Goal: Task Accomplishment & Management: Manage account settings

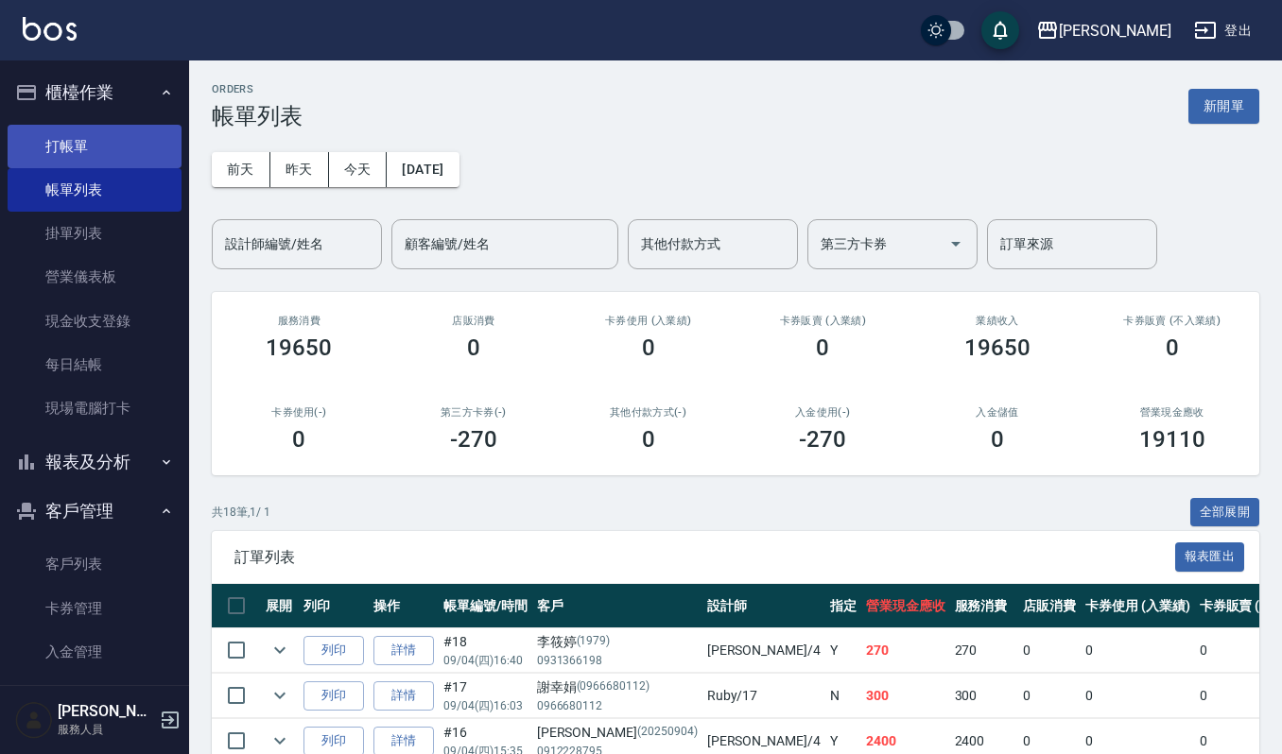
click at [43, 140] on link "打帳單" at bounding box center [95, 146] width 174 height 43
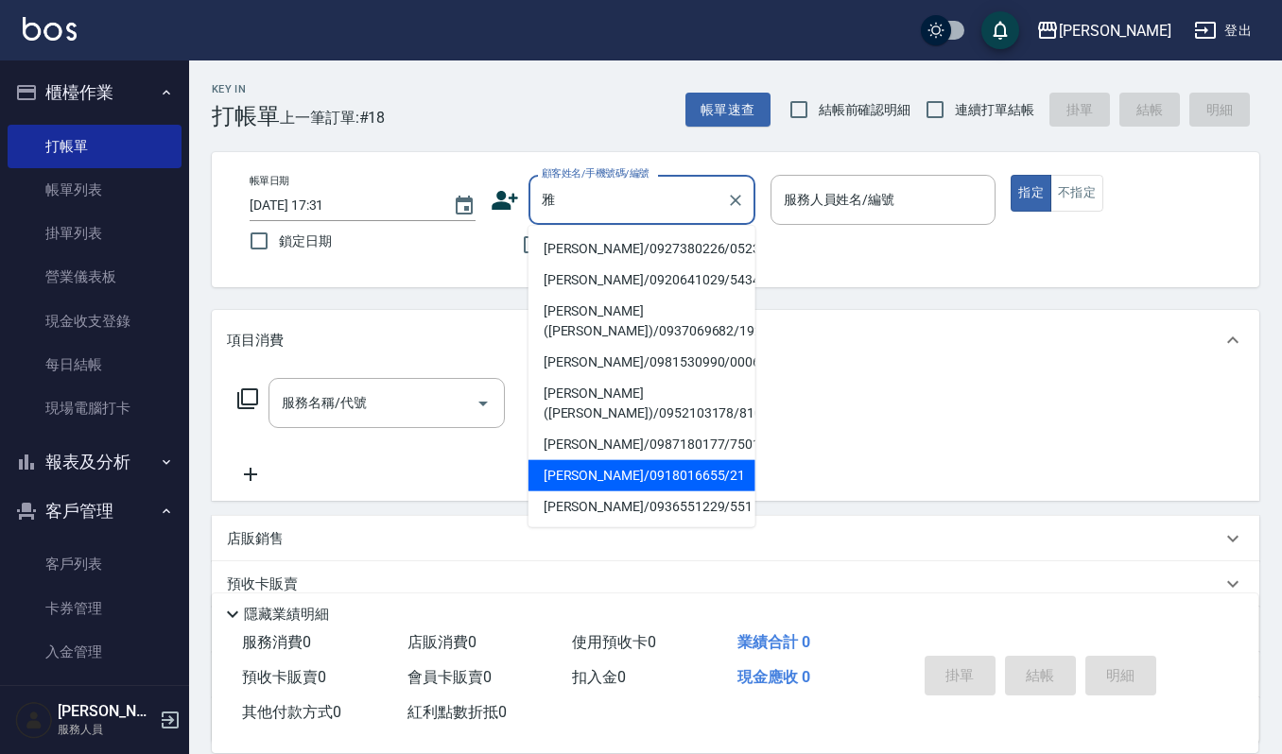
click at [633, 474] on li "[PERSON_NAME]/0918016655/21" at bounding box center [641, 475] width 227 height 31
type input "[PERSON_NAME]/0918016655/21"
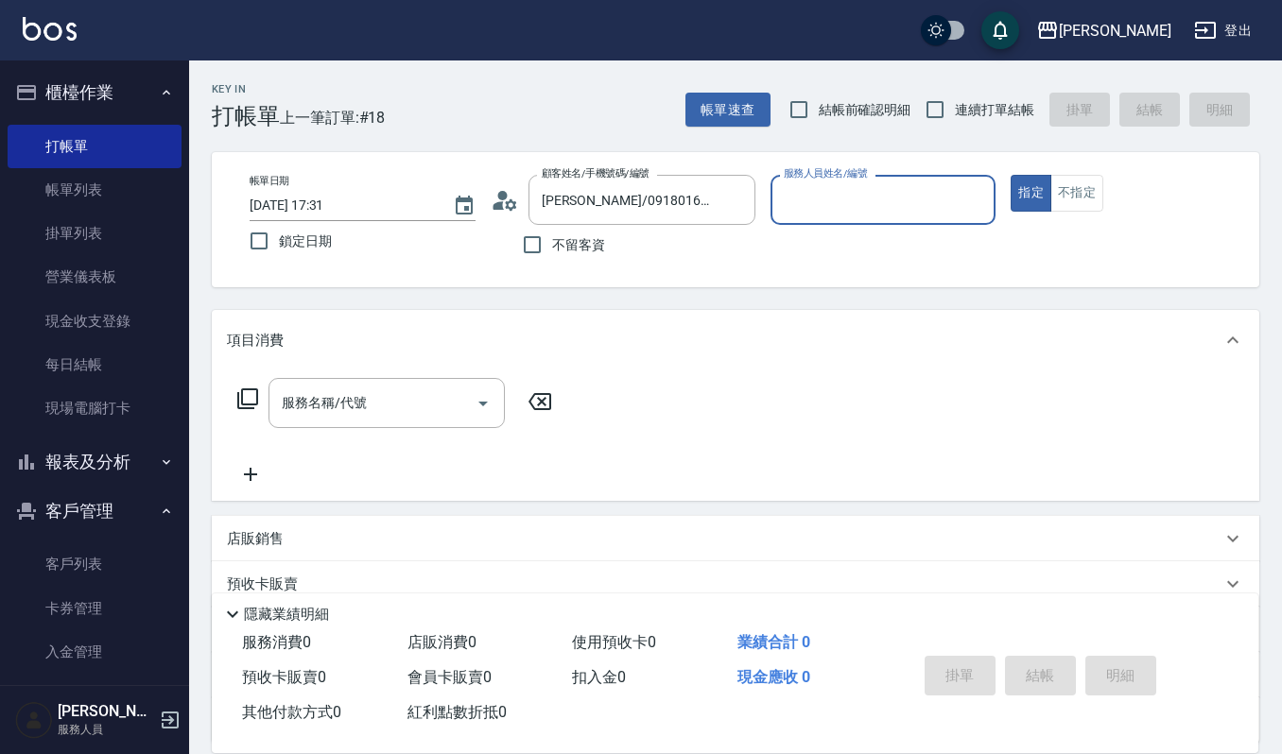
type input "Sammi-8"
click at [307, 390] on div "服務名稱/代號 服務名稱/代號" at bounding box center [386, 403] width 236 height 50
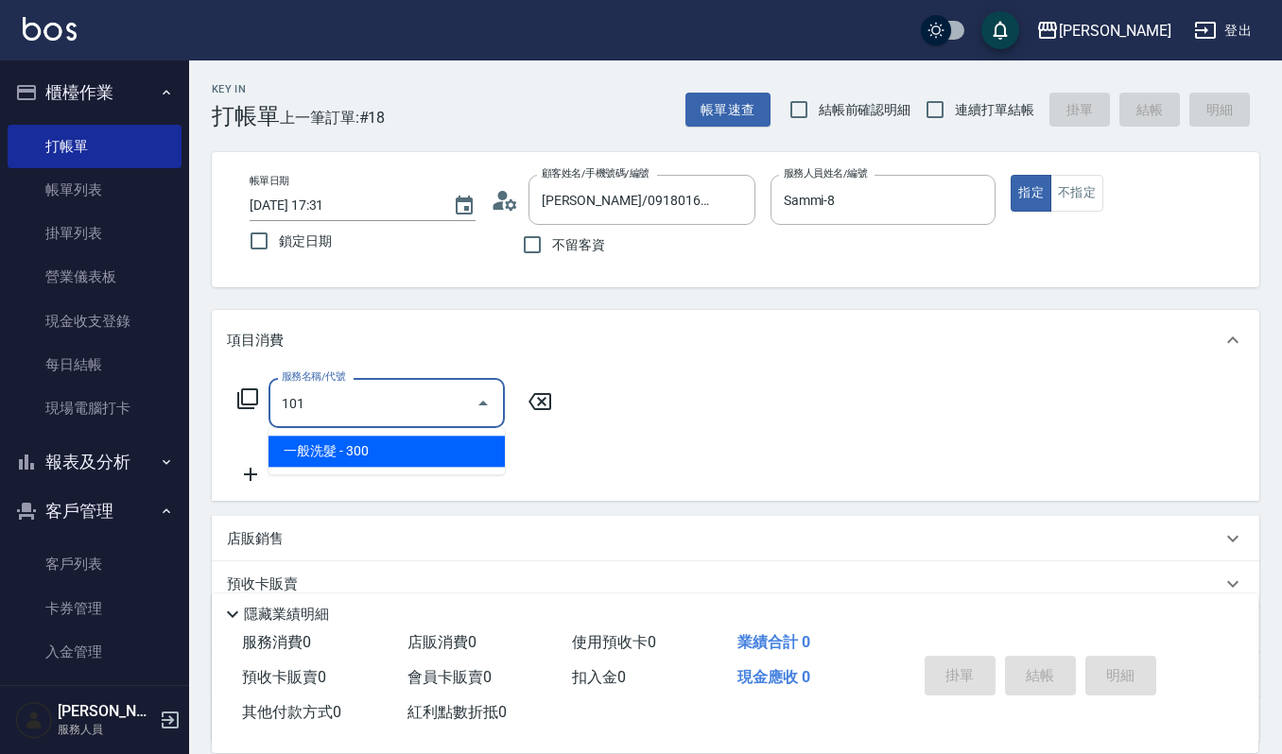
type input "一般洗髮(101)"
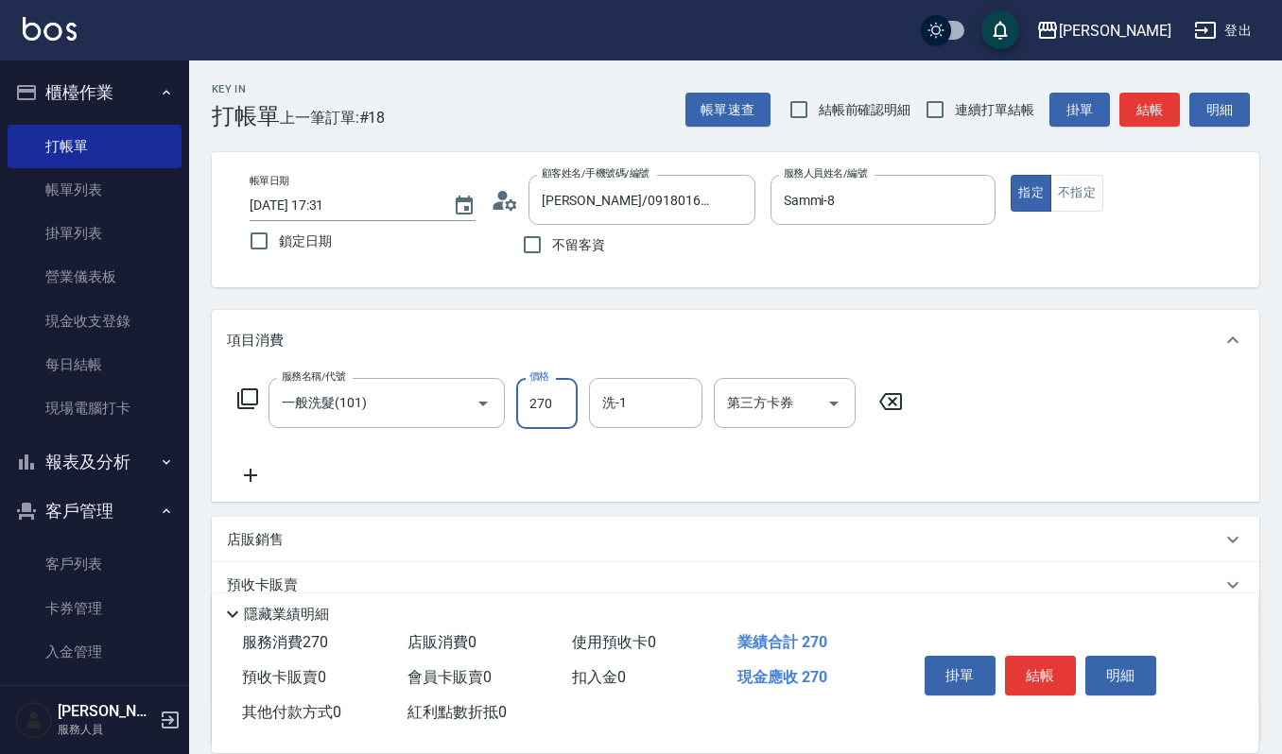
type input "270"
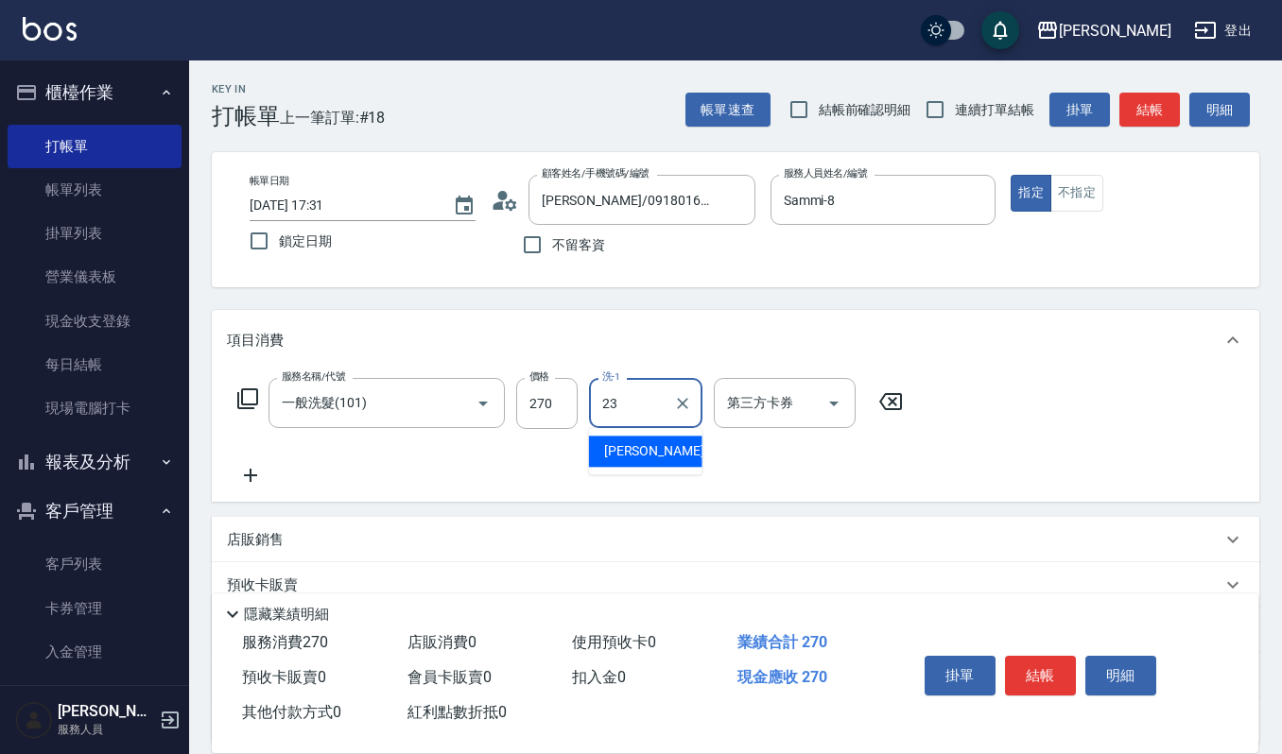
type input "[PERSON_NAME]-23"
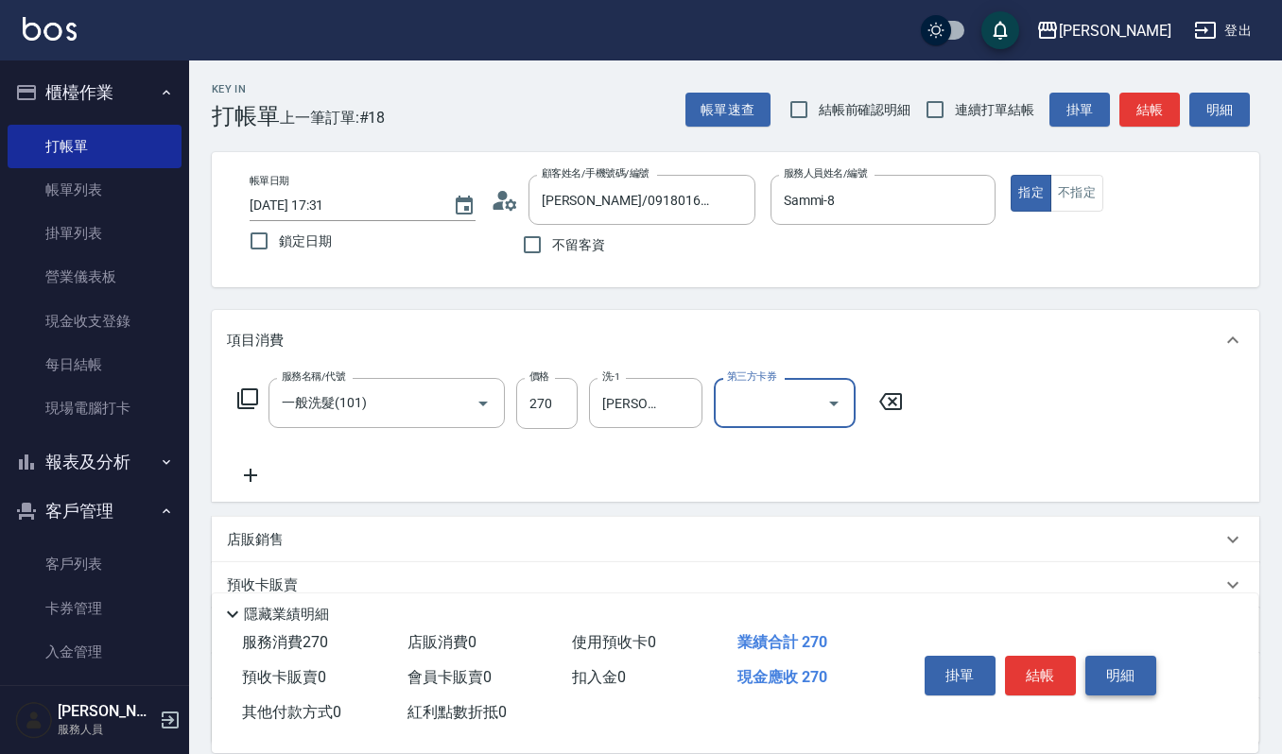
click at [1105, 670] on button "明細" at bounding box center [1120, 676] width 71 height 40
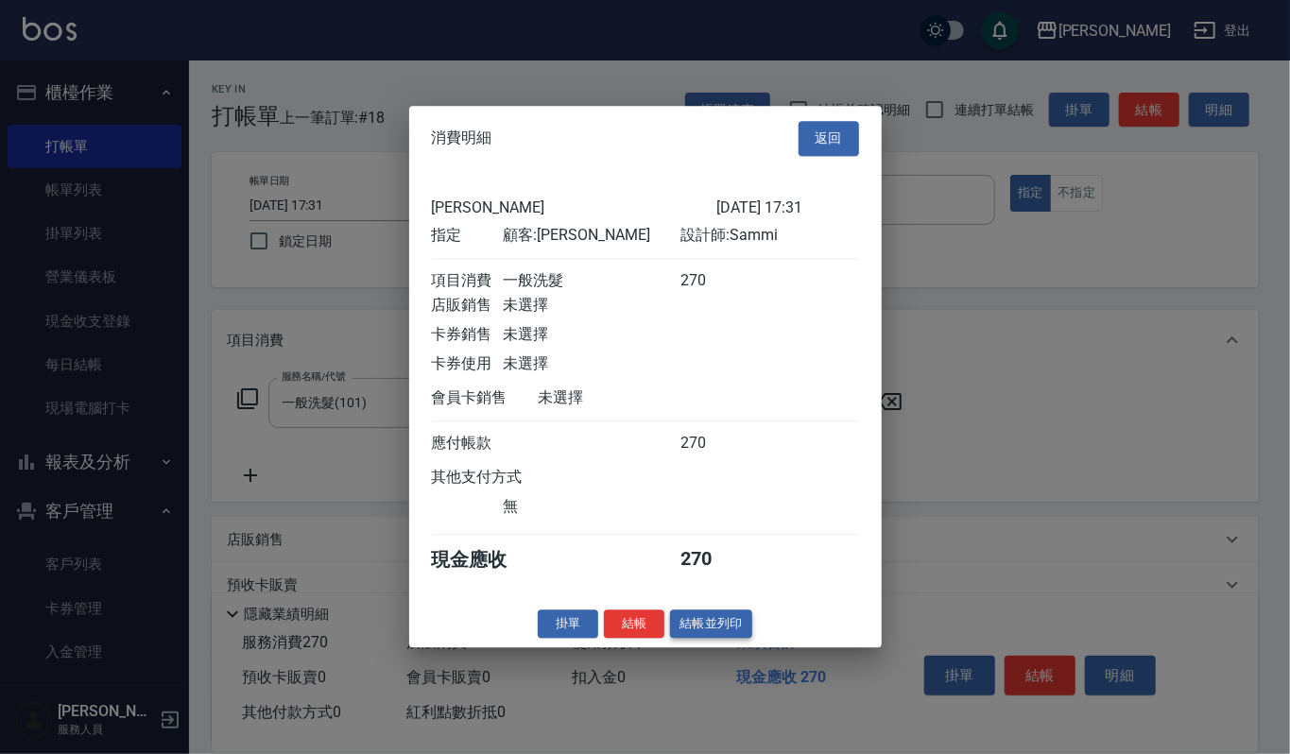
click at [690, 628] on button "結帳並列印" at bounding box center [711, 624] width 82 height 29
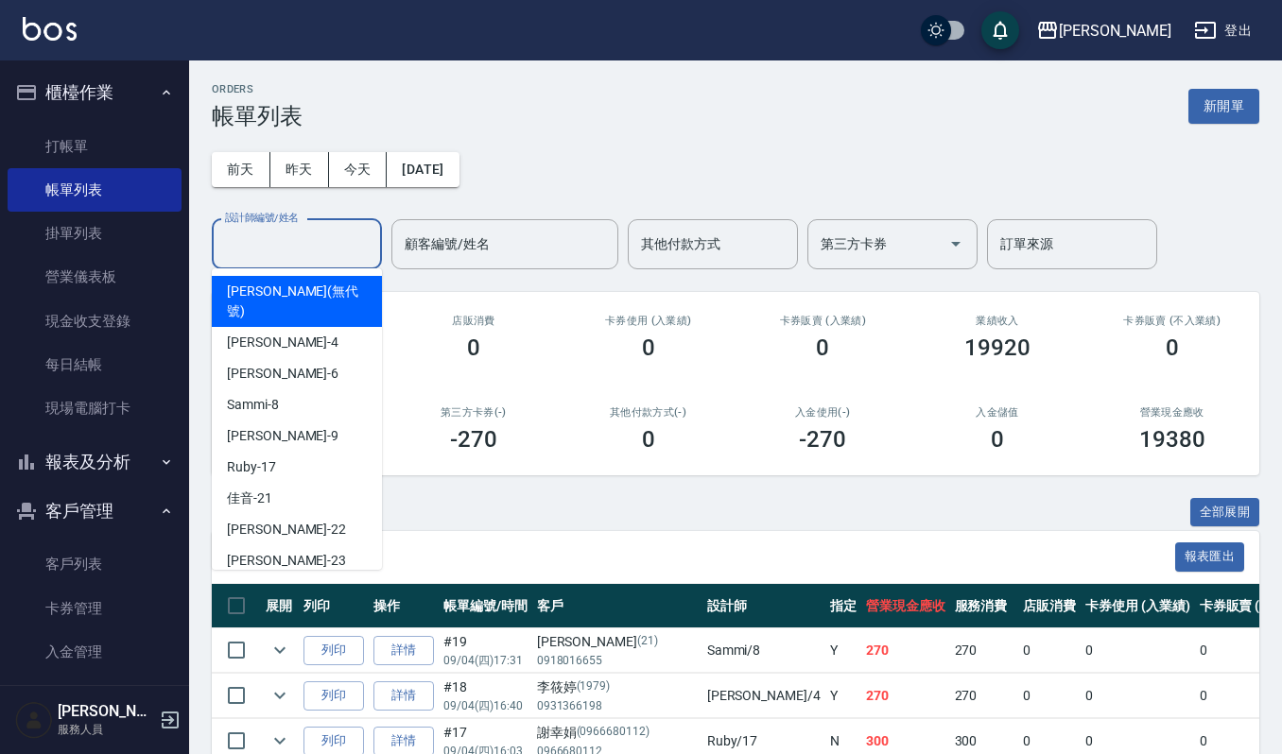
click at [250, 254] on input "設計師編號/姓名" at bounding box center [296, 244] width 153 height 33
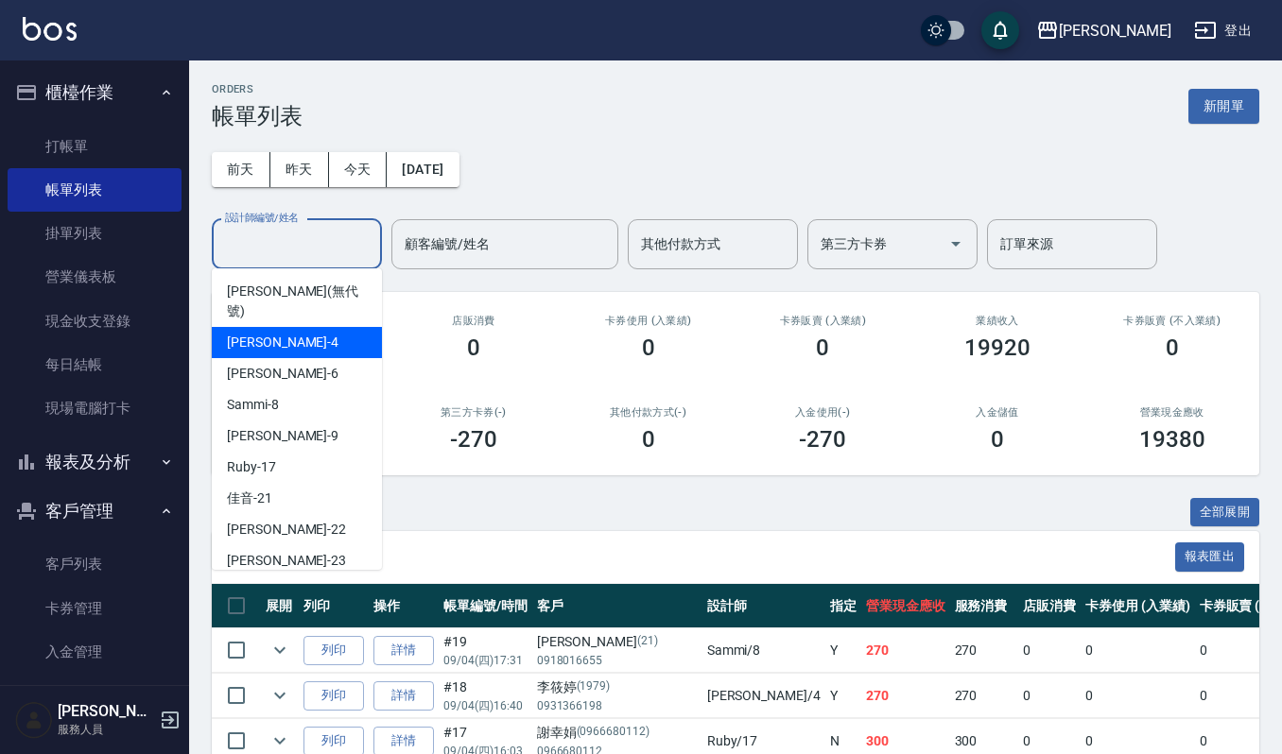
click at [257, 333] on span "吉兒 -4" at bounding box center [283, 343] width 112 height 20
type input "吉兒-4"
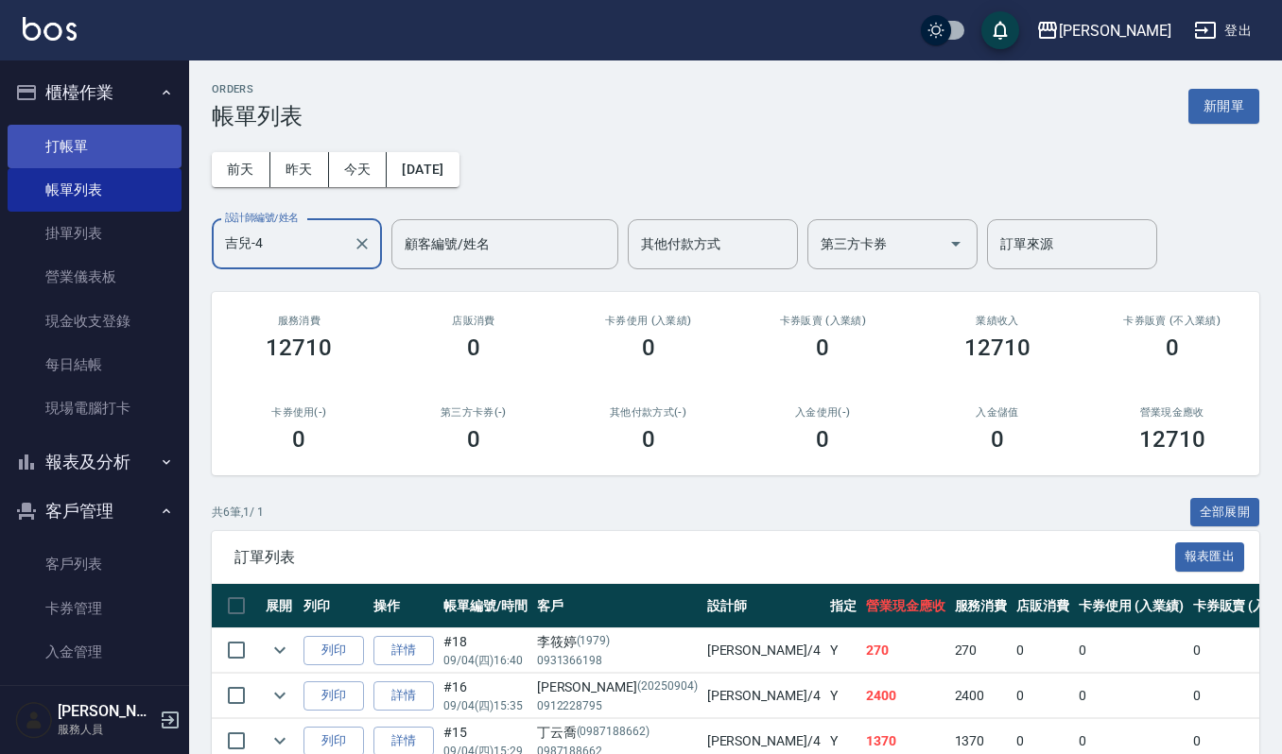
click at [88, 151] on link "打帳單" at bounding box center [95, 146] width 174 height 43
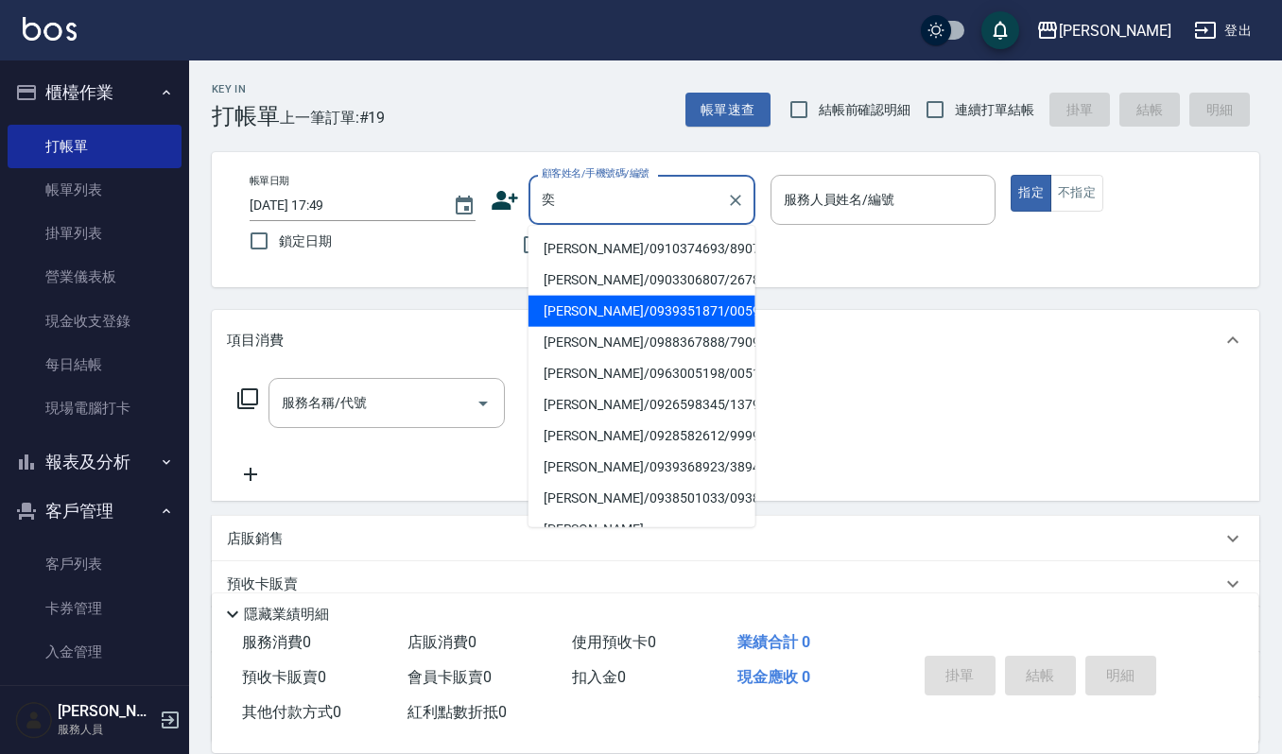
click at [605, 310] on li "[PERSON_NAME]/0939351871/00592" at bounding box center [641, 311] width 227 height 31
type input "[PERSON_NAME]/0939351871/00592"
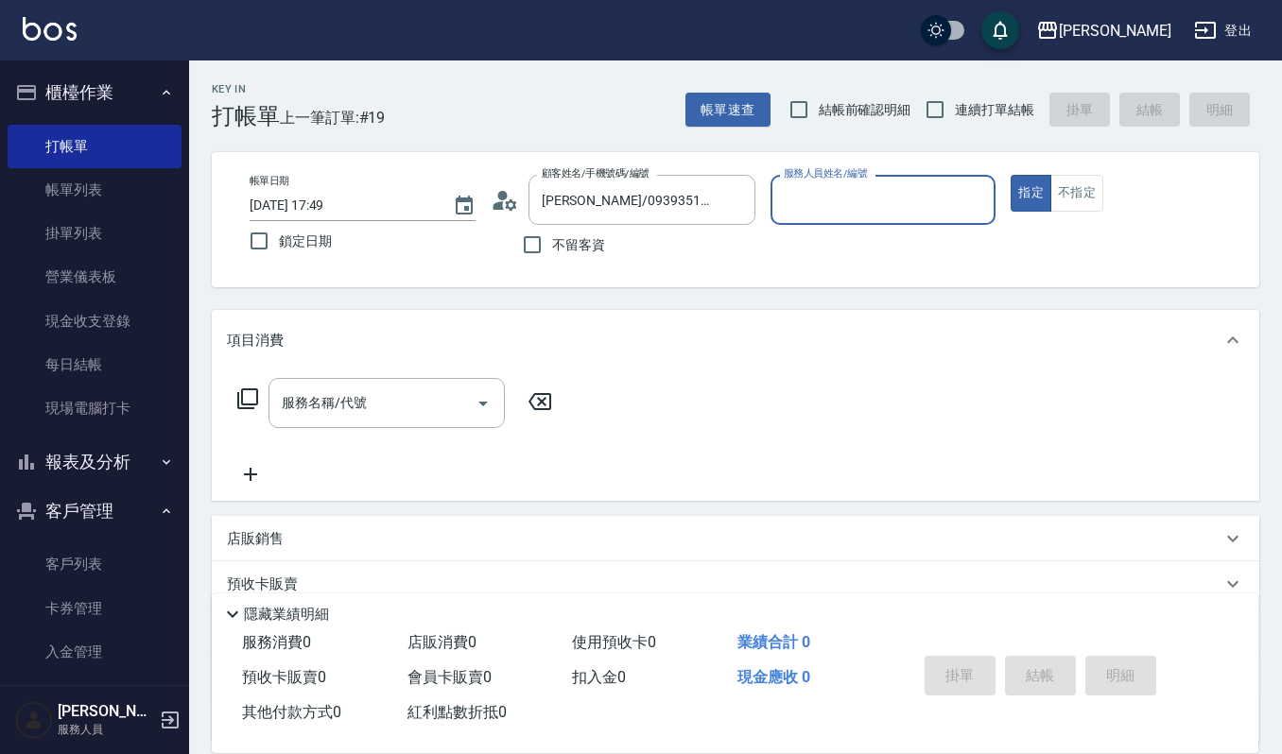
type input "吉兒-4"
click at [376, 405] on input "服務名稱/代號" at bounding box center [372, 403] width 191 height 33
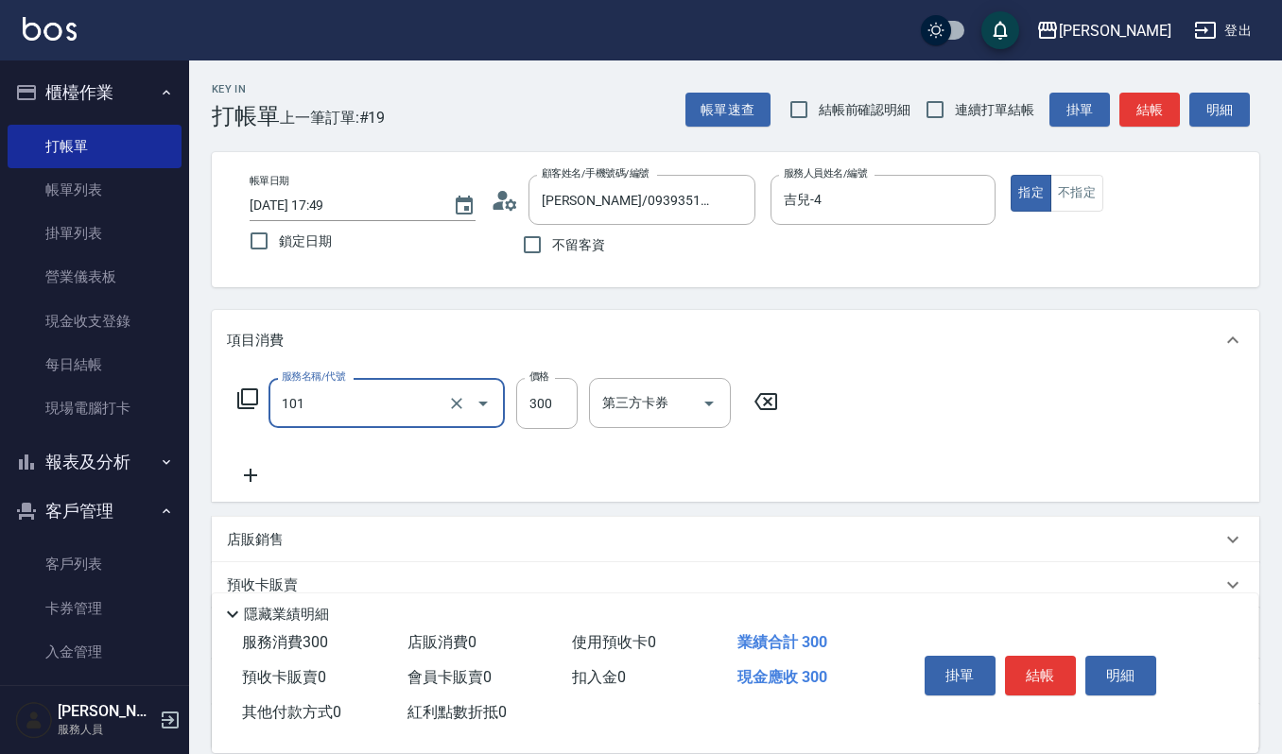
type input "一般洗髮(101)"
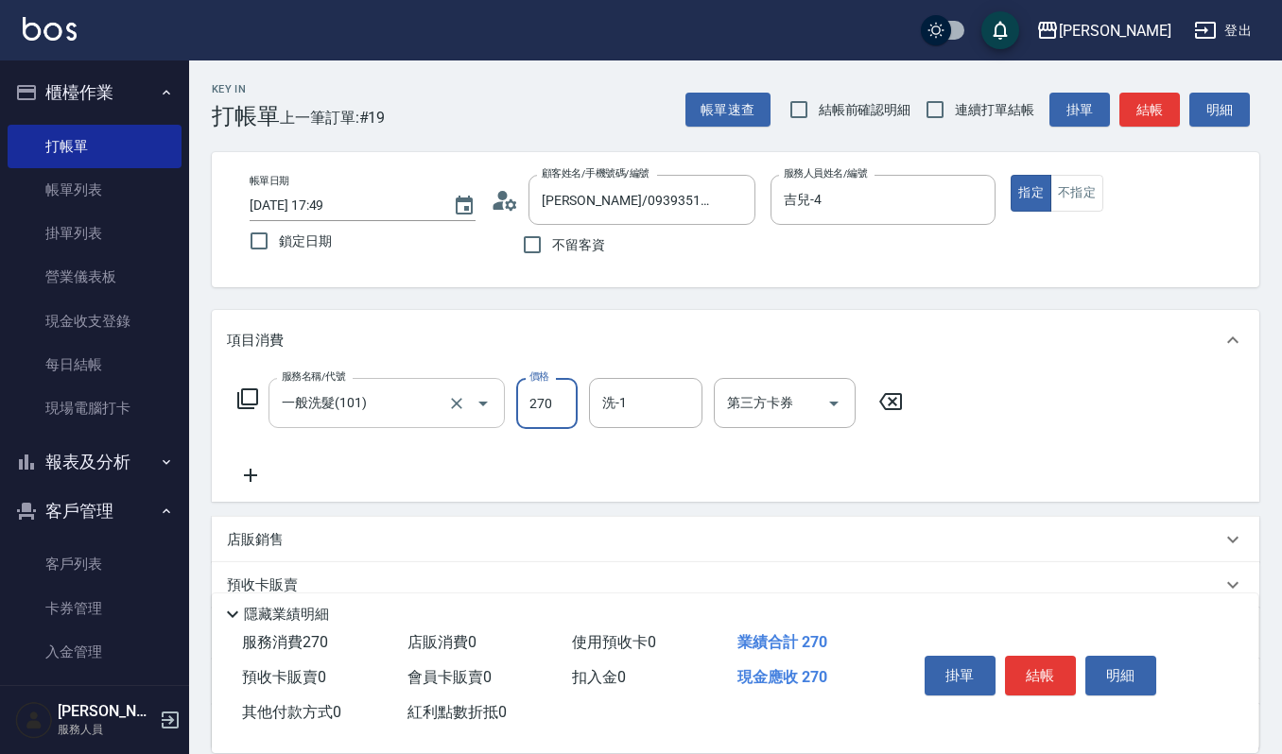
type input "270"
type input "[PERSON_NAME]-23"
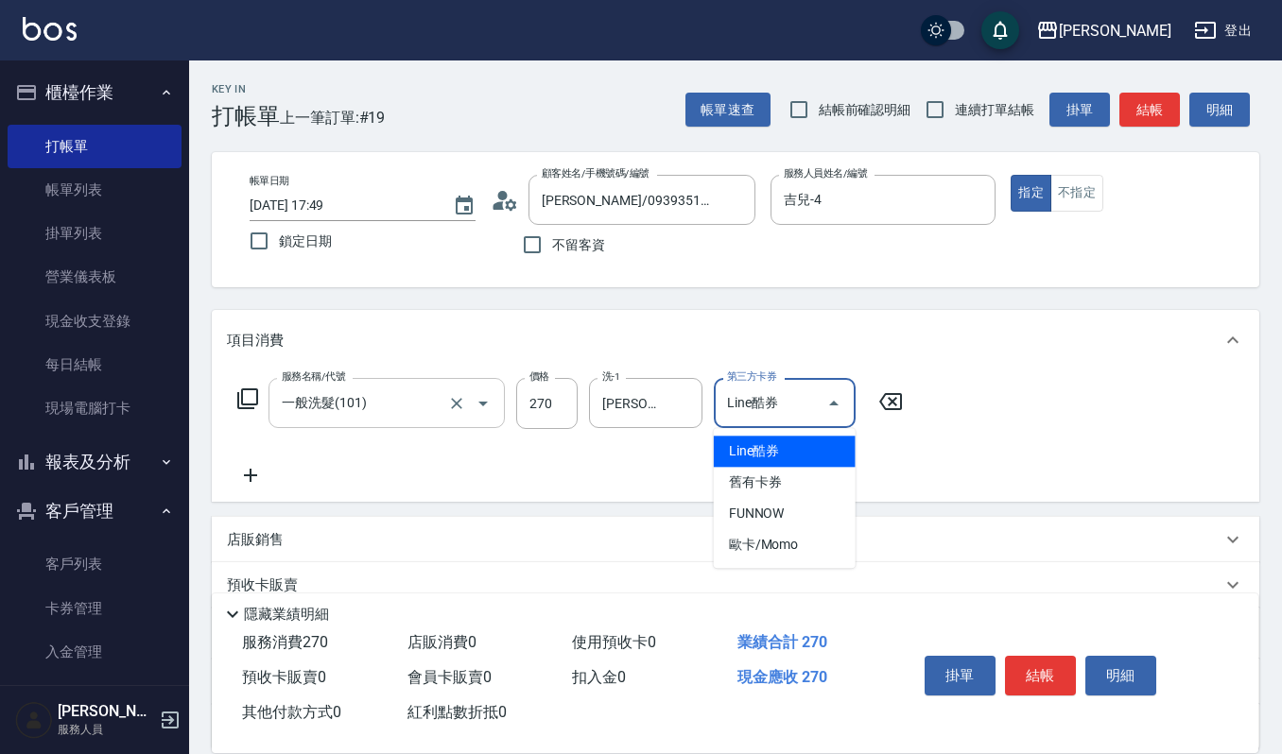
type input "Line酷券"
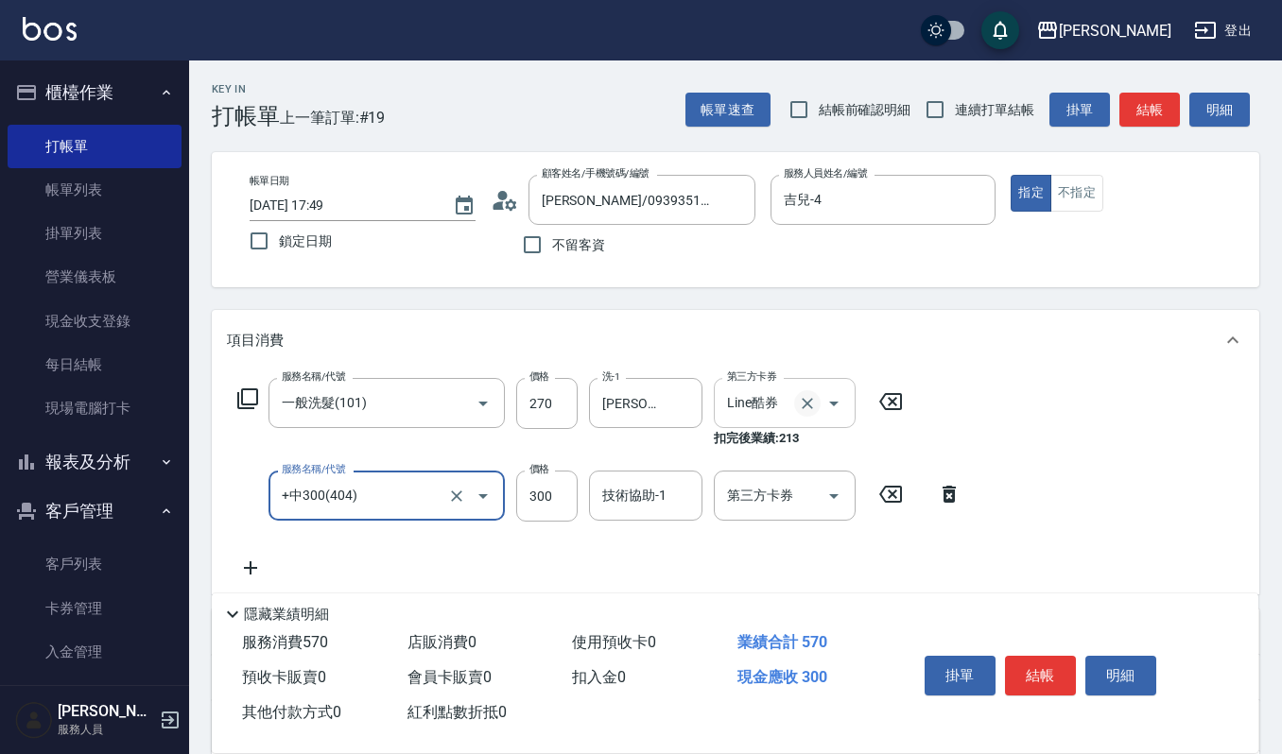
click at [810, 403] on icon "Clear" at bounding box center [807, 403] width 19 height 19
type input "+中300(404)"
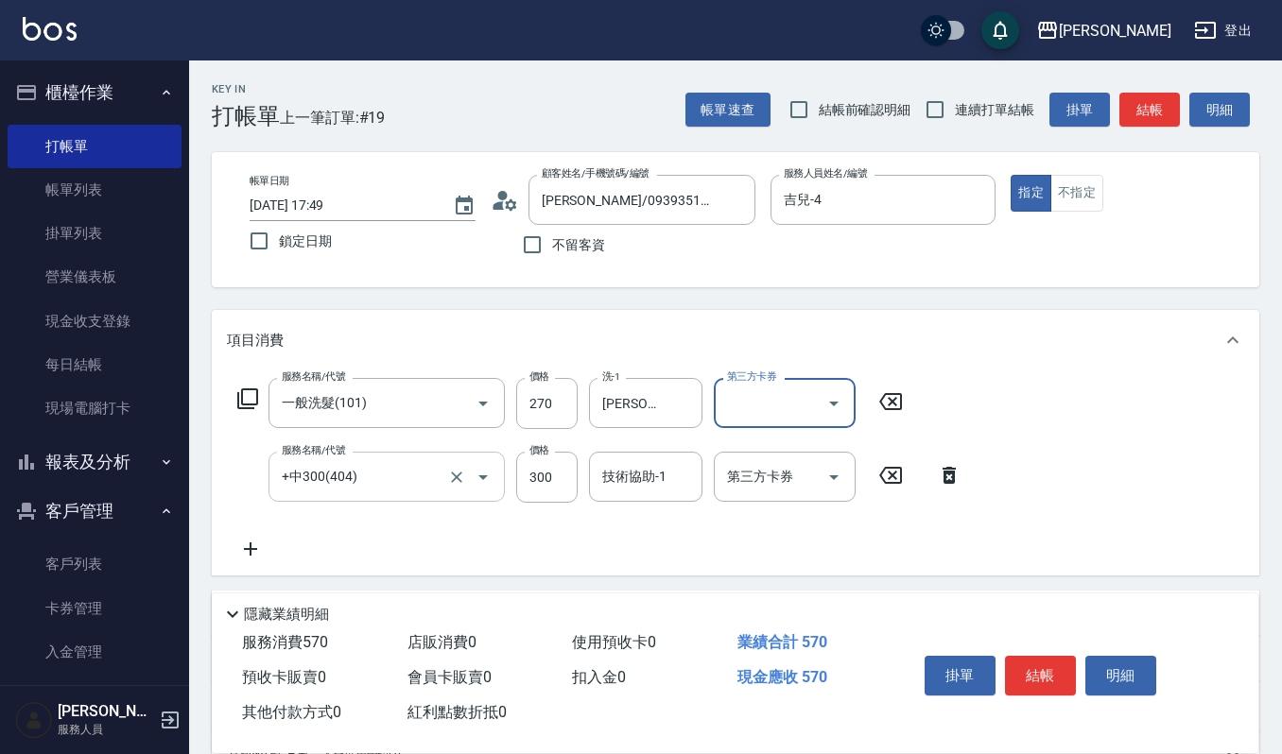
click at [432, 478] on input "+中300(404)" at bounding box center [360, 476] width 166 height 33
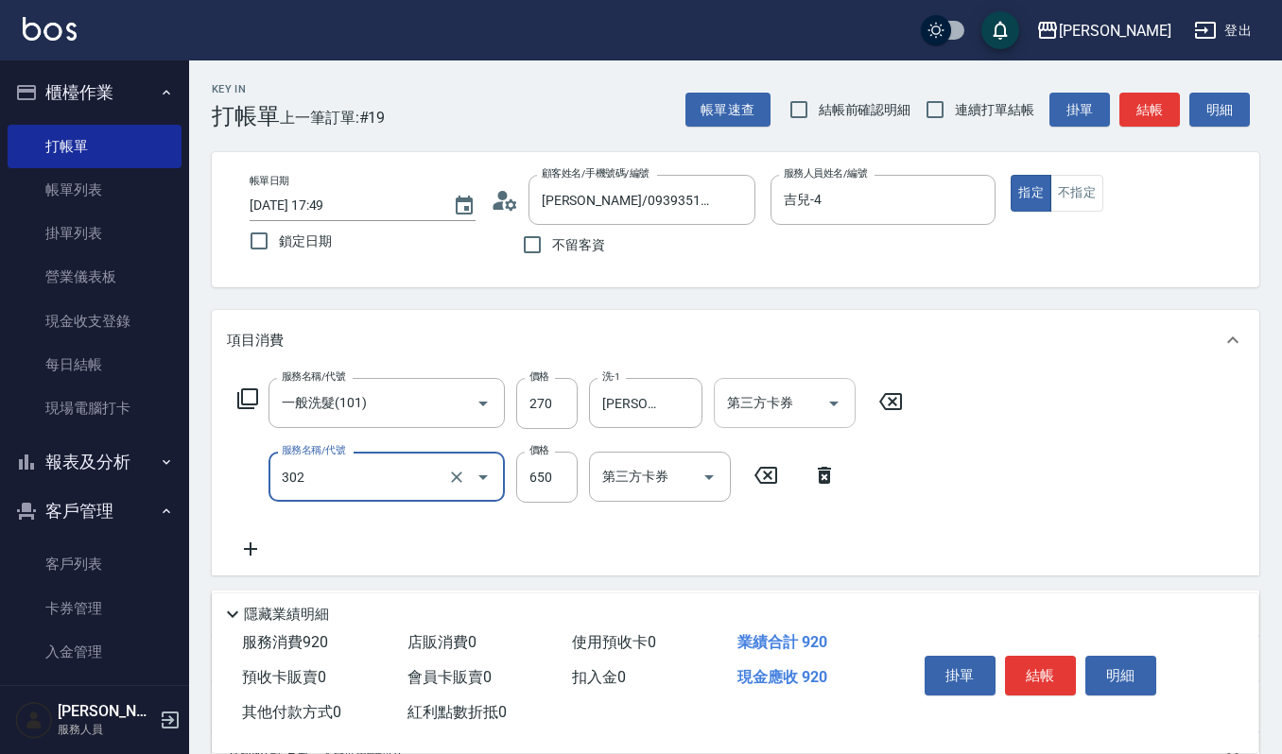
type input "經典剪髮-Gill(302)"
click at [452, 476] on icon "Clear" at bounding box center [456, 477] width 19 height 19
type input "2024剪髮卡(314)"
click at [667, 484] on input "第三方卡券" at bounding box center [645, 476] width 96 height 33
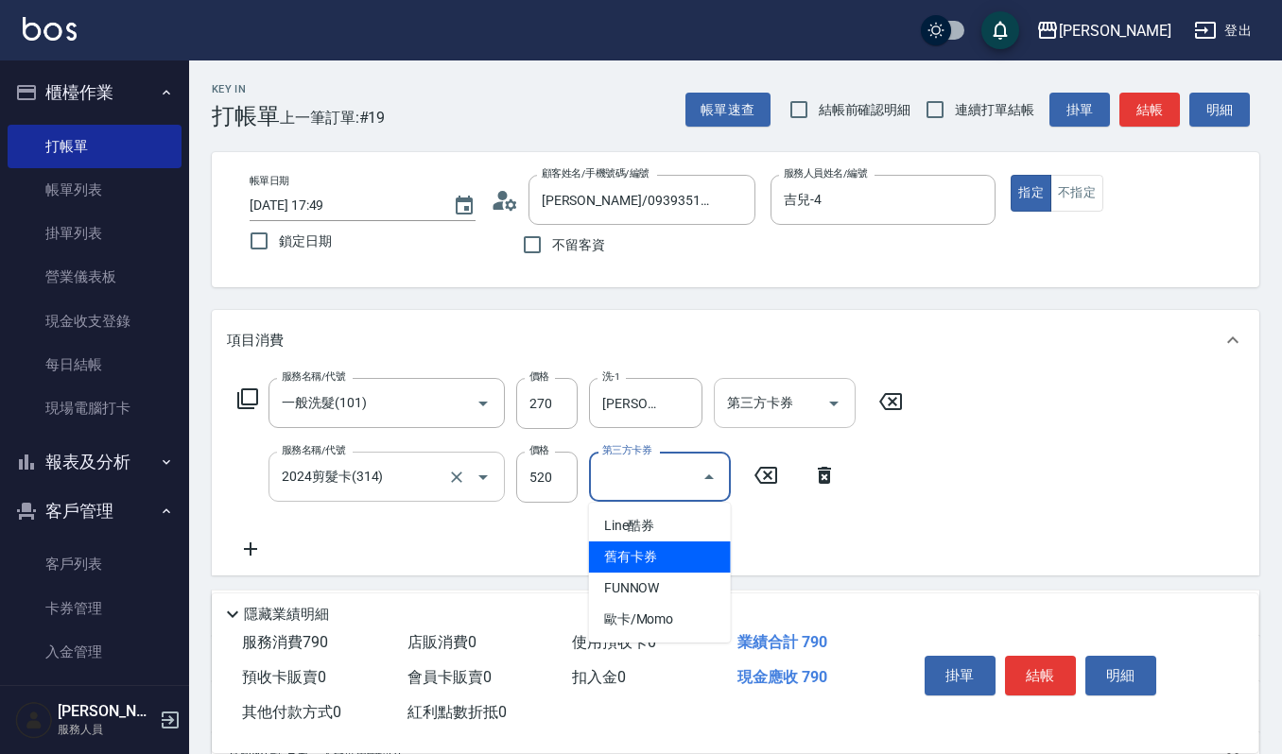
click at [701, 549] on span "舊有卡券" at bounding box center [660, 557] width 142 height 31
type input "舊有卡券"
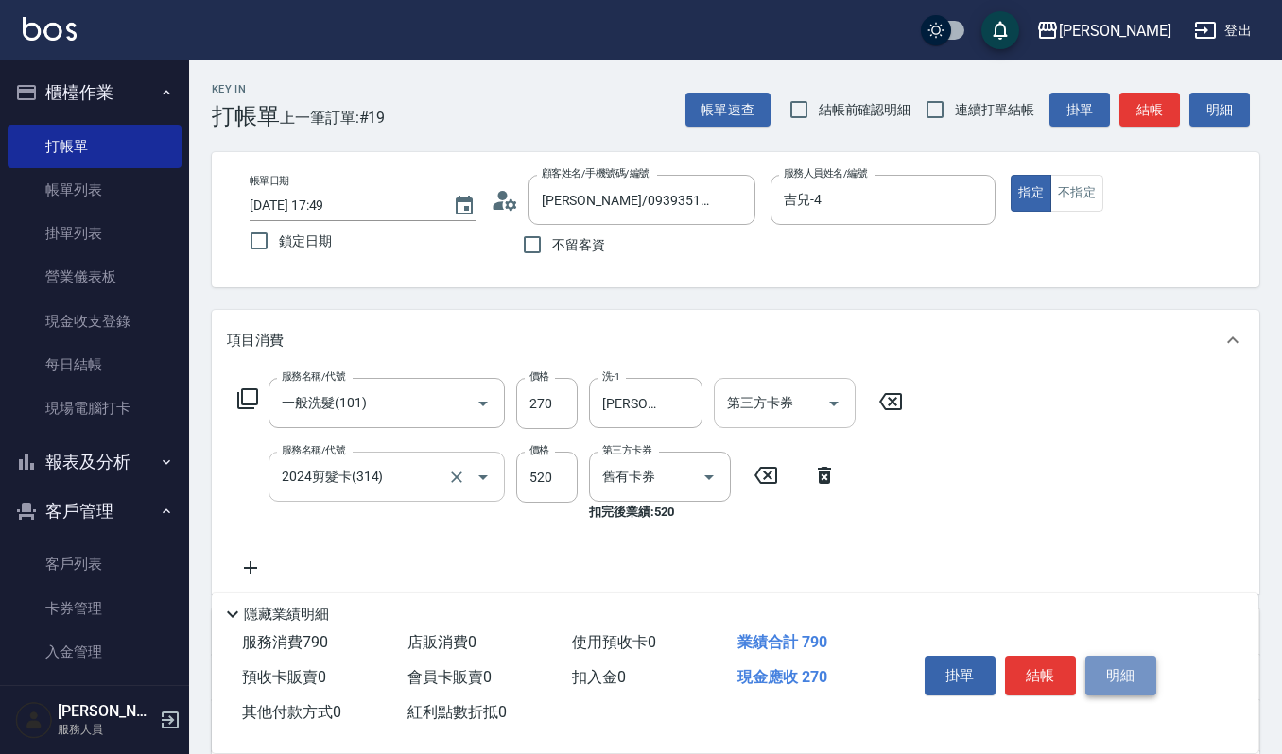
click at [1104, 667] on button "明細" at bounding box center [1120, 676] width 71 height 40
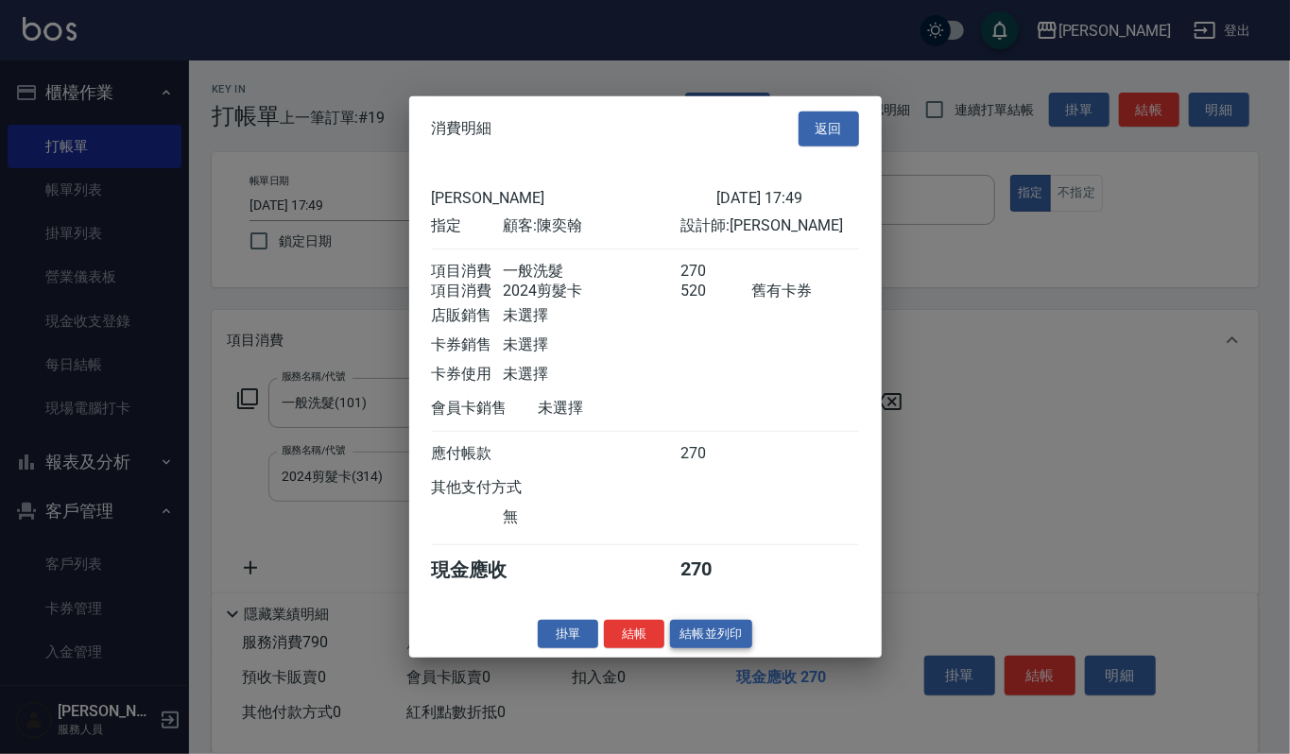
click at [727, 649] on button "結帳並列印" at bounding box center [711, 633] width 82 height 29
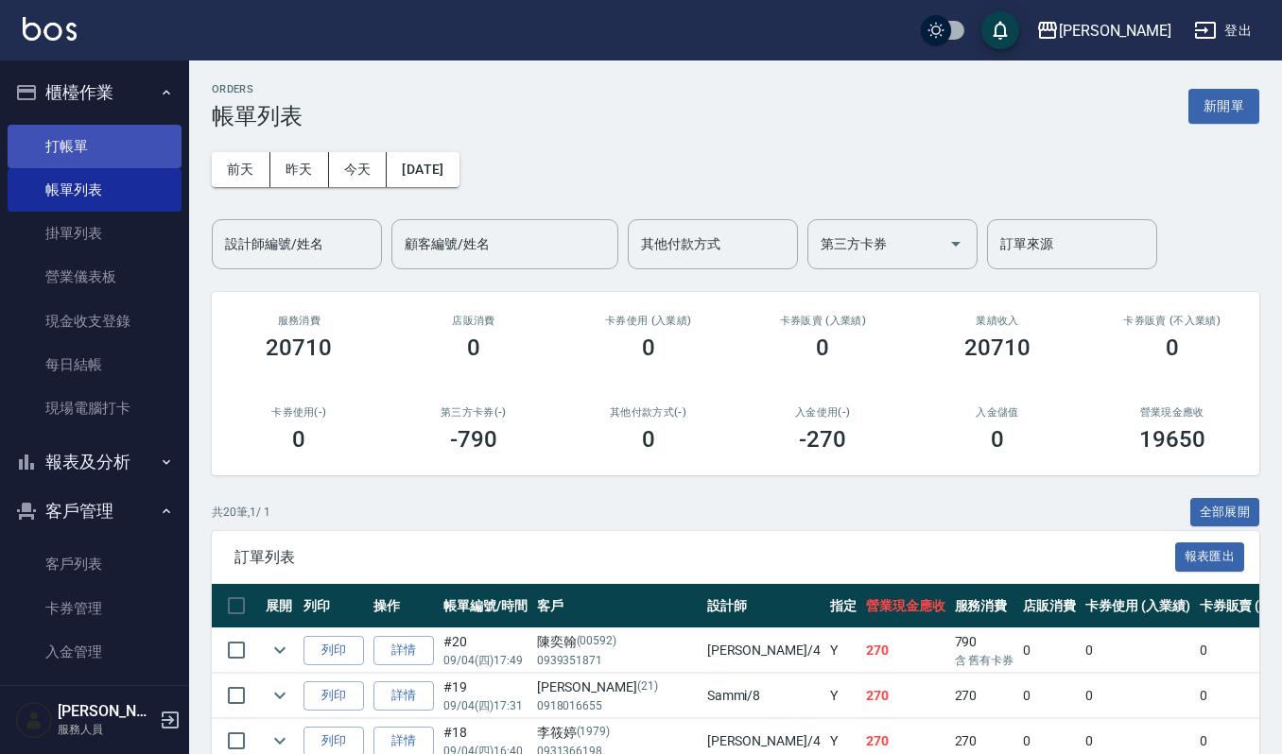
click at [51, 145] on link "打帳單" at bounding box center [95, 146] width 174 height 43
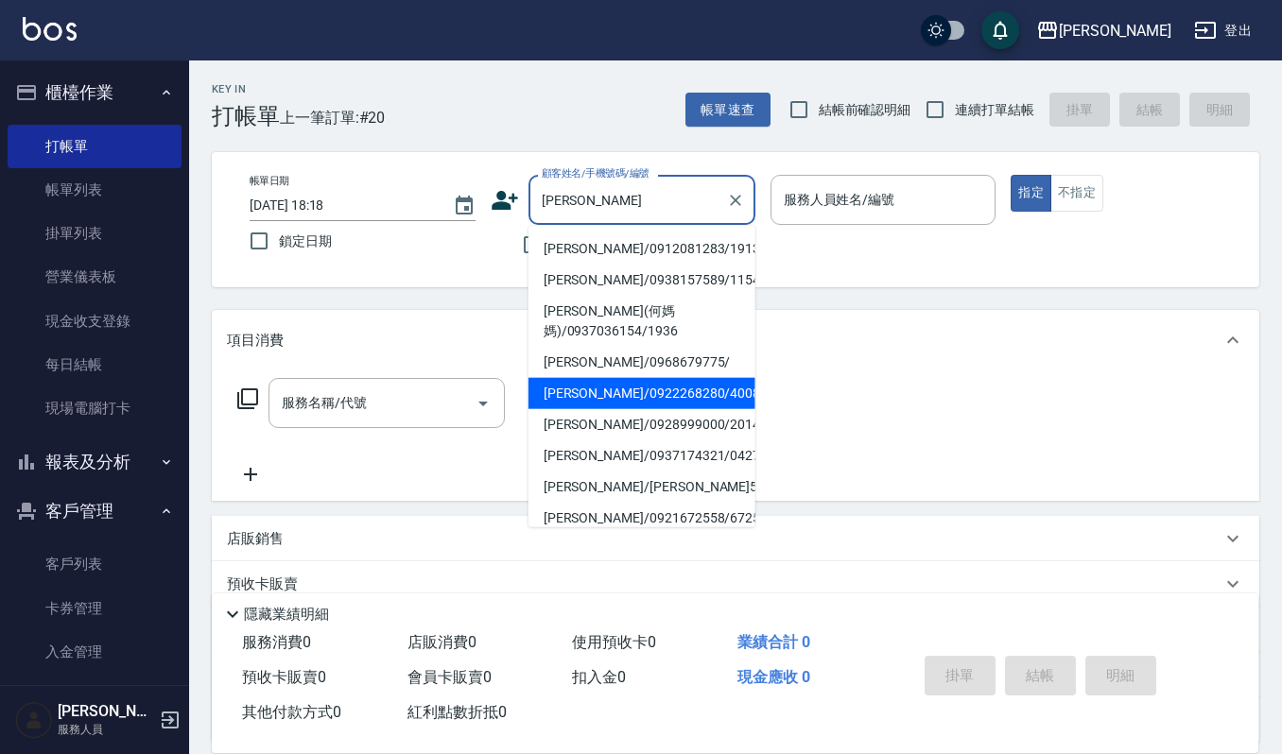
click at [636, 394] on li "[PERSON_NAME]/0922268280/400810" at bounding box center [641, 393] width 227 height 31
type input "[PERSON_NAME]/0922268280/400810"
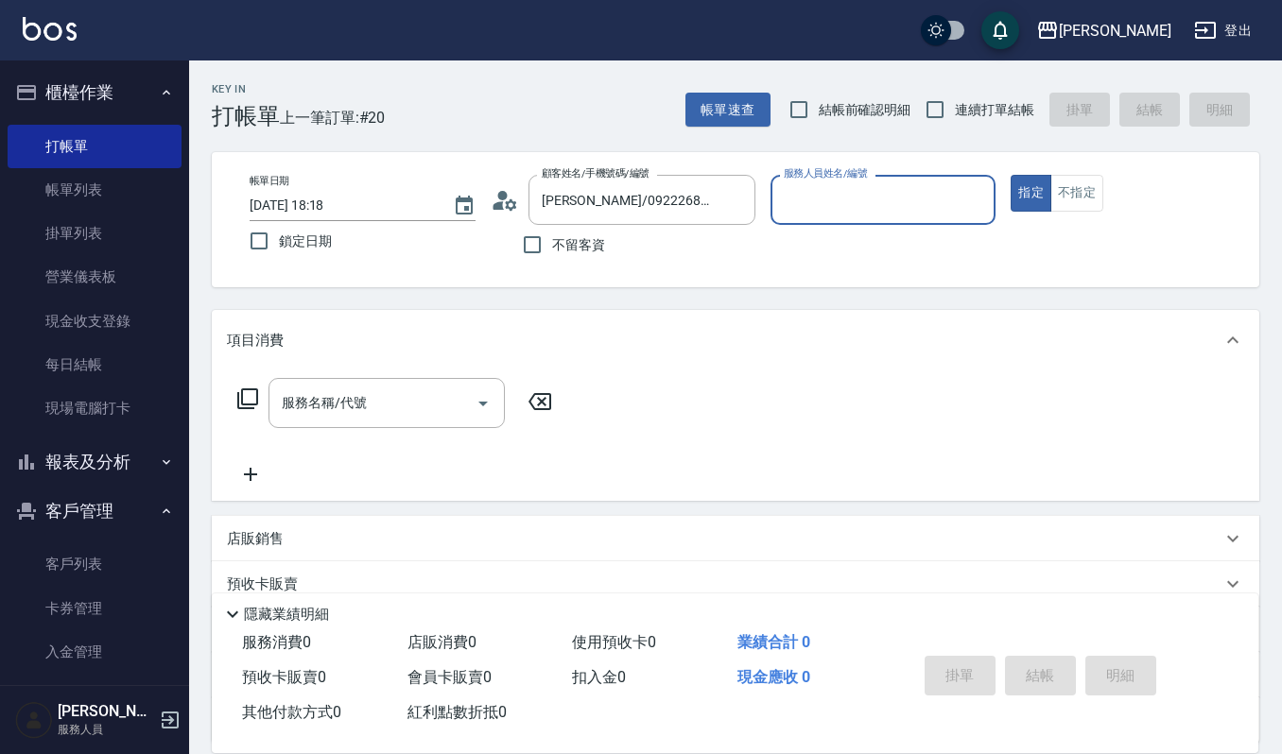
type input "吉兒-4"
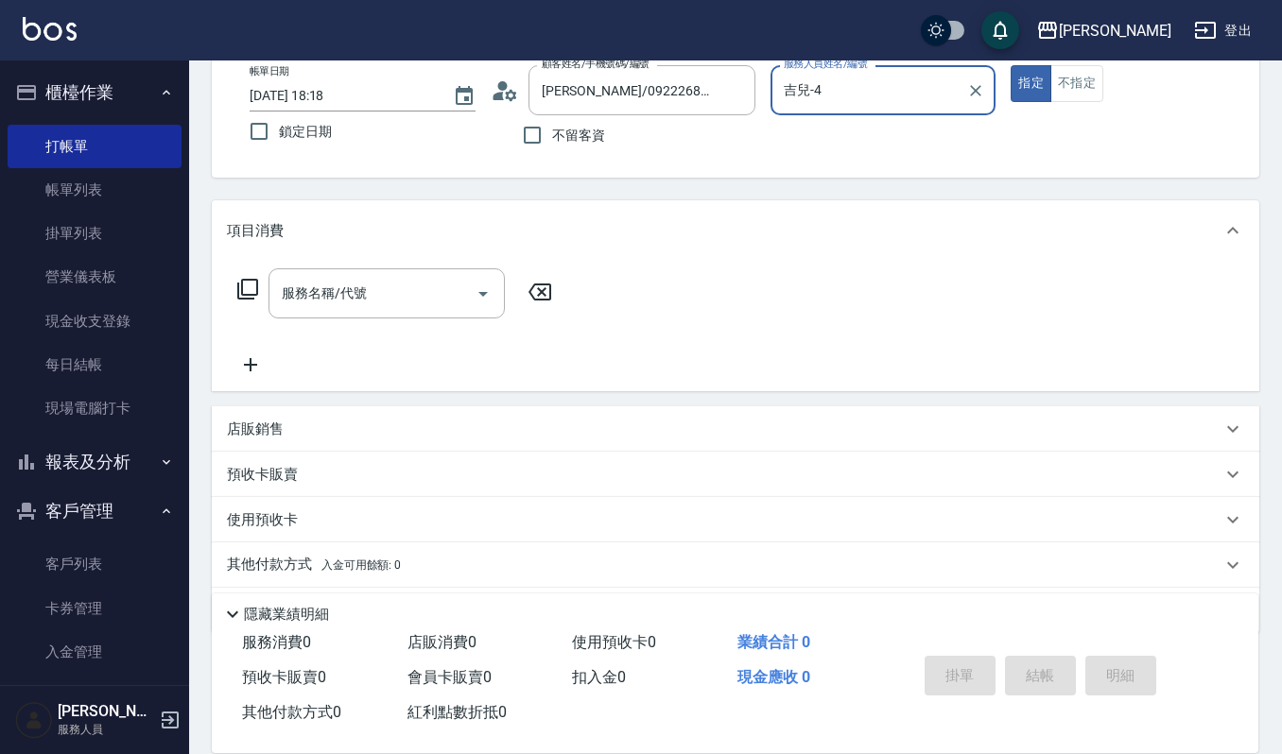
scroll to position [166, 0]
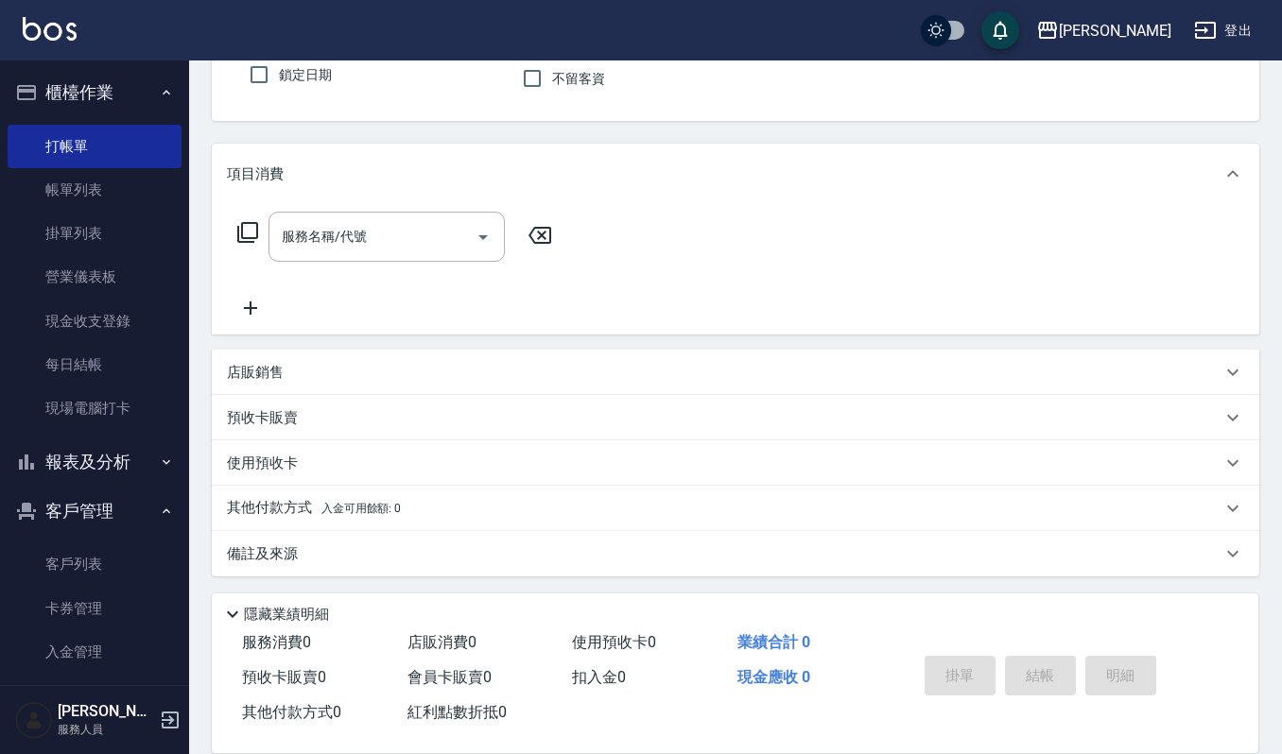
click at [265, 372] on p "店販銷售" at bounding box center [255, 373] width 57 height 20
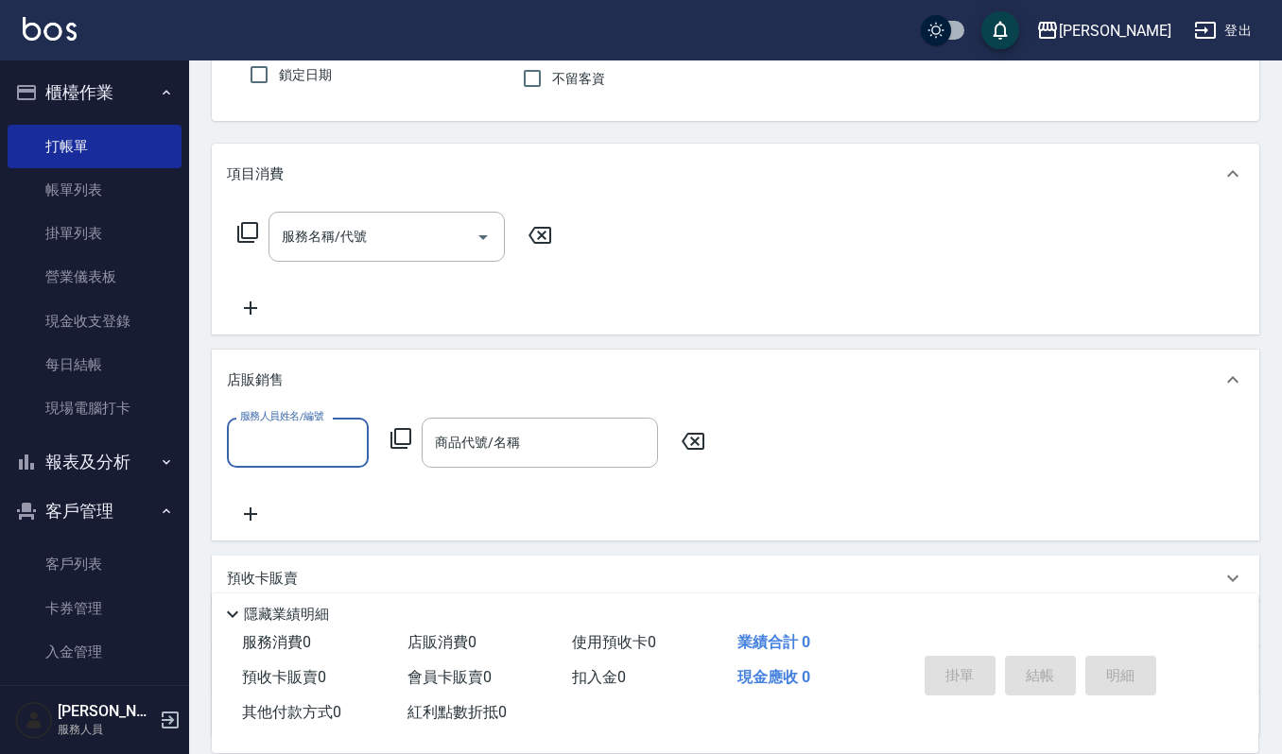
scroll to position [0, 0]
type input "吉兒-4"
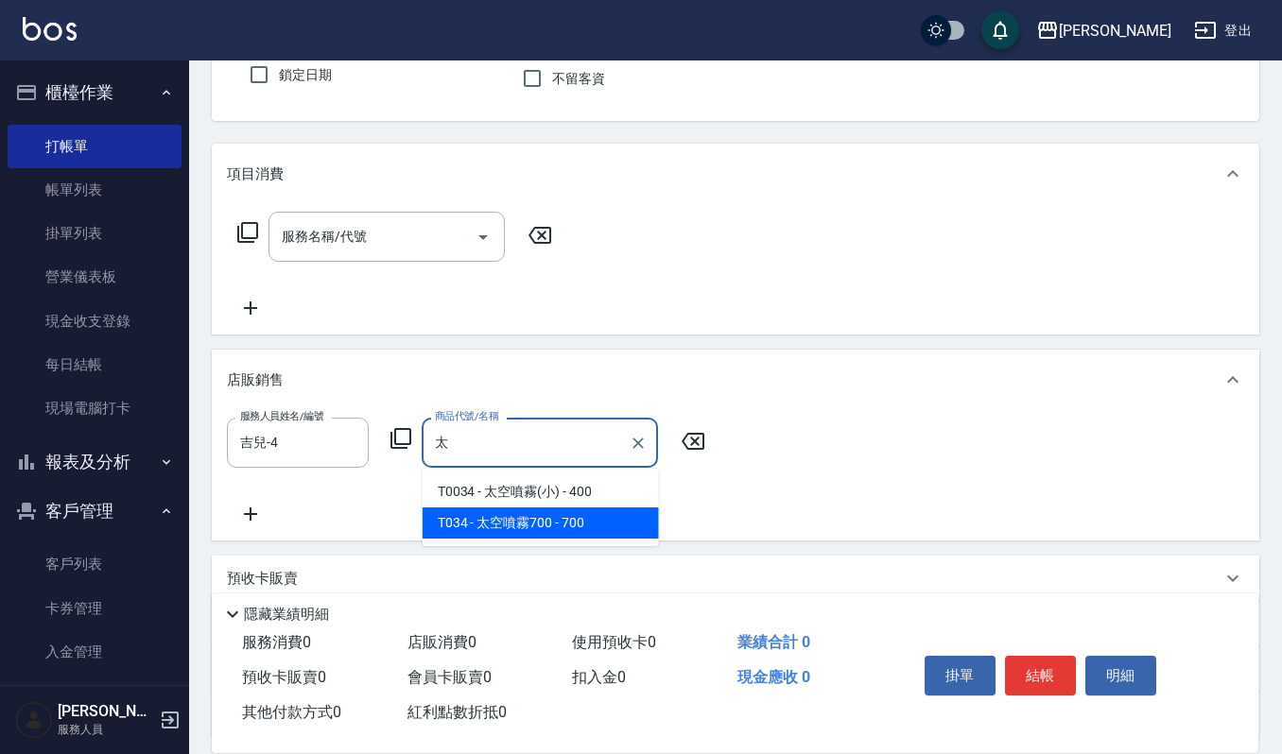
type input "太空噴霧700"
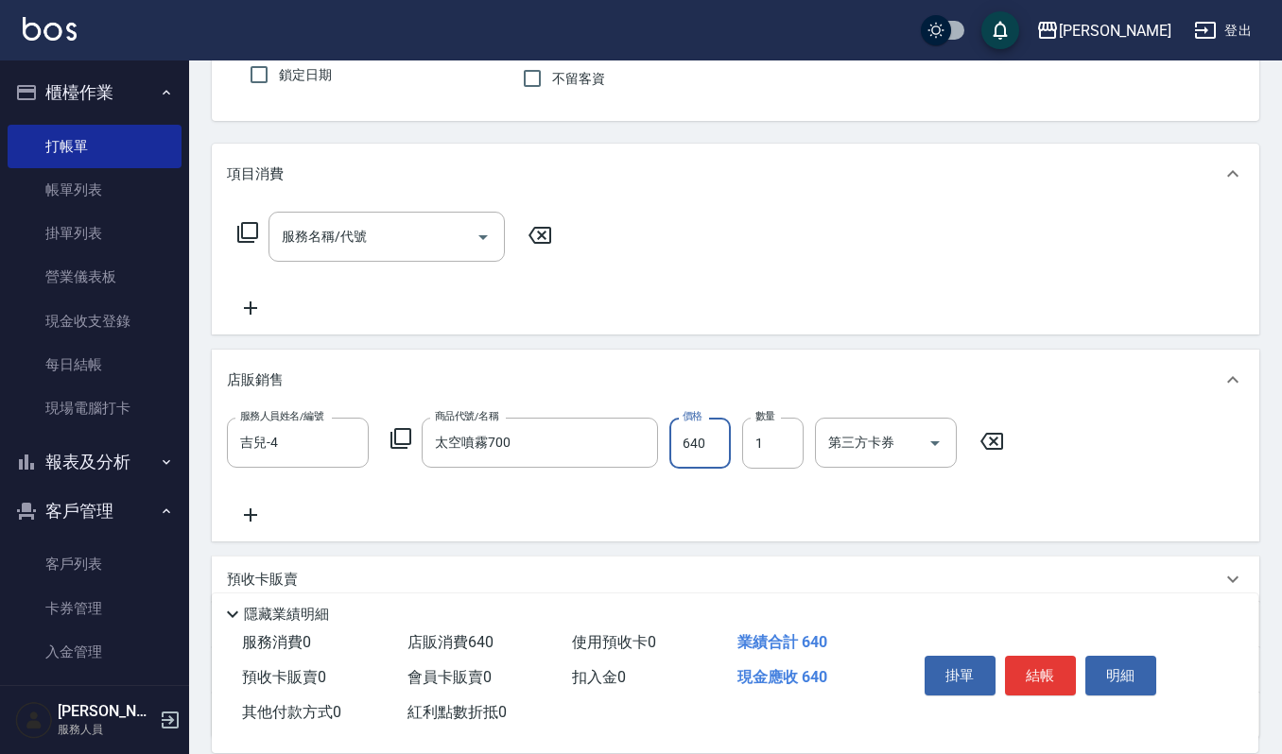
type input "640"
click at [1030, 701] on div "掛單 結帳 明細" at bounding box center [1040, 679] width 247 height 60
click at [1036, 683] on button "結帳" at bounding box center [1040, 676] width 71 height 40
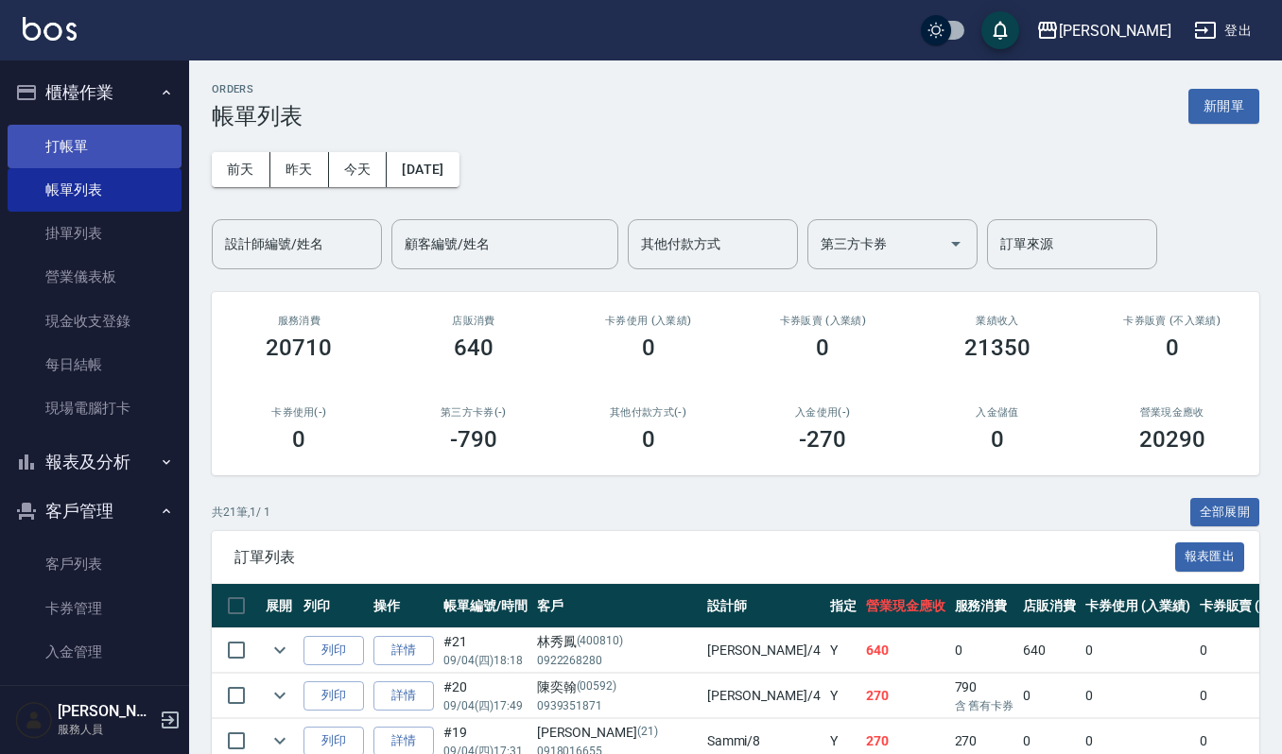
click at [32, 134] on link "打帳單" at bounding box center [95, 146] width 174 height 43
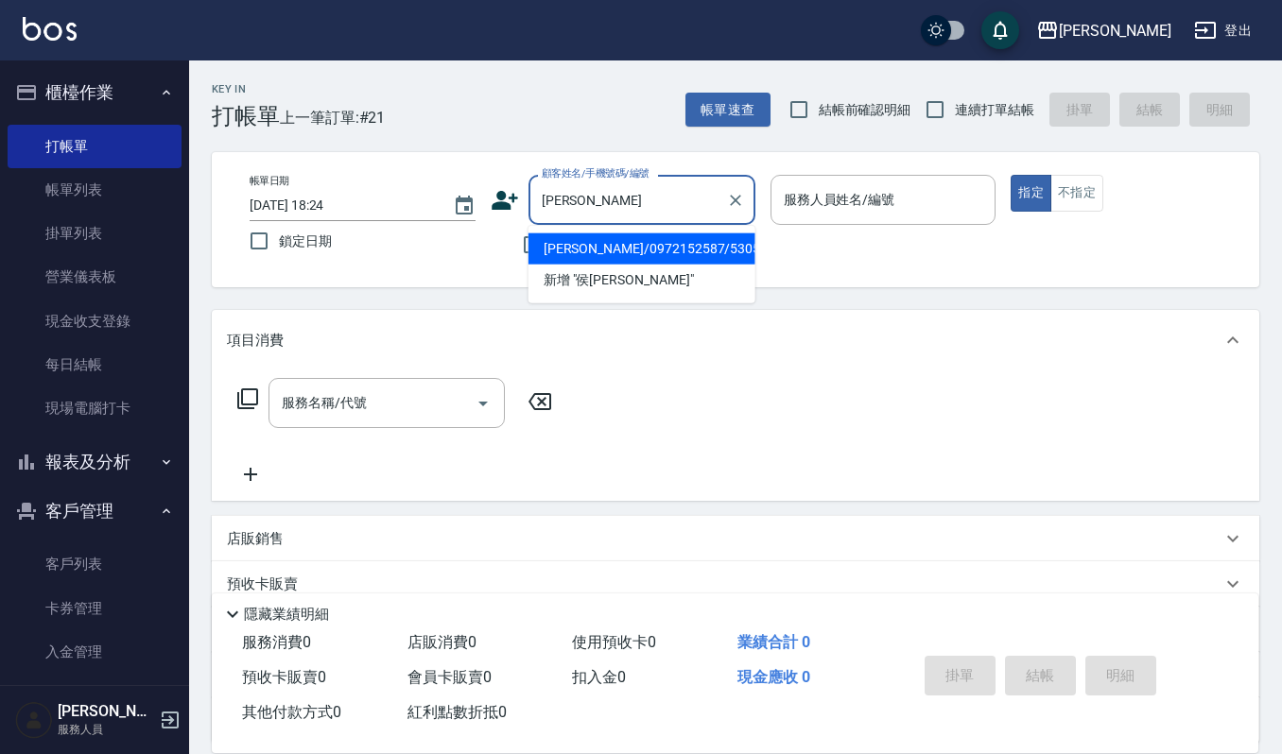
click at [625, 239] on li "[PERSON_NAME]/0972152587/530508" at bounding box center [641, 249] width 227 height 31
type input "[PERSON_NAME]/0972152587/530508"
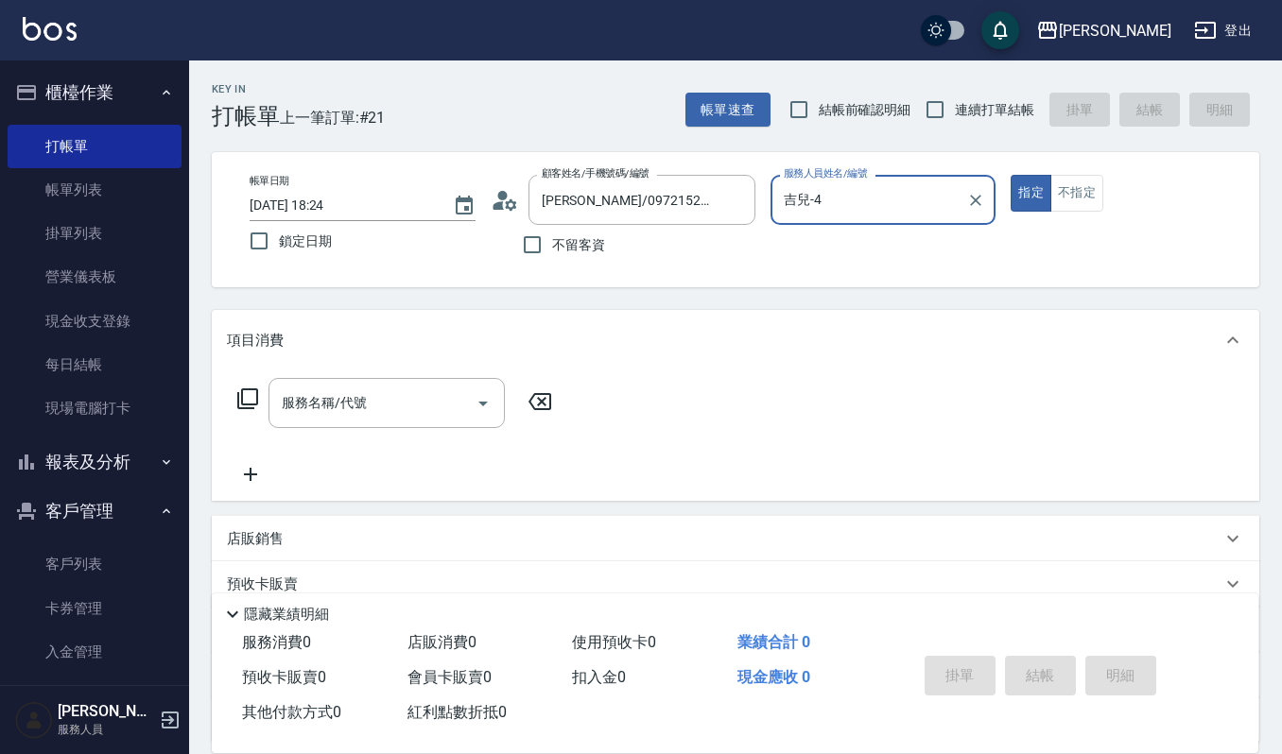
type input "吉兒-4"
click at [387, 412] on input "服務名稱/代號" at bounding box center [372, 403] width 191 height 33
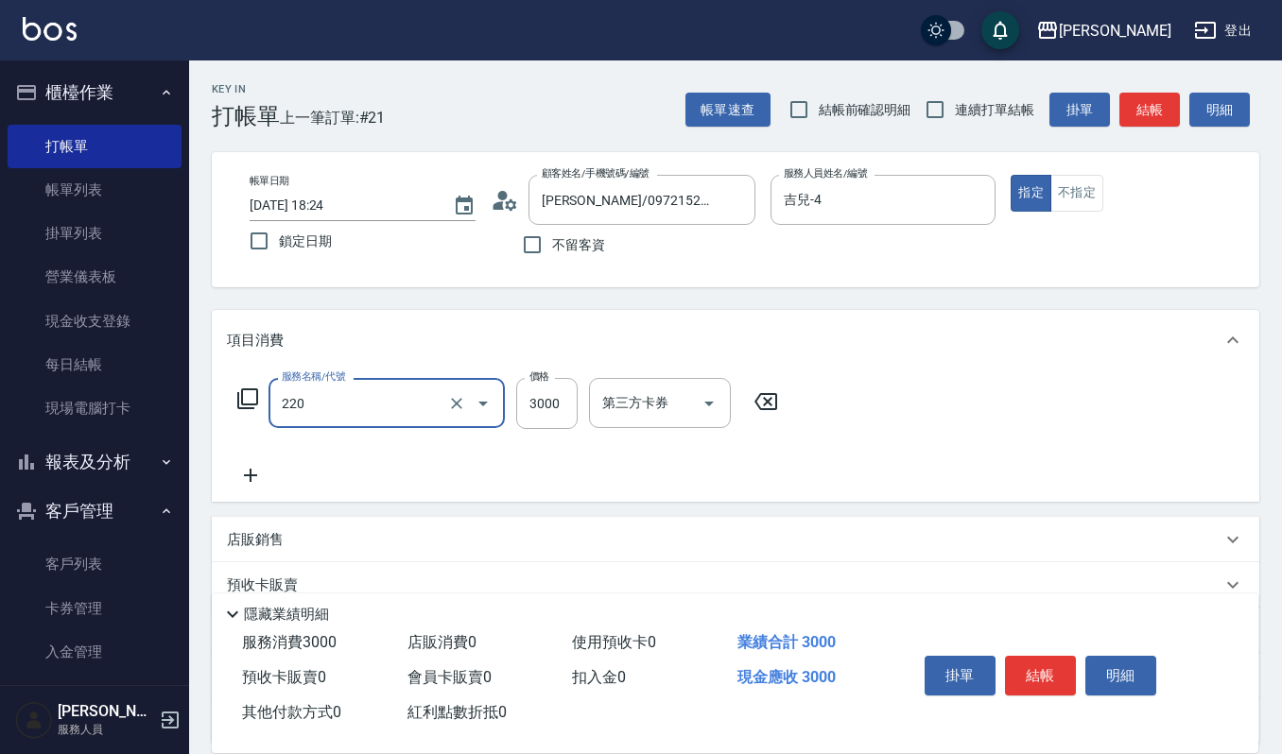
type input "溫朔燙(220)"
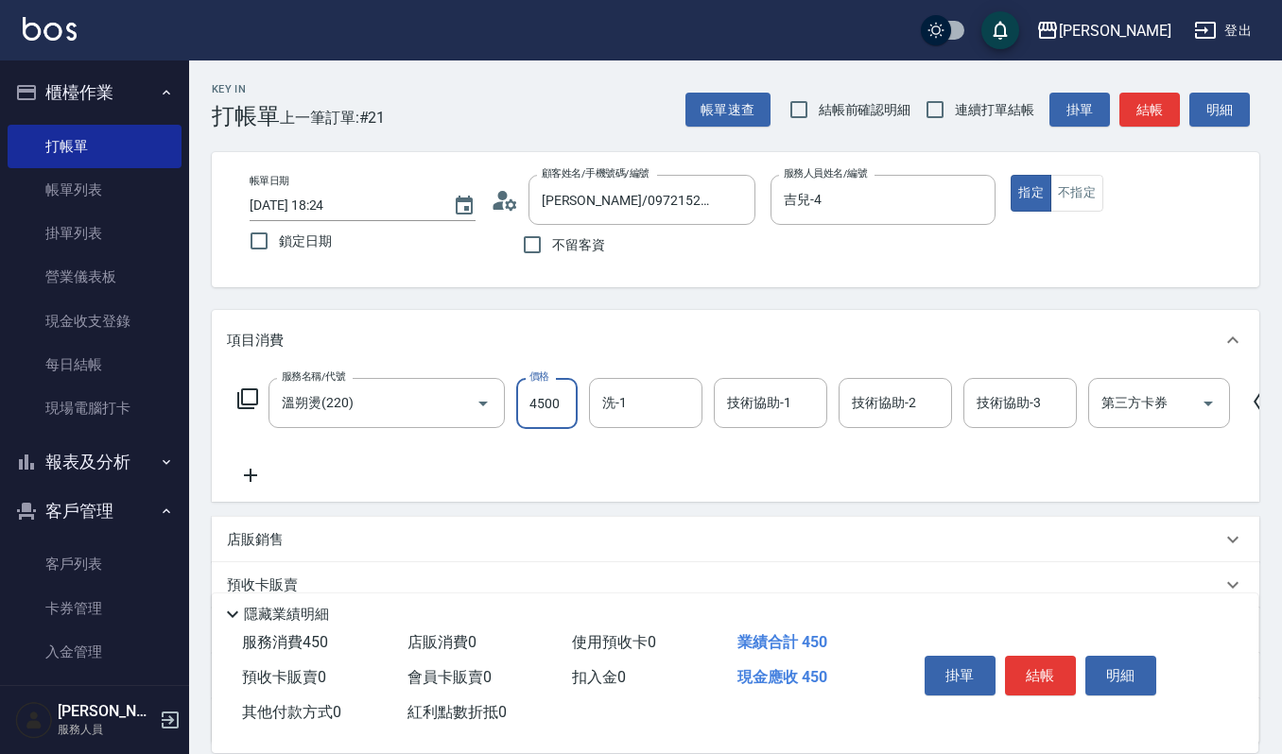
type input "4500"
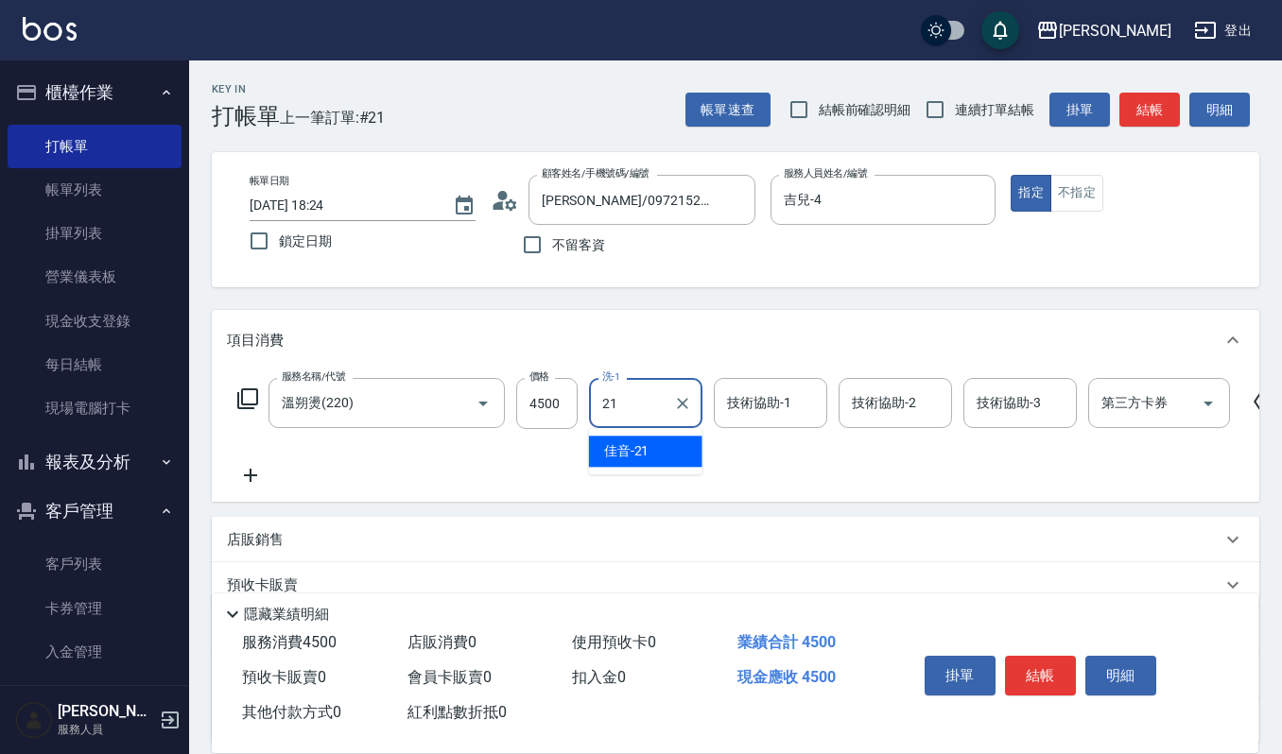
type input "佳音-21"
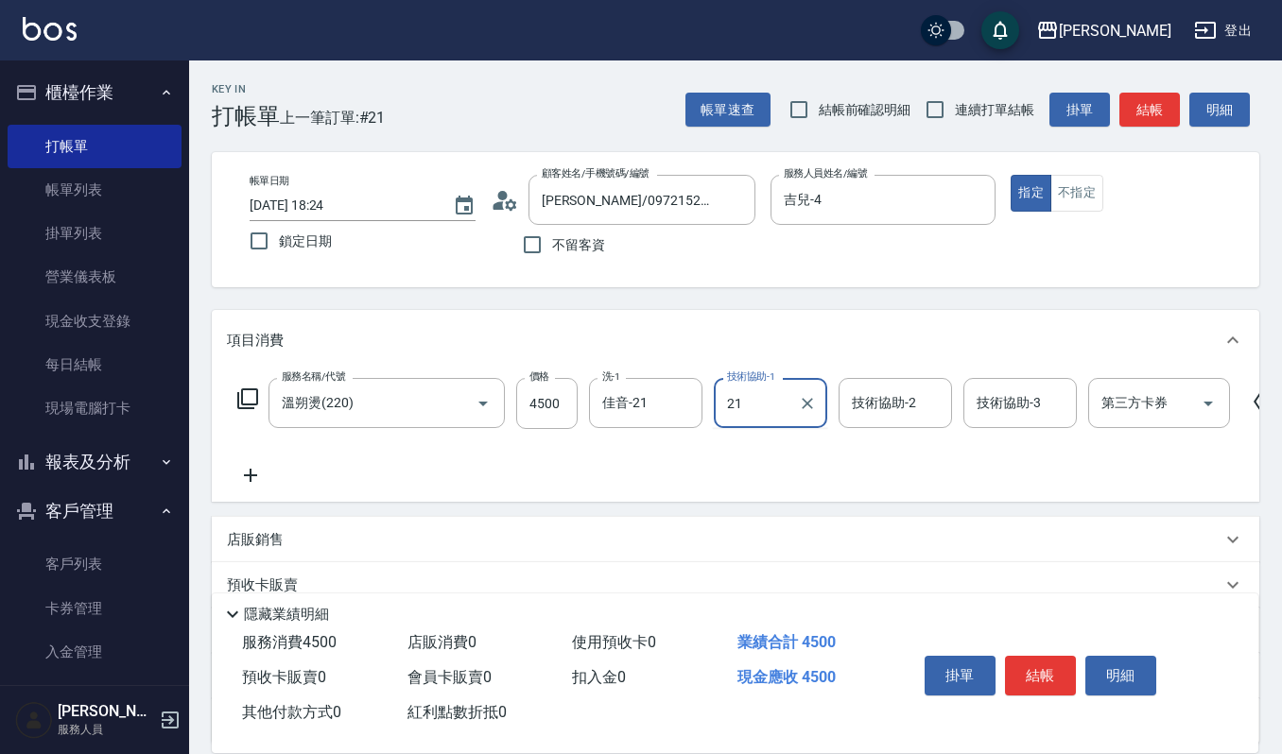
type input "佳音-21"
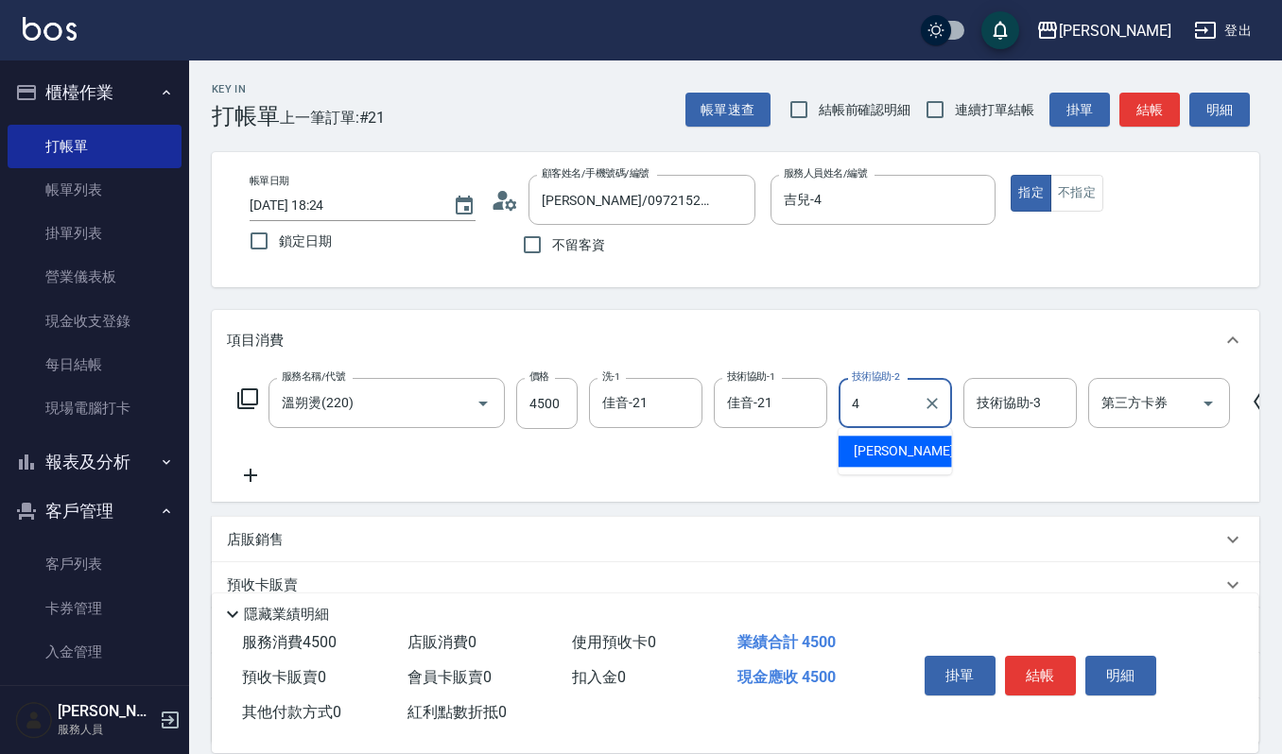
type input "吉兒-4"
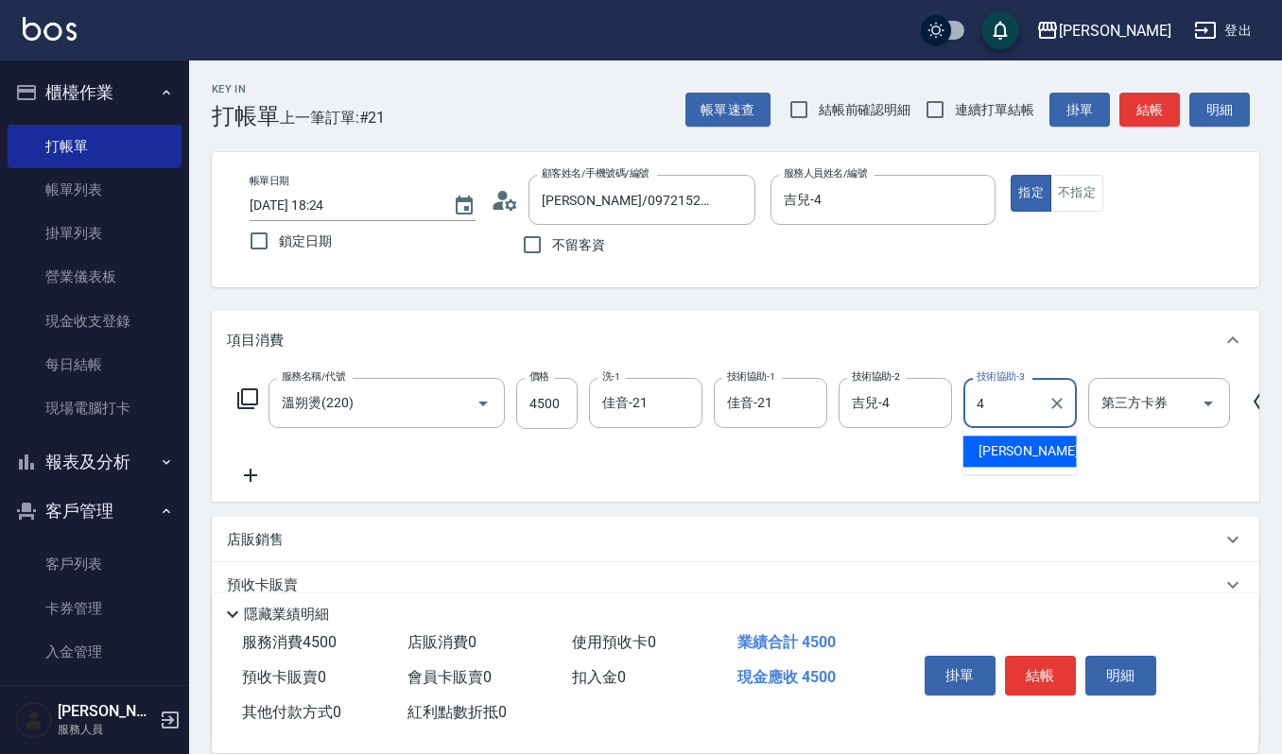
type input "吉兒-4"
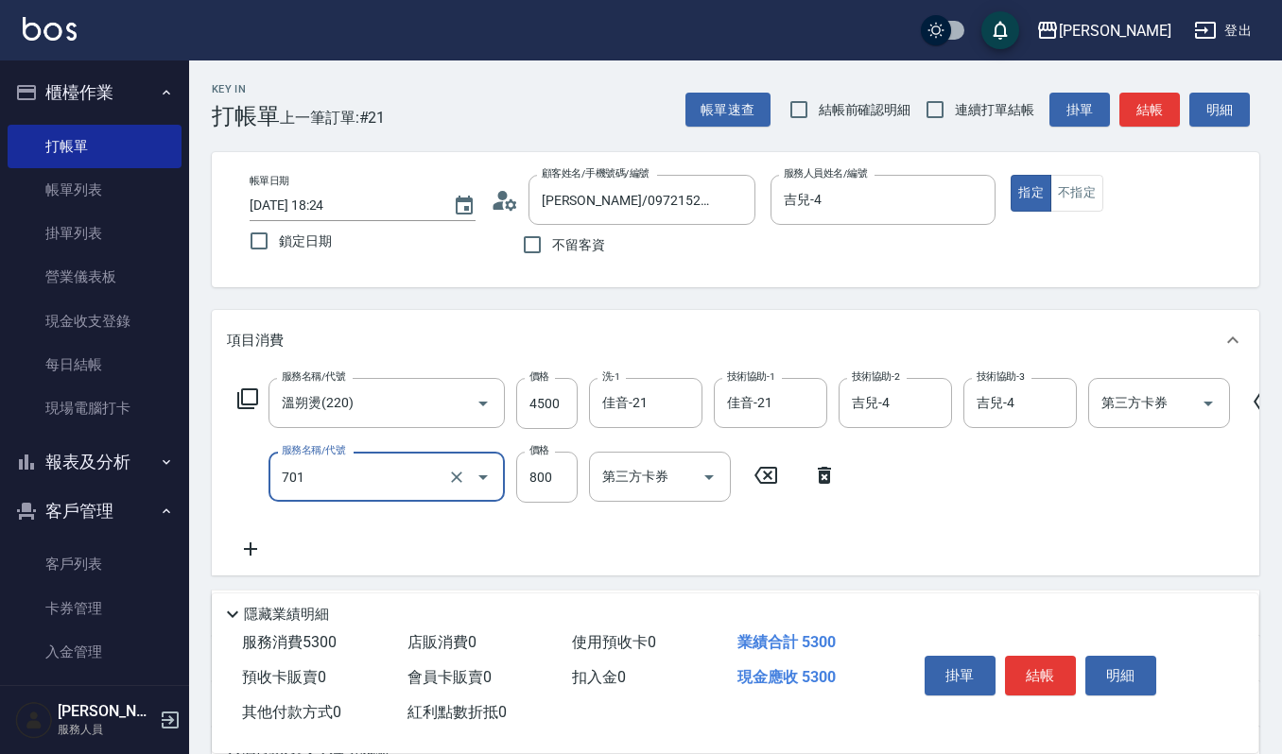
type input "CMC加購護(701)"
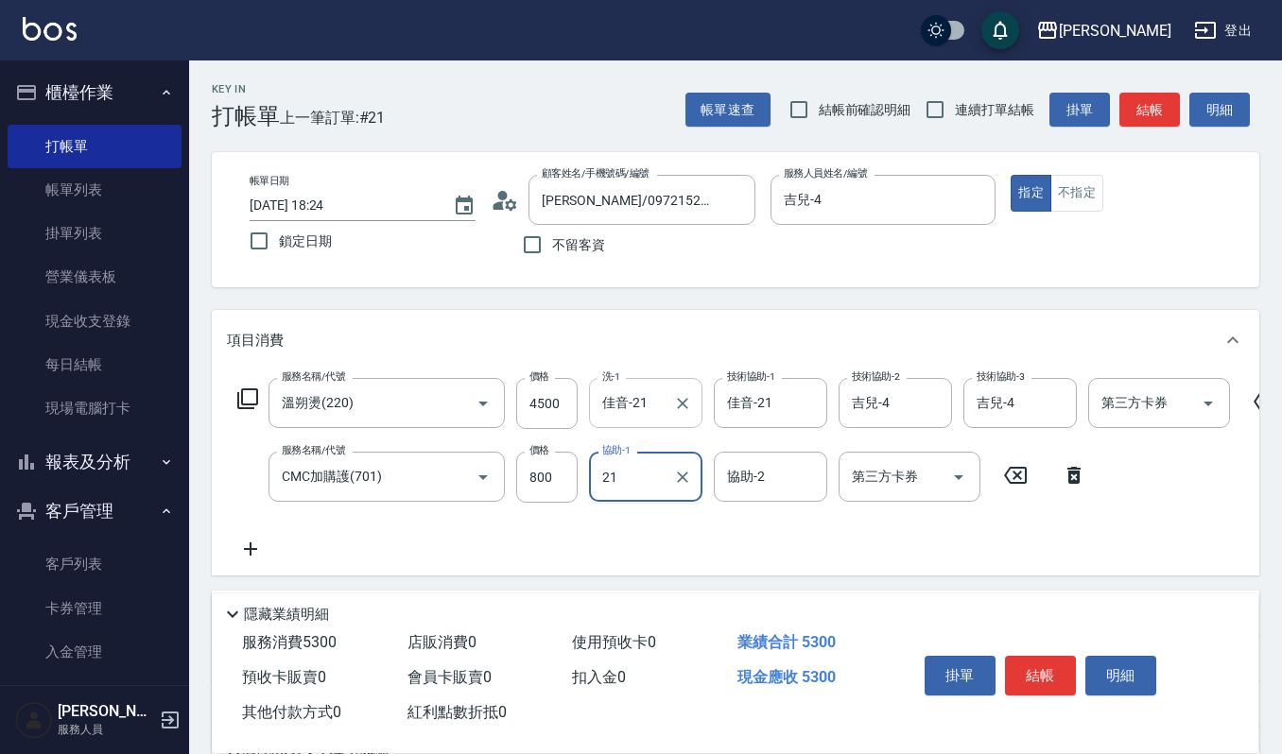
type input "佳音-21"
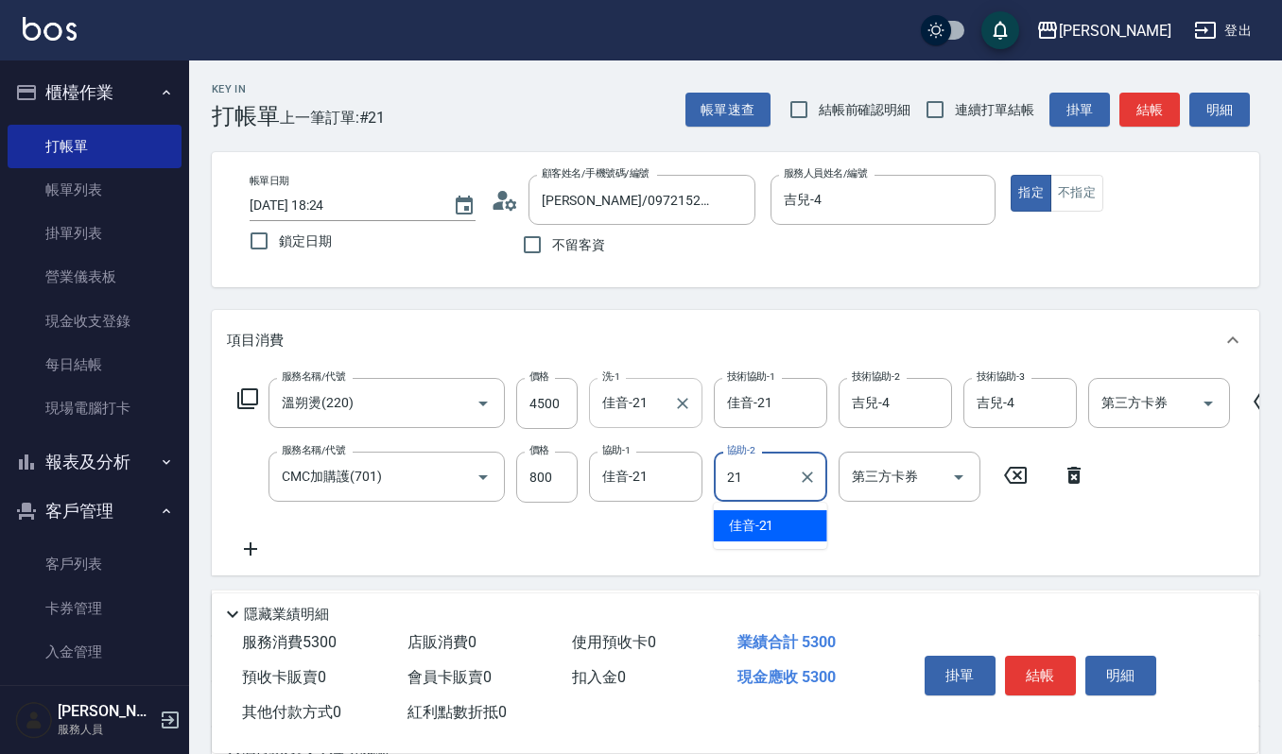
type input "佳音-21"
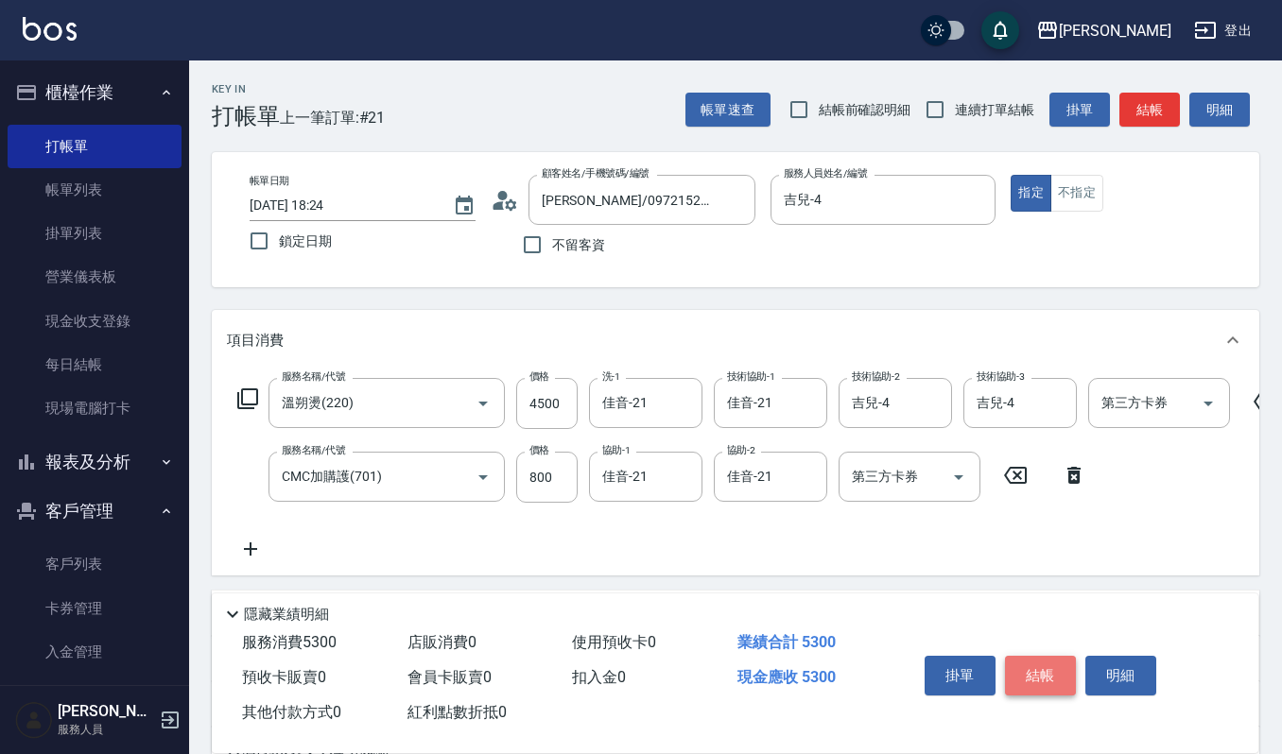
click at [1066, 662] on button "結帳" at bounding box center [1040, 676] width 71 height 40
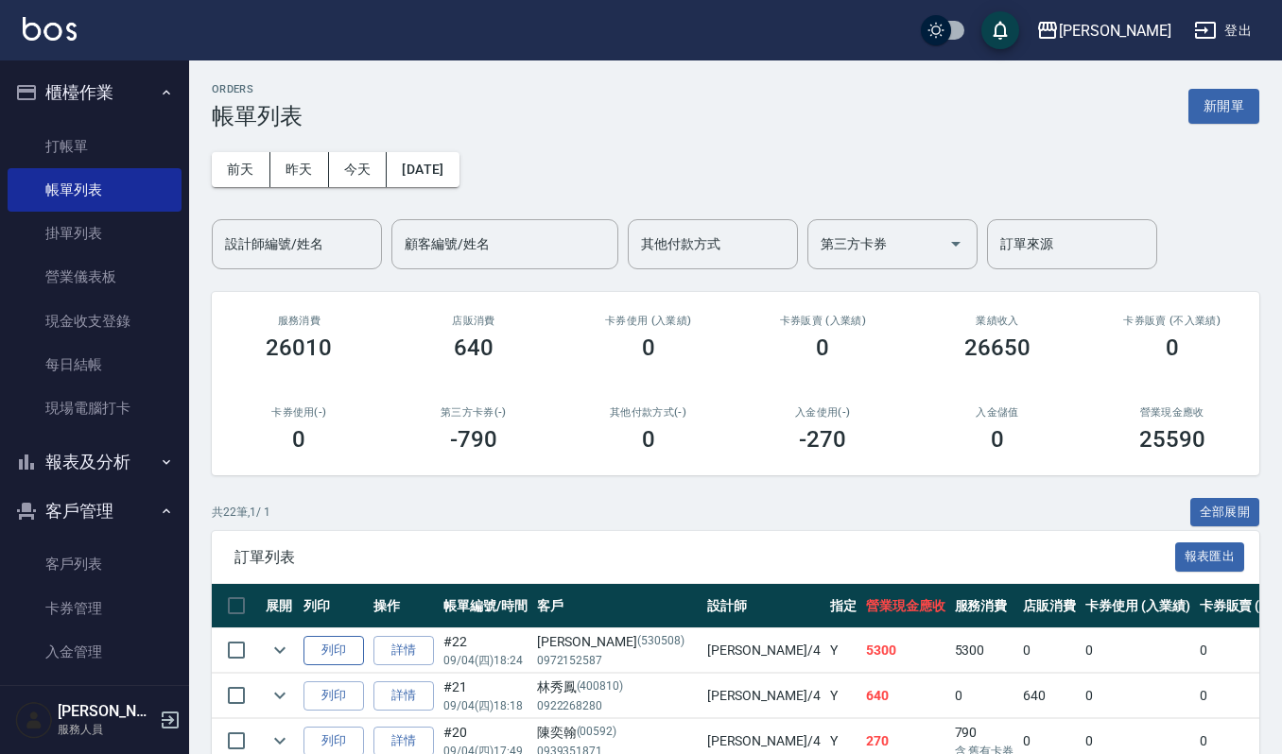
click at [348, 654] on button "列印" at bounding box center [333, 650] width 61 height 29
click at [46, 152] on link "打帳單" at bounding box center [95, 146] width 174 height 43
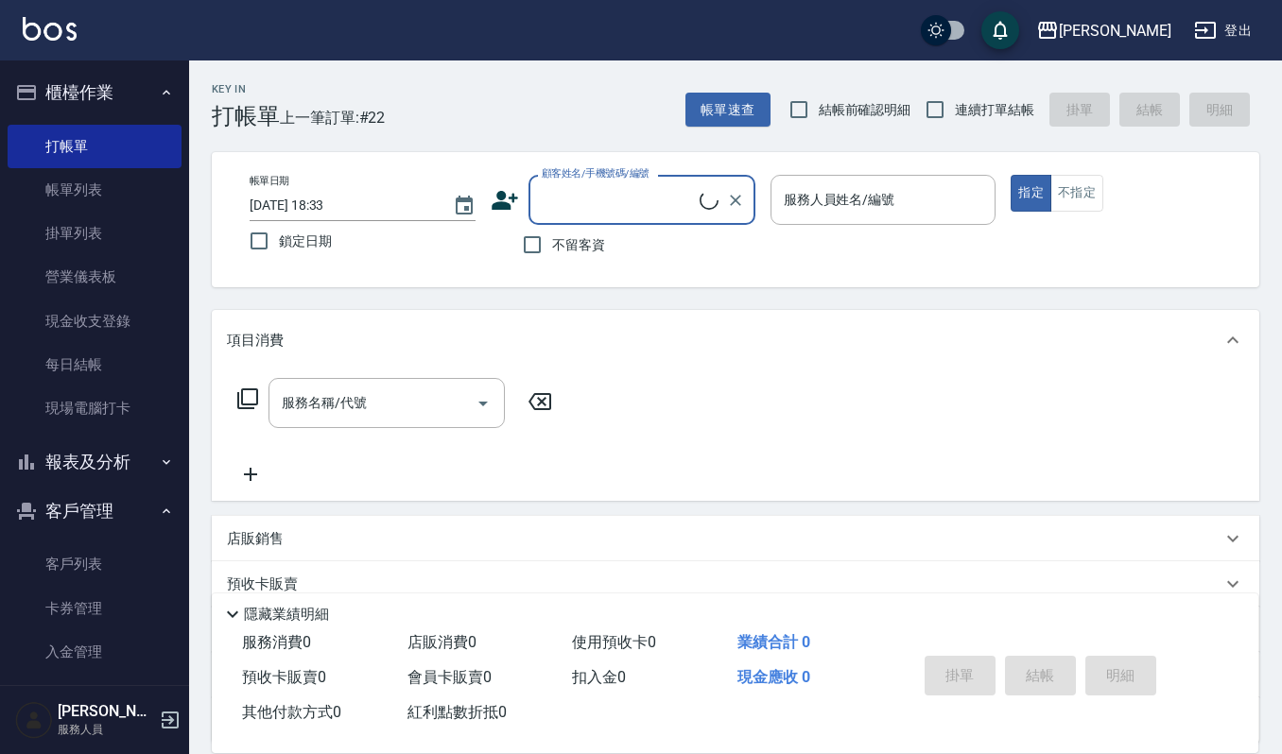
click at [671, 198] on input "顧客姓名/手機號碼/編號" at bounding box center [618, 199] width 163 height 33
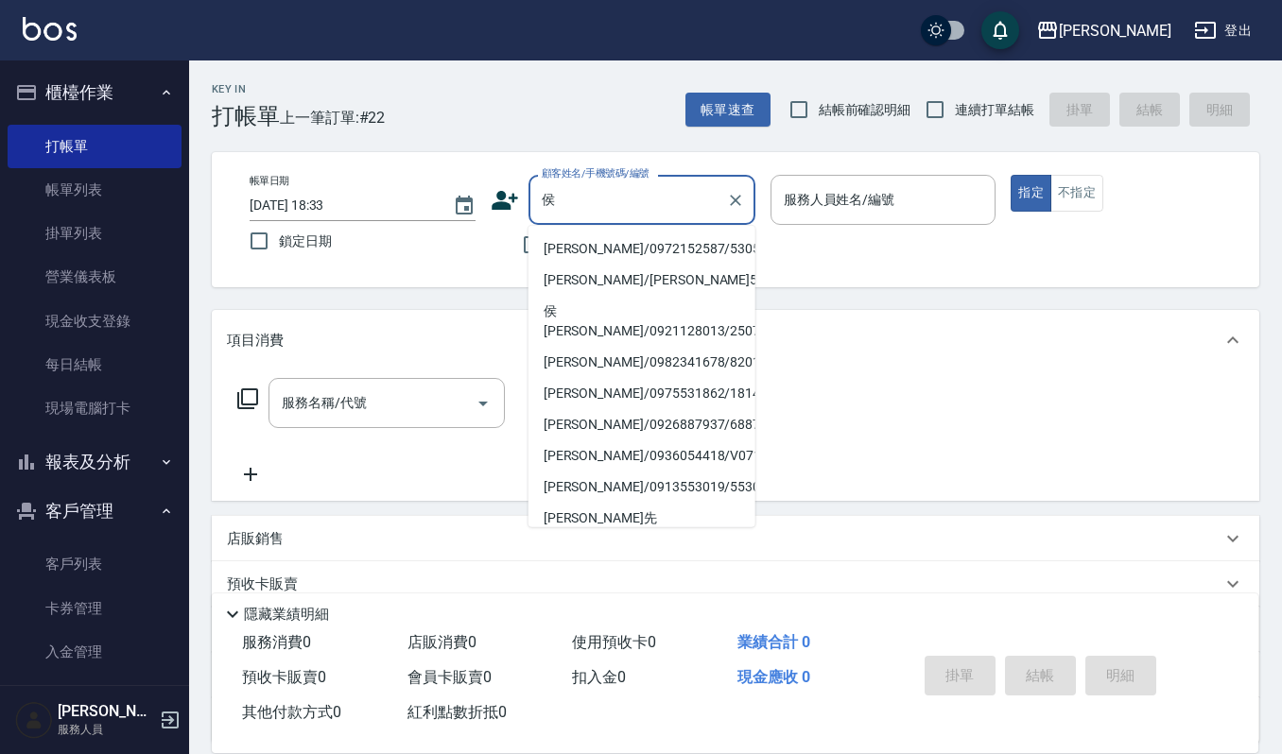
type input "侯"
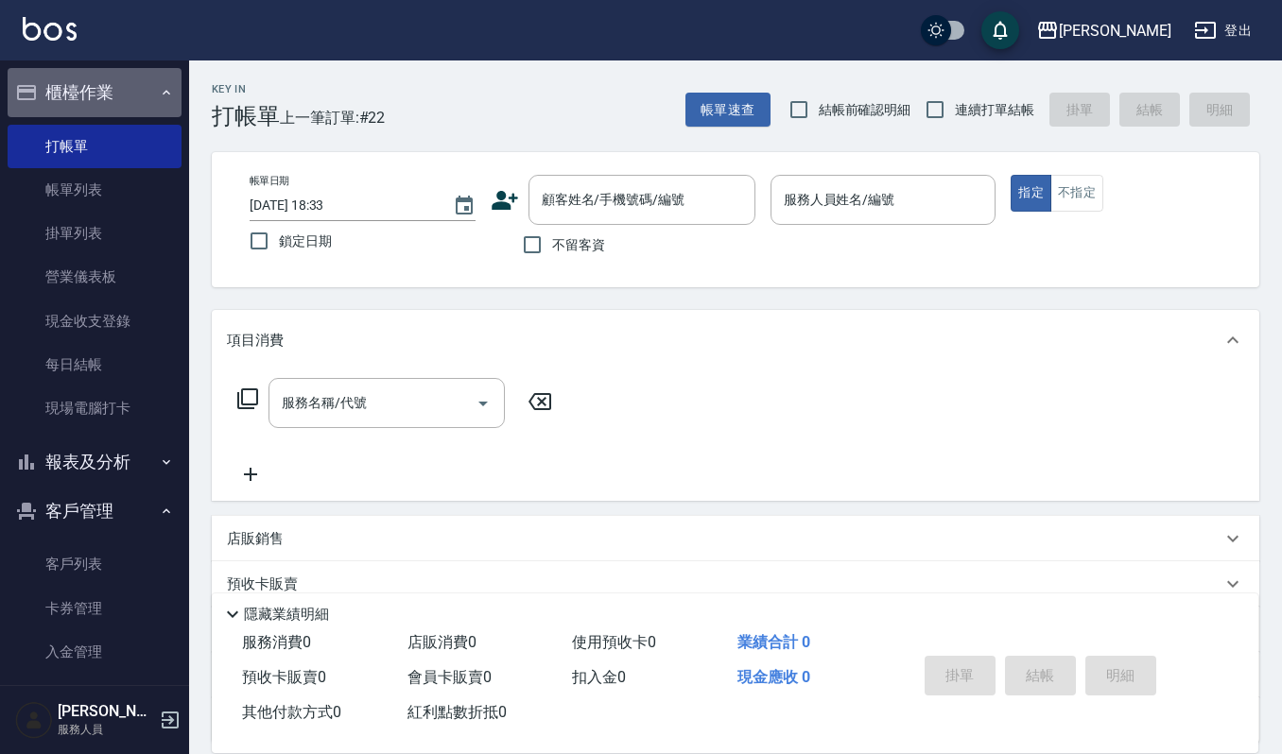
click at [95, 98] on button "櫃檯作業" at bounding box center [95, 92] width 174 height 49
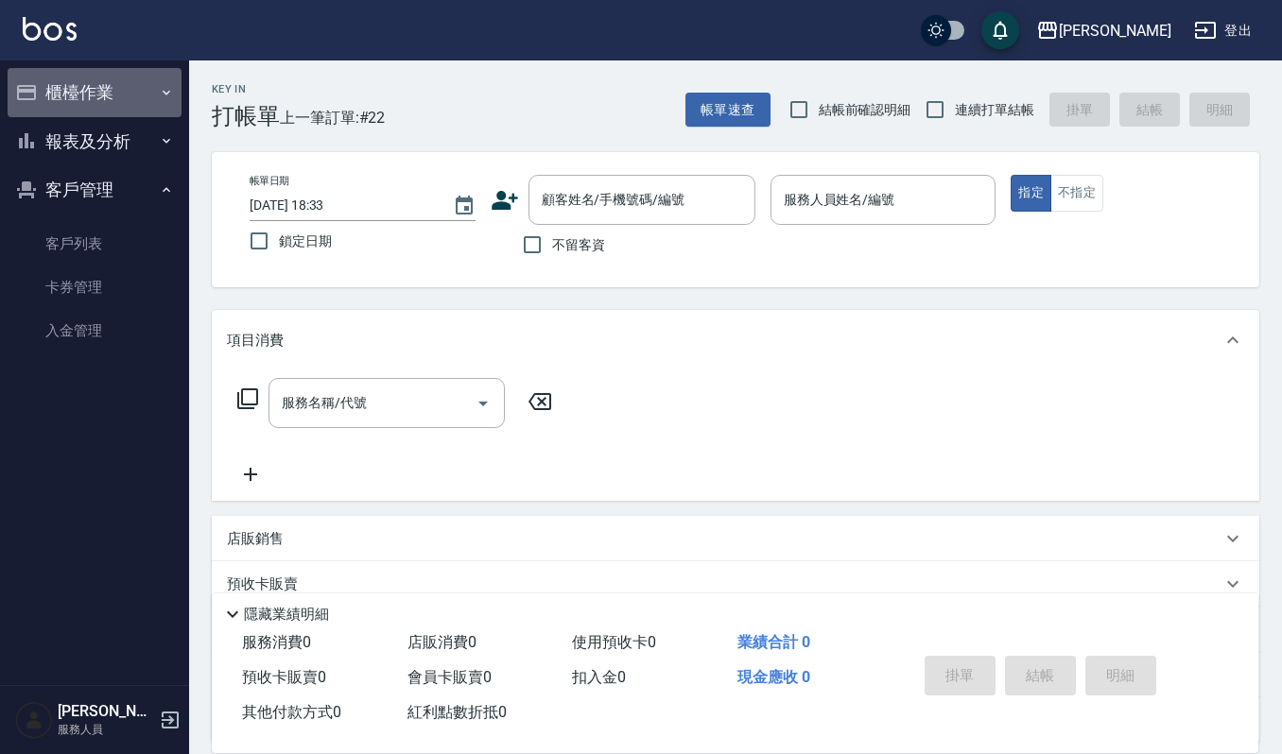
click at [85, 92] on button "櫃檯作業" at bounding box center [95, 92] width 174 height 49
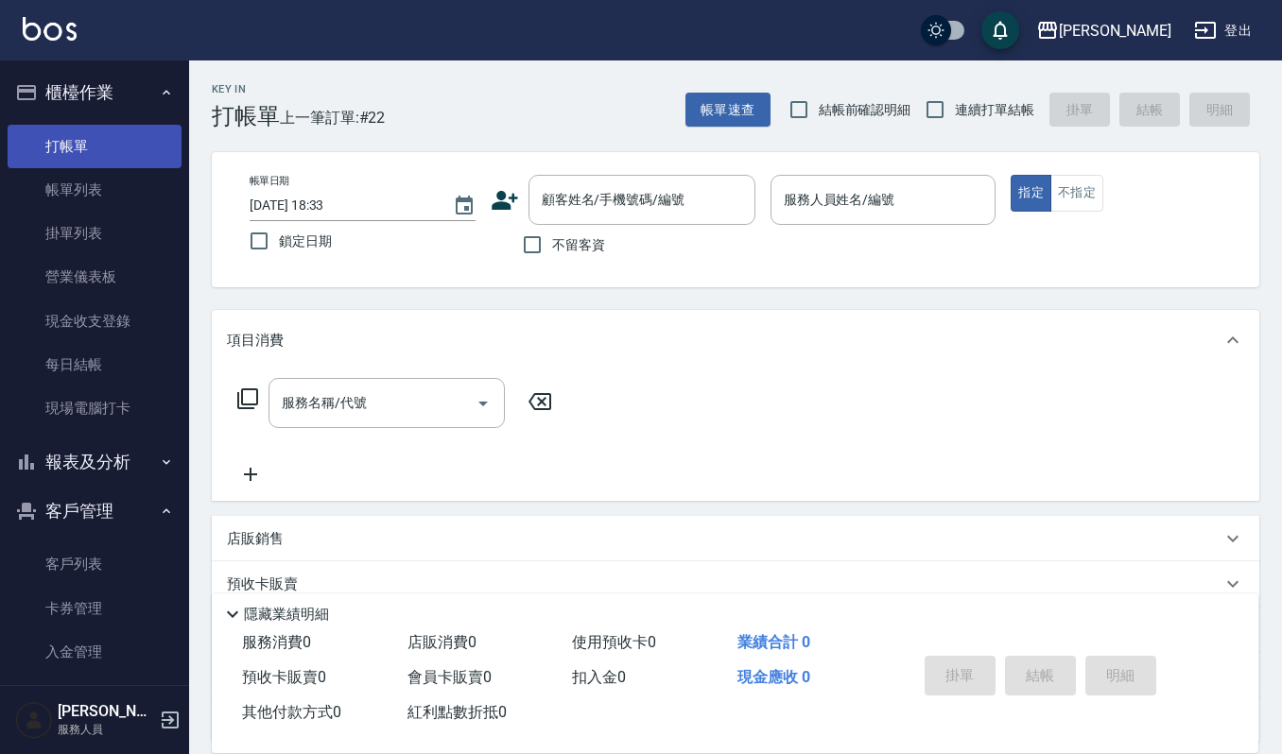
click at [77, 134] on link "打帳單" at bounding box center [95, 146] width 174 height 43
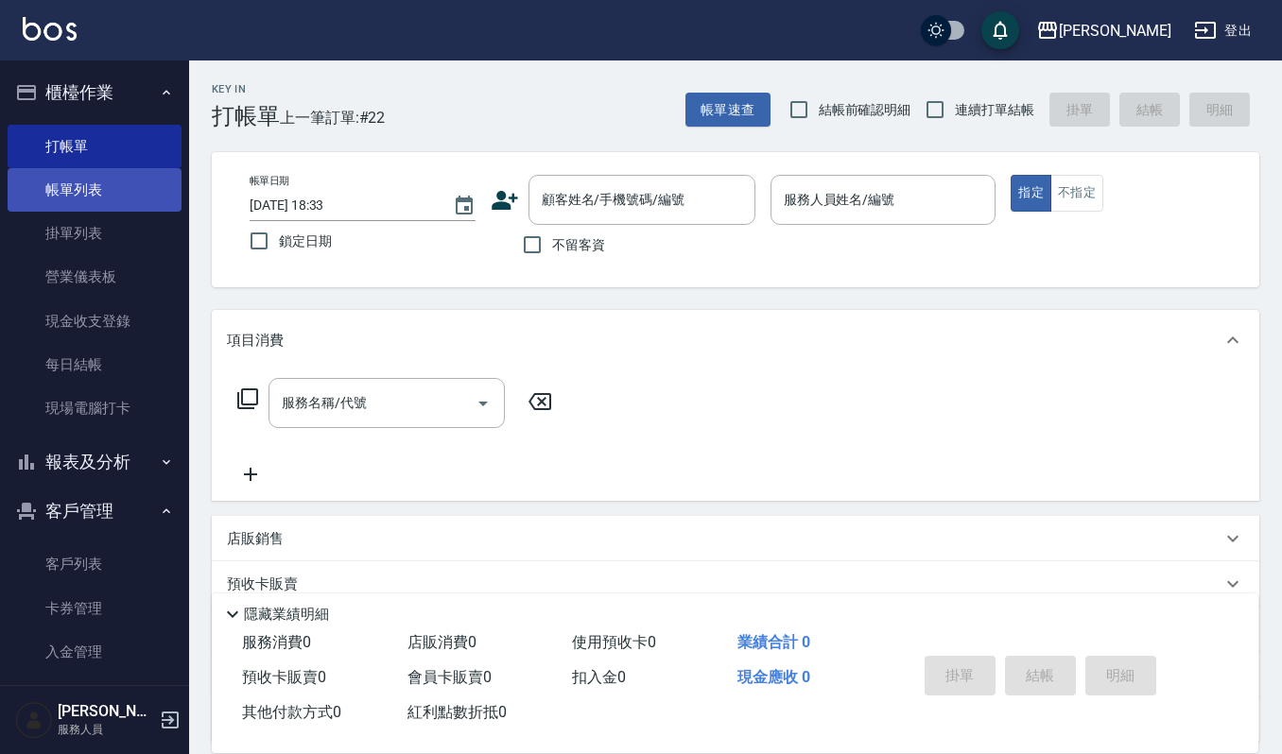
click at [77, 186] on link "帳單列表" at bounding box center [95, 189] width 174 height 43
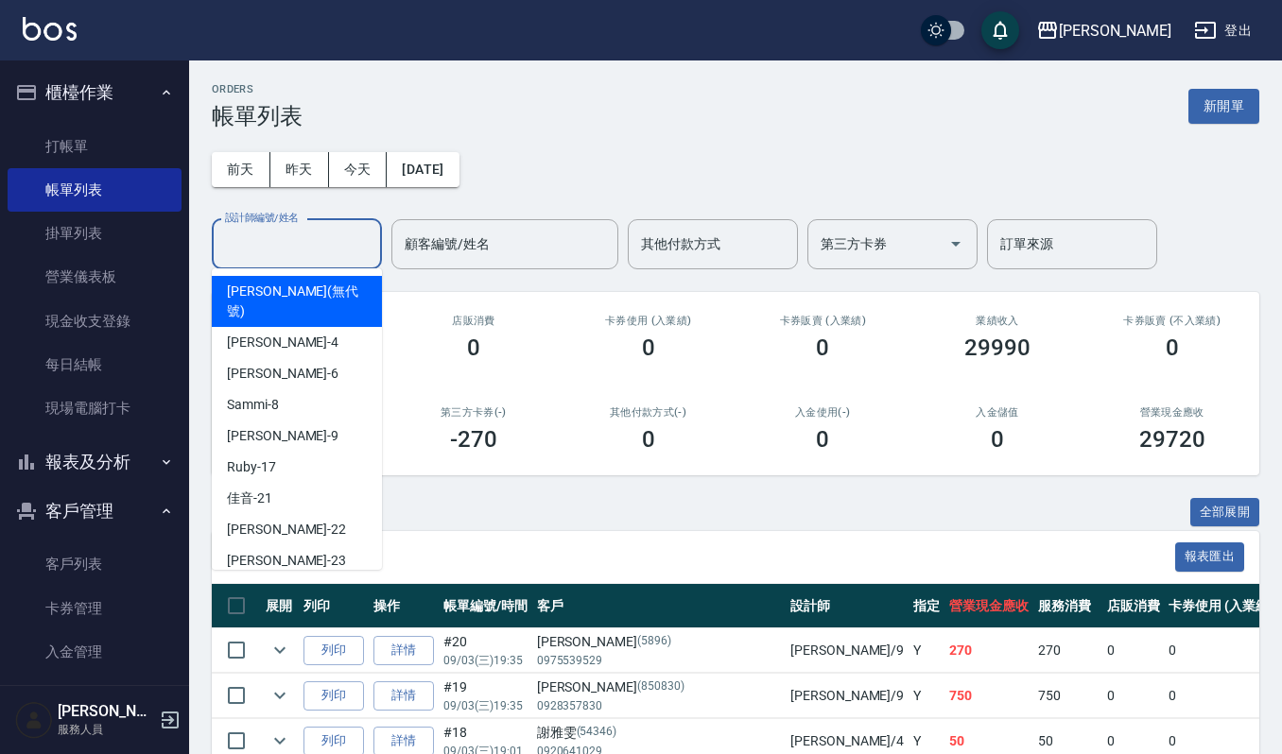
click at [278, 250] on input "設計師編號/姓名" at bounding box center [296, 244] width 153 height 33
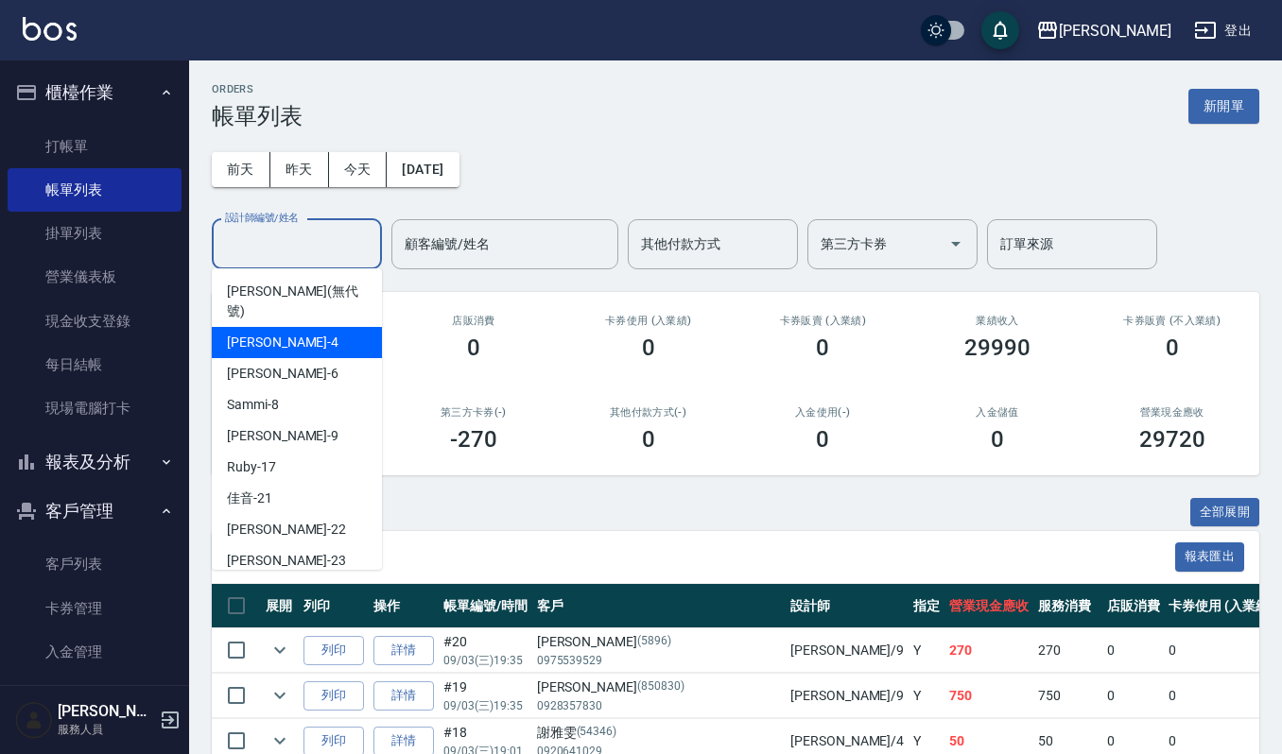
click at [263, 333] on span "吉兒 -4" at bounding box center [283, 343] width 112 height 20
type input "吉兒-4"
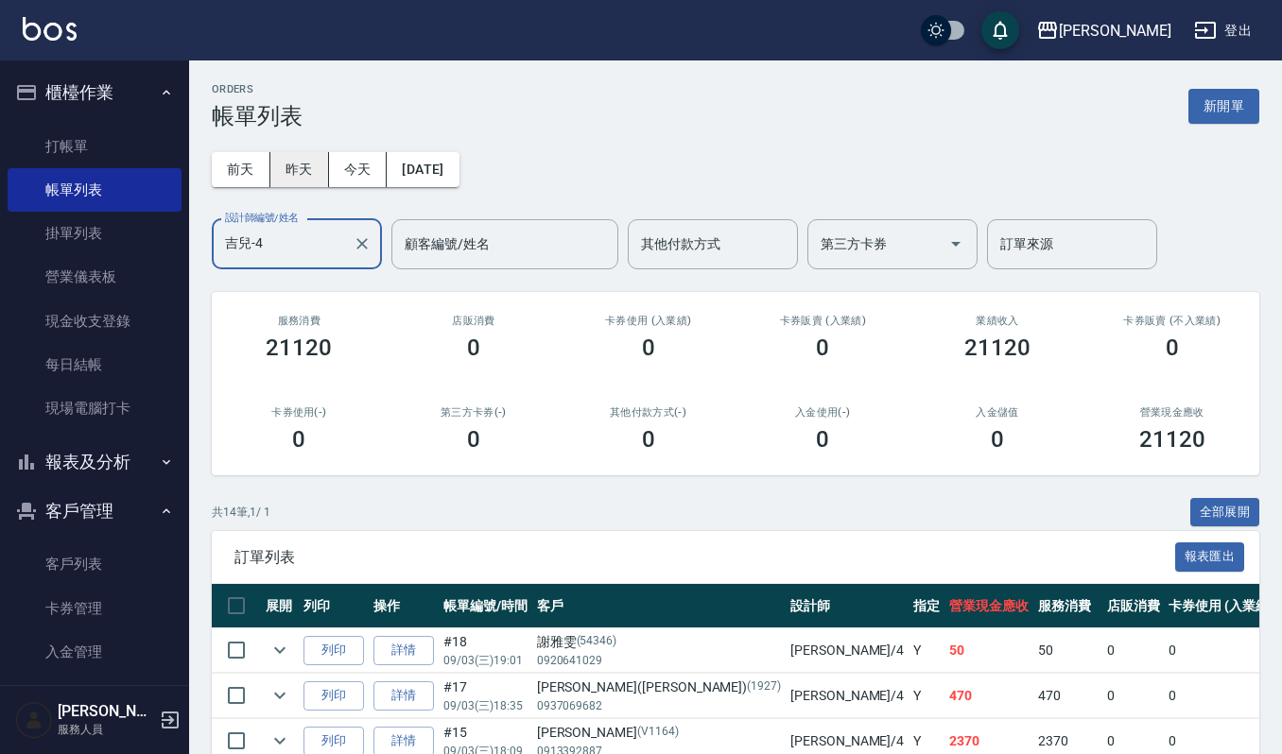
click at [321, 168] on button "昨天" at bounding box center [299, 169] width 59 height 35
click at [384, 171] on button "今天" at bounding box center [358, 169] width 59 height 35
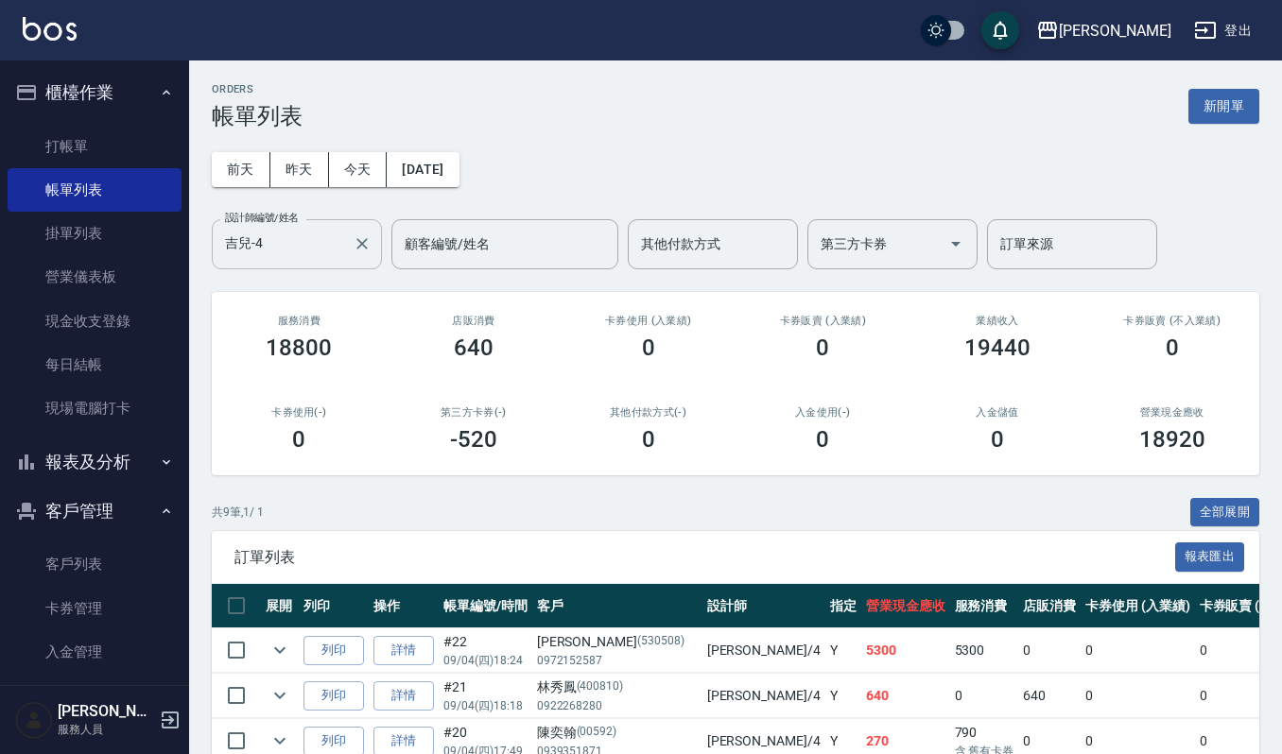
click at [278, 244] on input "吉兒-4" at bounding box center [282, 244] width 125 height 33
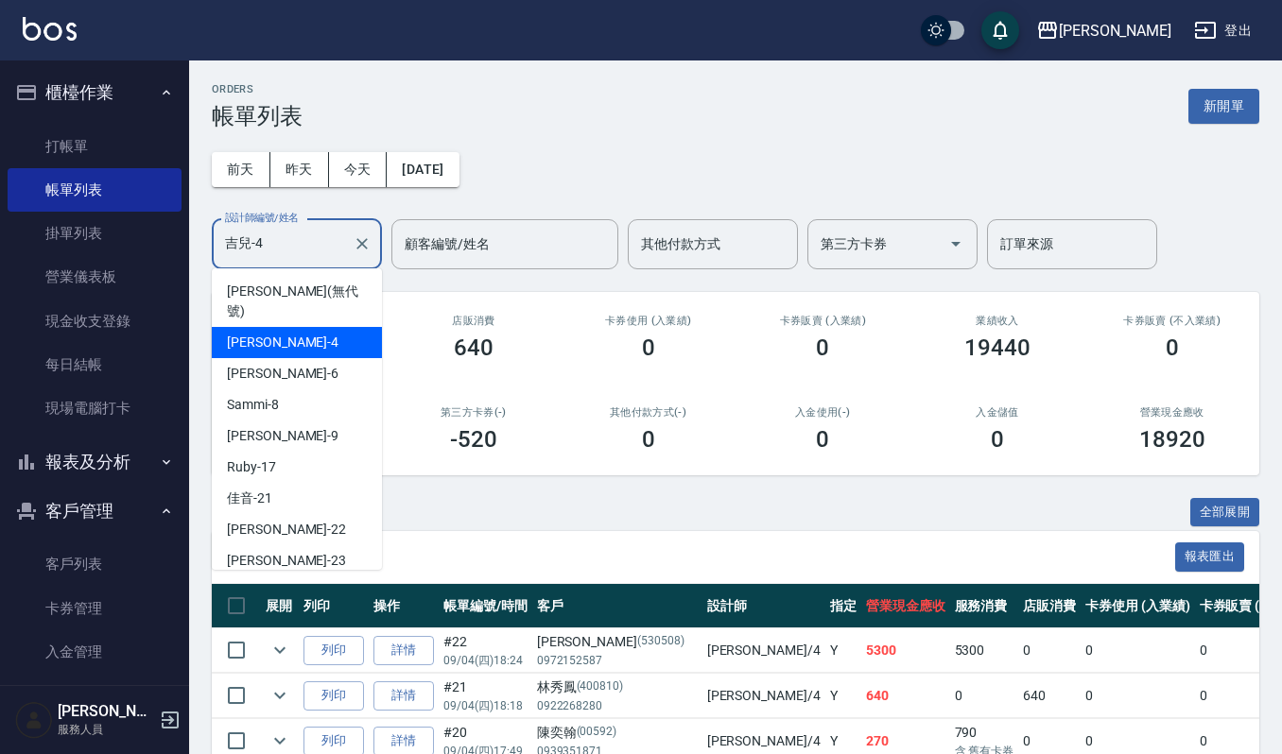
click at [526, 174] on div "[DATE] [DATE] [DATE] [DATE] 設計師編號/姓名 [PERSON_NAME]-4 設計師編號/姓名 顧客編號/姓名 顧客編號/姓名 其…" at bounding box center [736, 200] width 1048 height 140
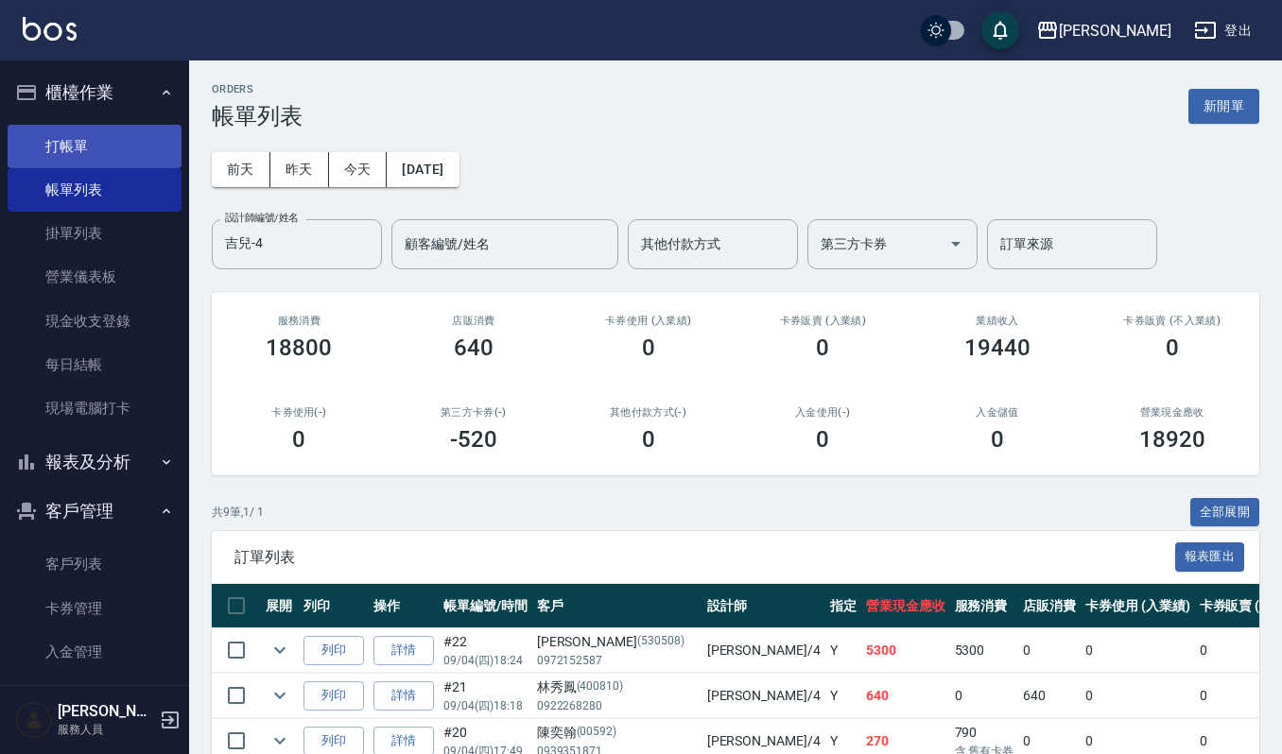
click at [53, 140] on link "打帳單" at bounding box center [95, 146] width 174 height 43
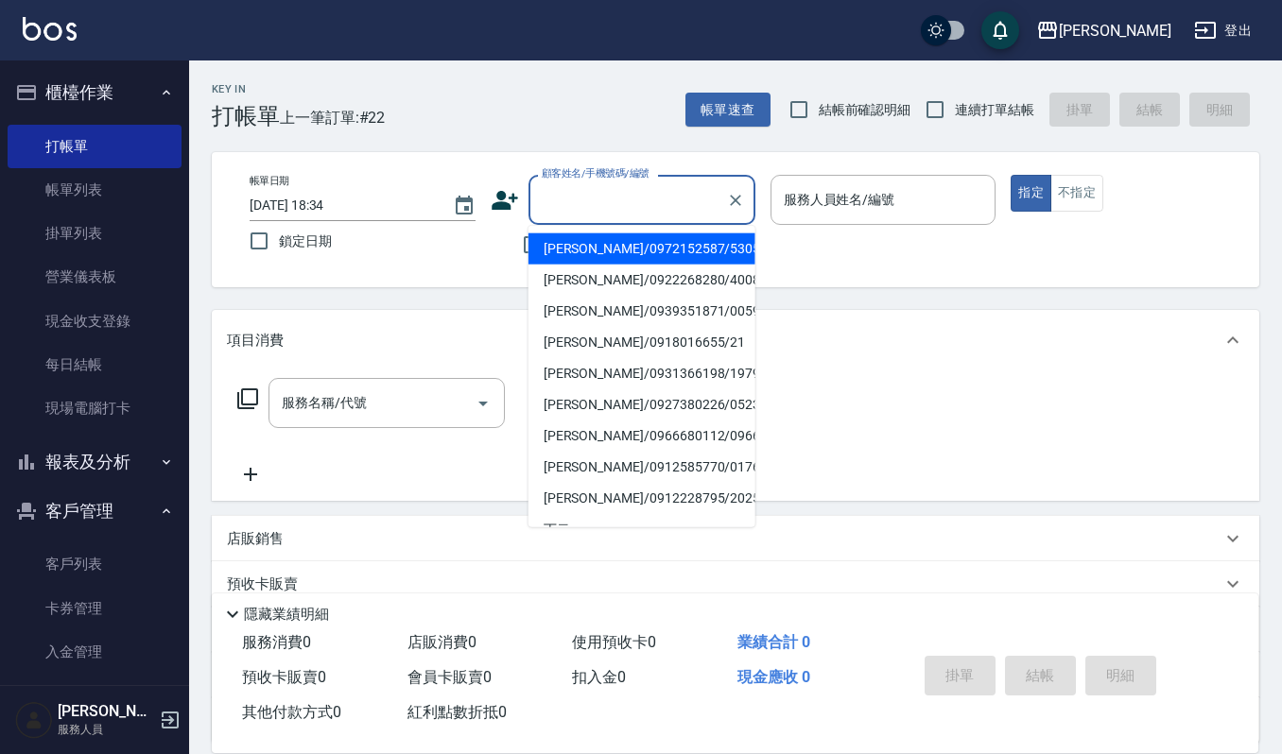
click at [561, 204] on input "顧客姓名/手機號碼/編號" at bounding box center [628, 199] width 182 height 33
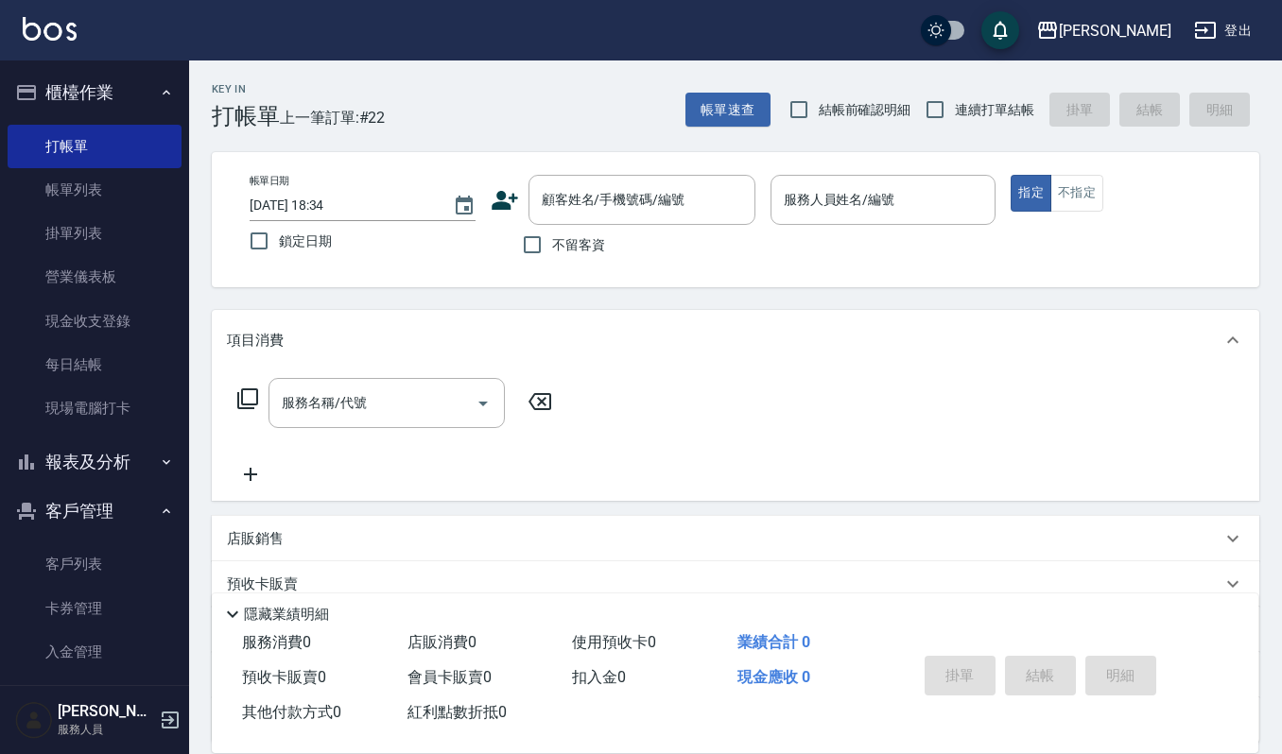
drag, startPoint x: 810, startPoint y: 268, endPoint x: 251, endPoint y: 244, distance: 560.2
click at [572, 301] on div "Key In 打帳單 上一筆訂單:#22 帳單速查 結帳前確認明細 連續打單結帳 掛單 結帳 明細 帳單日期 [DATE] 18:34 鎖定日期 顧客姓名/手…" at bounding box center [735, 491] width 1093 height 860
click at [588, 182] on div "顧客姓名/手機號碼/編號" at bounding box center [641, 200] width 227 height 50
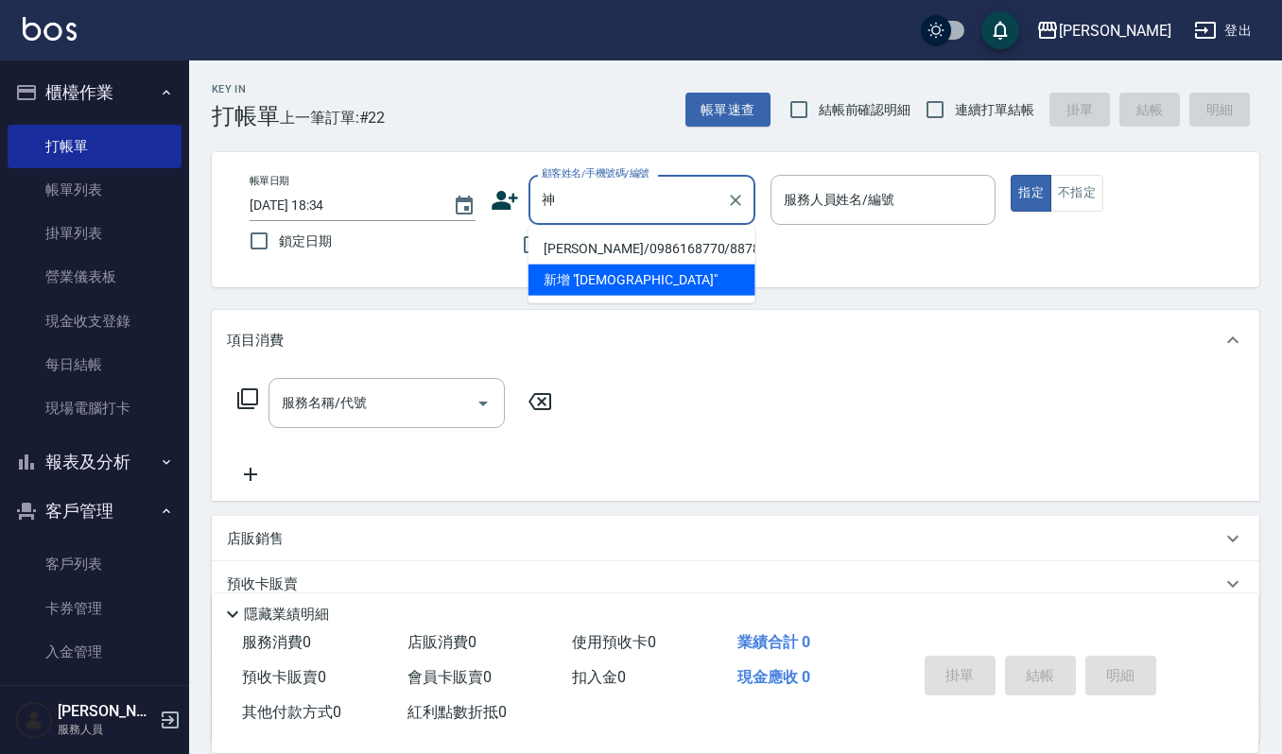
type input "[DEMOGRAPHIC_DATA]"
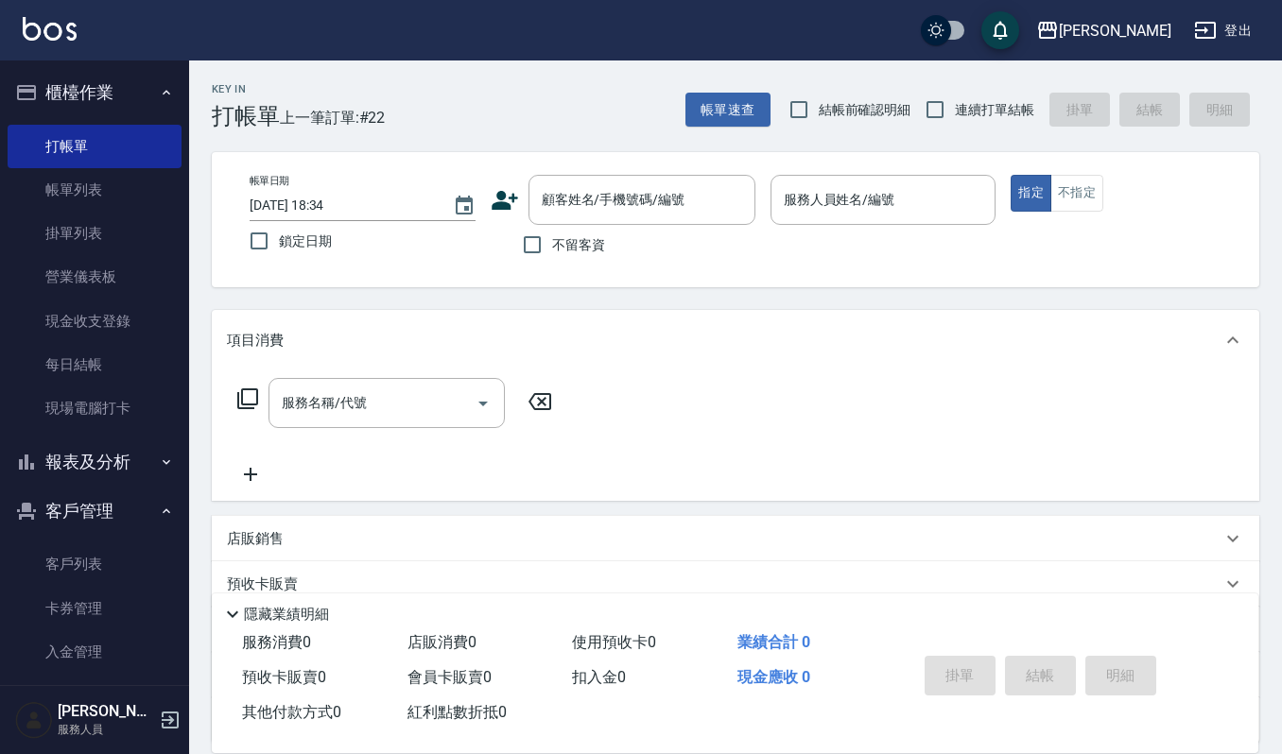
click at [936, 431] on div "服務名稱/代號 服務名稱/代號" at bounding box center [736, 436] width 1048 height 130
click at [610, 194] on input "顧客姓名/手機號碼/編號" at bounding box center [628, 199] width 182 height 33
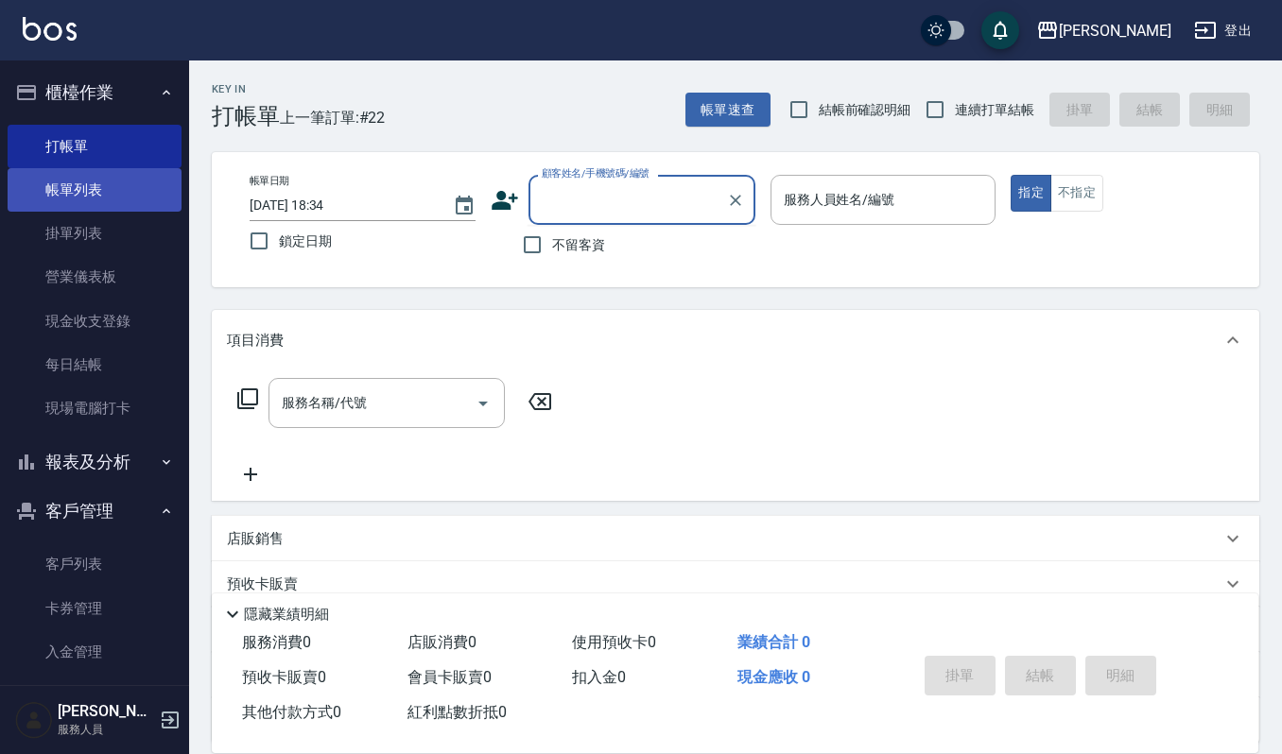
click at [77, 183] on link "帳單列表" at bounding box center [95, 189] width 174 height 43
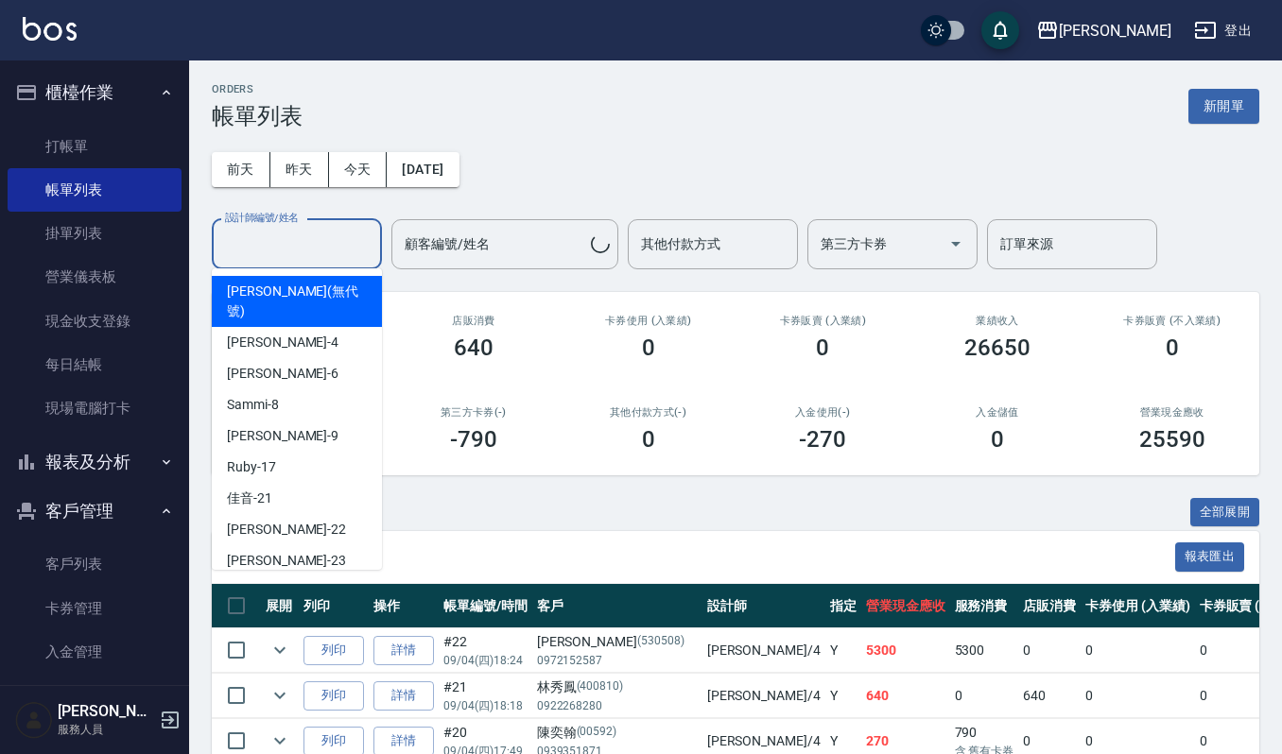
click at [292, 240] on input "設計師編號/姓名" at bounding box center [296, 244] width 153 height 33
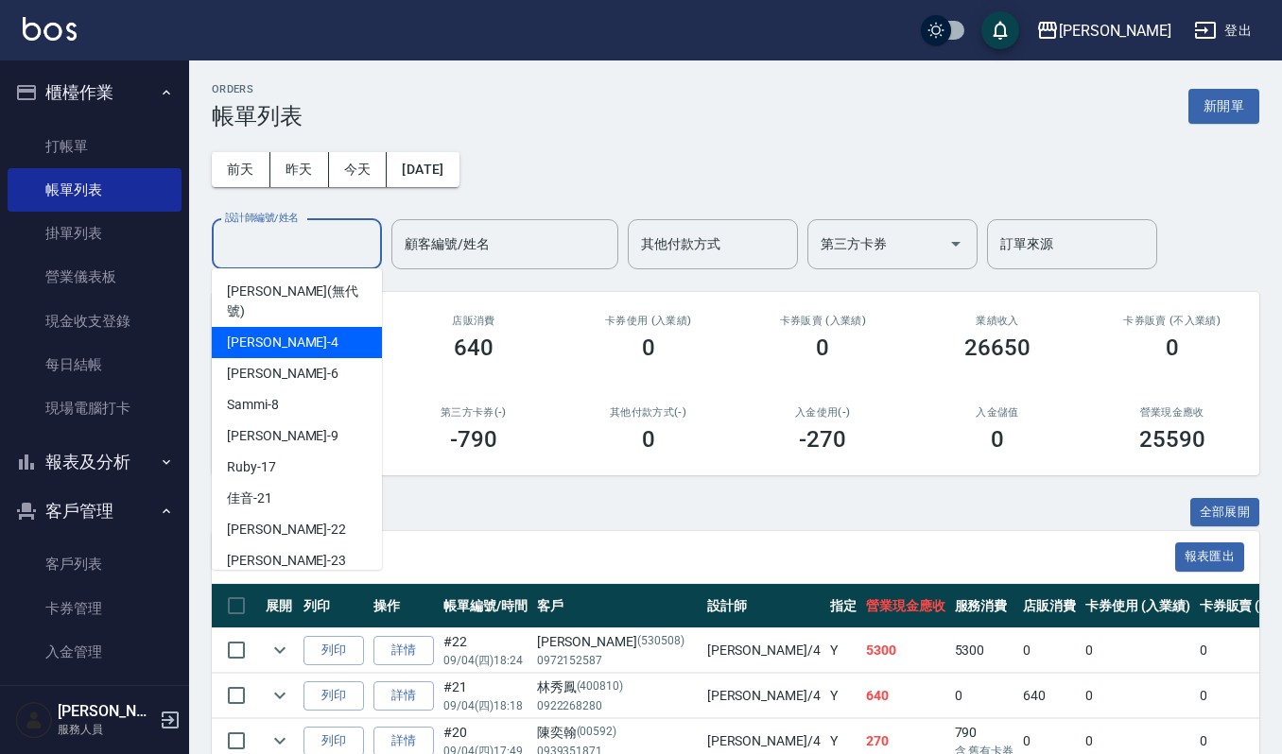
click at [281, 327] on div "吉兒 -4" at bounding box center [297, 342] width 170 height 31
type input "吉兒-4"
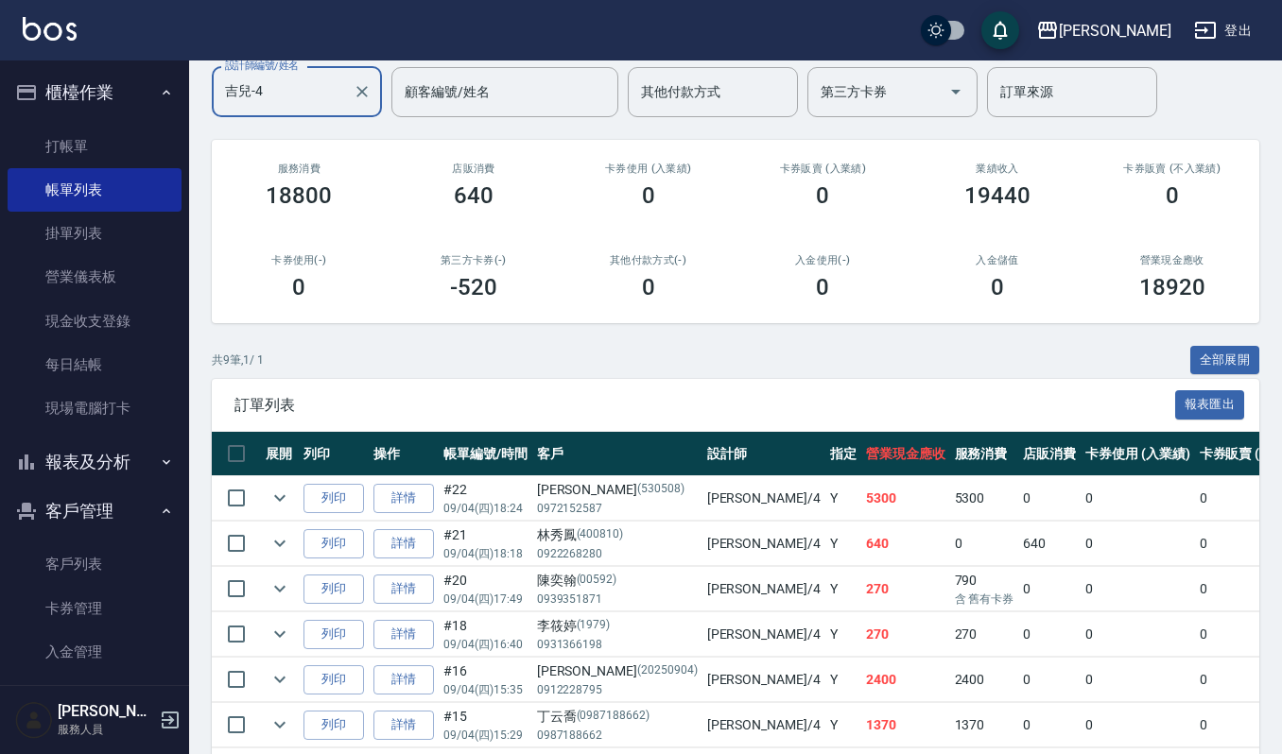
scroll to position [126, 0]
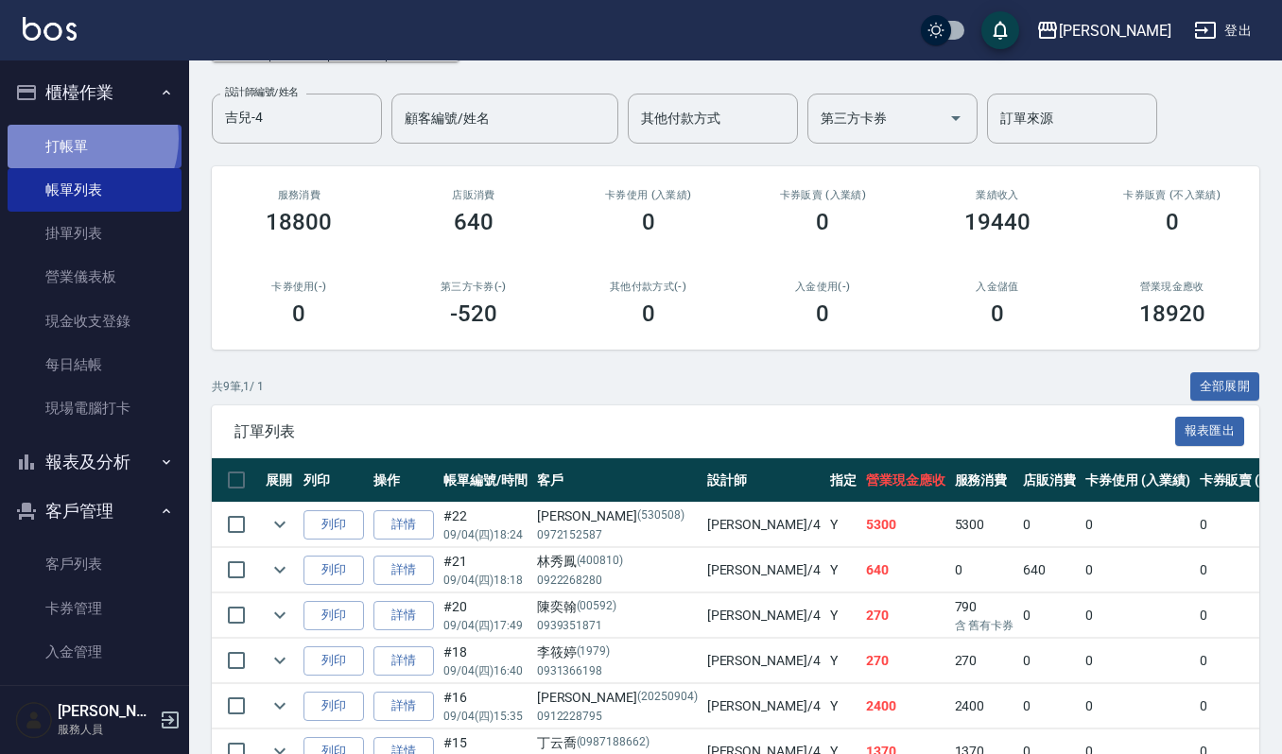
click at [76, 138] on link "打帳單" at bounding box center [95, 146] width 174 height 43
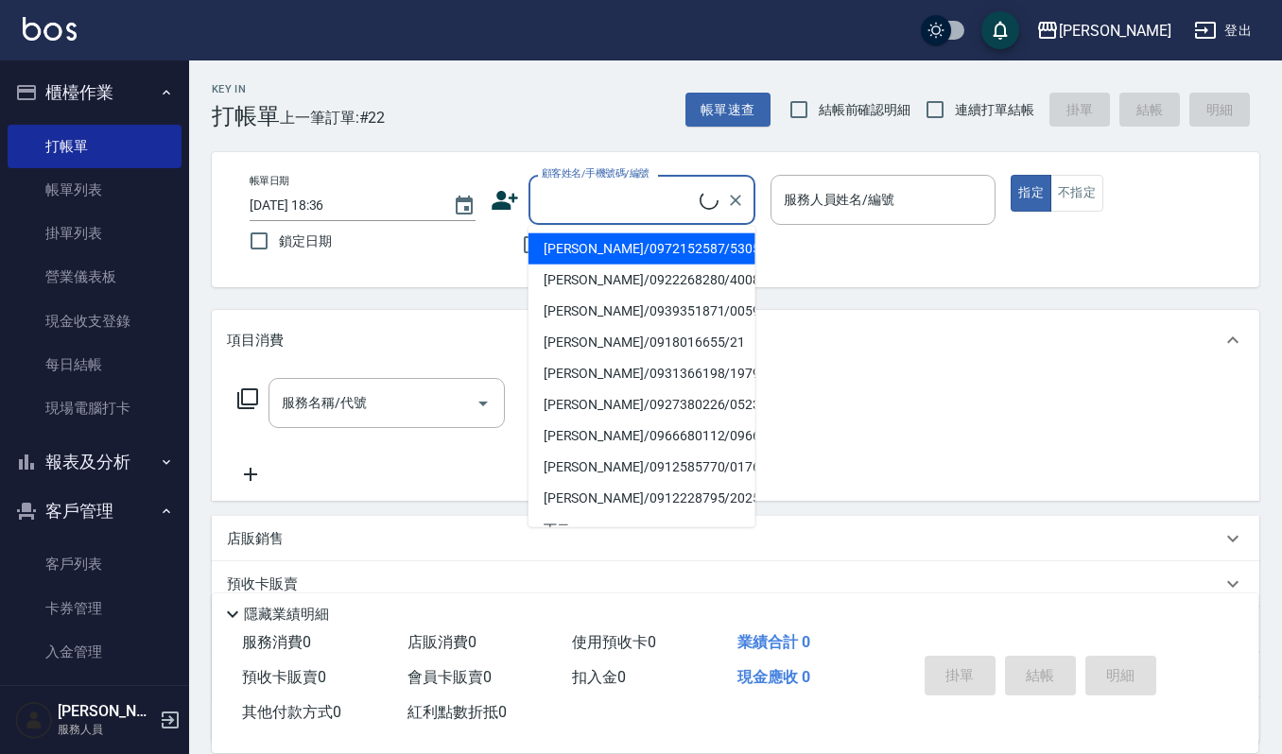
click at [584, 193] on input "顧客姓名/手機號碼/編號" at bounding box center [618, 199] width 163 height 33
click at [582, 312] on li "[PERSON_NAME]/0932132100/1937" at bounding box center [641, 311] width 227 height 31
type input "[PERSON_NAME]/0932132100/1937"
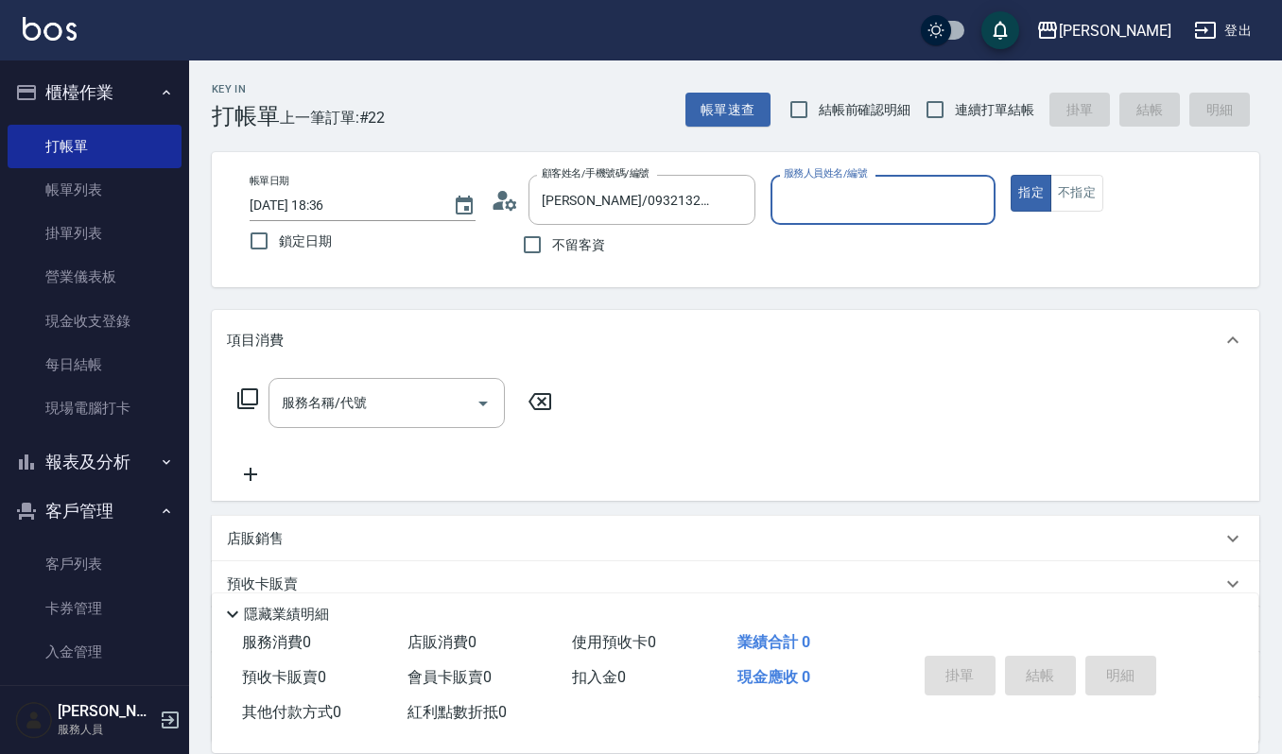
type input "吉兒-4"
click at [398, 390] on input "服務名稱/代號" at bounding box center [372, 403] width 191 height 33
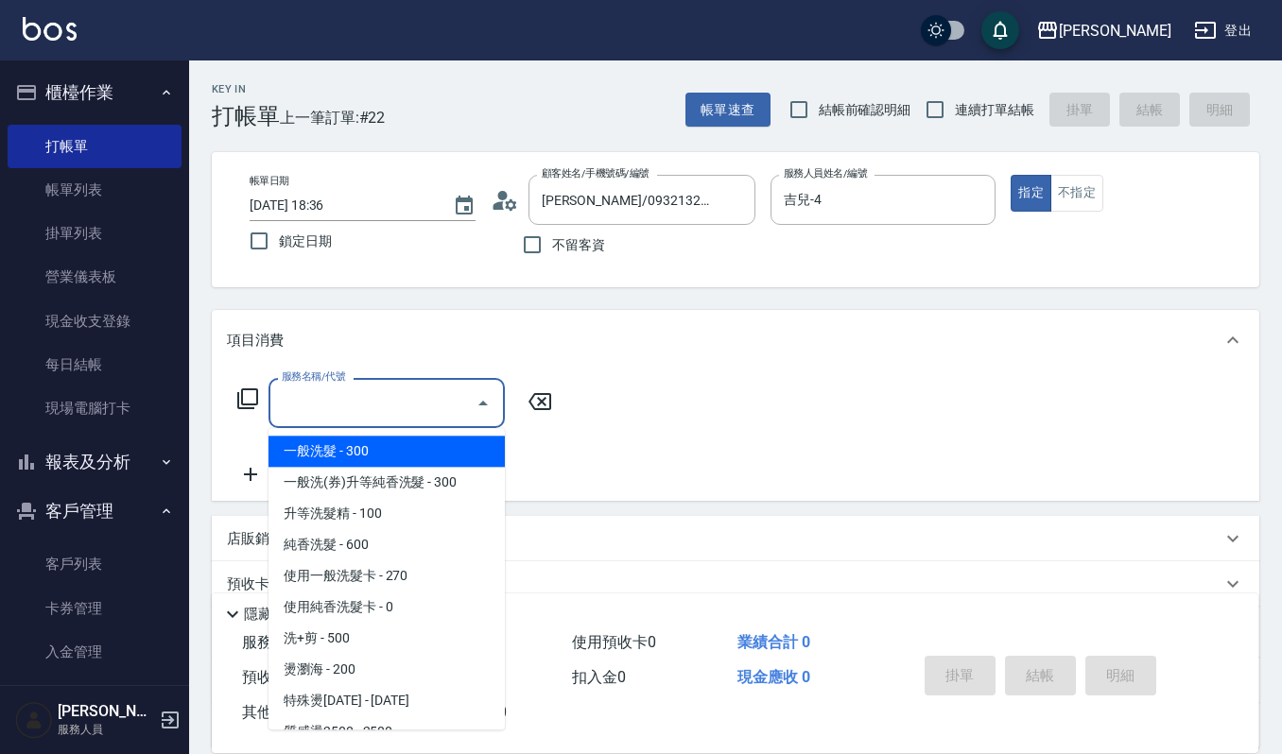
click at [406, 409] on input "服務名稱/代號" at bounding box center [372, 403] width 191 height 33
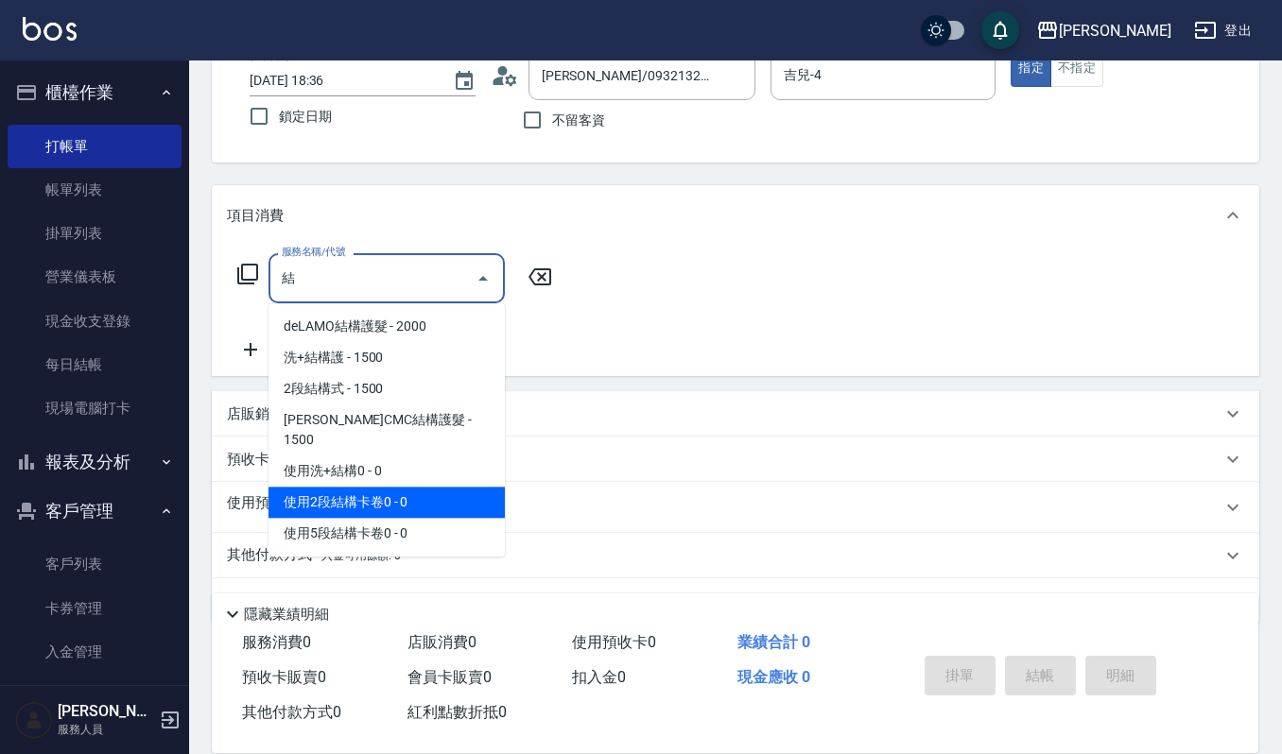
scroll to position [126, 0]
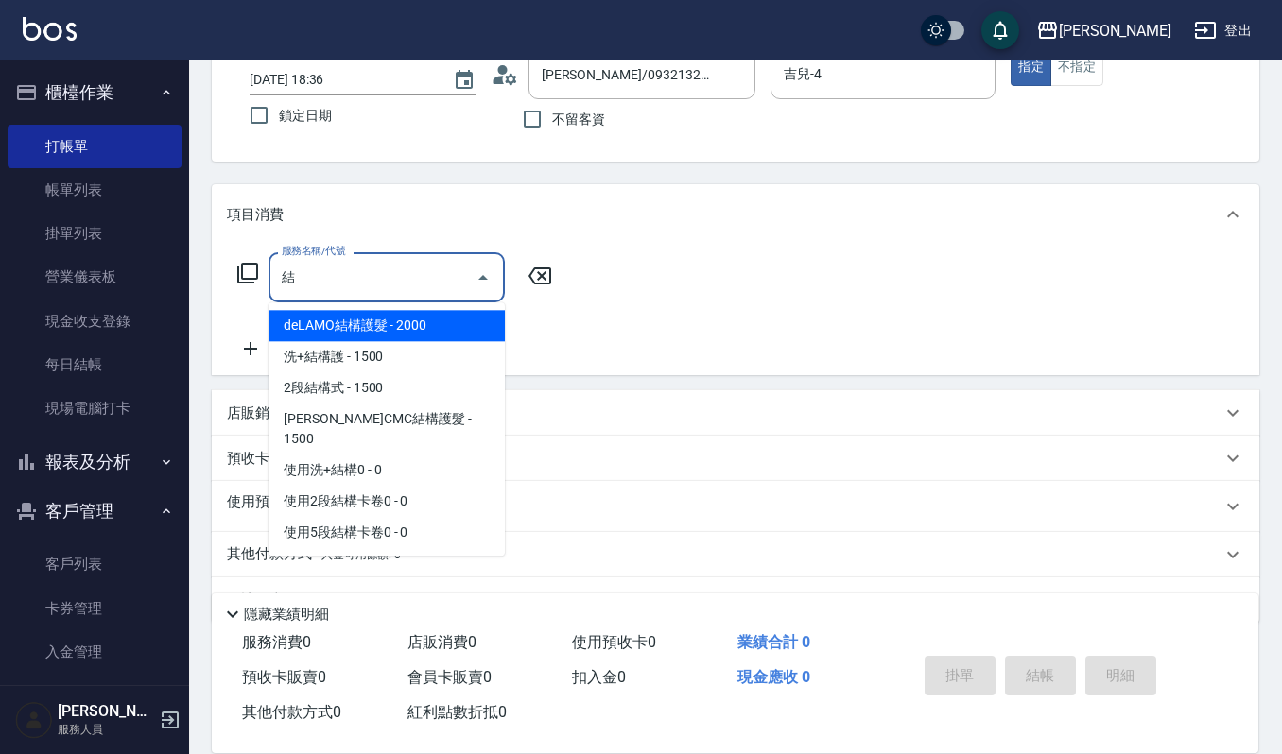
click at [312, 486] on span "使用2段結構卡卷0 - 0" at bounding box center [386, 501] width 236 height 31
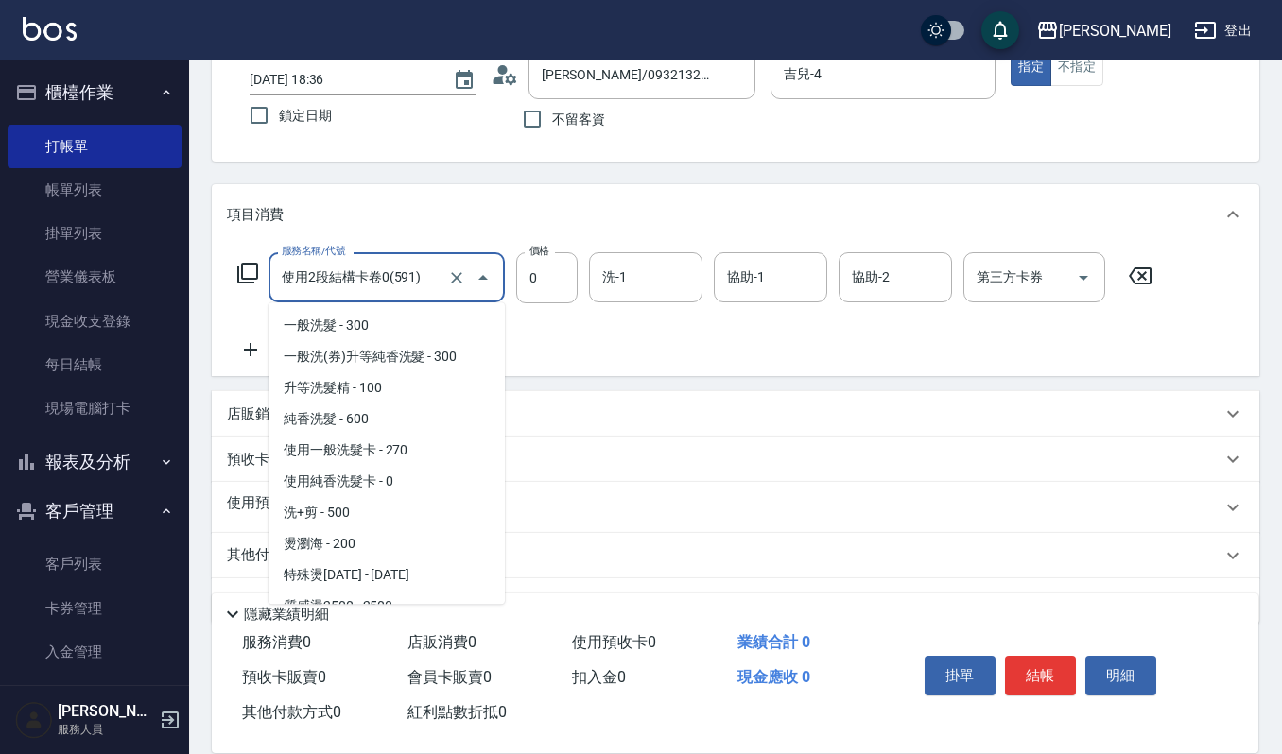
click at [439, 278] on input "使用2段結構卡卷0(591)" at bounding box center [360, 277] width 166 height 33
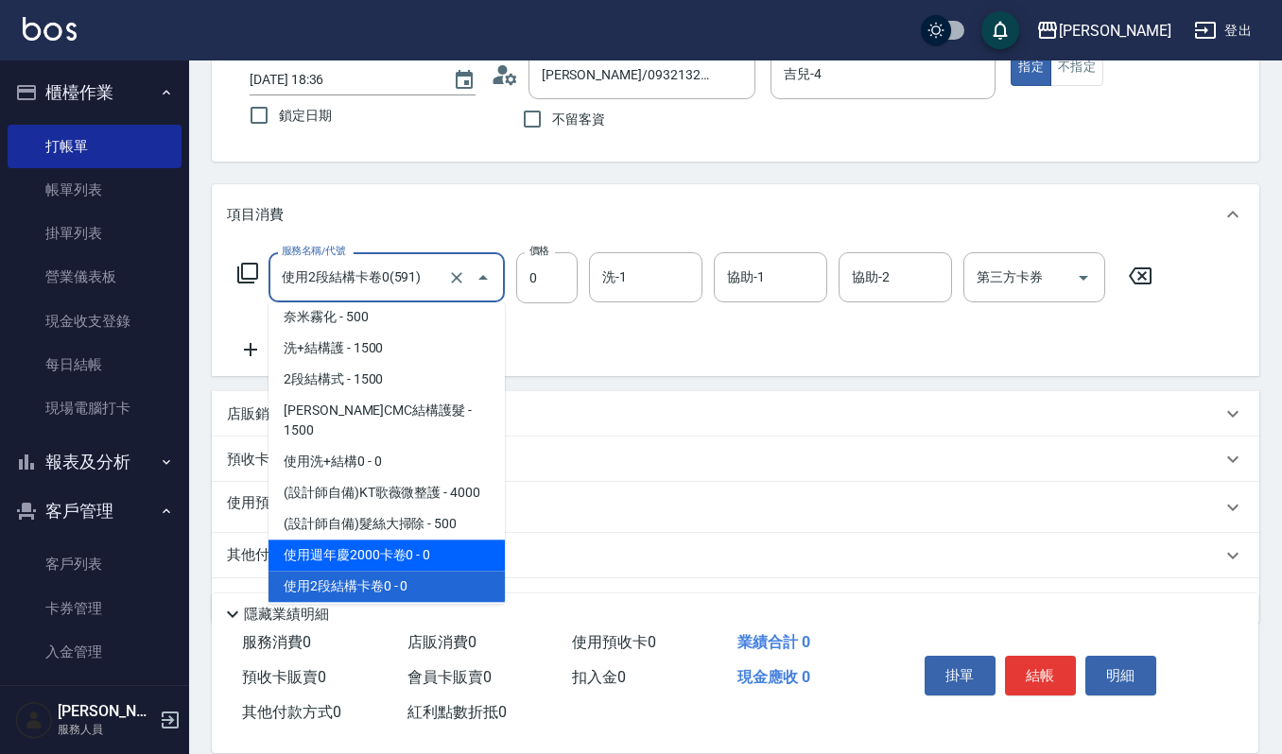
scroll to position [2270, 0]
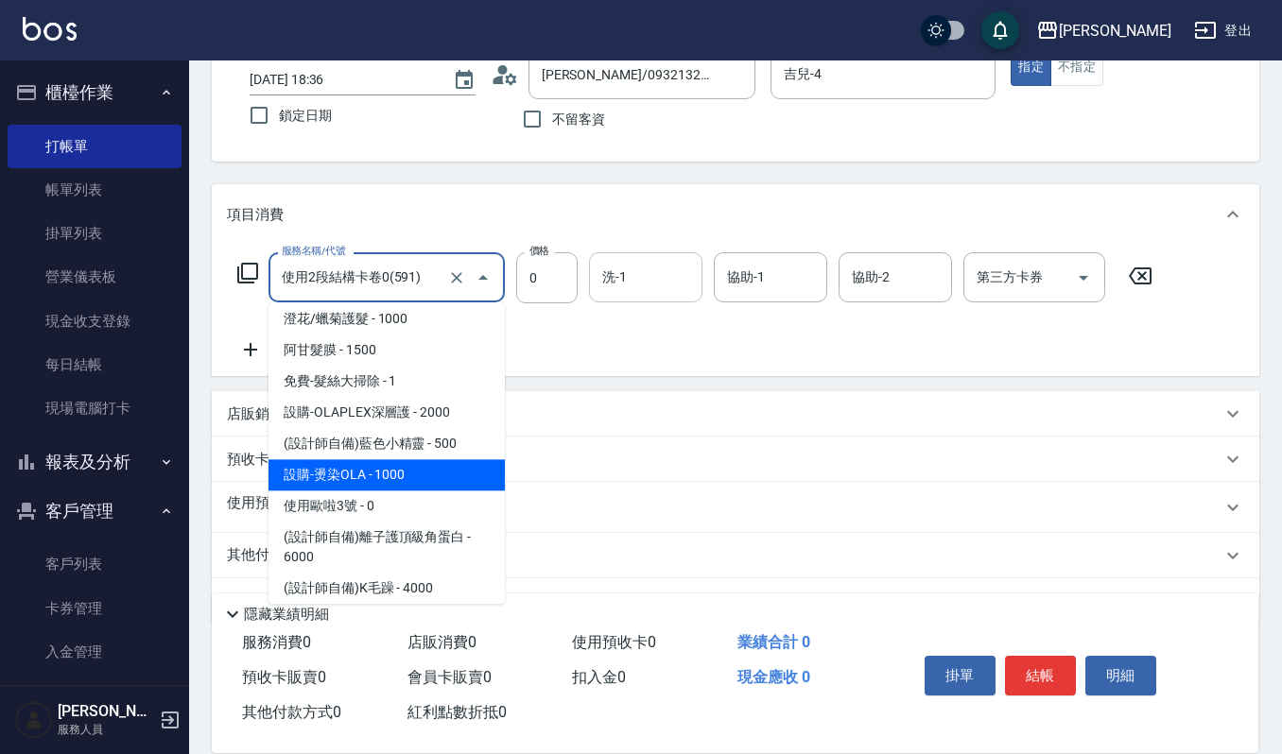
type input "使用2段結構卡卷0(591)"
click at [648, 276] on input "洗-1" at bounding box center [645, 277] width 96 height 33
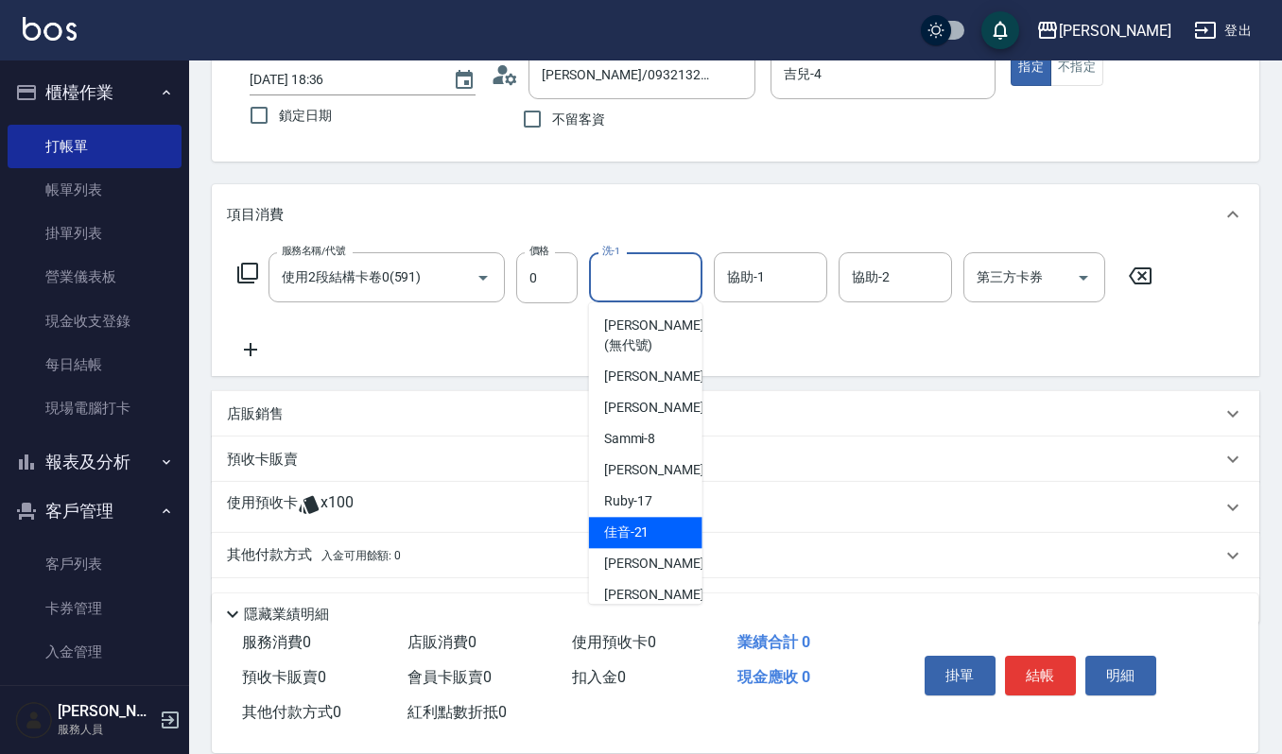
click at [667, 527] on div "佳音 -21" at bounding box center [645, 532] width 113 height 31
type input "佳音-21"
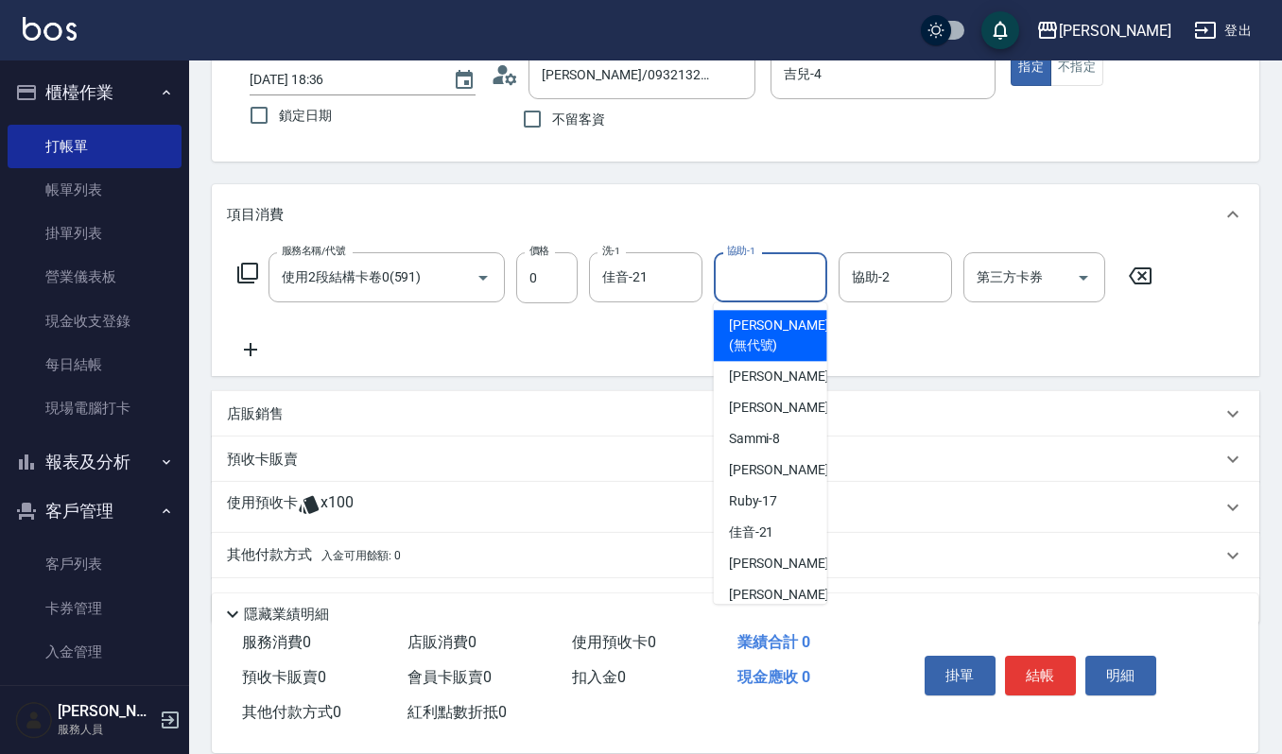
click at [792, 269] on input "協助-1" at bounding box center [770, 277] width 96 height 33
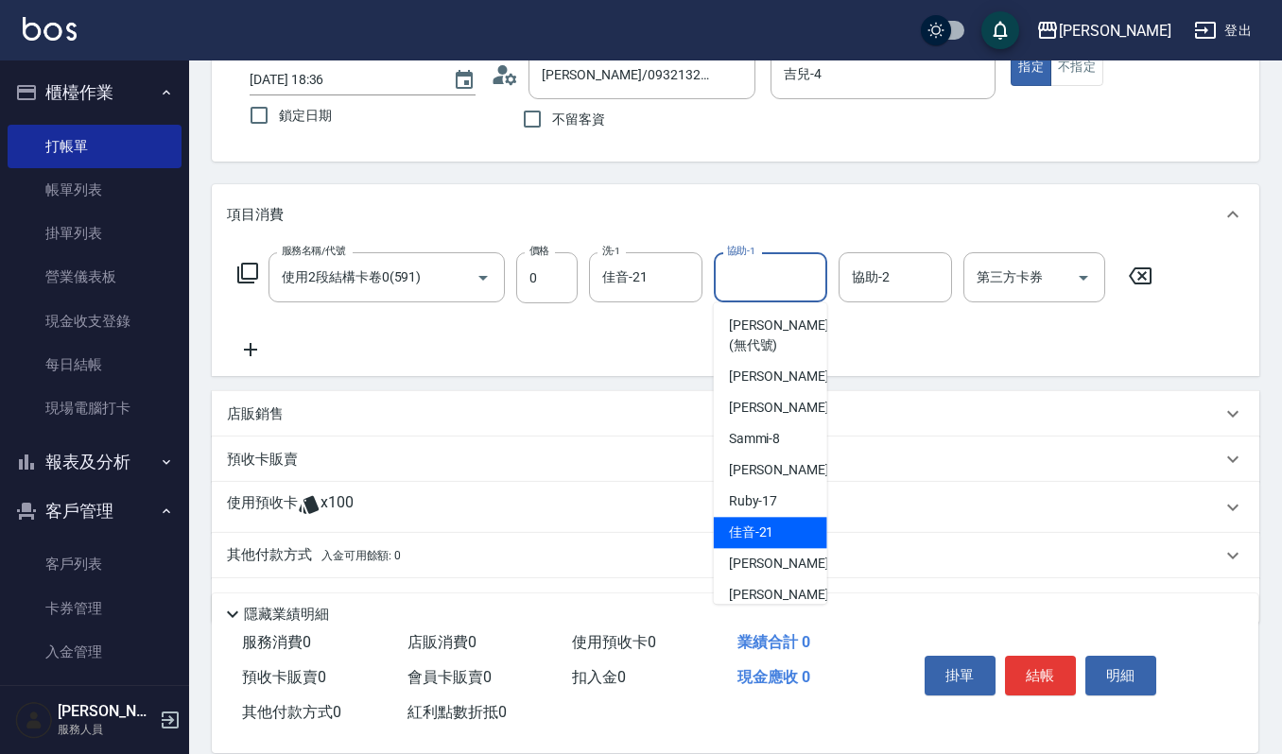
click at [795, 529] on div "佳音 -21" at bounding box center [770, 532] width 113 height 31
type input "佳音-21"
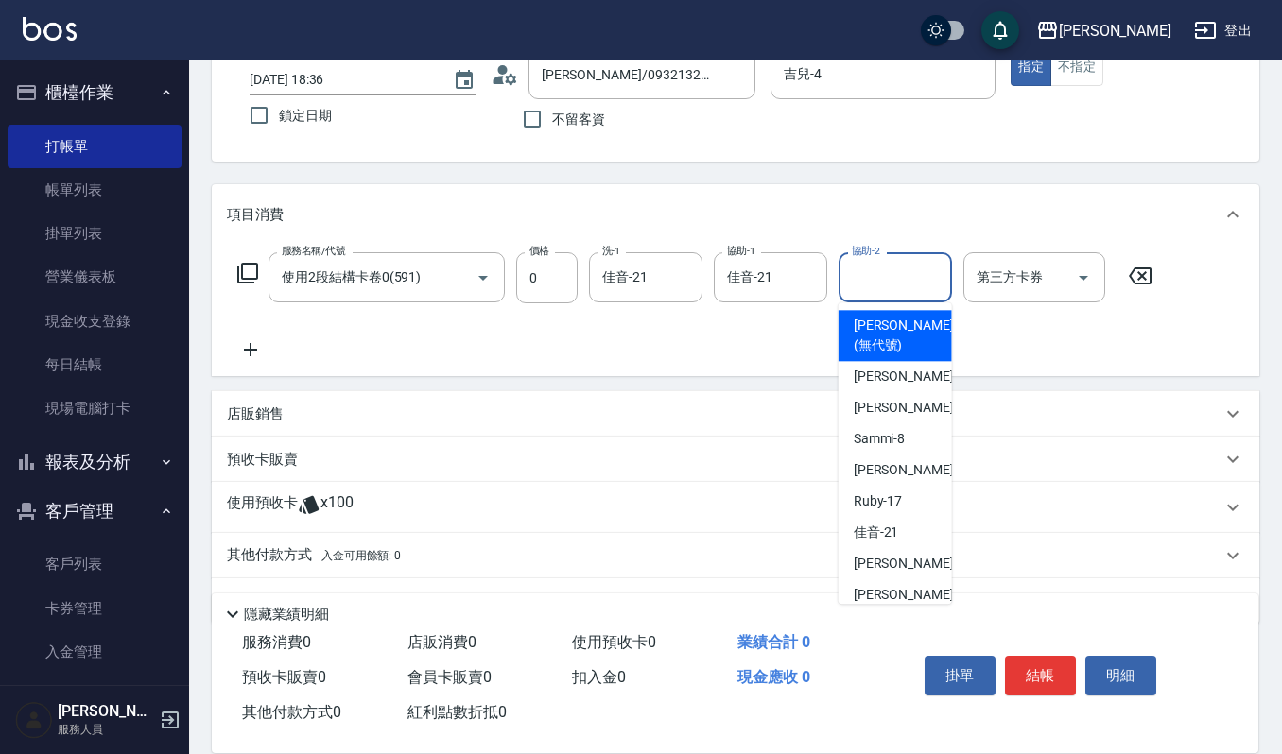
click at [887, 265] on input "協助-2" at bounding box center [895, 277] width 96 height 33
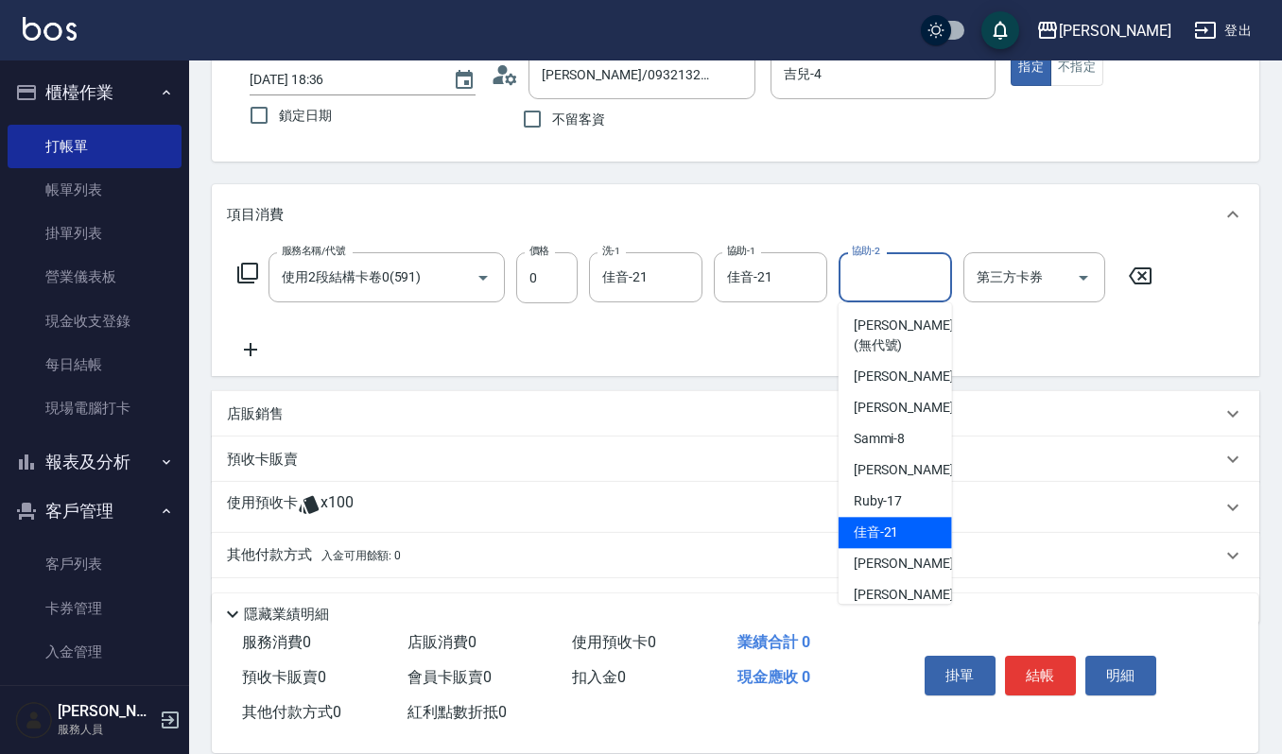
click at [927, 535] on div "佳音 -21" at bounding box center [895, 532] width 113 height 31
type input "佳音-21"
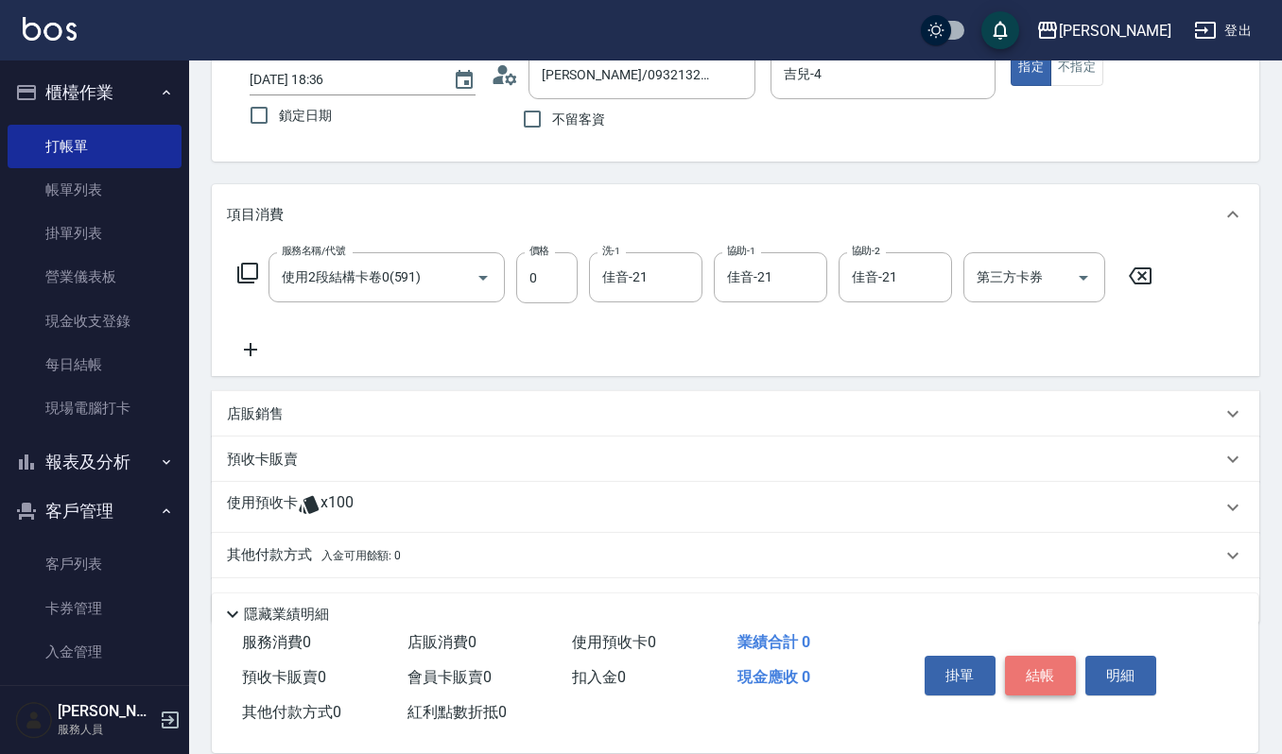
click at [1034, 677] on button "結帳" at bounding box center [1040, 676] width 71 height 40
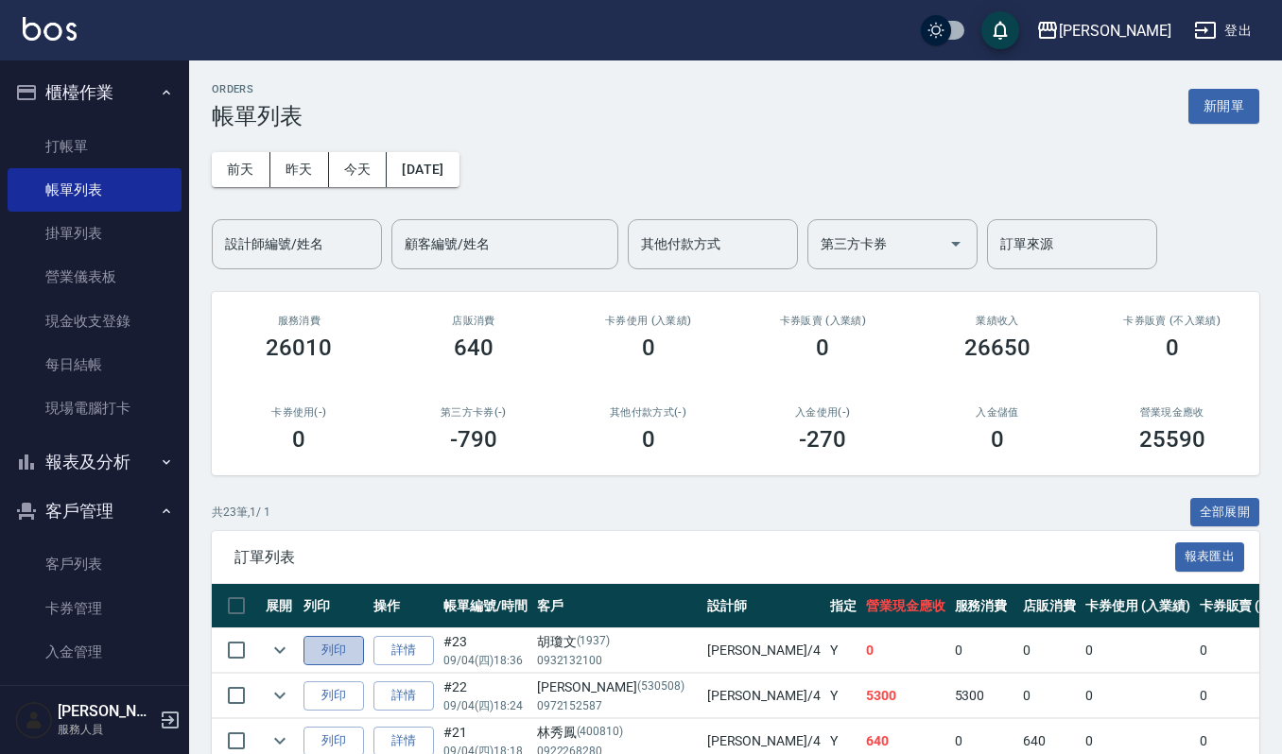
click at [344, 648] on button "列印" at bounding box center [333, 650] width 61 height 29
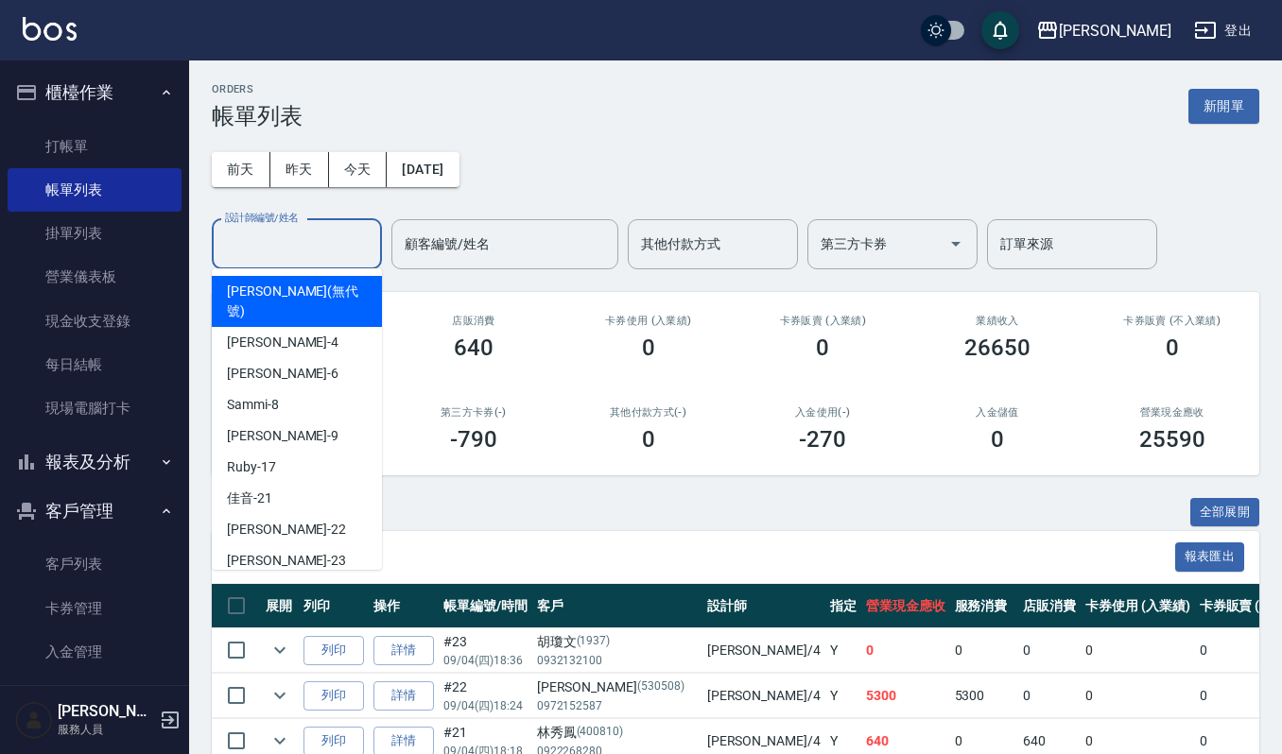
click at [329, 238] on input "設計師編號/姓名" at bounding box center [296, 244] width 153 height 33
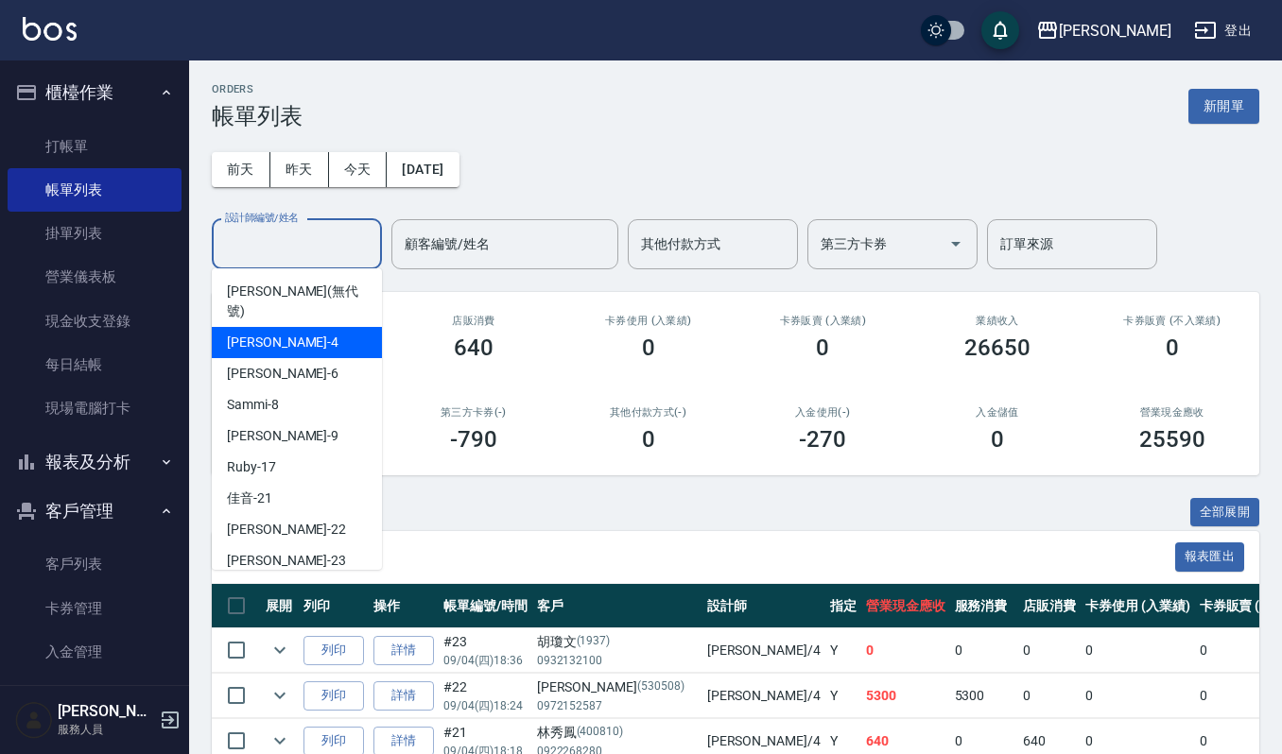
click at [297, 327] on div "吉兒 -4" at bounding box center [297, 342] width 170 height 31
type input "吉兒-4"
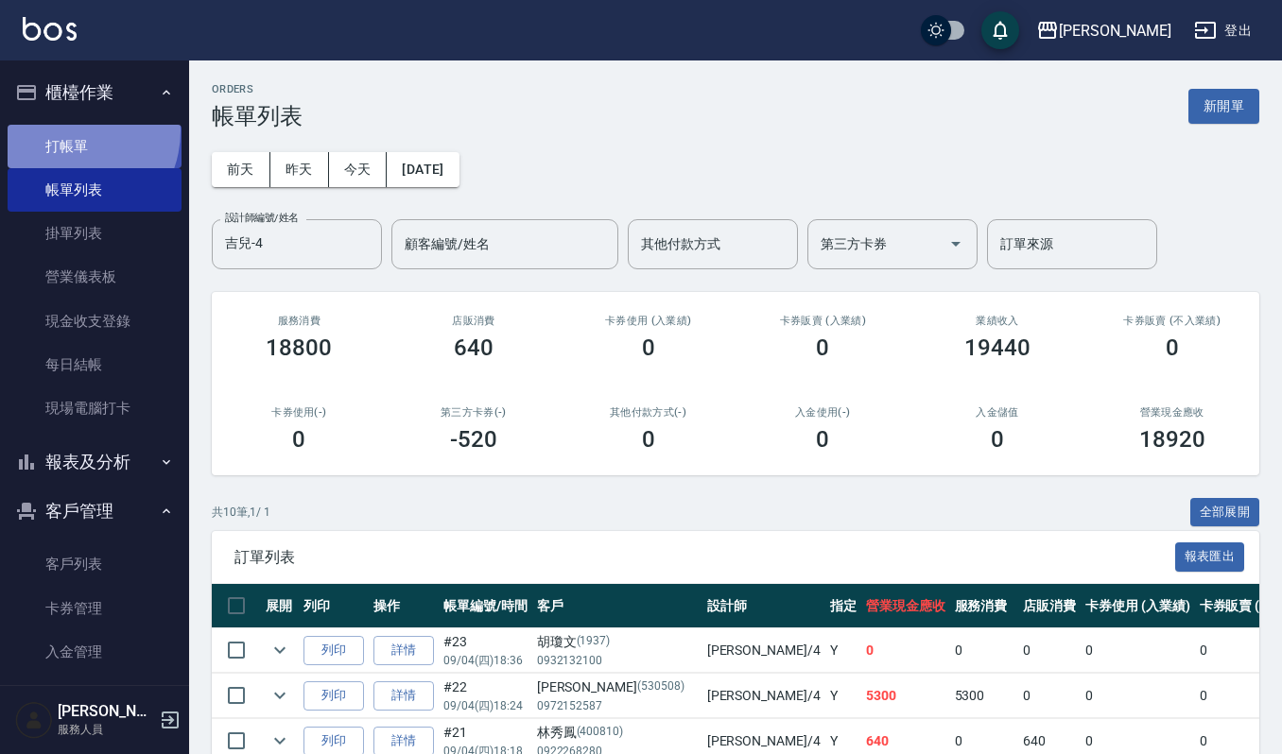
click at [66, 130] on link "打帳單" at bounding box center [95, 146] width 174 height 43
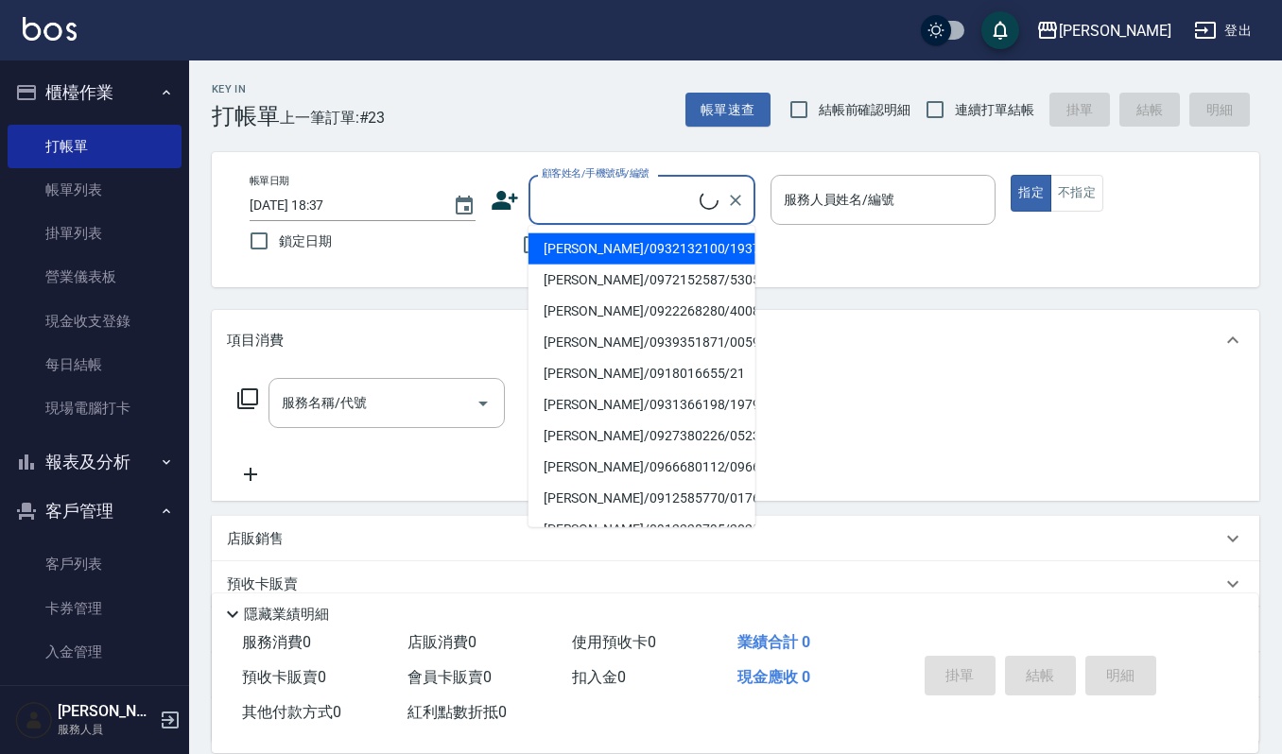
click at [616, 187] on input "顧客姓名/手機號碼/編號" at bounding box center [618, 199] width 163 height 33
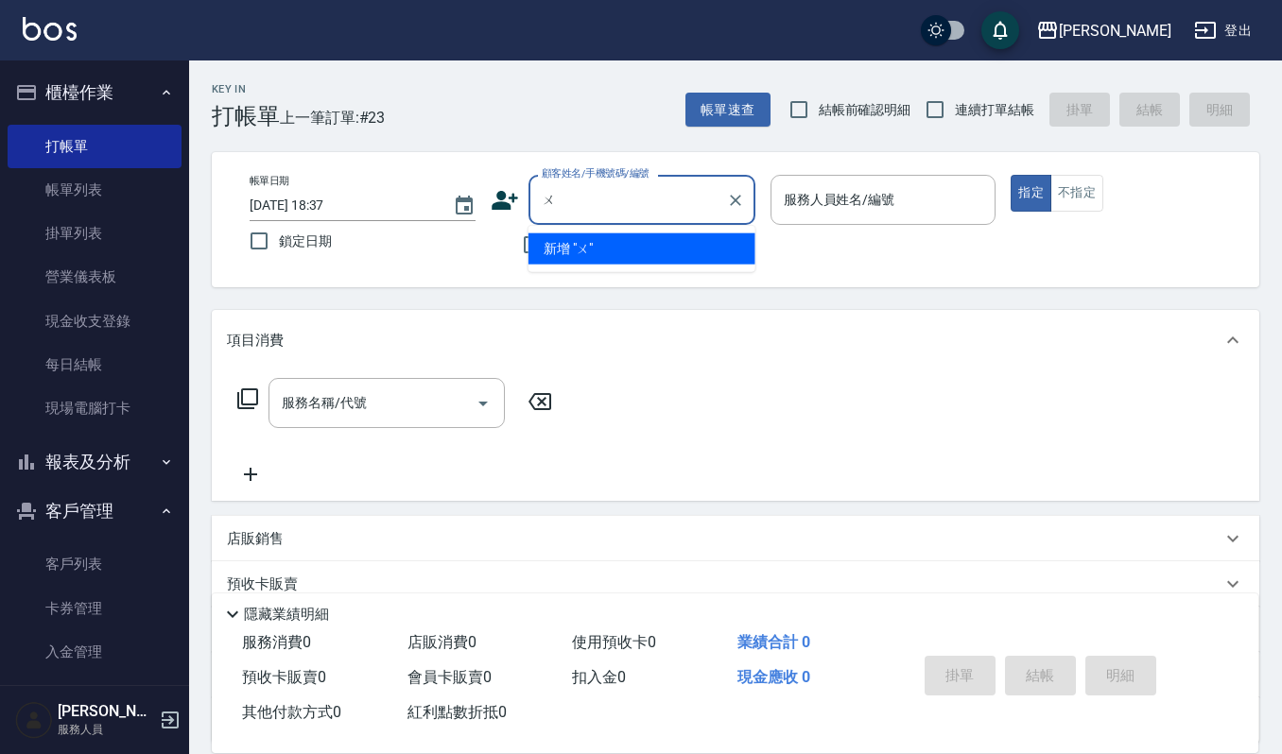
type input "吳"
click at [553, 197] on input "無宜" at bounding box center [628, 199] width 182 height 33
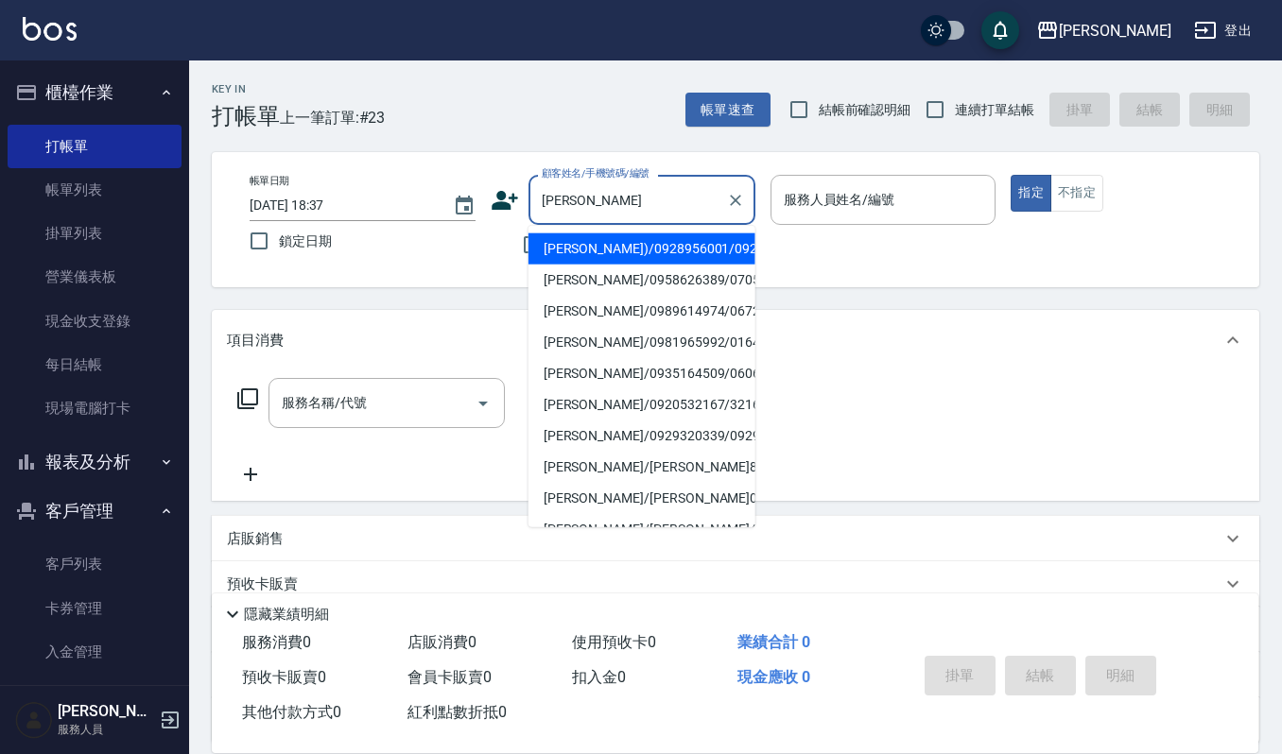
click at [587, 296] on li "[PERSON_NAME]/0958626389/070557" at bounding box center [641, 280] width 227 height 31
type input "[PERSON_NAME]/0958626389/070557"
type input "吉兒-4"
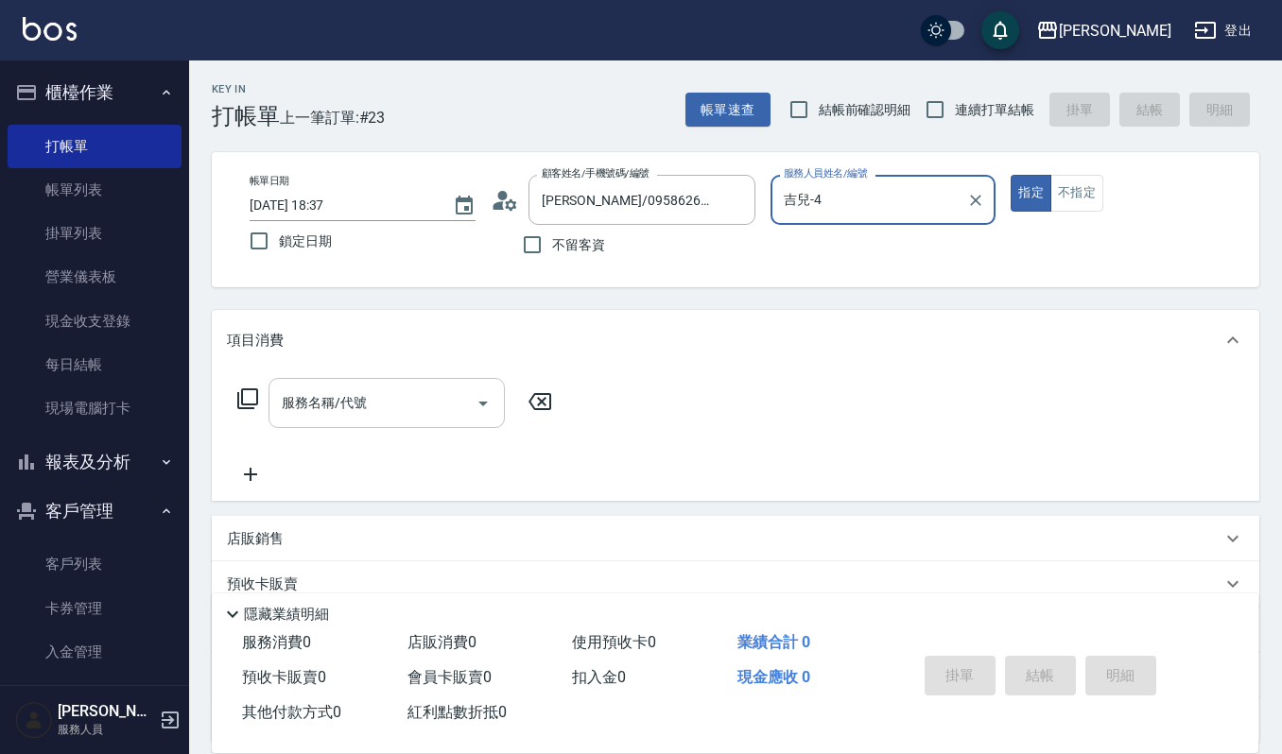
click at [345, 386] on div "服務名稱/代號 服務名稱/代號" at bounding box center [386, 403] width 236 height 50
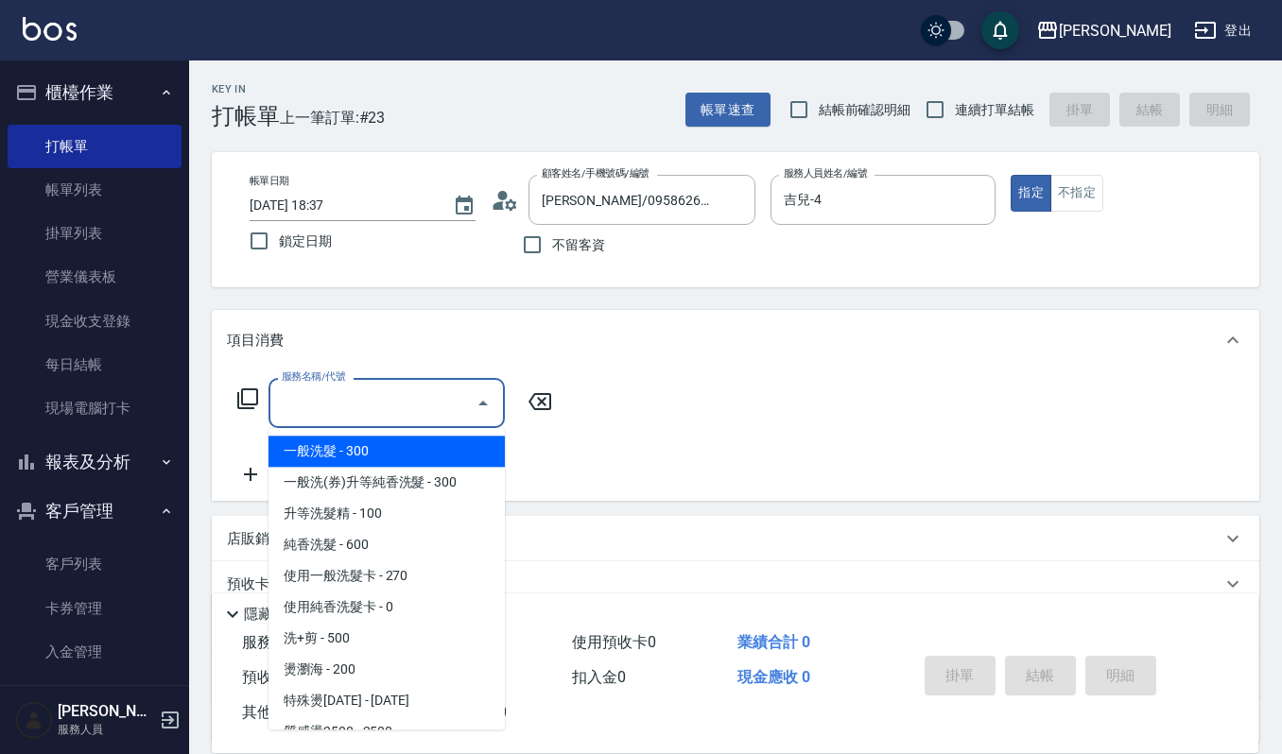
click at [348, 446] on span "一般洗髮 - 300" at bounding box center [386, 451] width 236 height 31
type input "一般洗髮(101)"
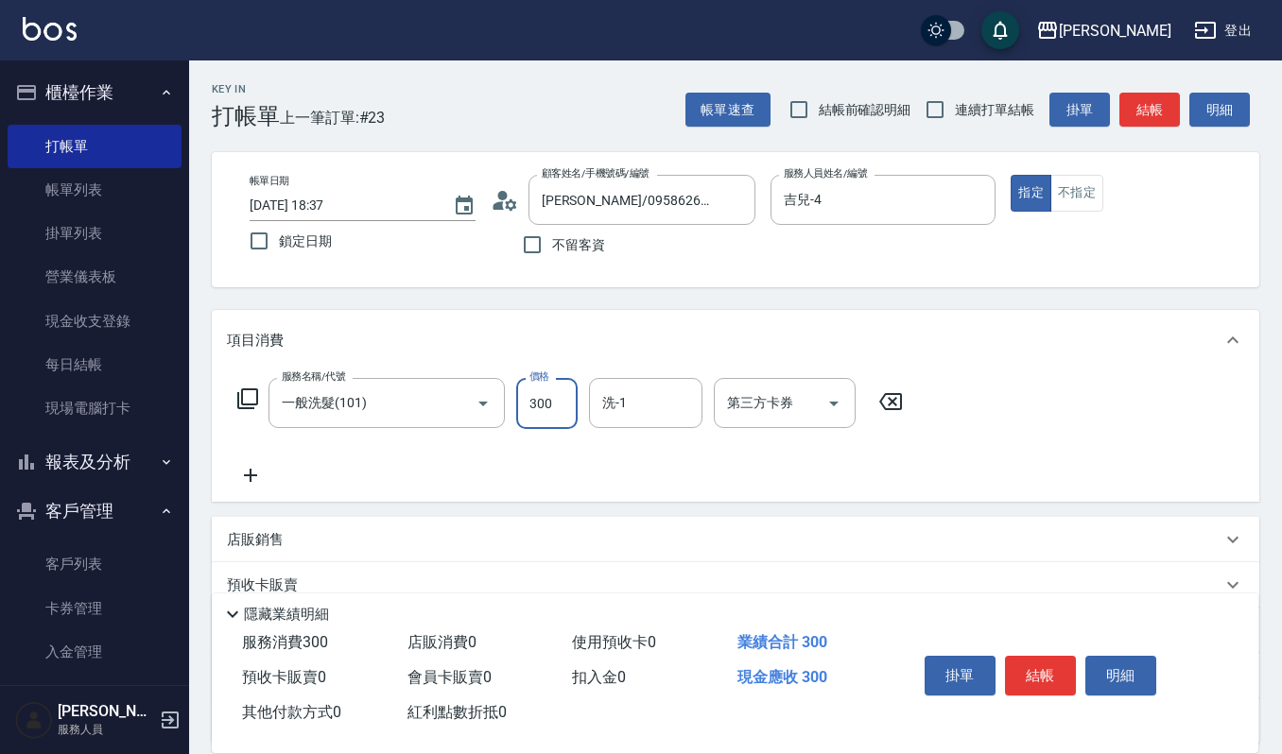
click at [557, 395] on input "300" at bounding box center [546, 403] width 61 height 51
type input "270"
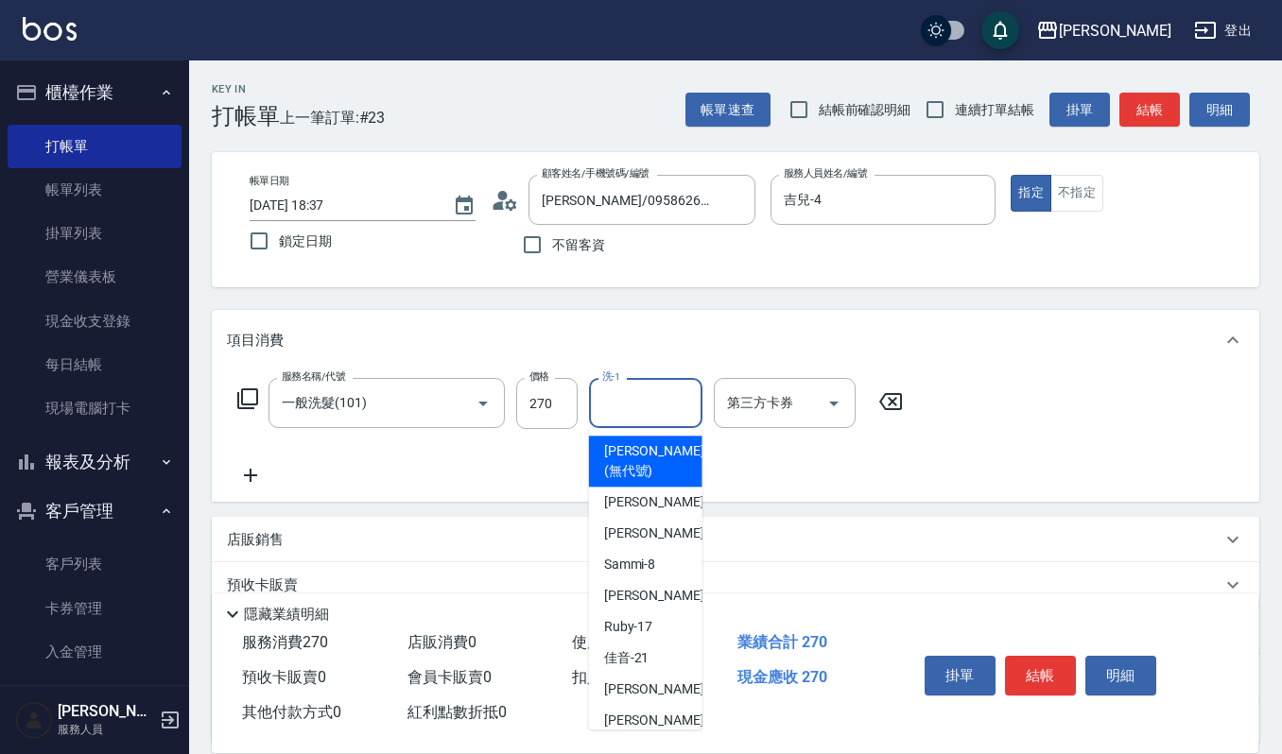
click at [655, 413] on input "洗-1" at bounding box center [645, 403] width 96 height 33
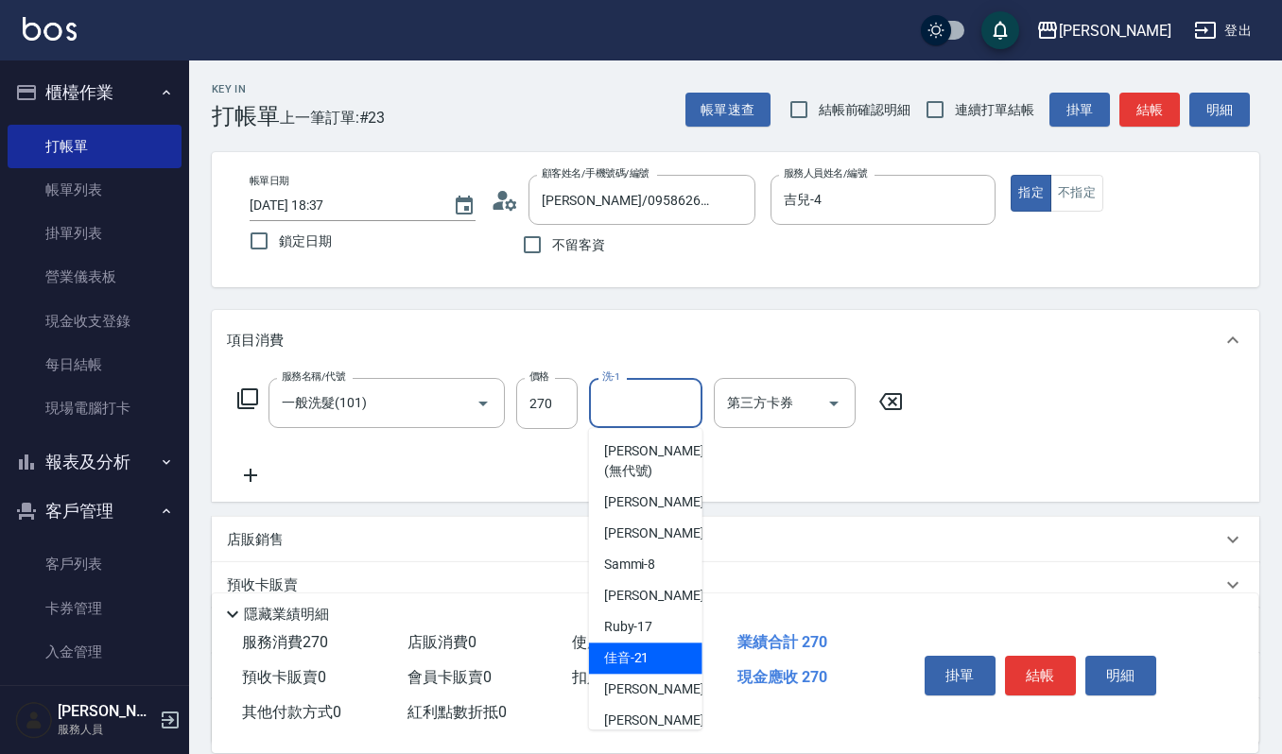
click at [663, 654] on div "佳音 -21" at bounding box center [645, 658] width 113 height 31
type input "佳音-21"
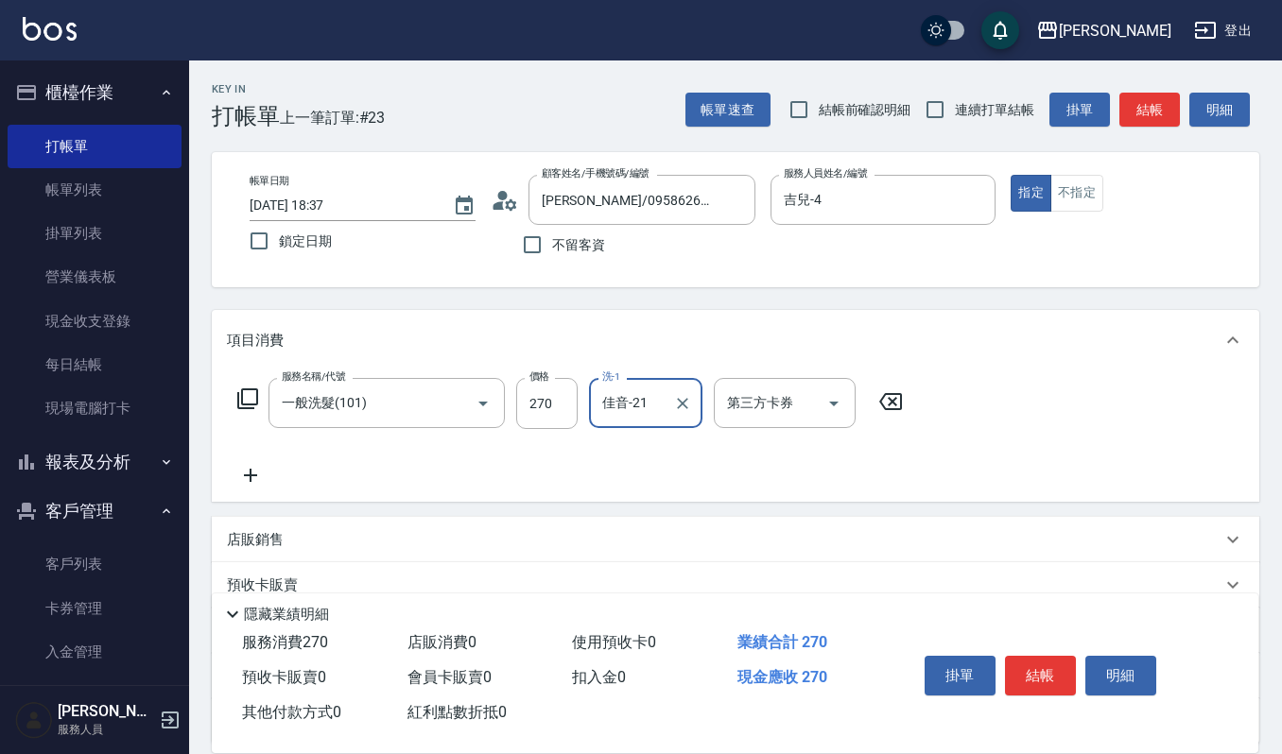
click at [253, 482] on icon at bounding box center [250, 475] width 47 height 23
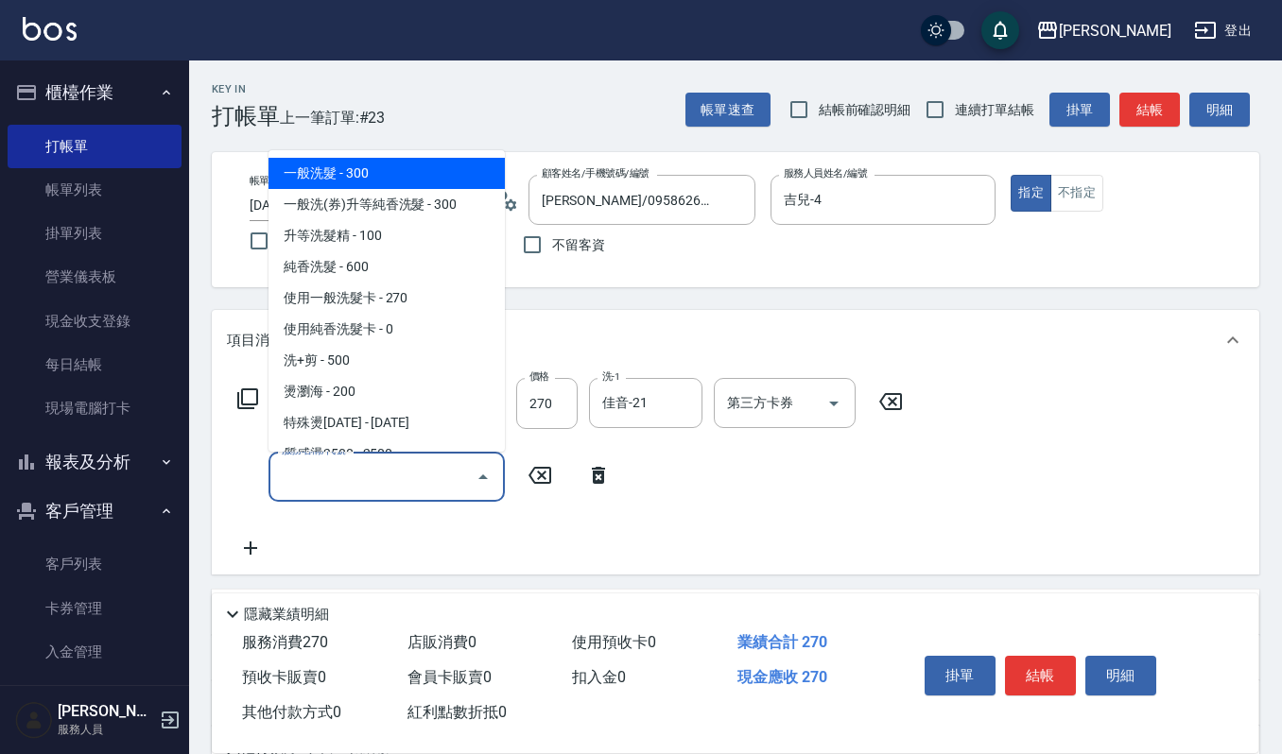
click at [319, 471] on input "服務名稱/代號" at bounding box center [372, 476] width 191 height 33
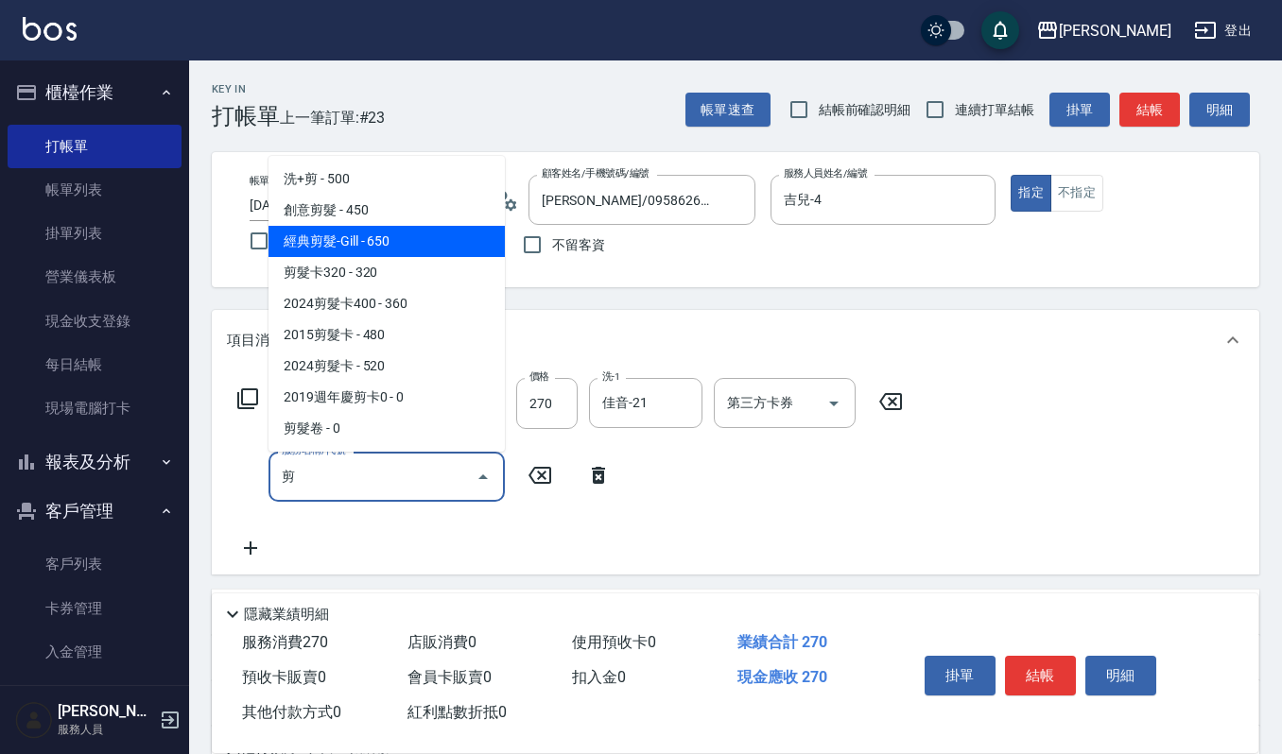
click at [412, 242] on span "經典剪髮-Gill - 650" at bounding box center [386, 241] width 236 height 31
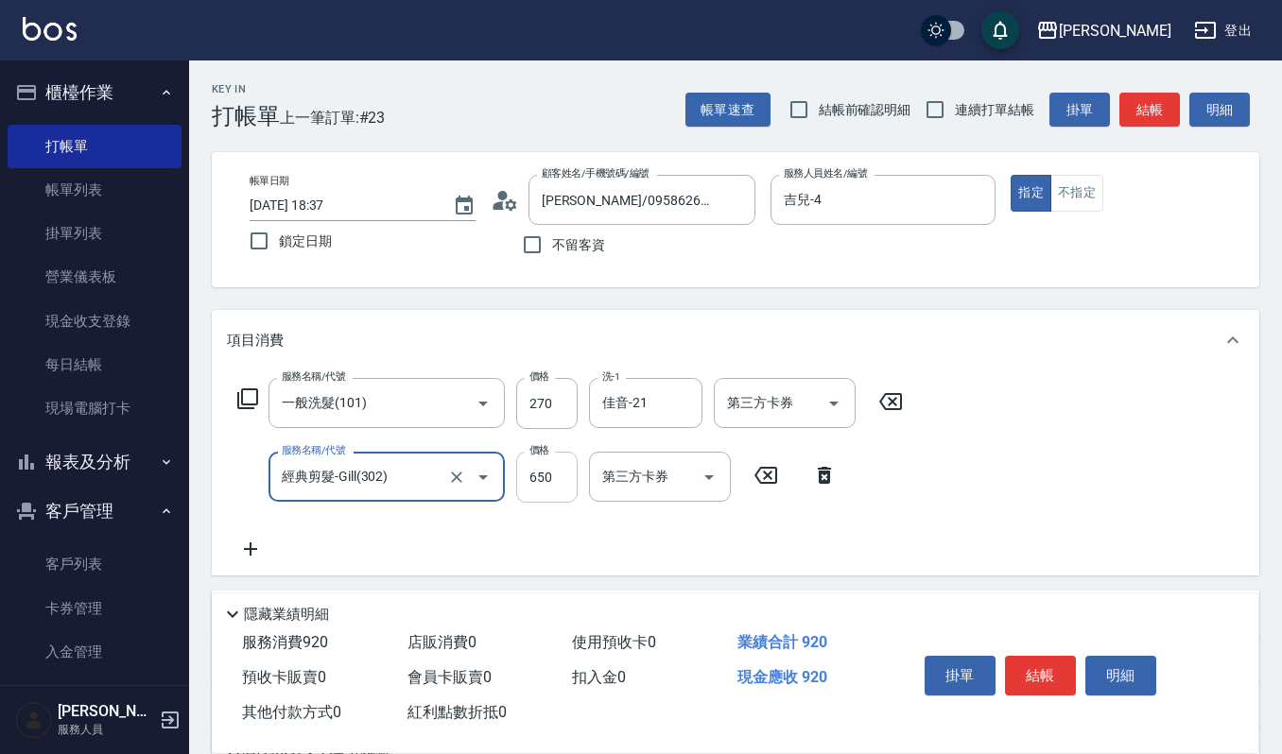
type input "經典剪髮-Gill(302)"
click at [563, 462] on input "650" at bounding box center [546, 477] width 61 height 51
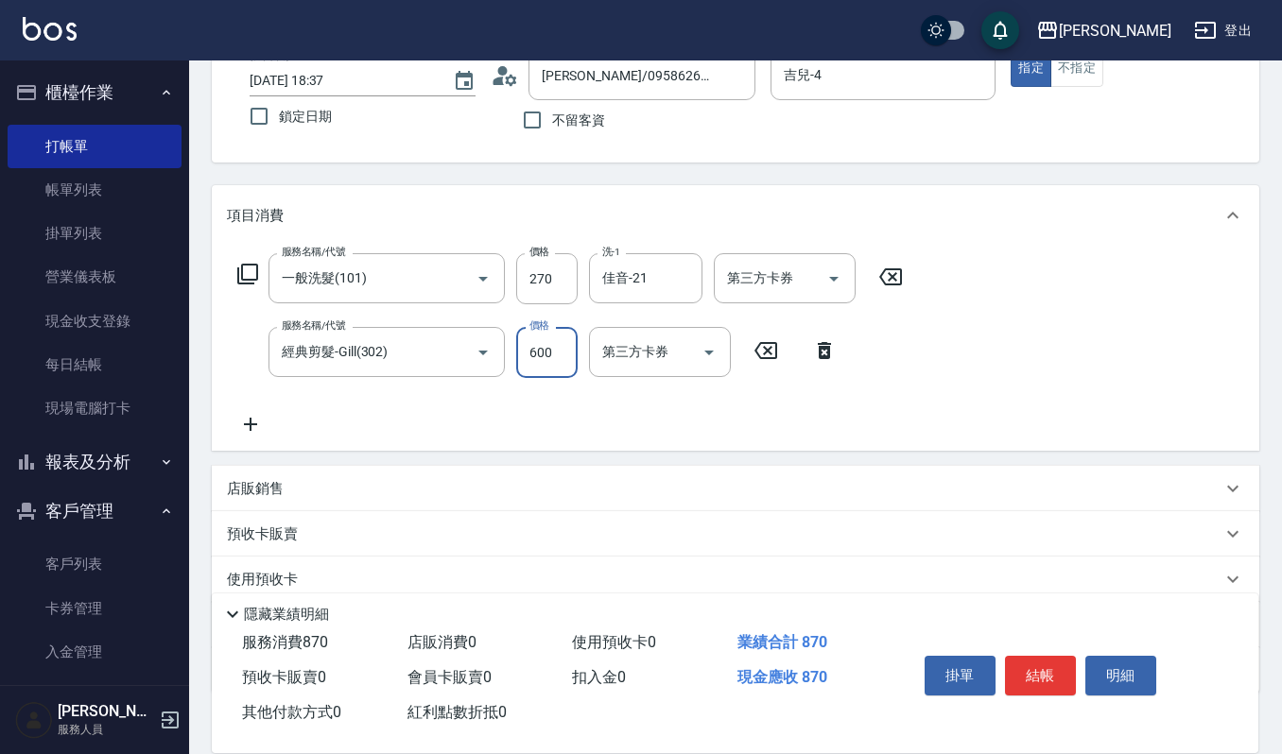
scroll to position [240, 0]
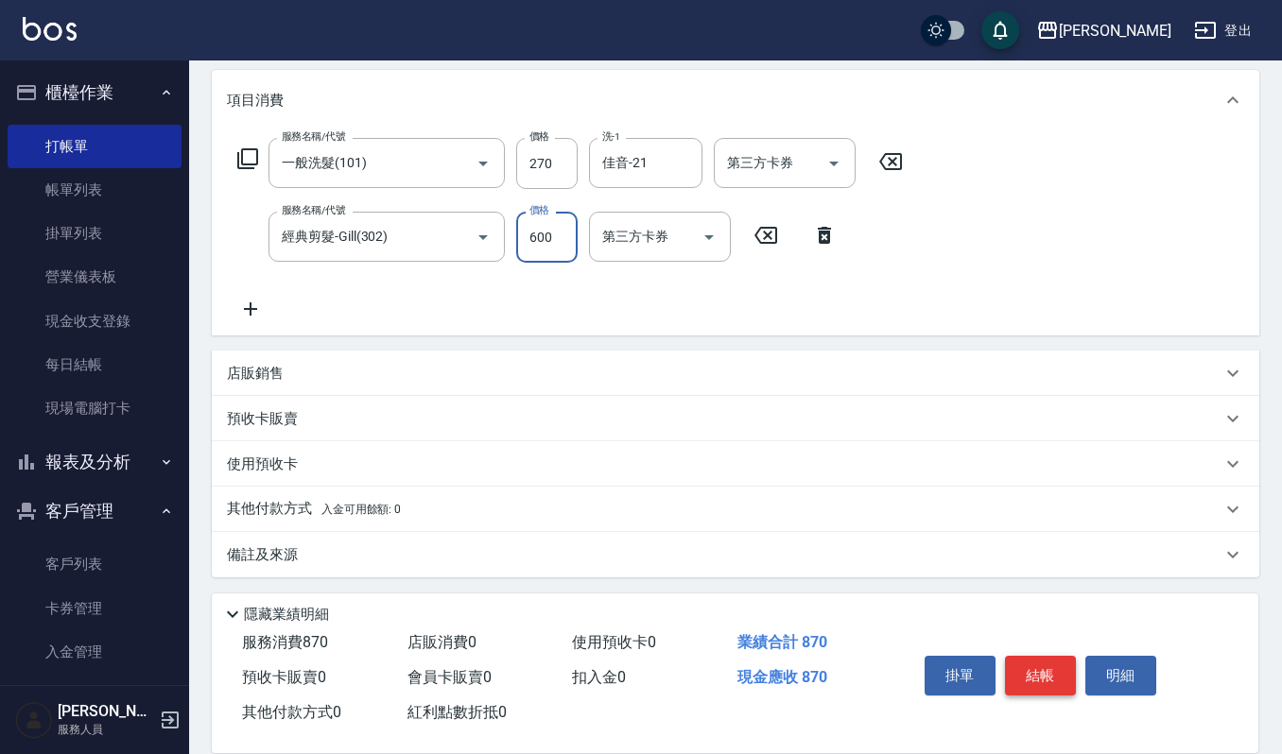
type input "600"
click at [1055, 670] on button "結帳" at bounding box center [1040, 676] width 71 height 40
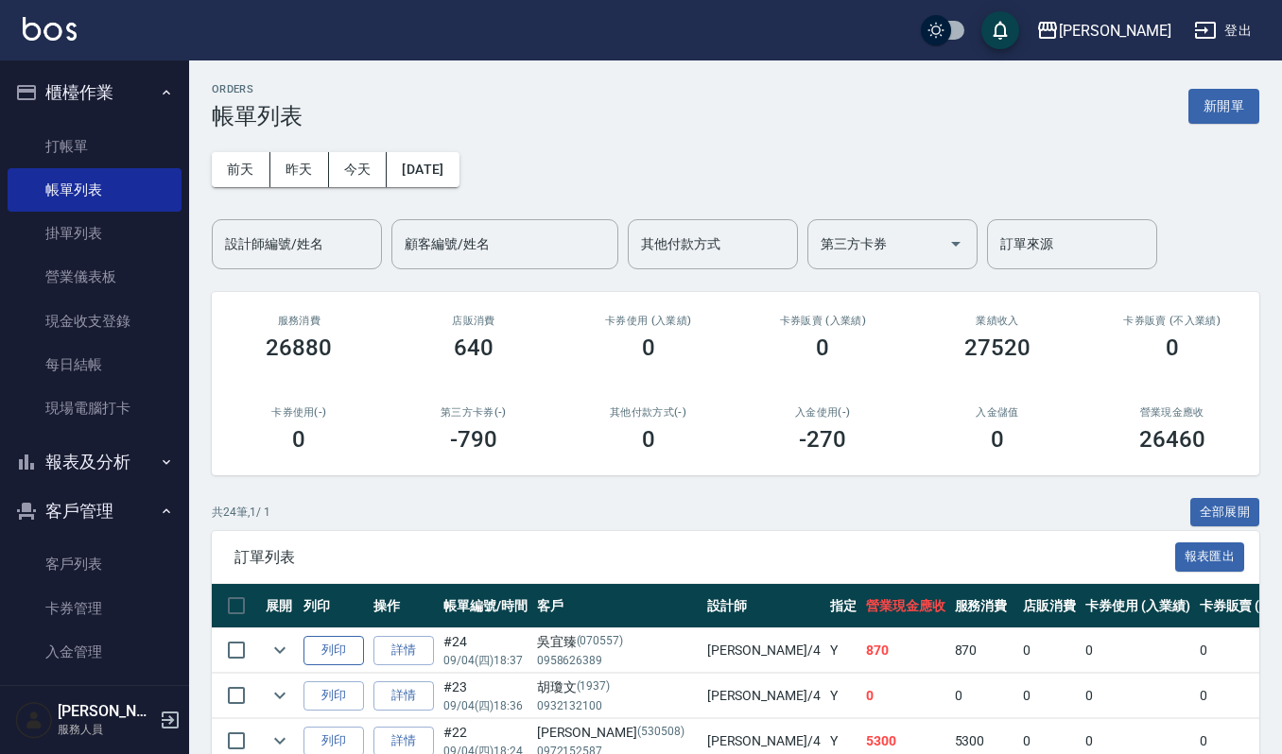
click at [337, 654] on button "列印" at bounding box center [333, 650] width 61 height 29
drag, startPoint x: 304, startPoint y: 240, endPoint x: 292, endPoint y: 251, distance: 16.1
click at [306, 240] on input "設計師編號/姓名" at bounding box center [296, 244] width 153 height 33
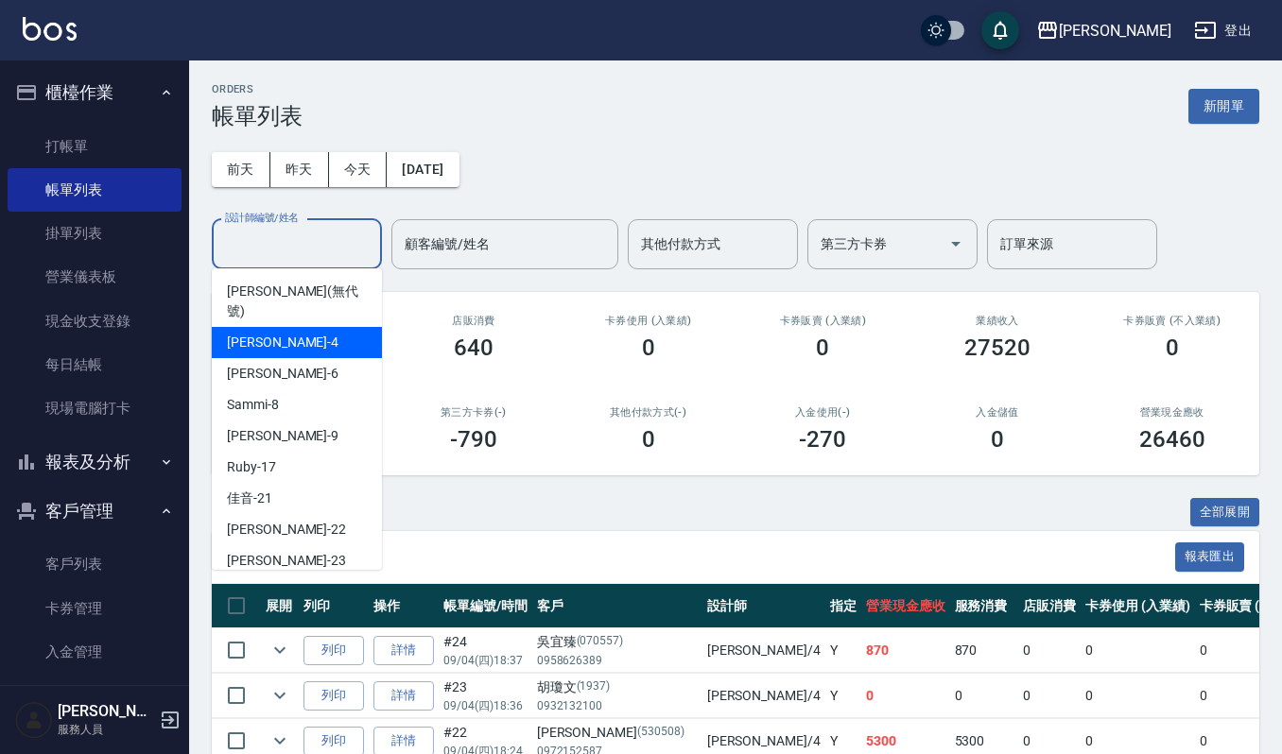
click at [282, 327] on div "吉兒 -4" at bounding box center [297, 342] width 170 height 31
type input "吉兒-4"
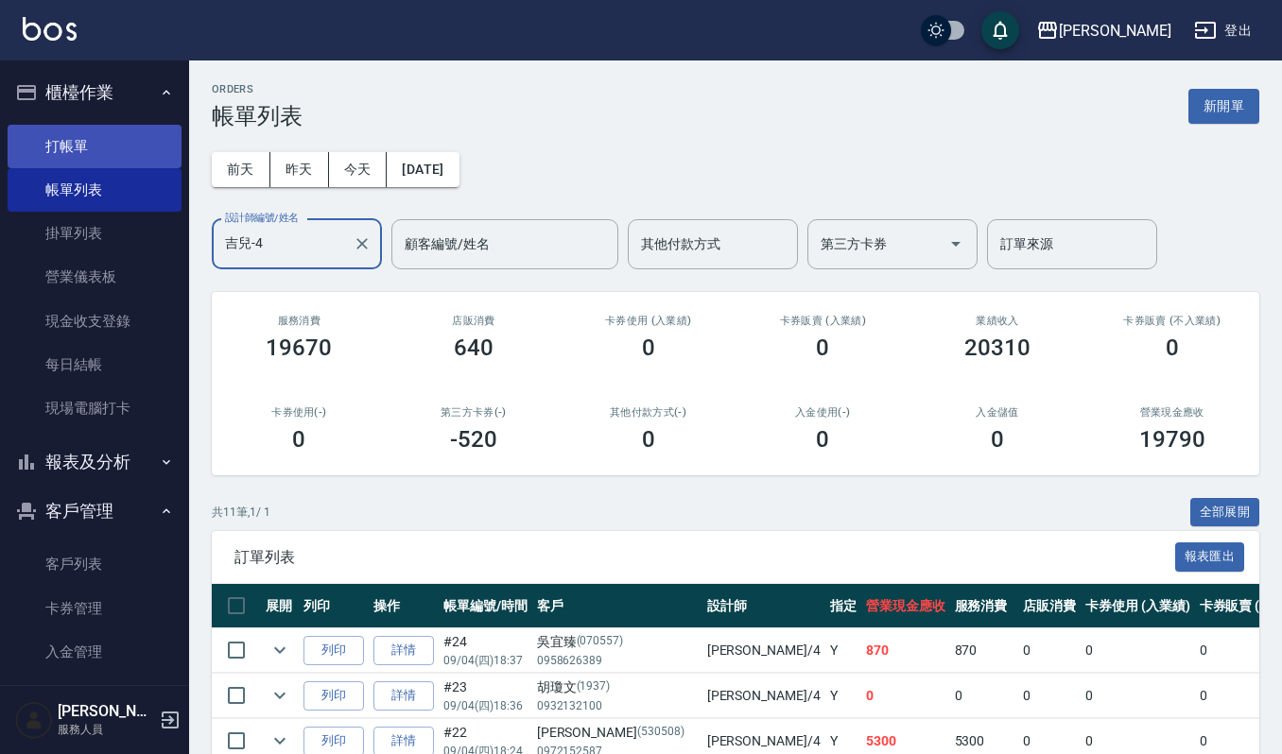
drag, startPoint x: 74, startPoint y: 151, endPoint x: 84, endPoint y: 149, distance: 10.6
click at [74, 151] on link "打帳單" at bounding box center [95, 146] width 174 height 43
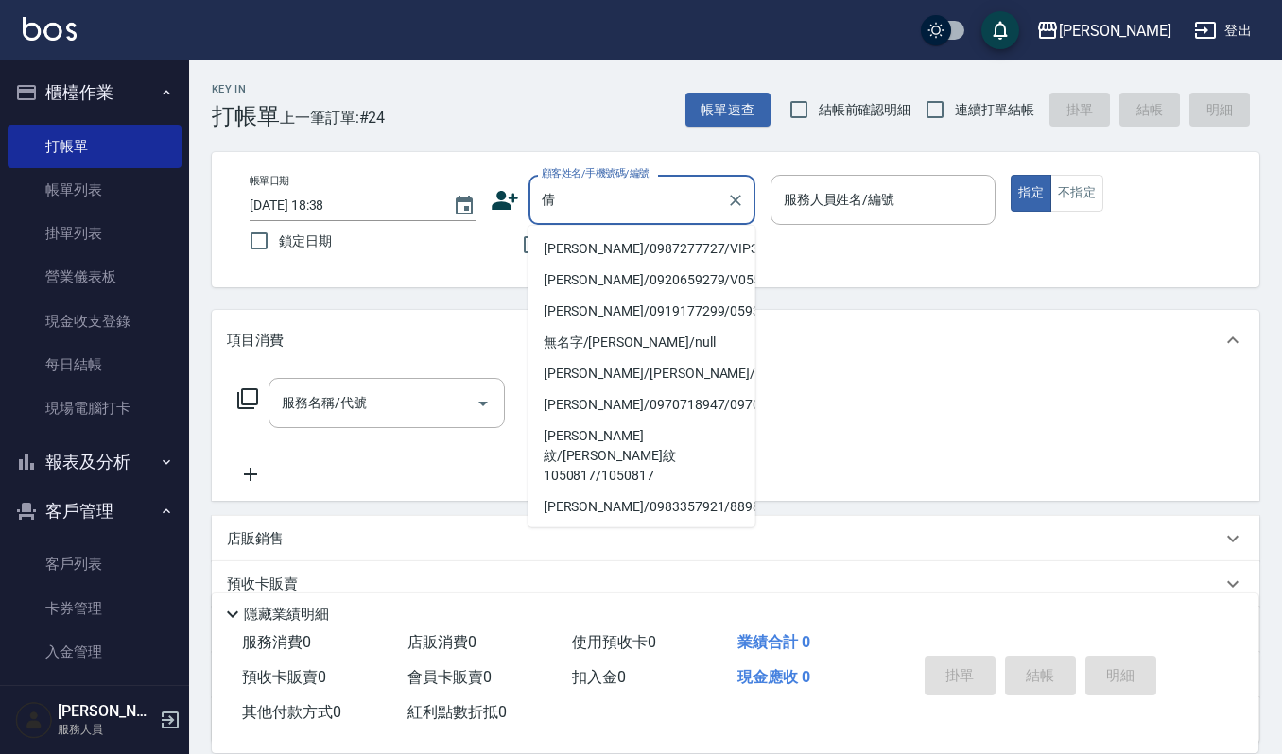
click at [629, 255] on li "[PERSON_NAME]/0987277727/VIP3116" at bounding box center [641, 249] width 227 height 31
type input "[PERSON_NAME]/0987277727/VIP3116"
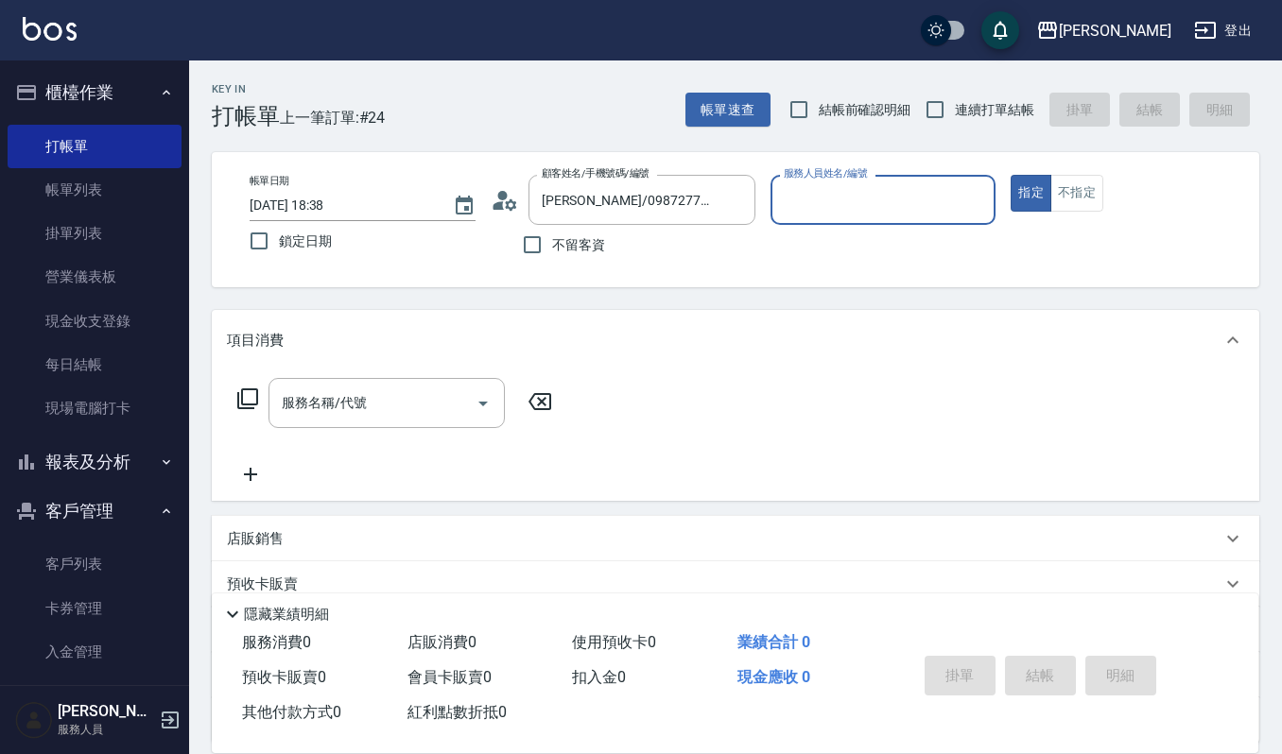
type input "Ruby-17"
click at [354, 413] on input "服務名稱/代號" at bounding box center [372, 403] width 191 height 33
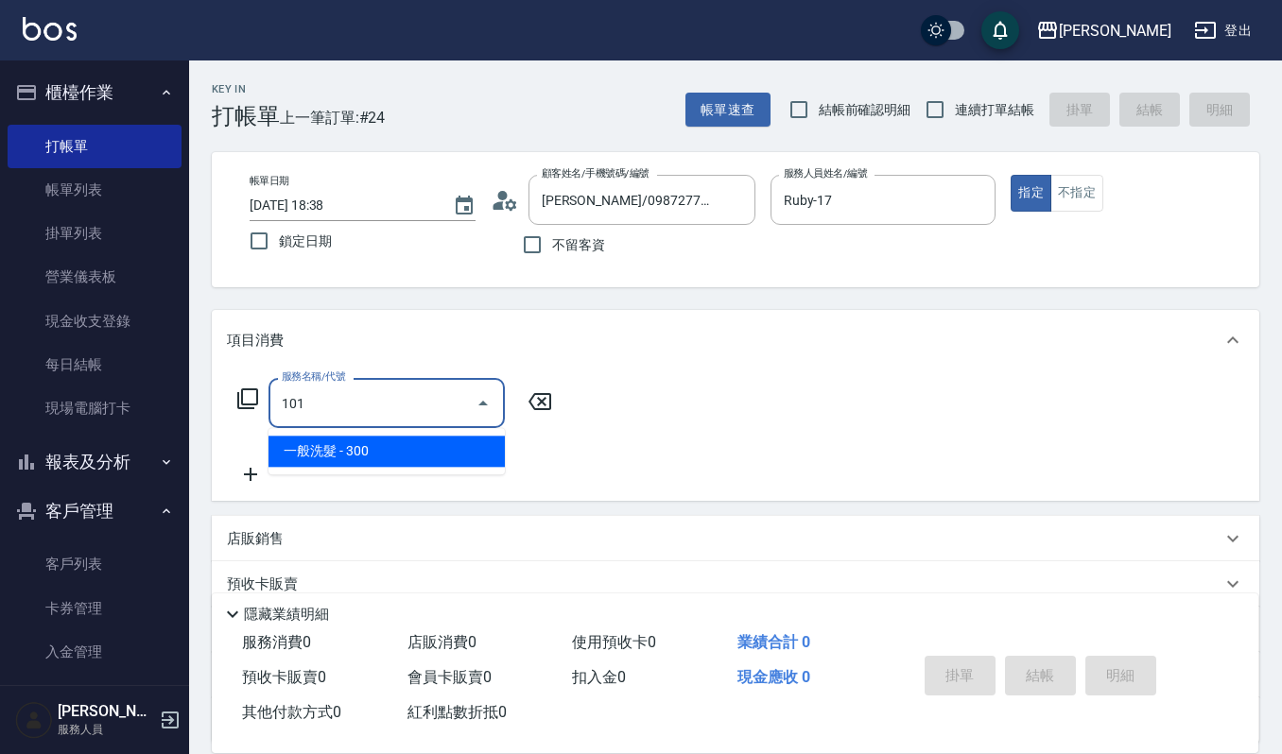
type input "一般洗髮(101)"
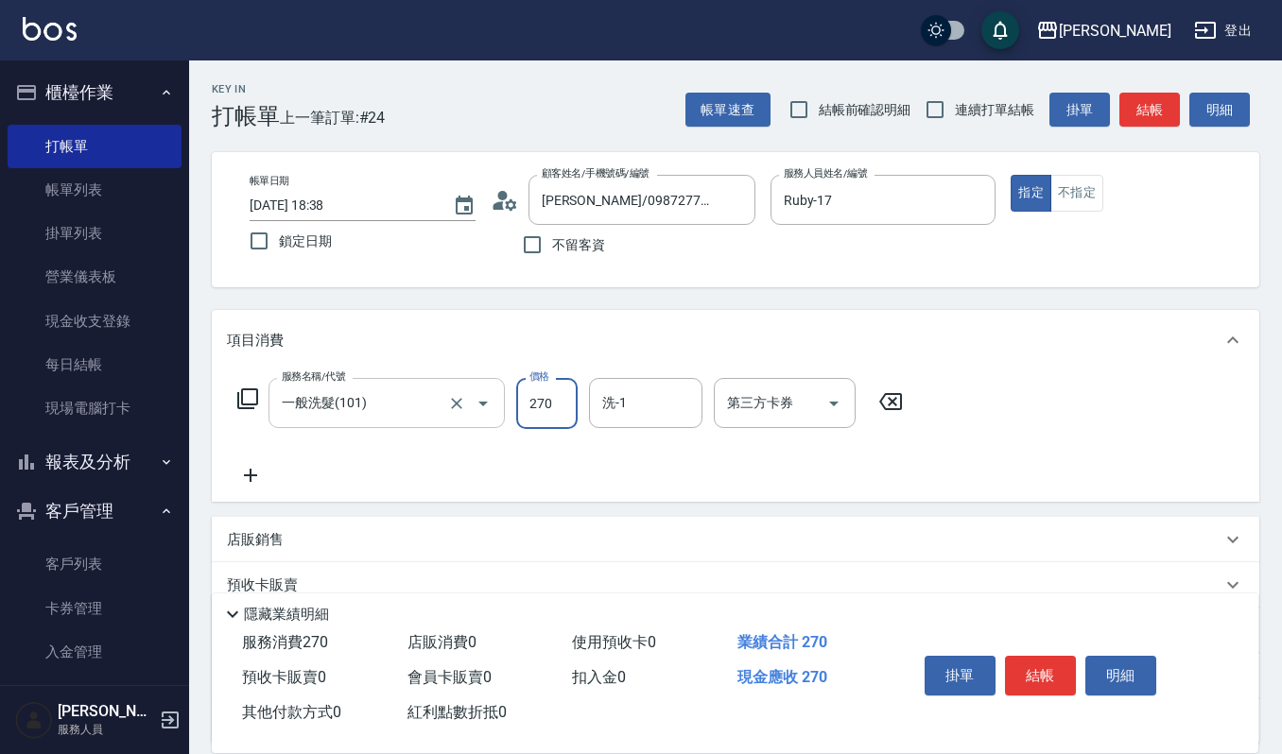
type input "270"
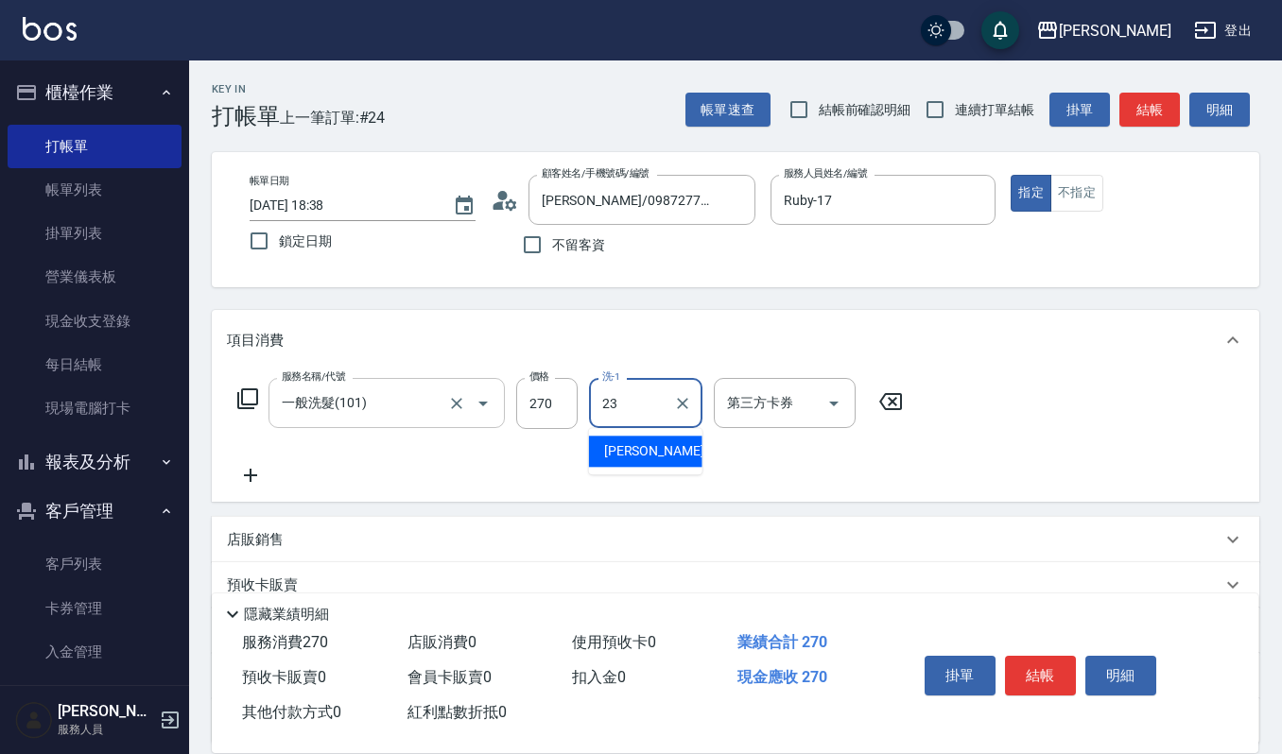
type input "[PERSON_NAME]-23"
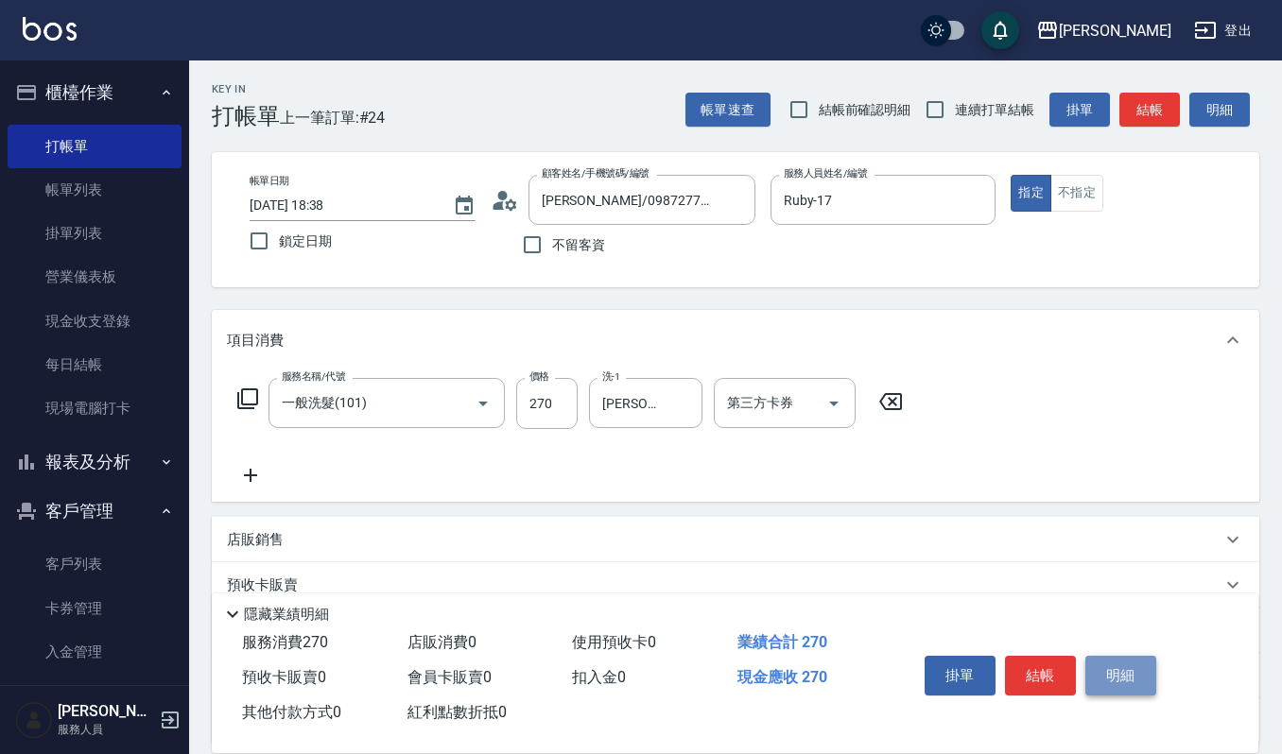
click at [1095, 670] on button "明細" at bounding box center [1120, 676] width 71 height 40
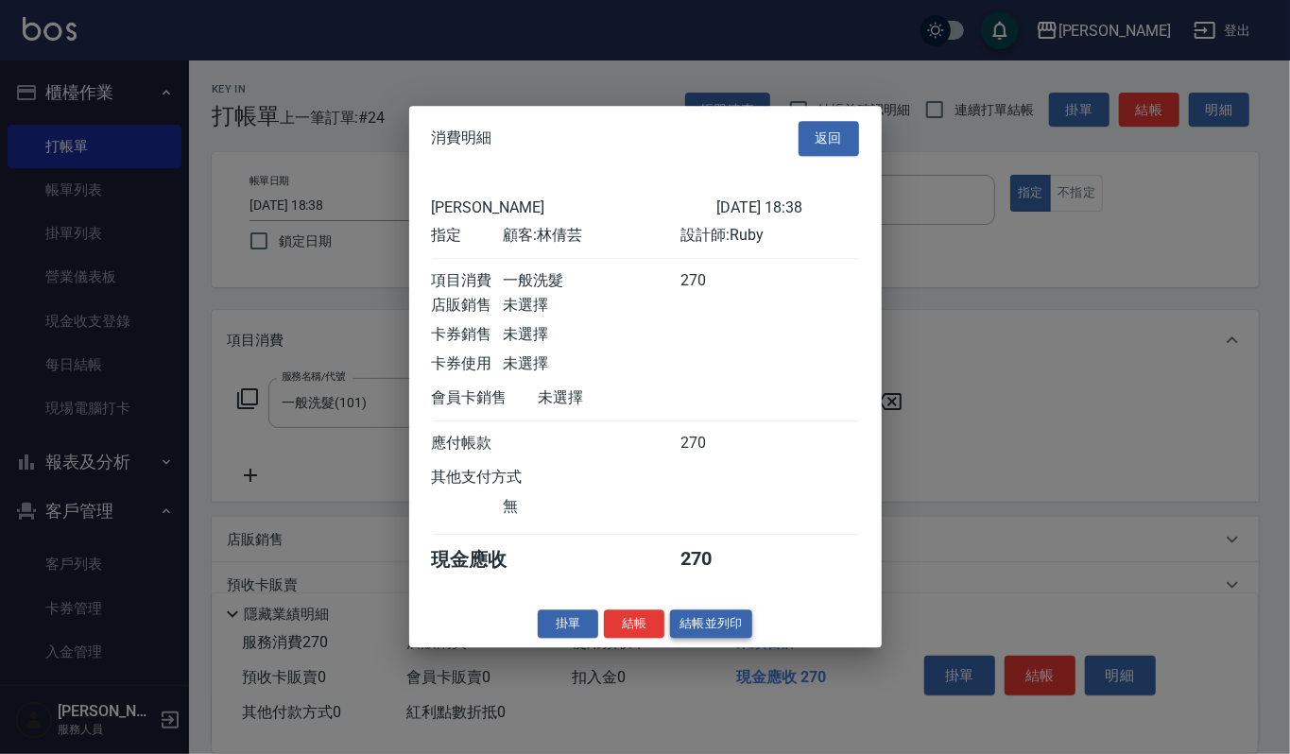
click at [723, 639] on button "結帳並列印" at bounding box center [711, 624] width 82 height 29
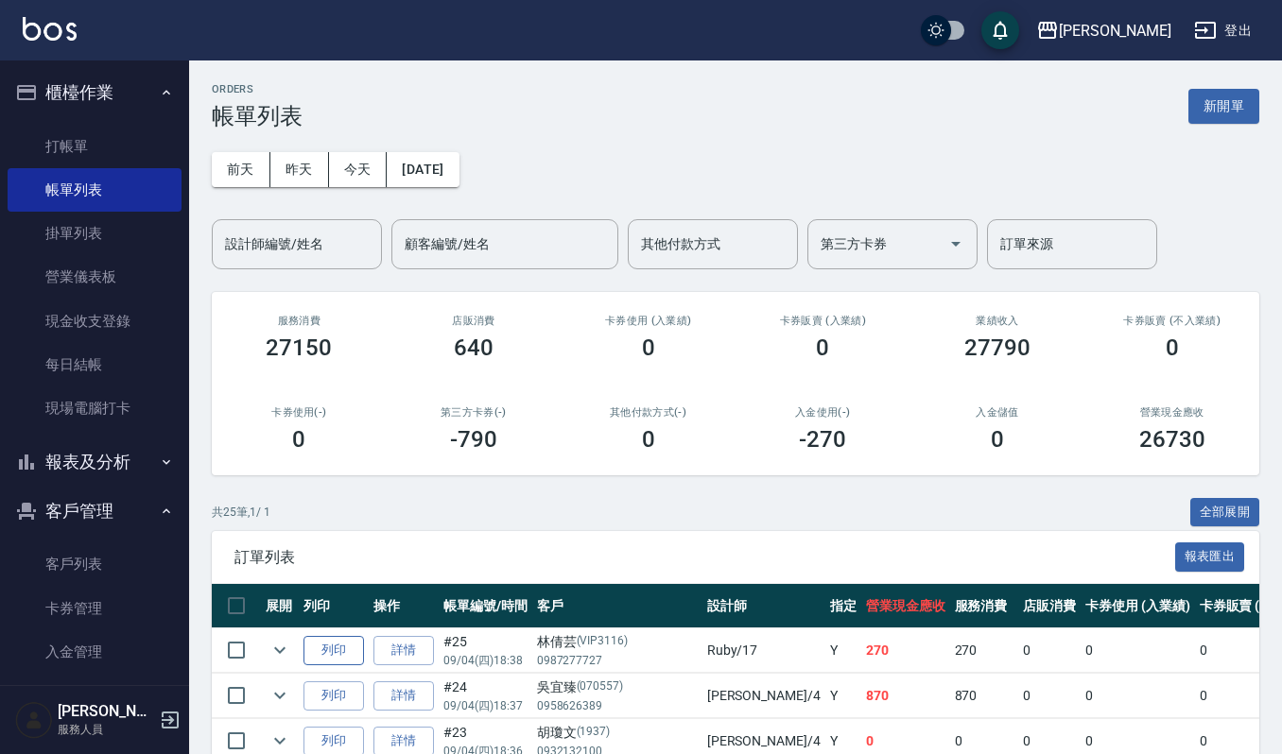
click at [348, 651] on button "列印" at bounding box center [333, 650] width 61 height 29
click at [84, 562] on link "客戶列表" at bounding box center [95, 564] width 174 height 43
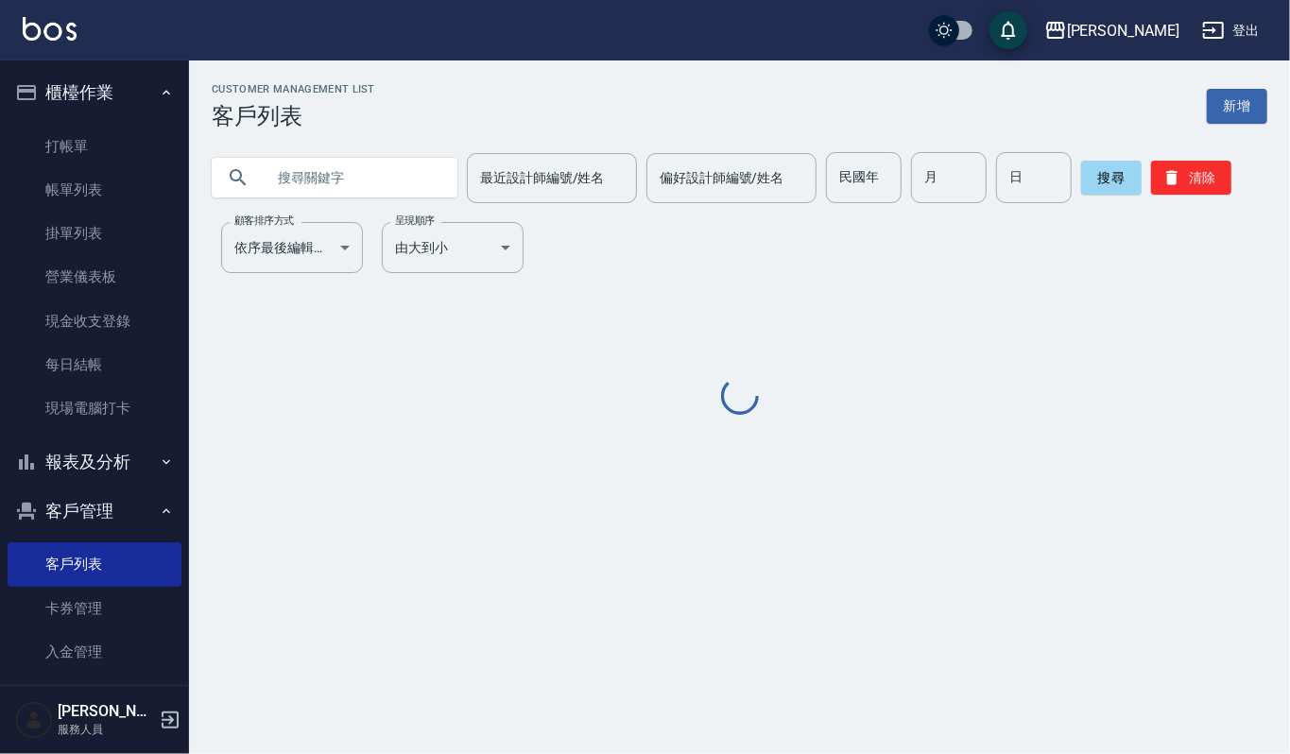
click at [372, 167] on input "text" at bounding box center [354, 177] width 178 height 51
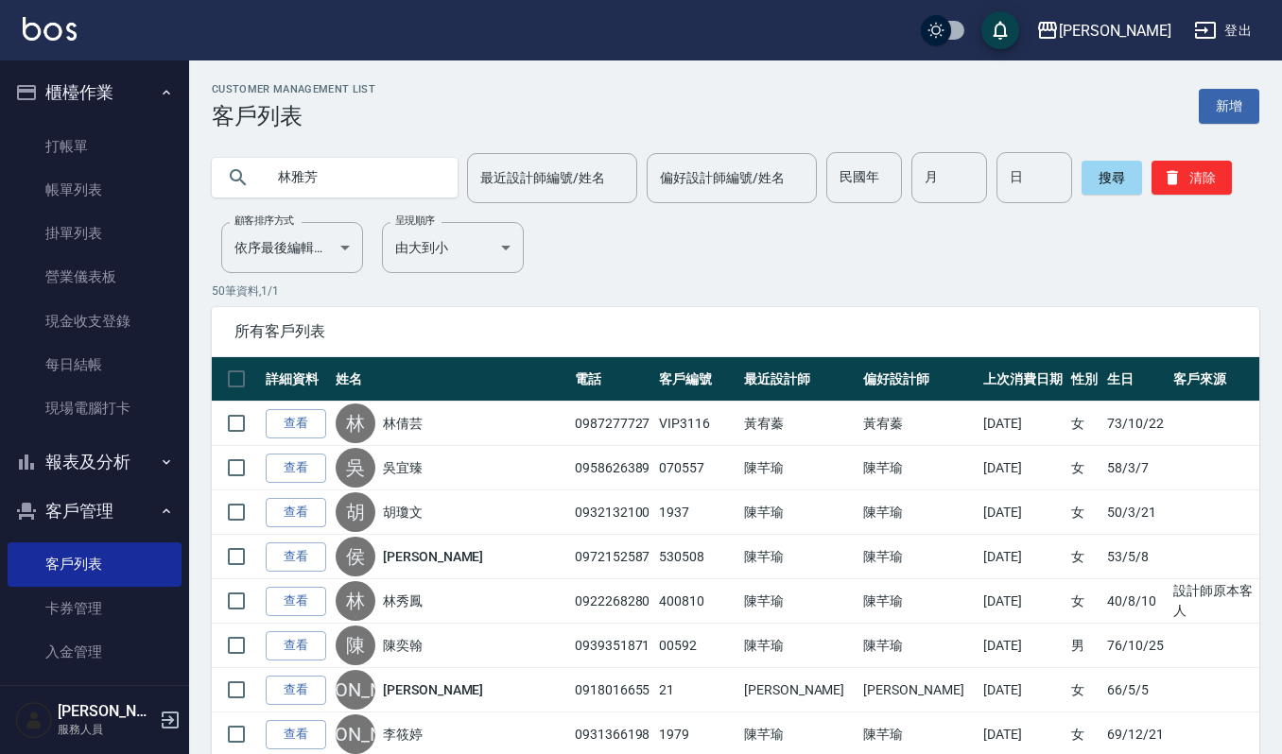
type input "林雅芳"
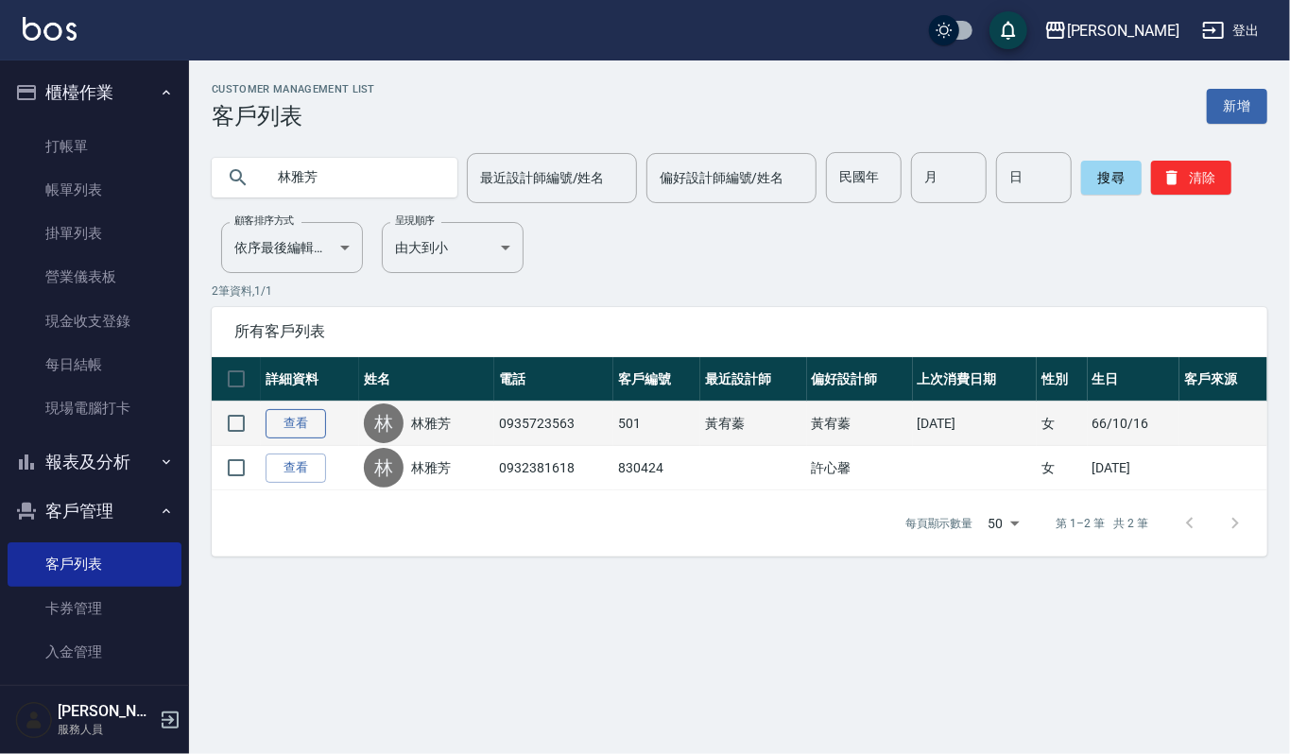
click at [289, 413] on link "查看" at bounding box center [296, 423] width 61 height 29
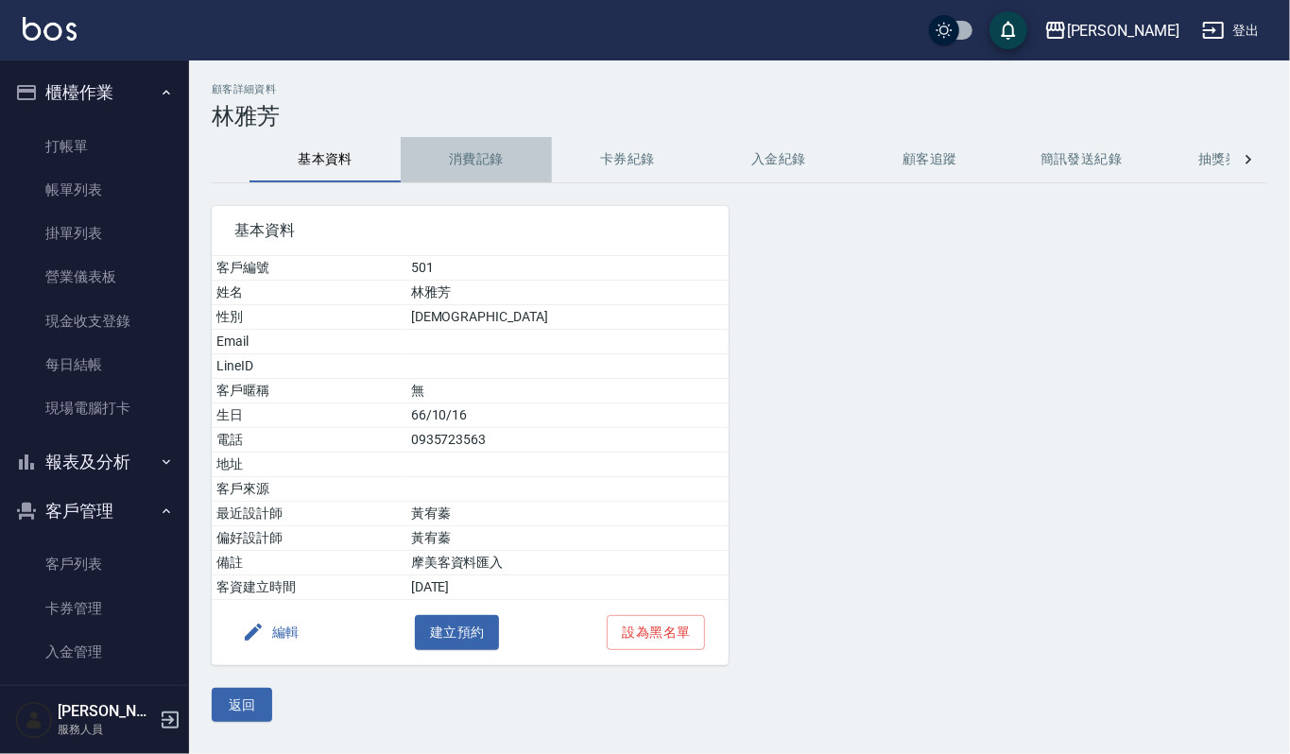
click at [495, 161] on button "消費記錄" at bounding box center [476, 159] width 151 height 45
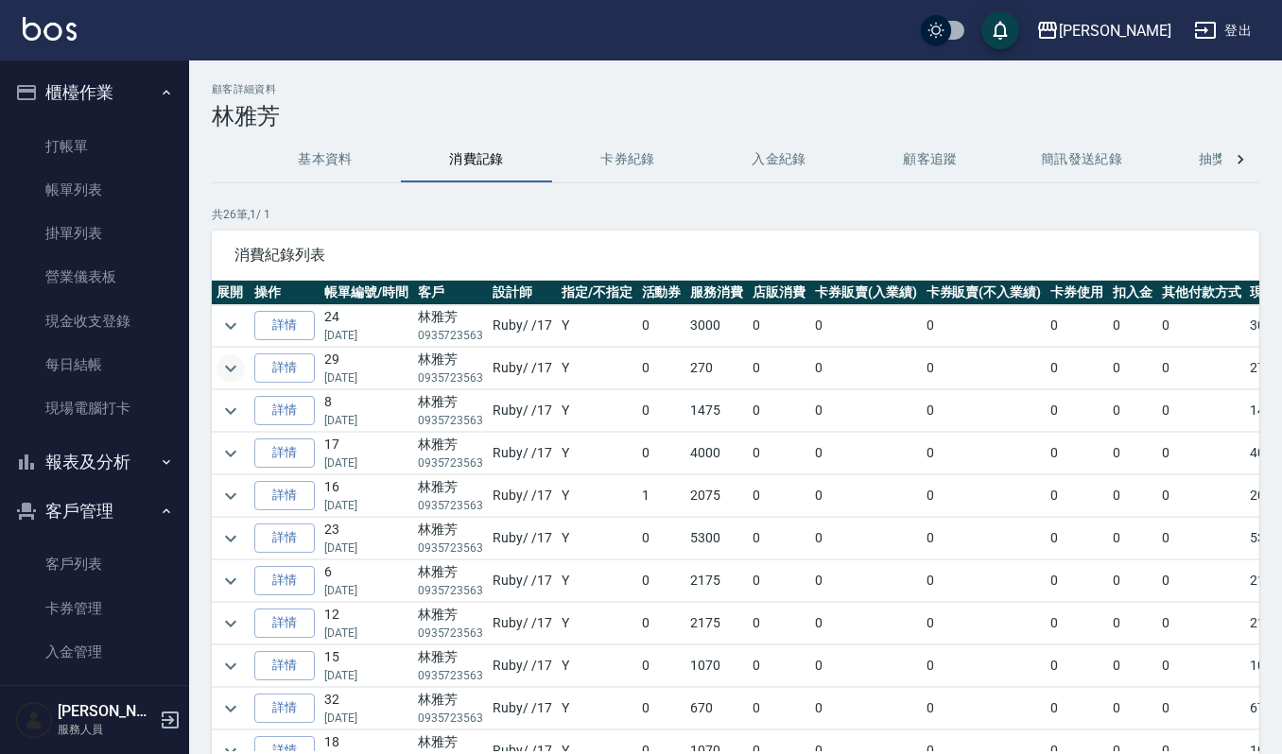
click at [224, 367] on icon "expand row" at bounding box center [230, 368] width 23 height 23
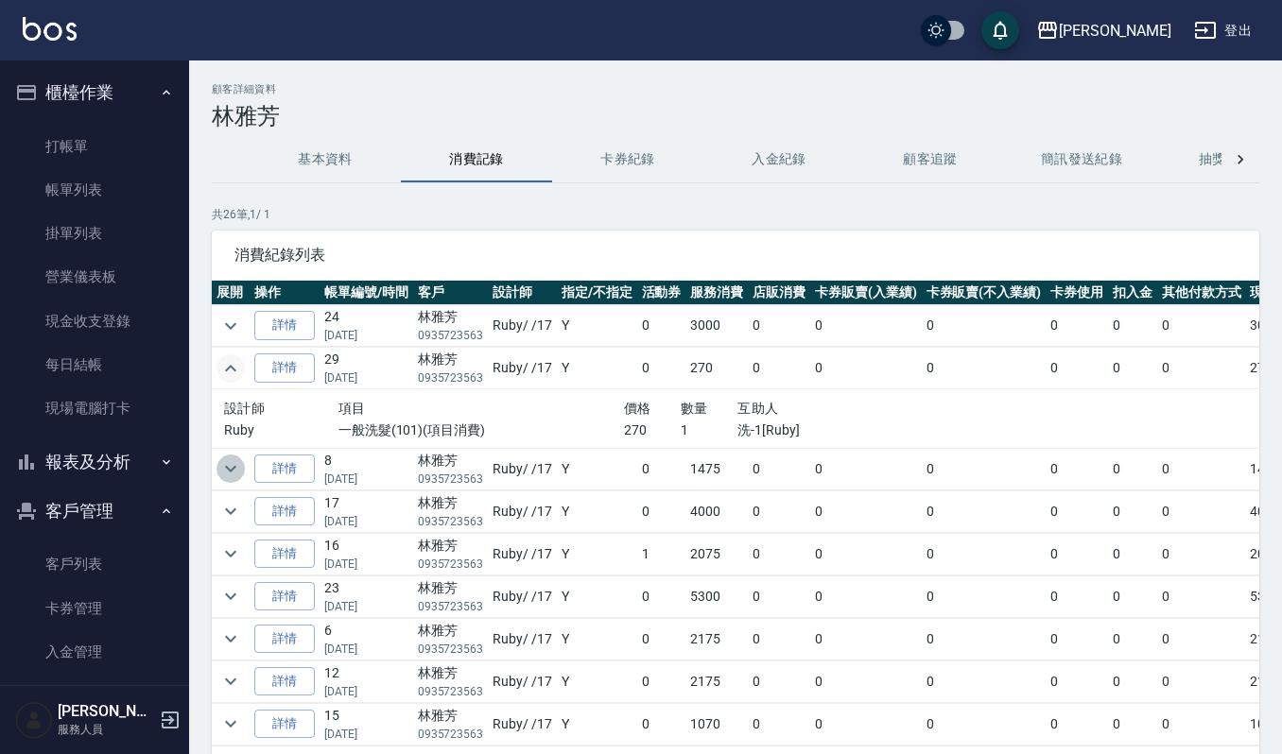
click at [225, 482] on button "expand row" at bounding box center [230, 469] width 28 height 28
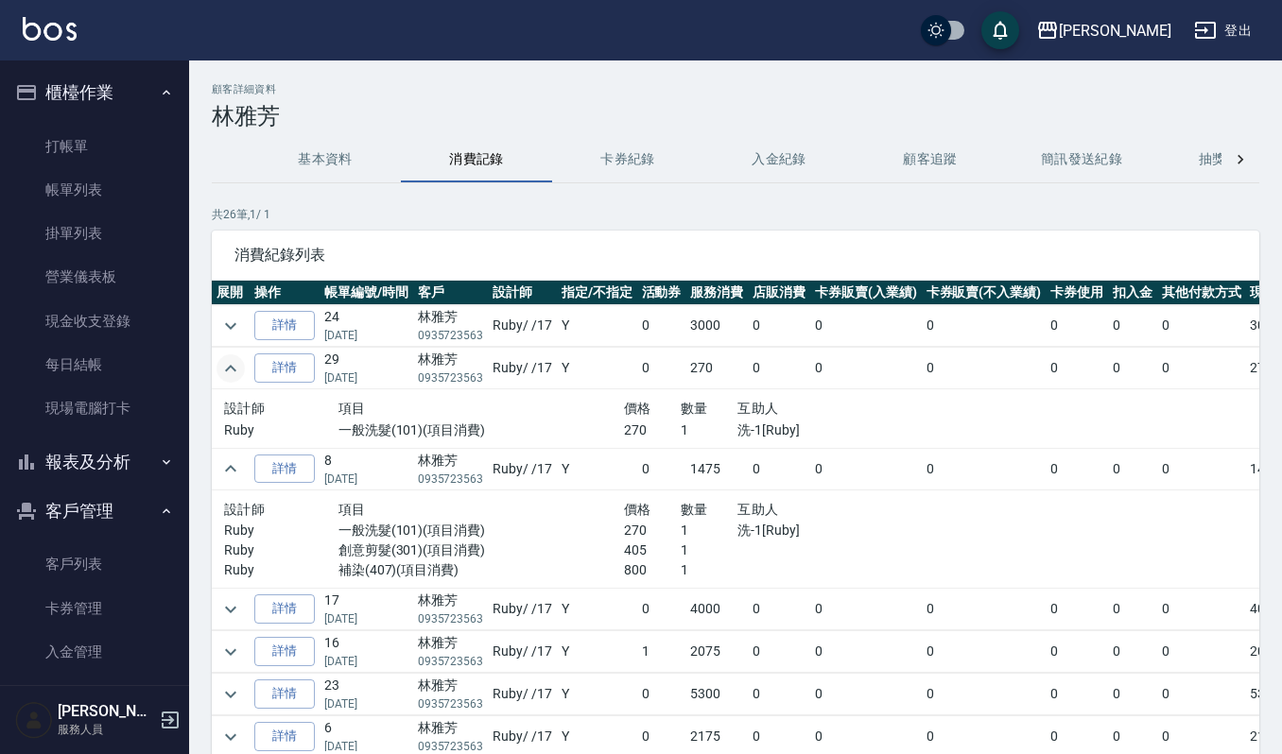
scroll to position [126, 0]
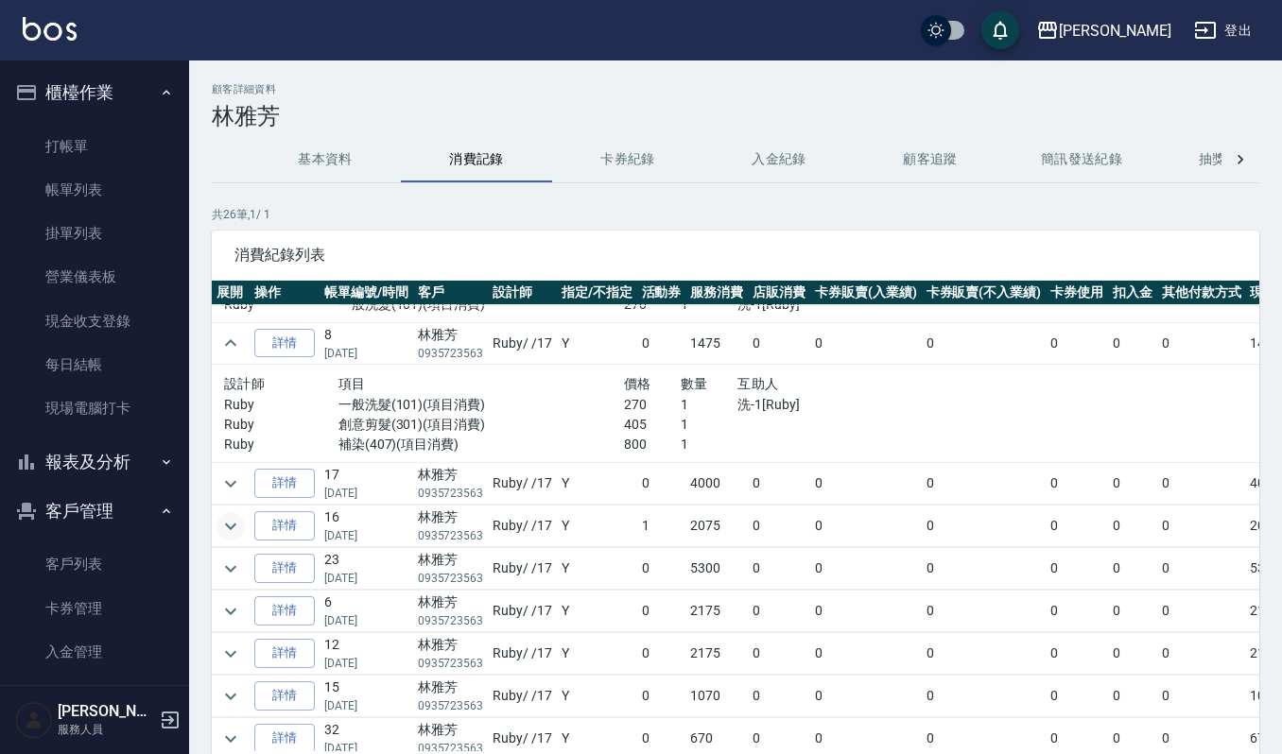
click at [229, 527] on icon "expand row" at bounding box center [230, 526] width 23 height 23
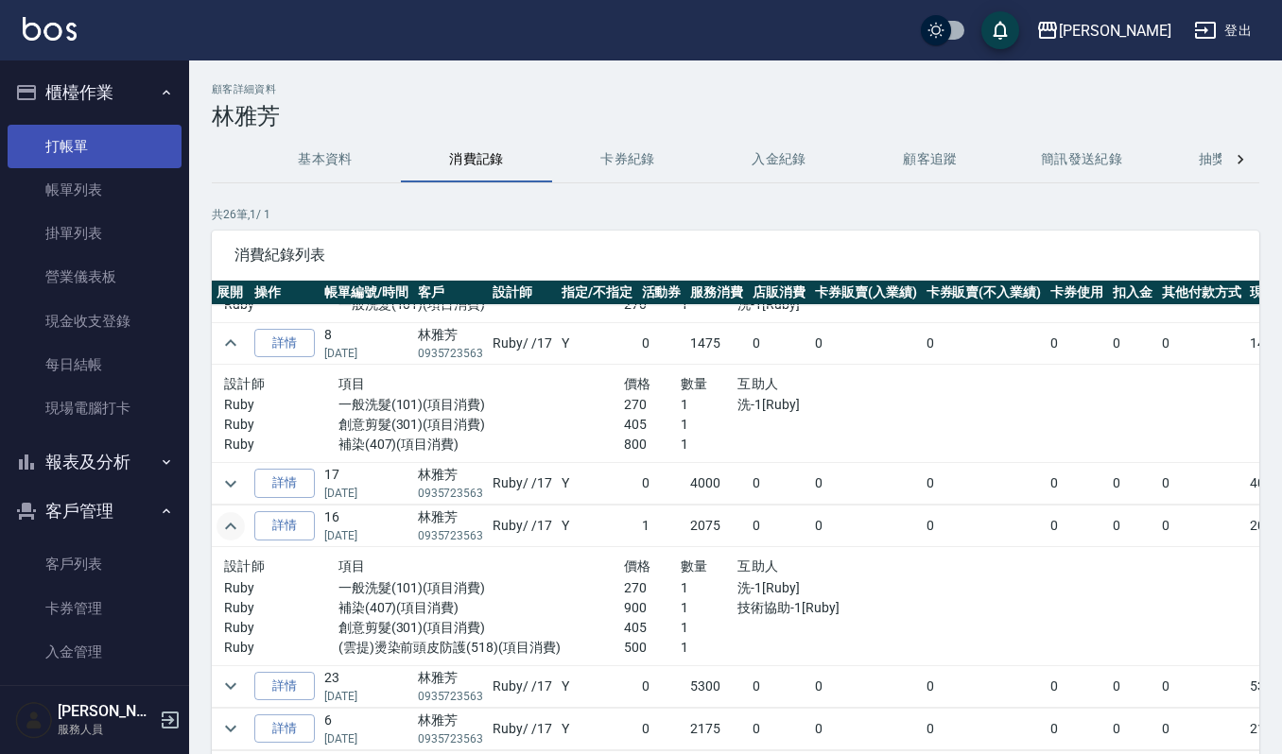
click at [53, 137] on link "打帳單" at bounding box center [95, 146] width 174 height 43
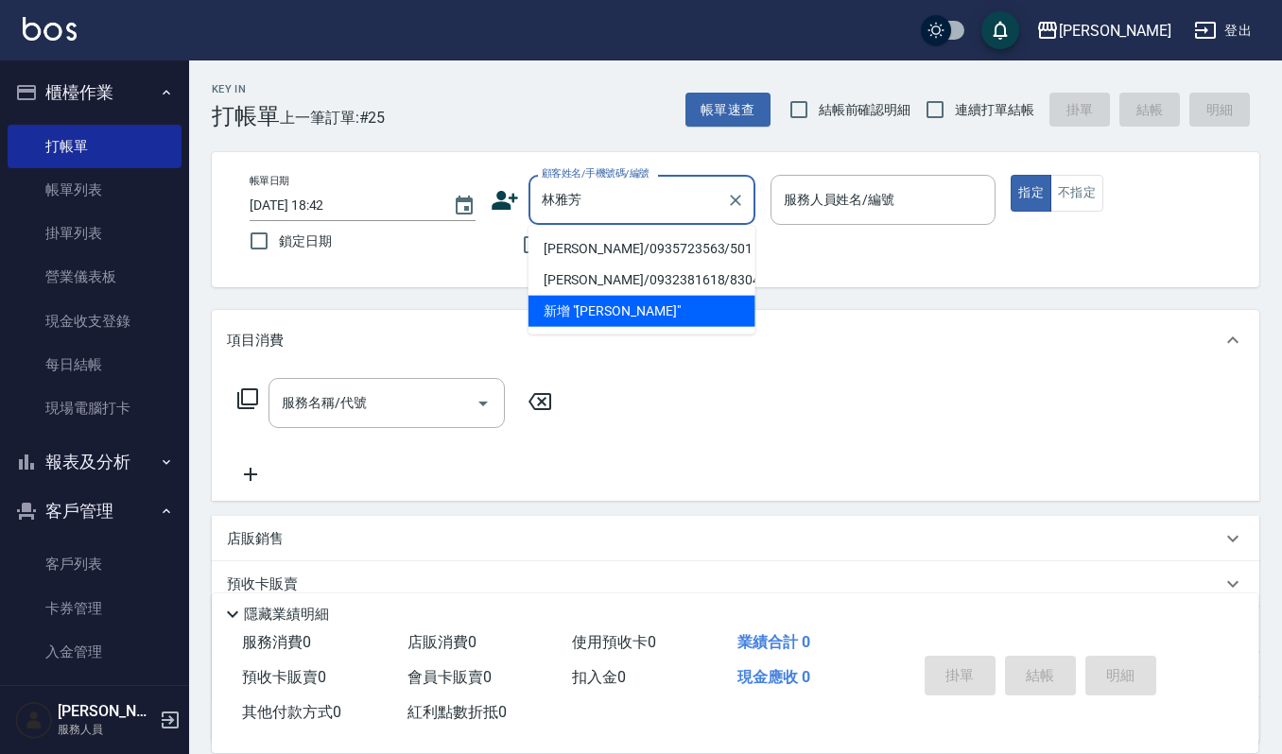
type input "[PERSON_NAME]/0935723563/501"
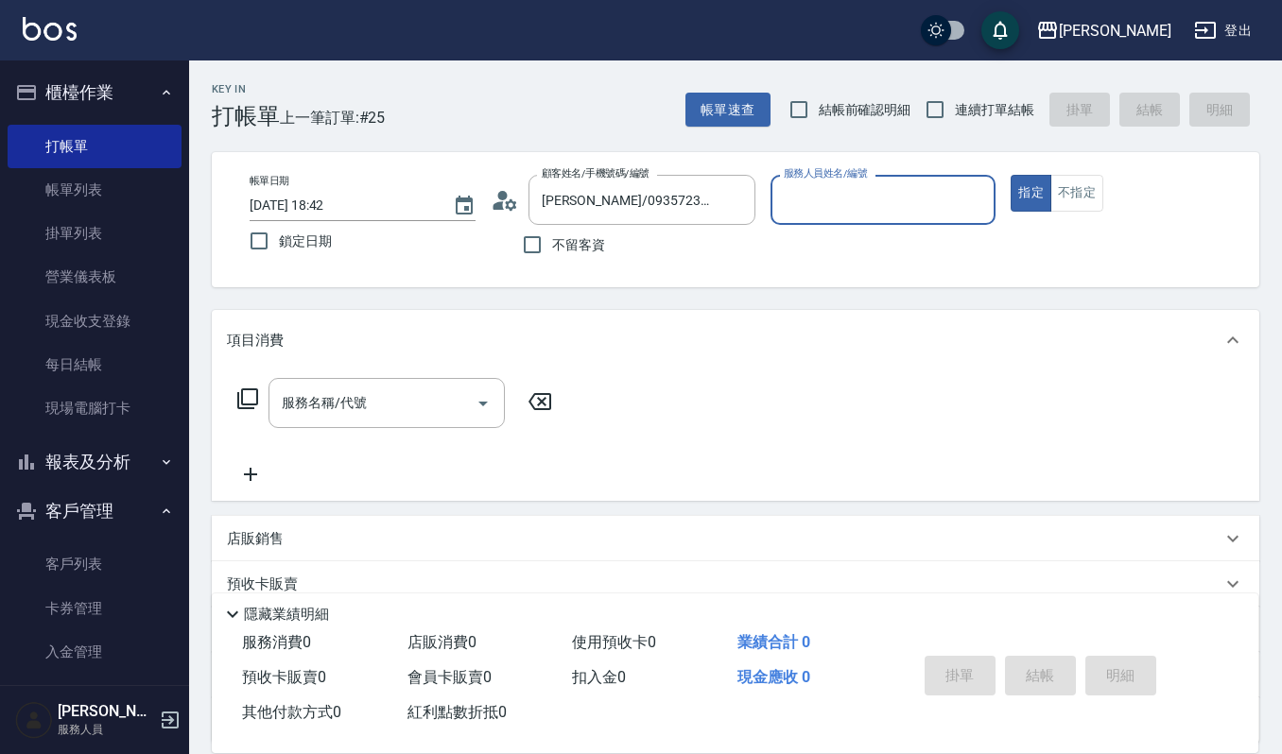
type input "Ruby-17"
click at [1011, 175] on button "指定" at bounding box center [1031, 193] width 41 height 37
type button "true"
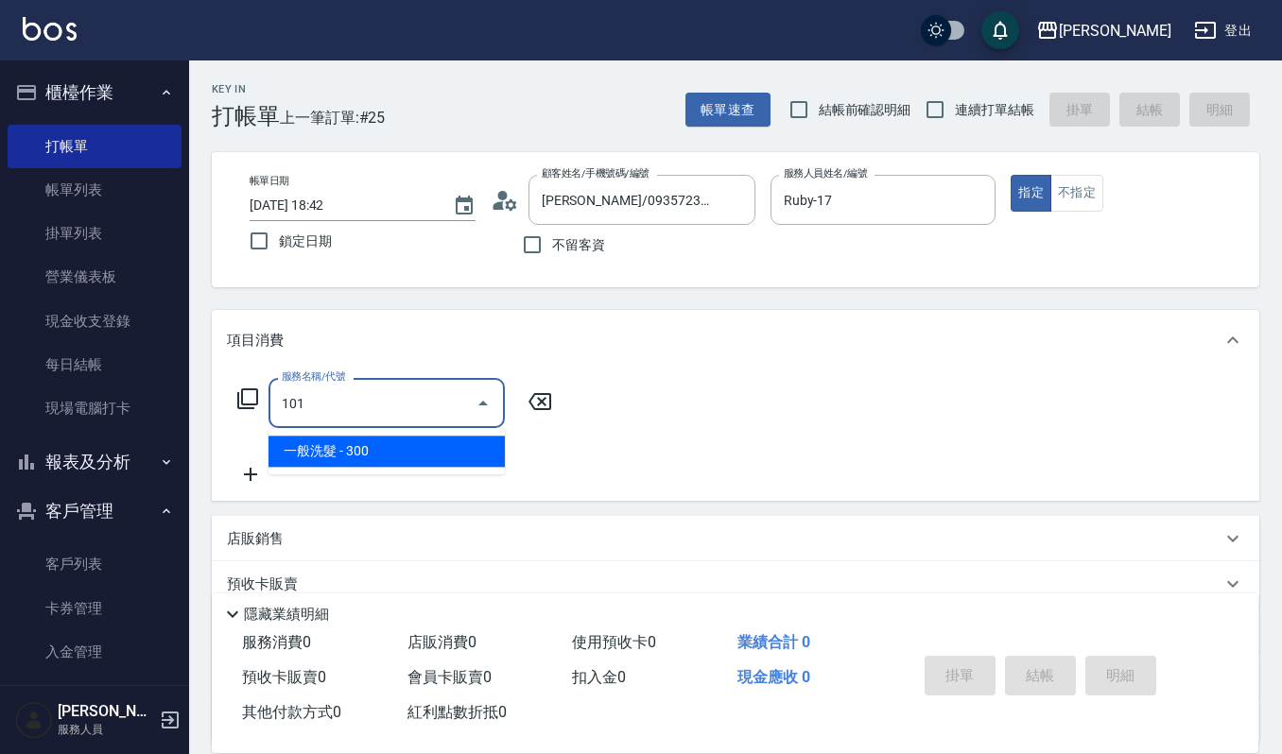
type input "一般洗髮(101)"
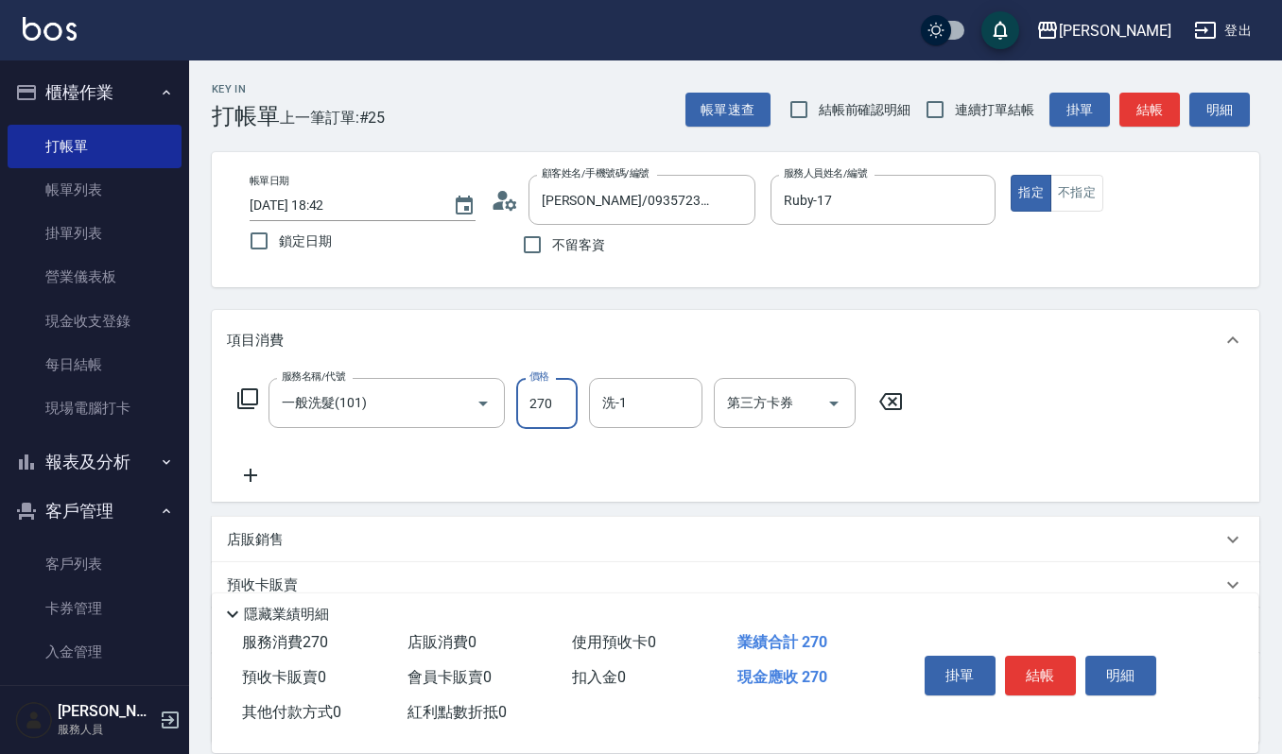
type input "270"
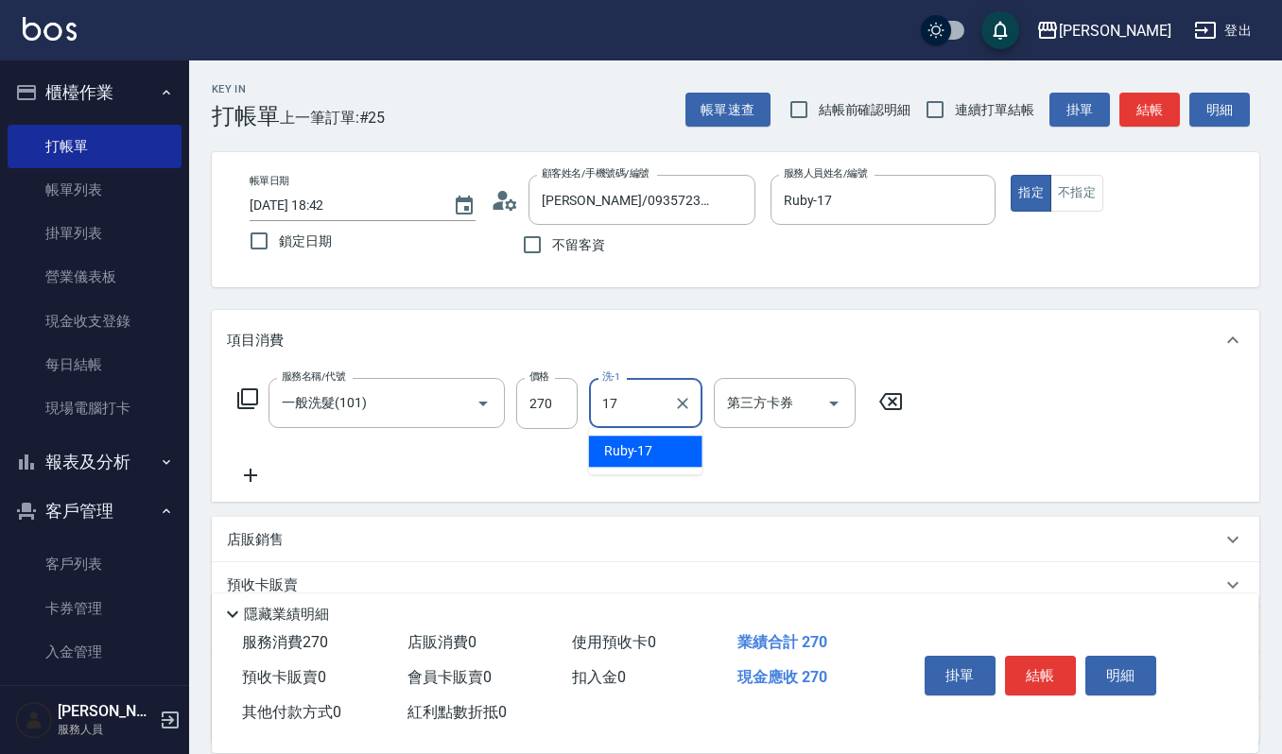
type input "Ruby-17"
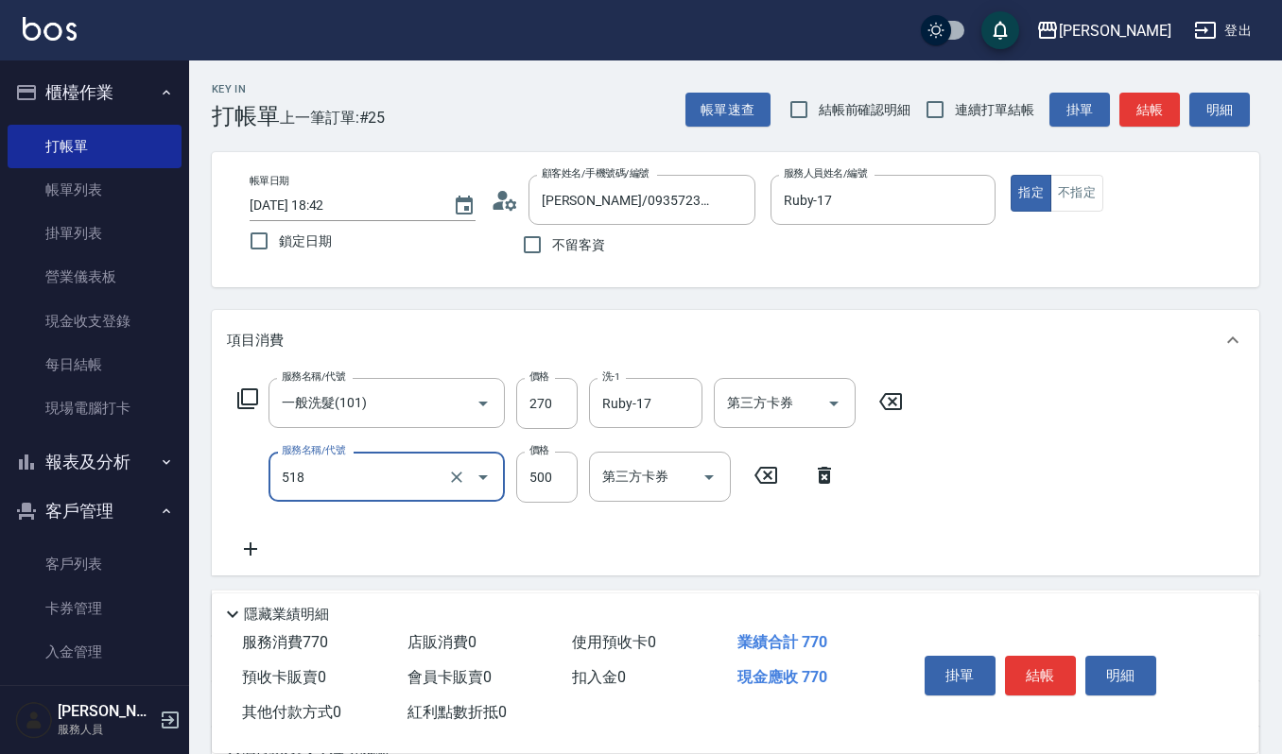
type input "(雲提)燙染前頭皮防護(518)"
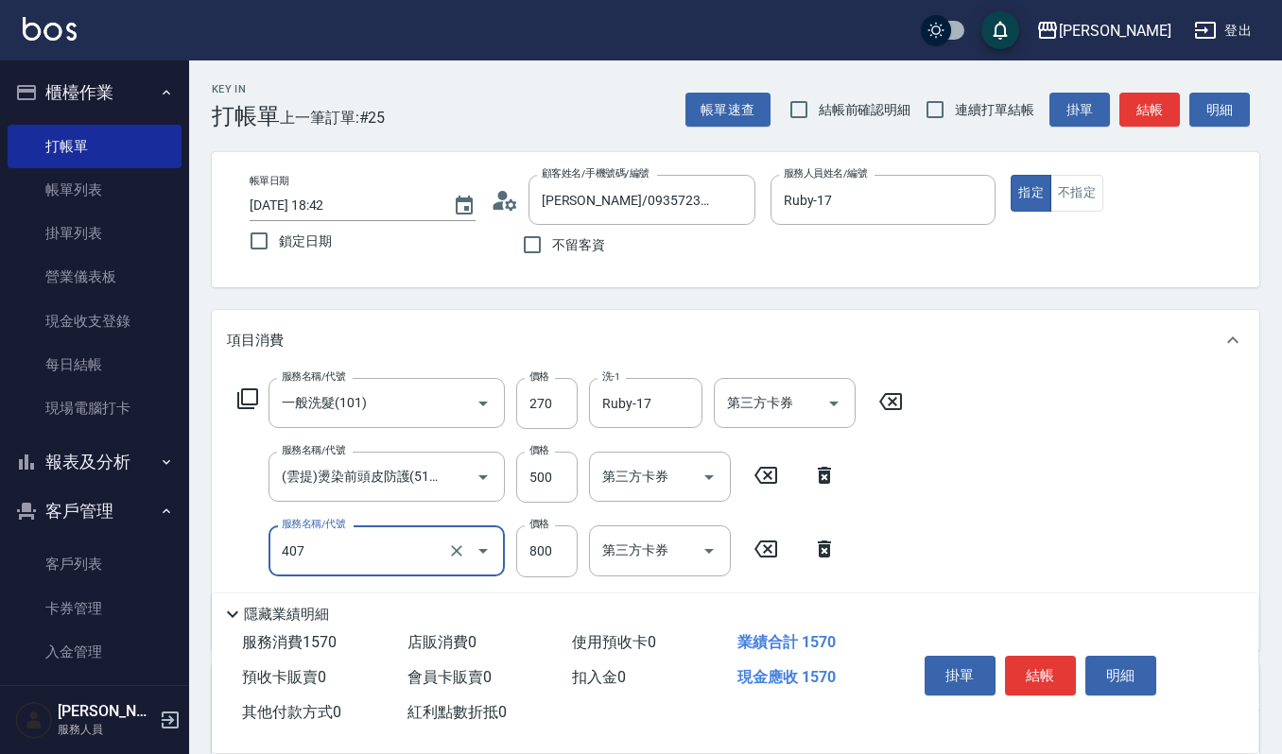
type input "補染(407)"
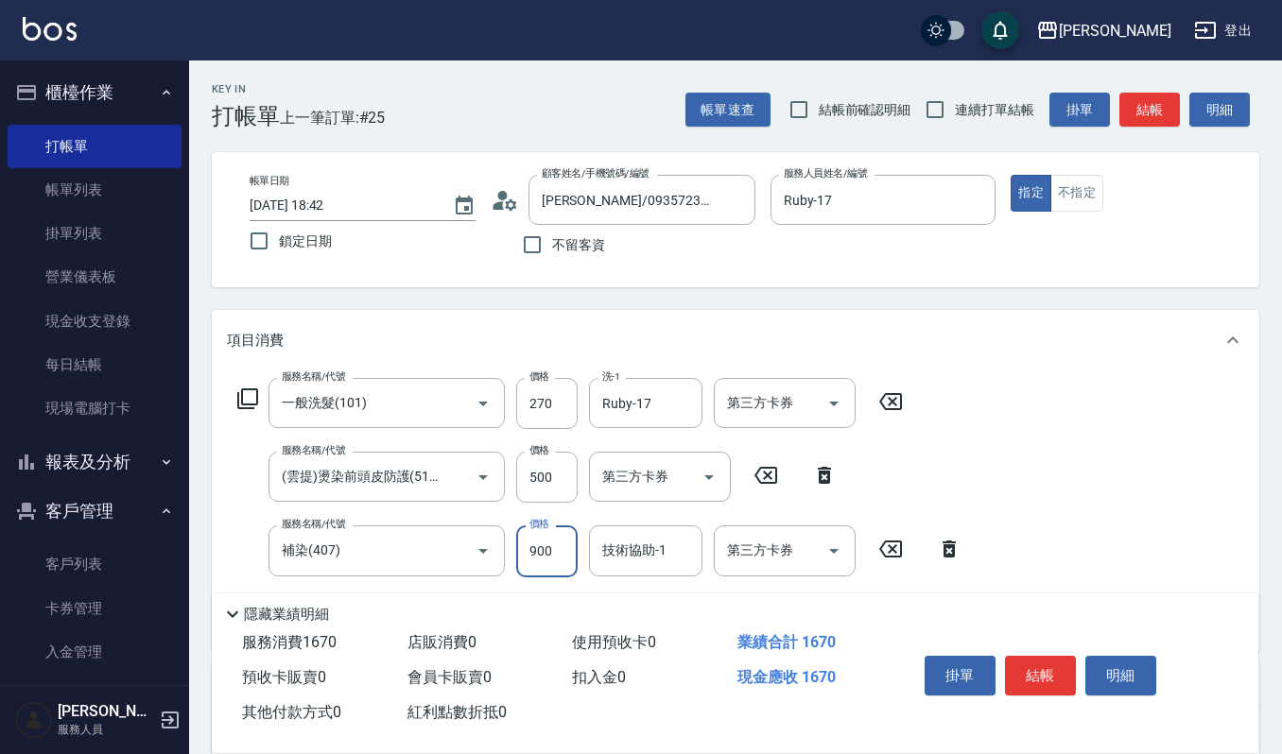
type input "900"
click at [1128, 670] on button "明細" at bounding box center [1120, 676] width 71 height 40
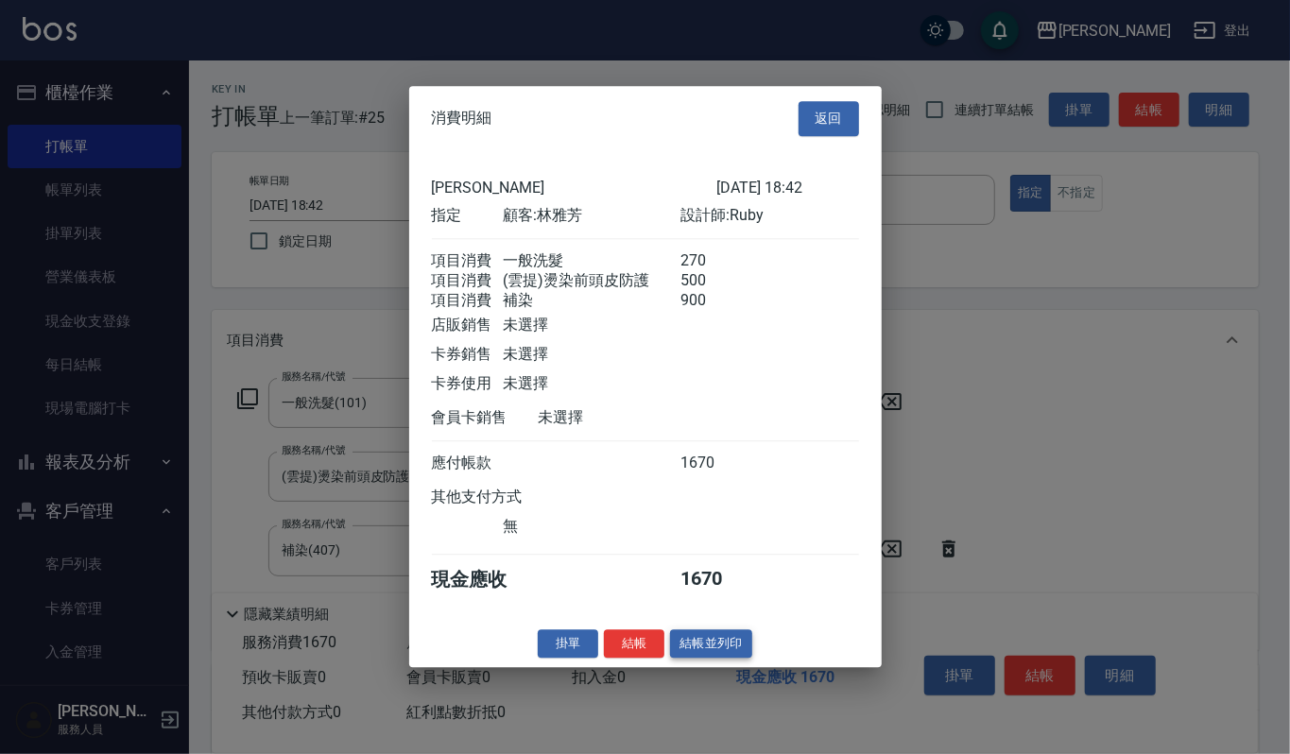
click at [675, 651] on button "結帳並列印" at bounding box center [711, 644] width 82 height 29
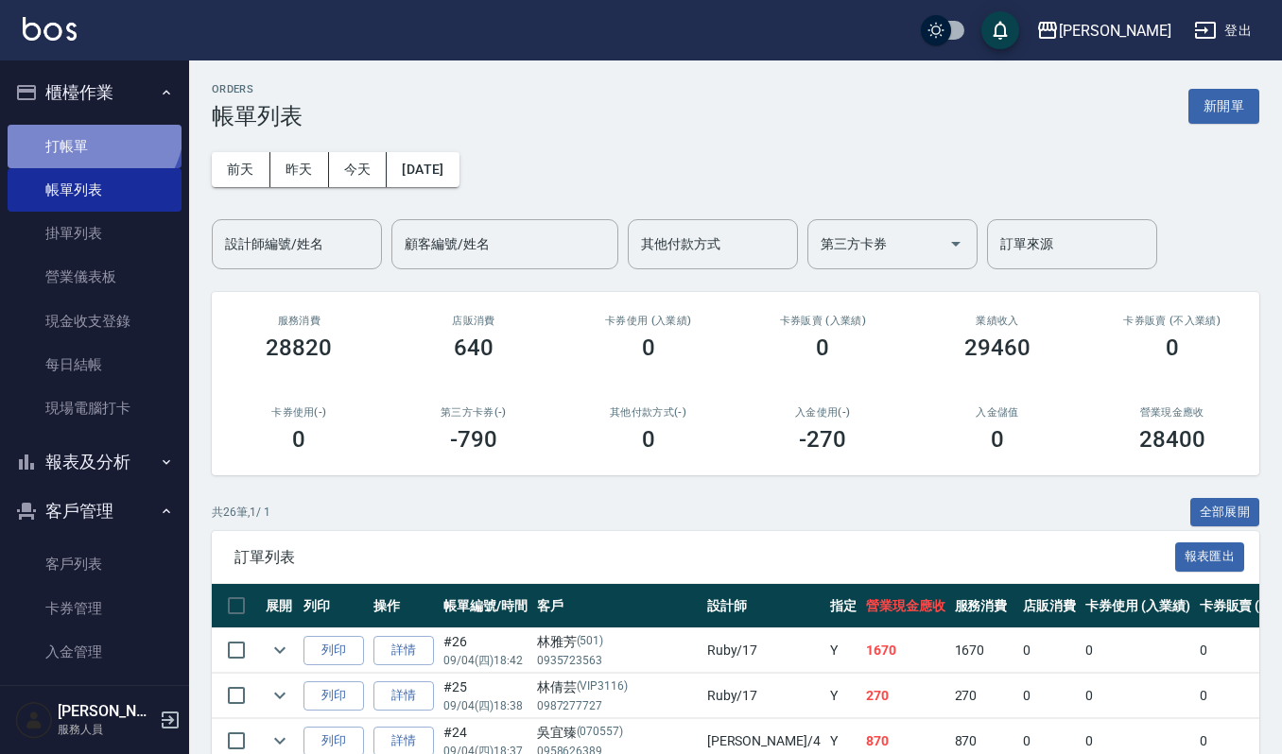
click at [89, 126] on link "打帳單" at bounding box center [95, 146] width 174 height 43
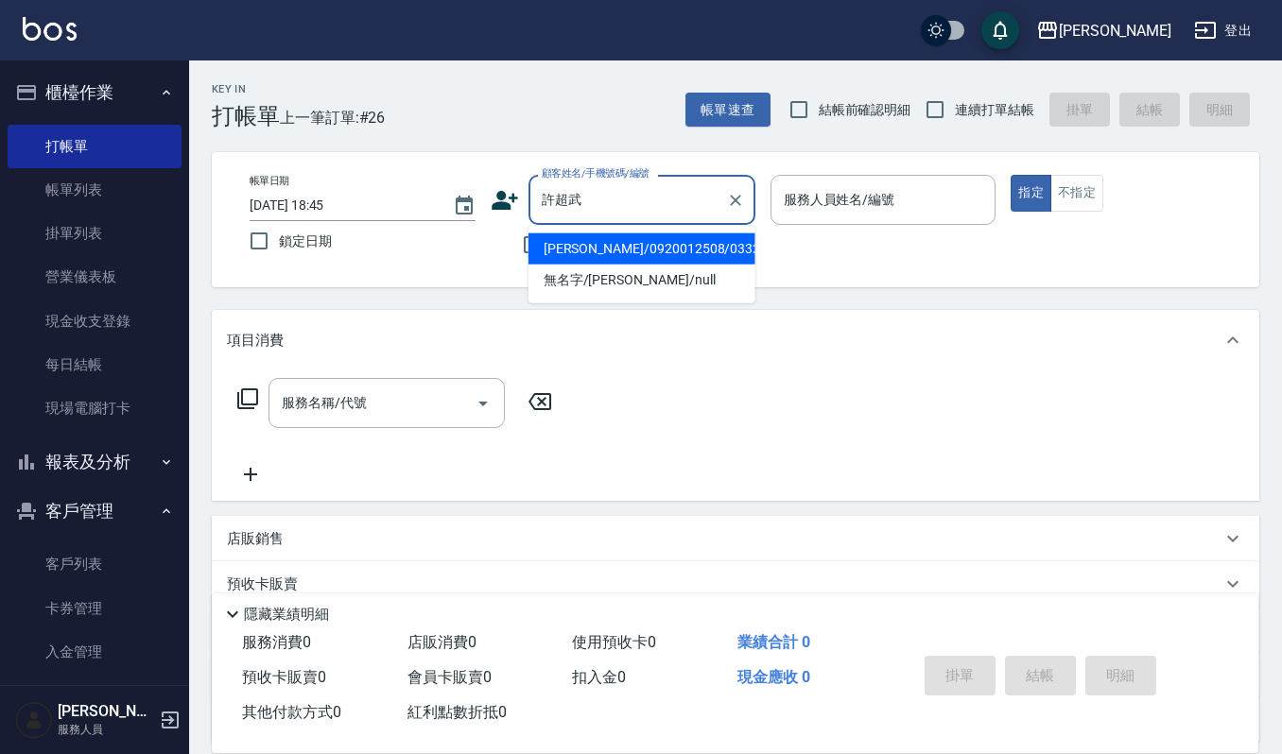
click at [651, 247] on li "[PERSON_NAME]/0920012508/03324" at bounding box center [641, 249] width 227 height 31
type input "[PERSON_NAME]/0920012508/03324"
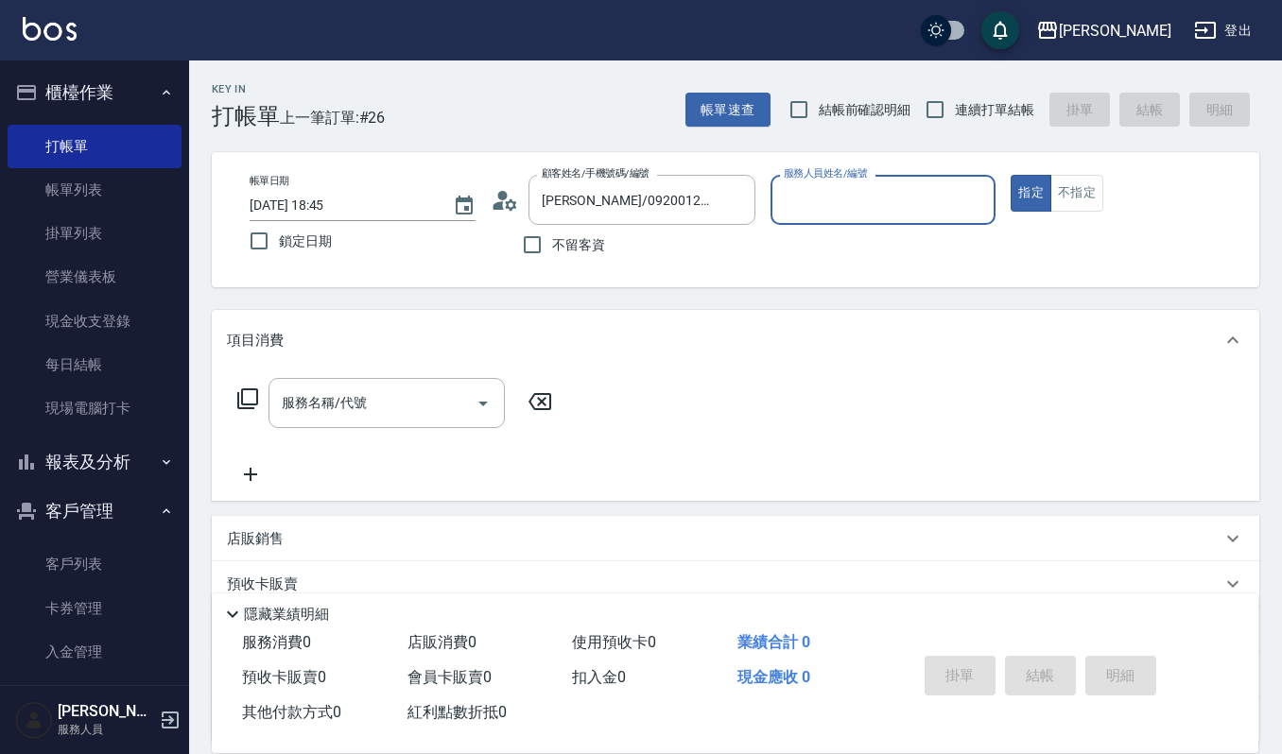
type input "吉兒-4"
click at [505, 202] on icon at bounding box center [510, 204] width 11 height 11
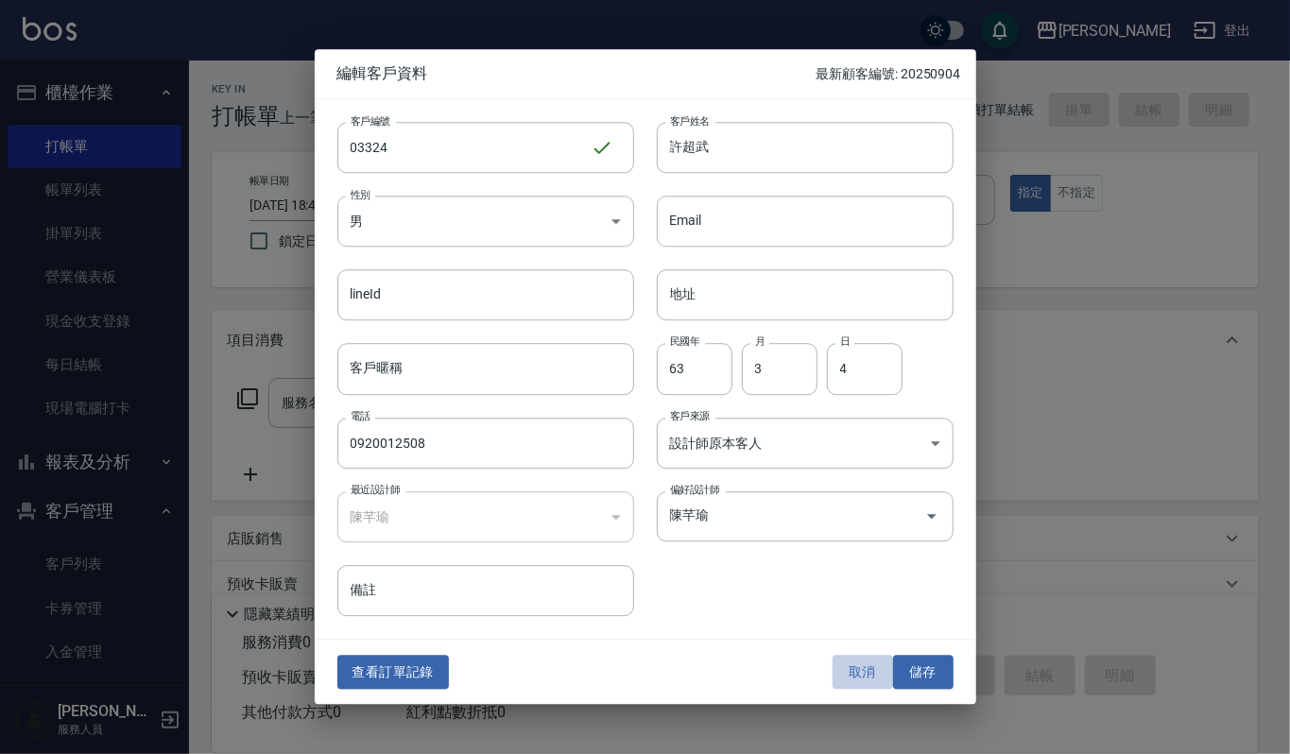
click at [858, 673] on button "取消" at bounding box center [863, 672] width 61 height 35
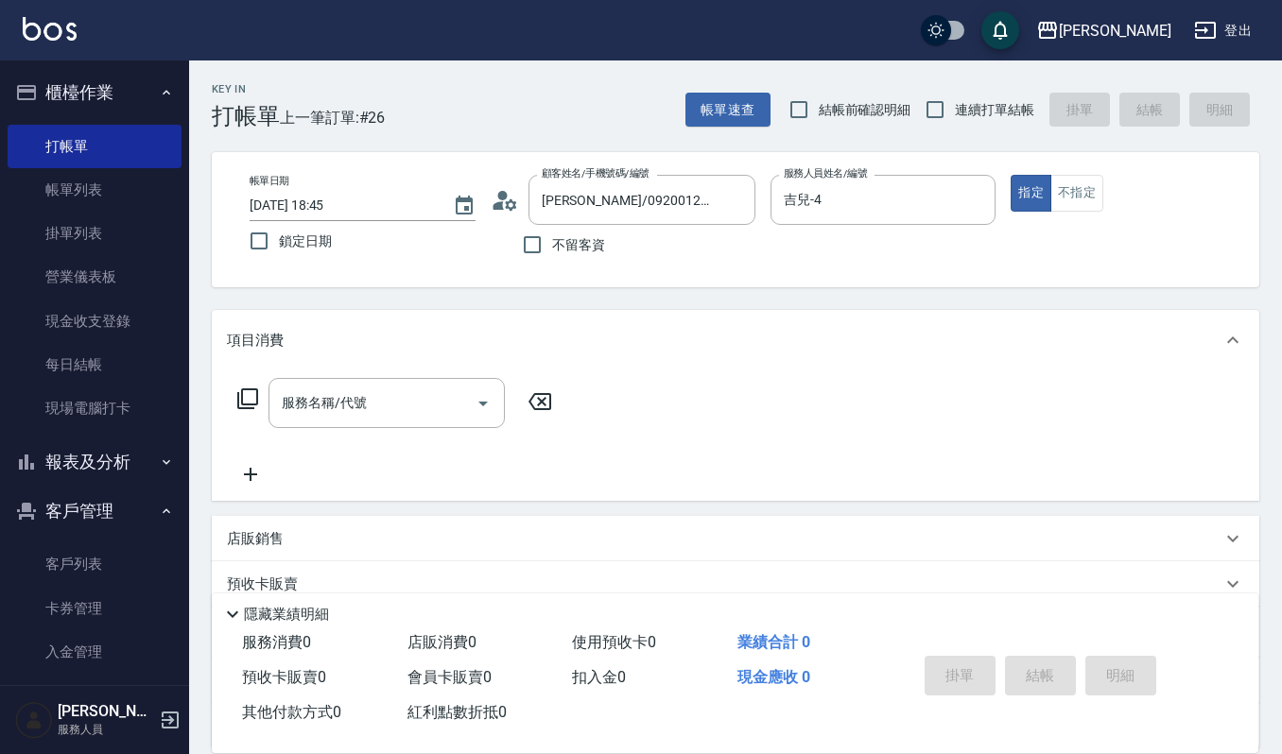
click at [515, 209] on icon at bounding box center [505, 200] width 28 height 28
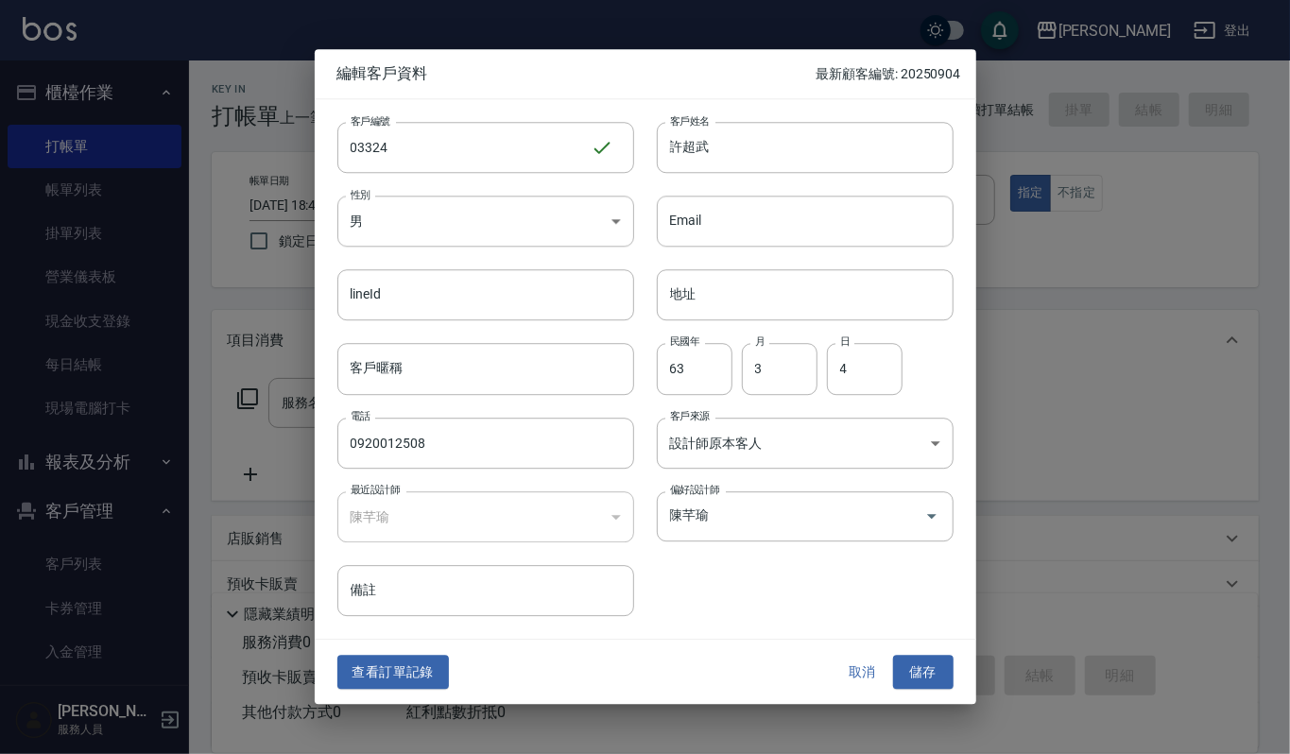
click at [862, 670] on button "取消" at bounding box center [863, 672] width 61 height 35
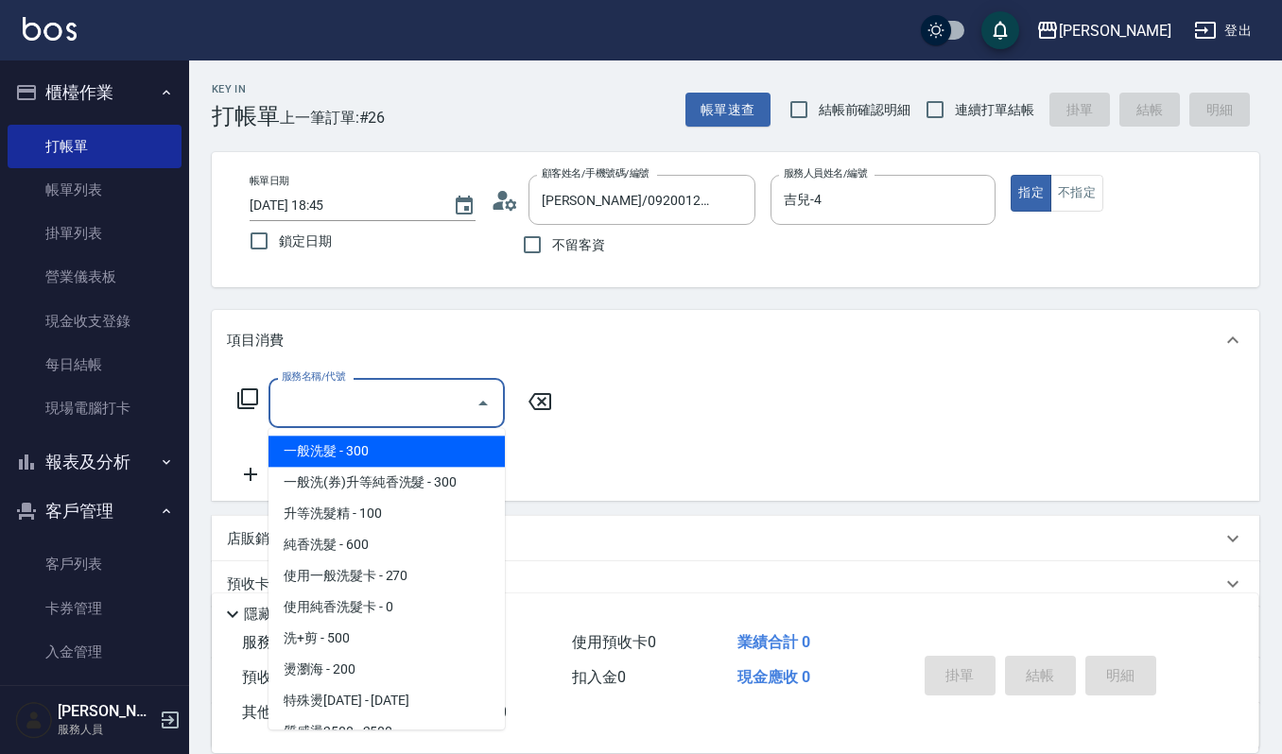
click at [326, 402] on input "服務名稱/代號" at bounding box center [372, 403] width 191 height 33
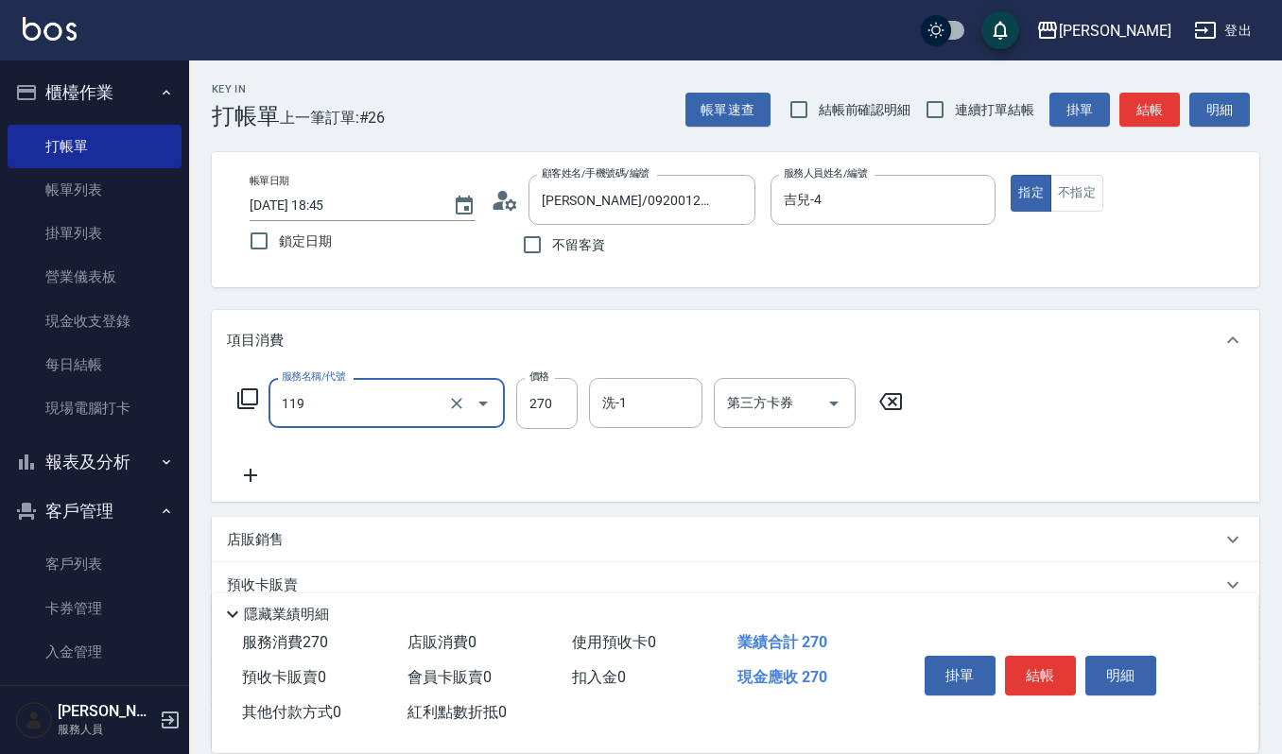
type input "使用一般洗髮卡(119)"
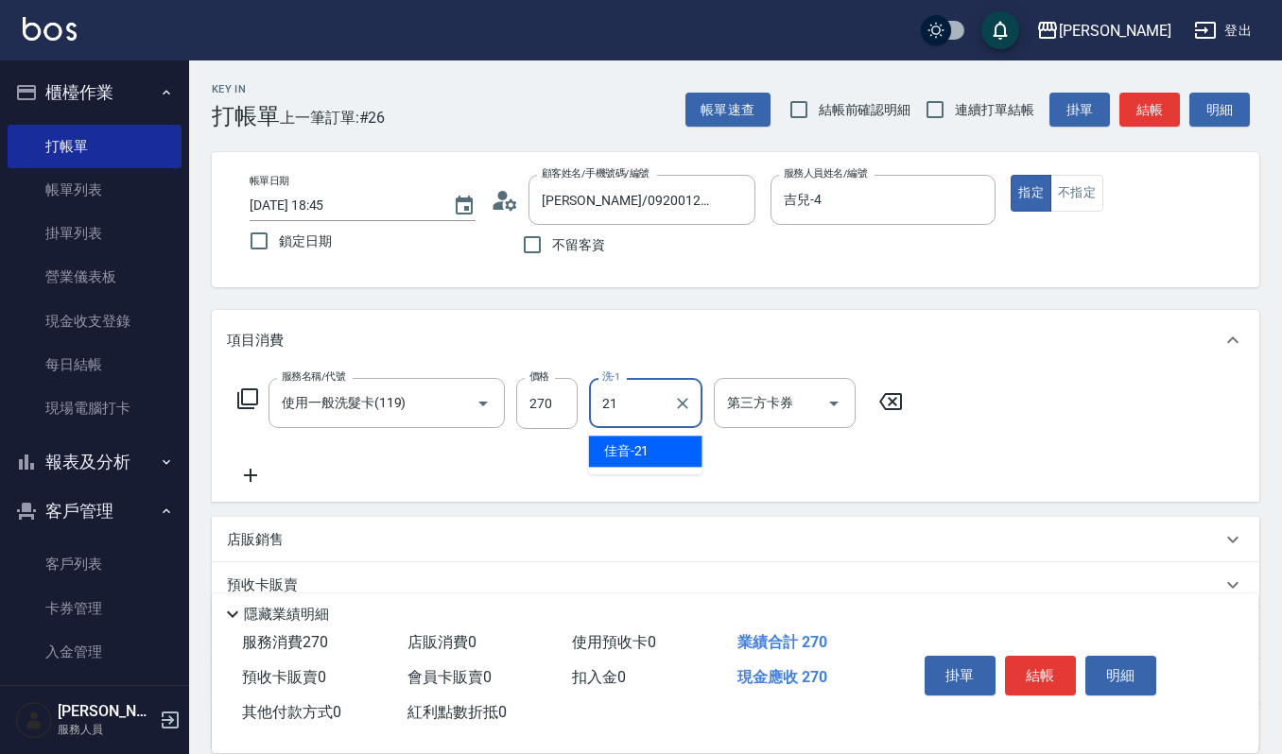
type input "佳音-21"
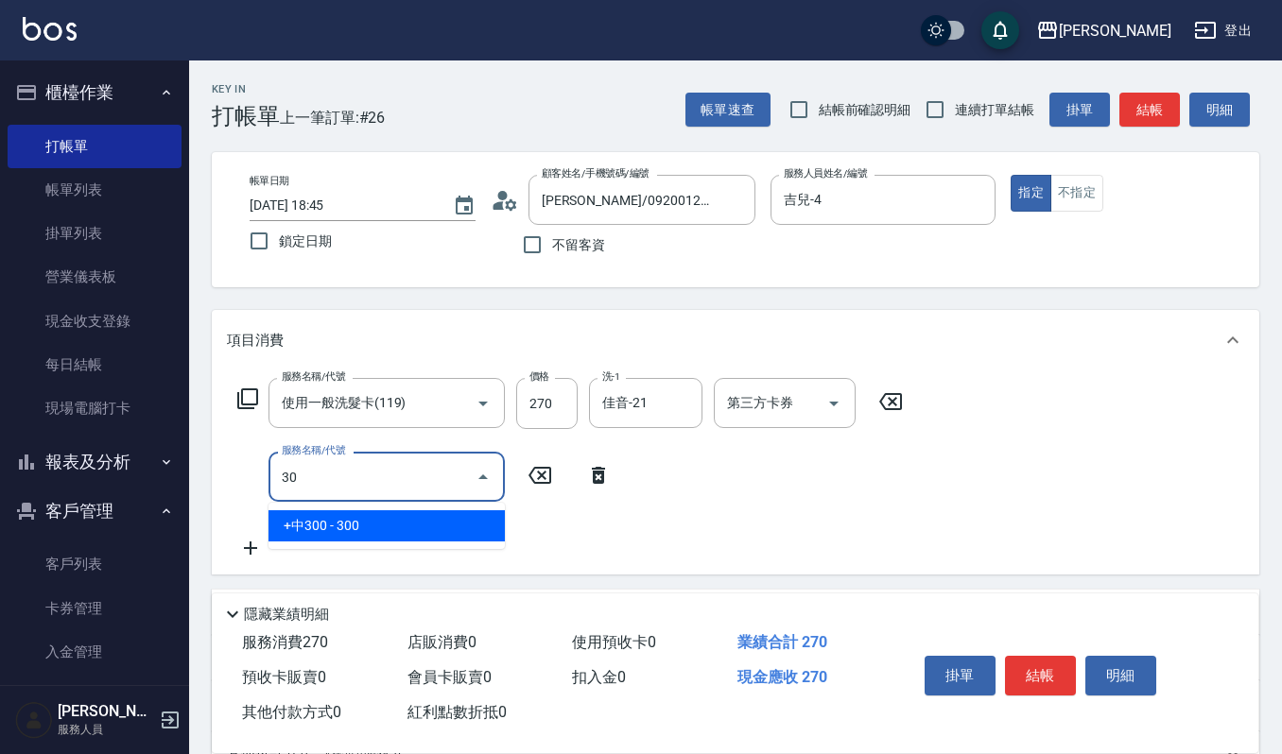
type input "3"
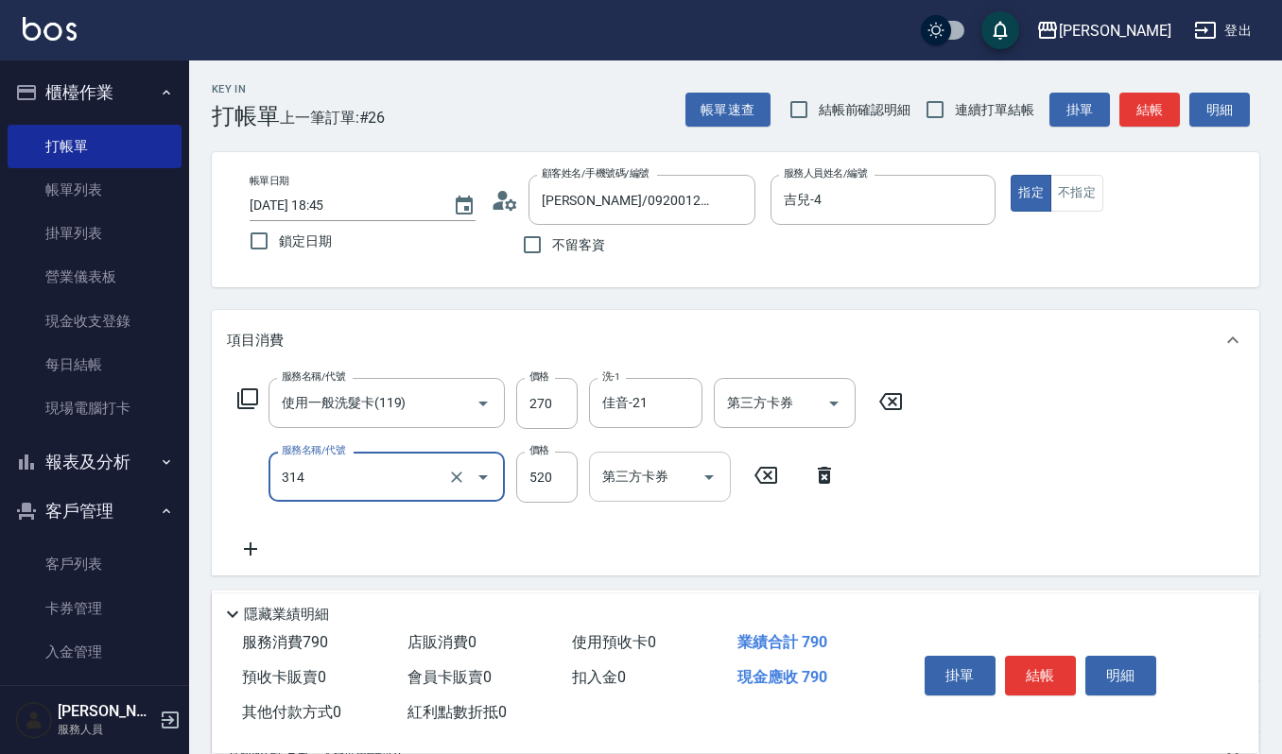
click at [701, 482] on icon "Open" at bounding box center [709, 477] width 23 height 23
type input "2024剪髮卡(314)"
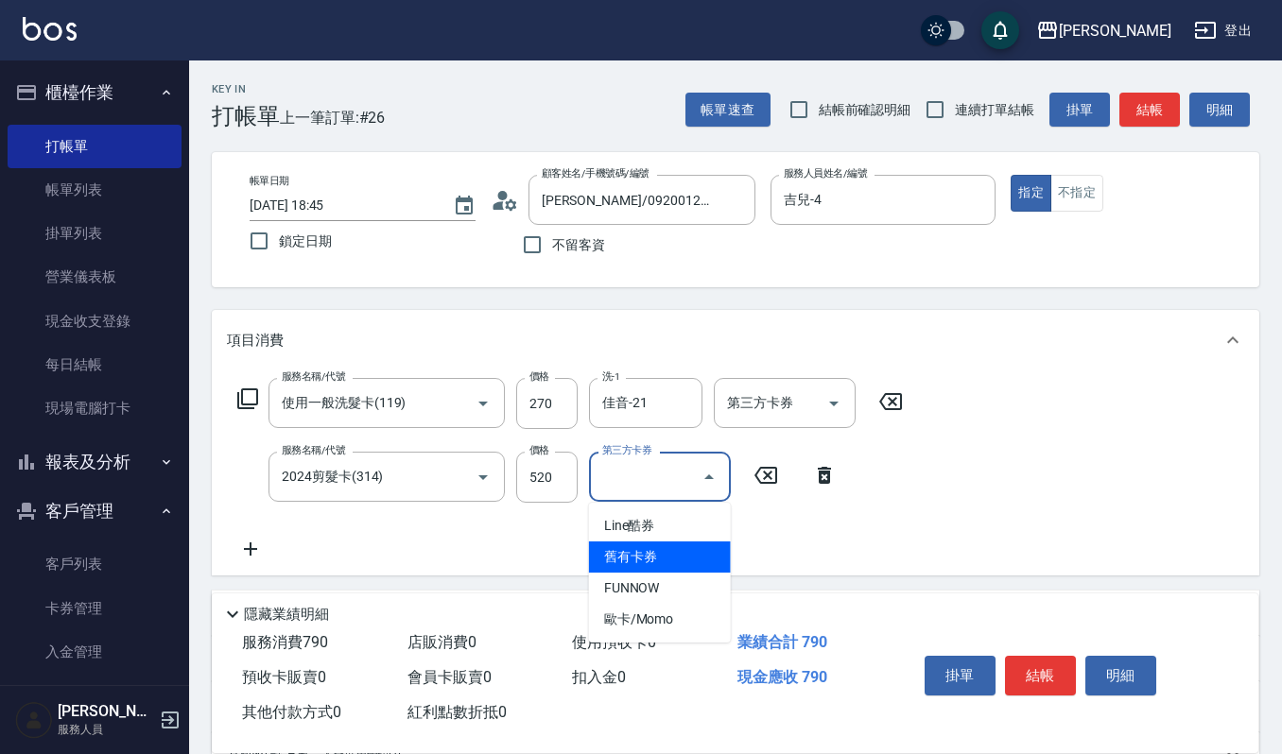
click at [667, 548] on span "舊有卡券" at bounding box center [660, 557] width 142 height 31
type input "舊有卡券"
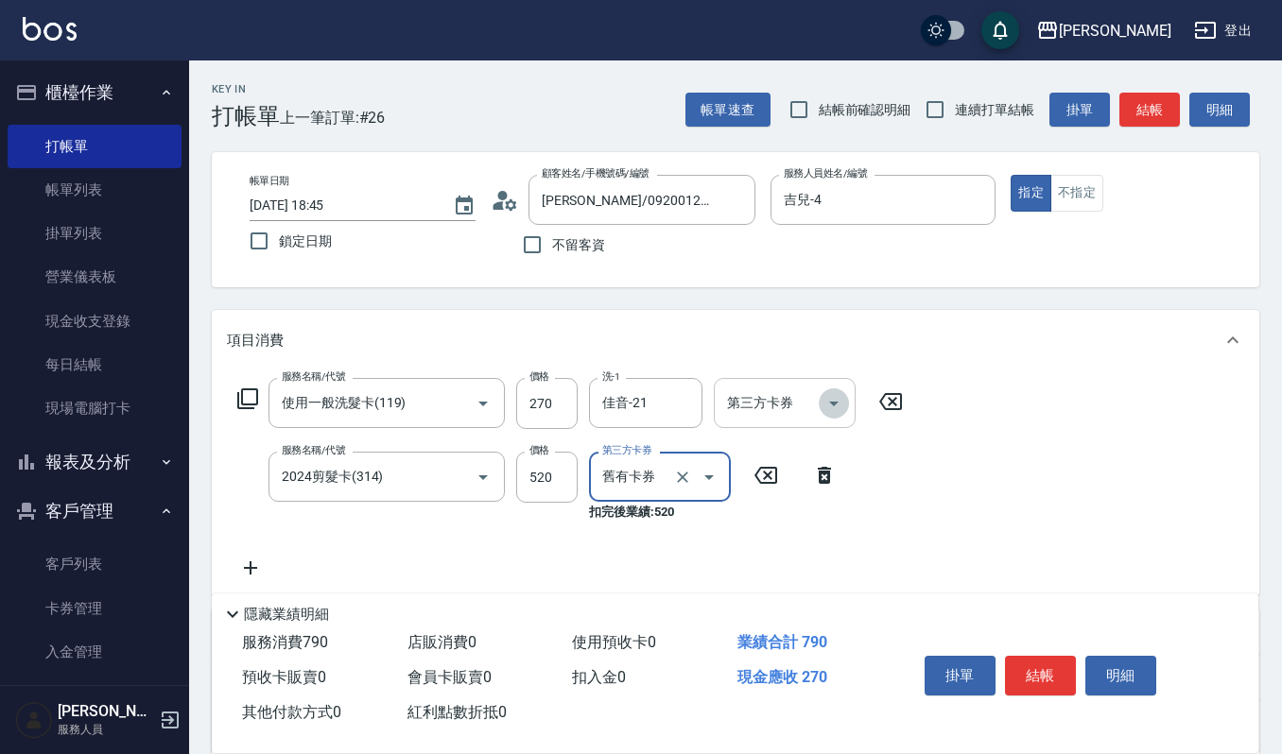
click at [826, 394] on icon "Open" at bounding box center [833, 403] width 23 height 23
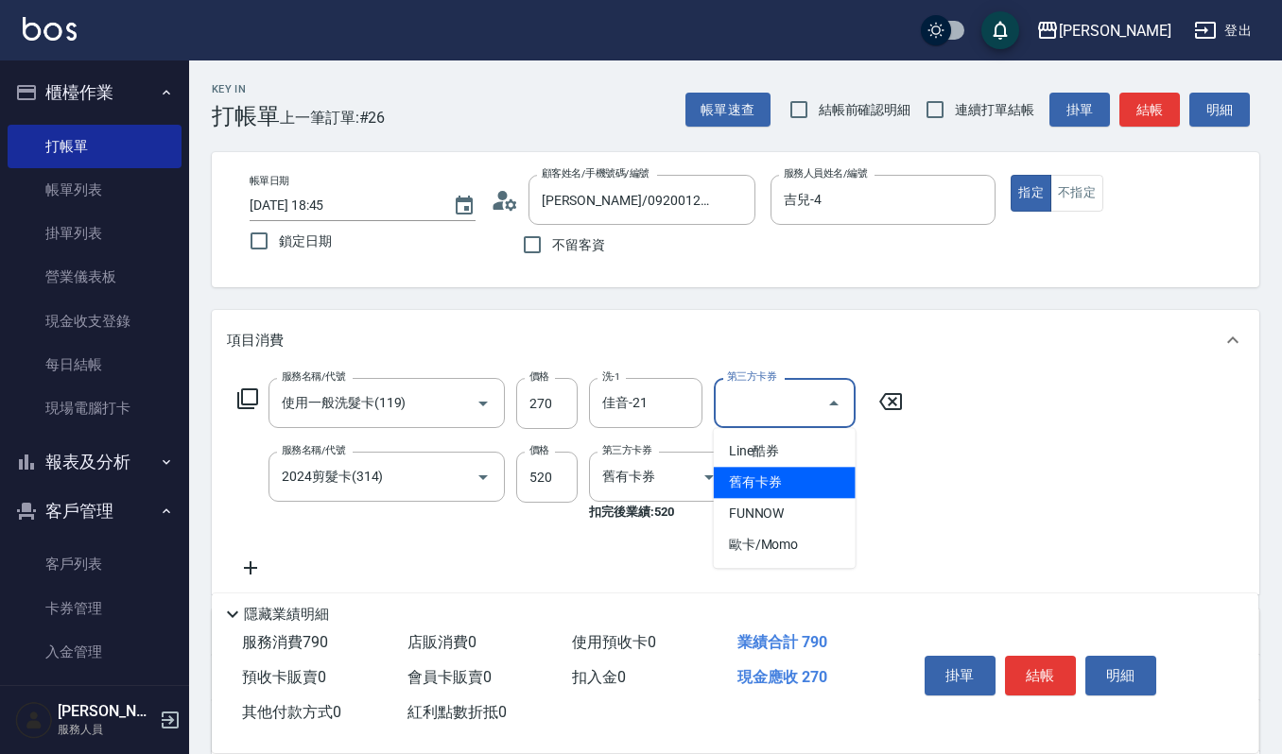
click at [780, 484] on span "舊有卡券" at bounding box center [785, 482] width 142 height 31
type input "舊有卡券"
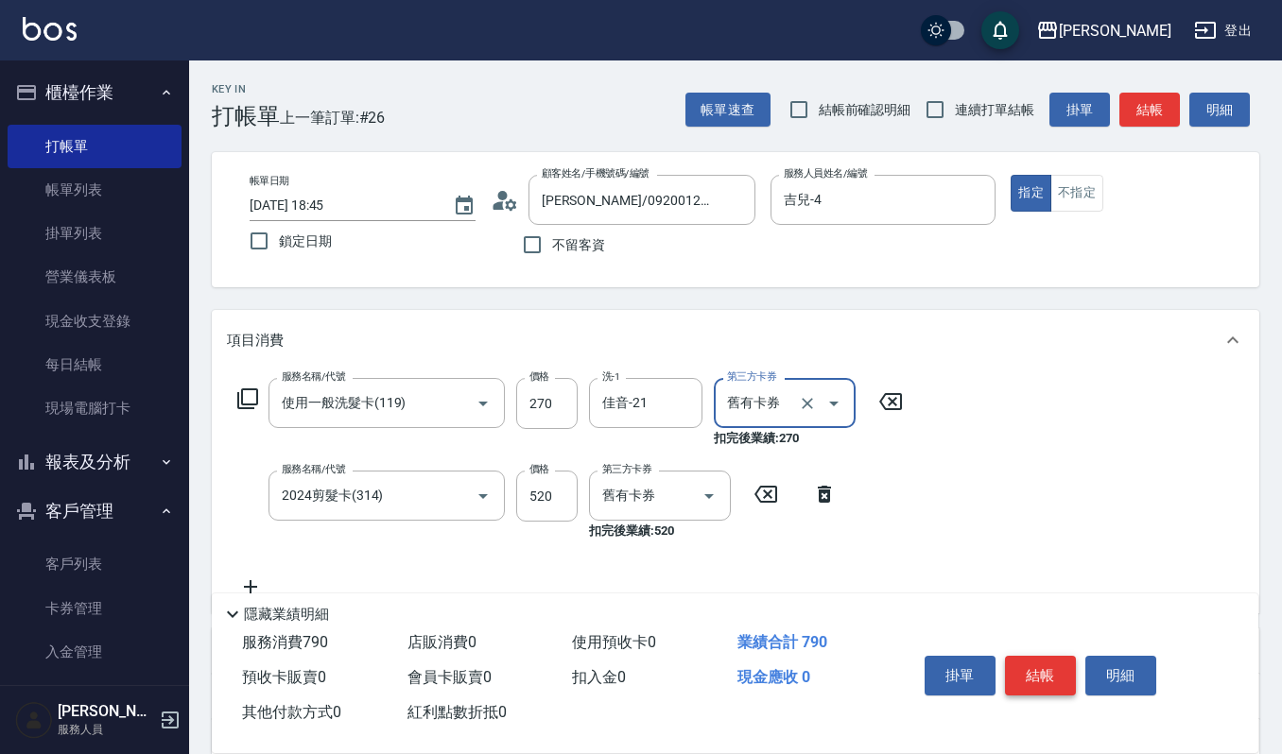
click at [1046, 670] on button "結帳" at bounding box center [1040, 676] width 71 height 40
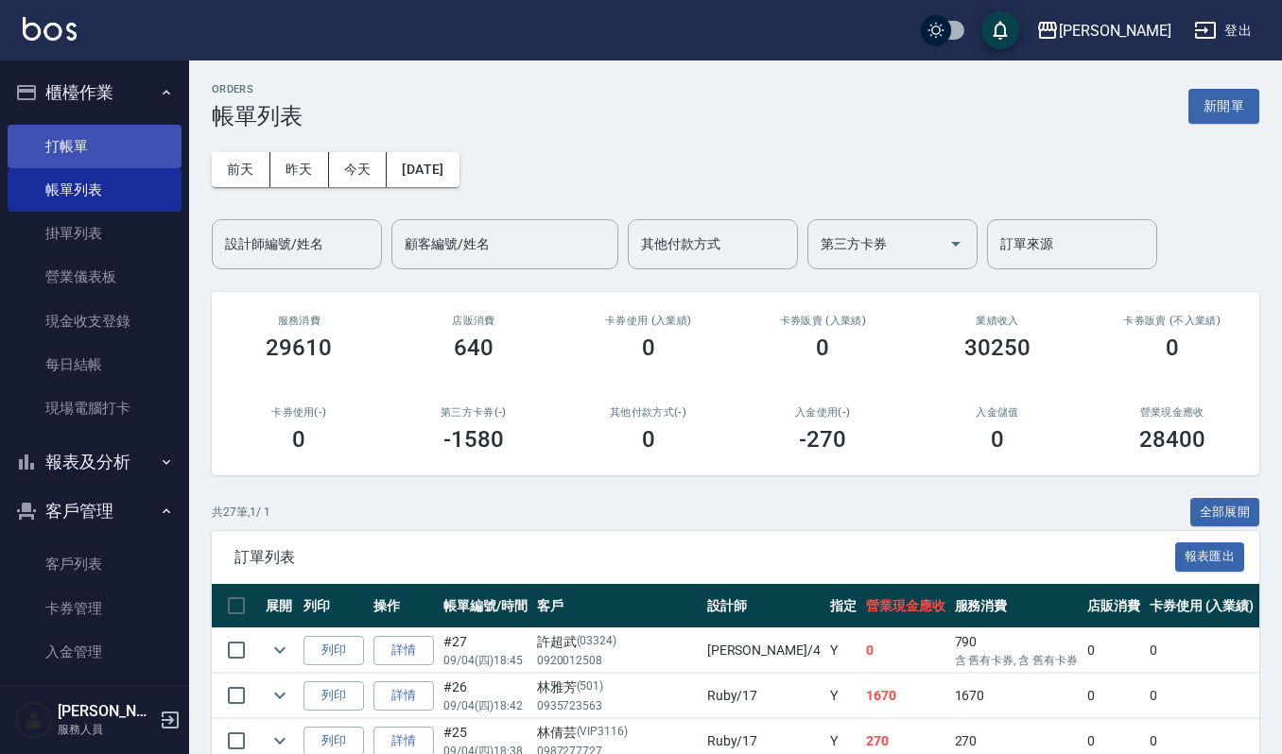
click at [103, 146] on link "打帳單" at bounding box center [95, 146] width 174 height 43
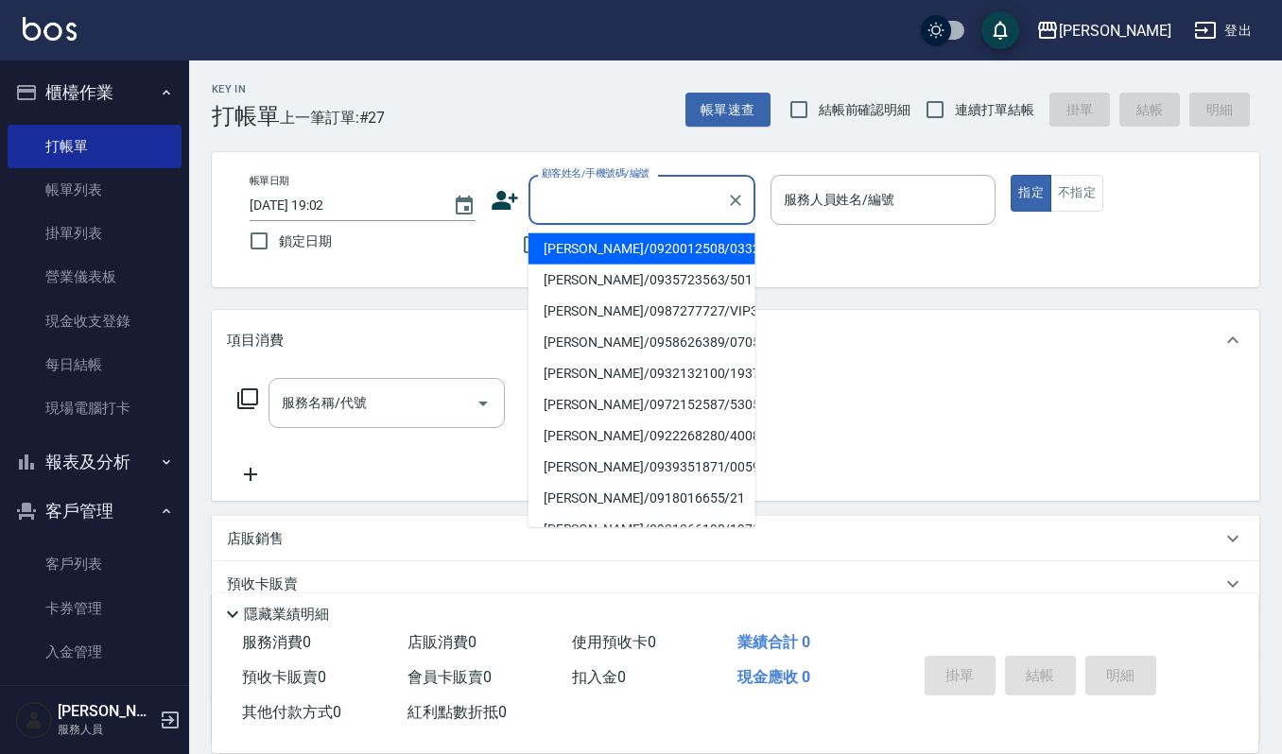
click at [580, 186] on input "顧客姓名/手機號碼/編號" at bounding box center [628, 199] width 182 height 33
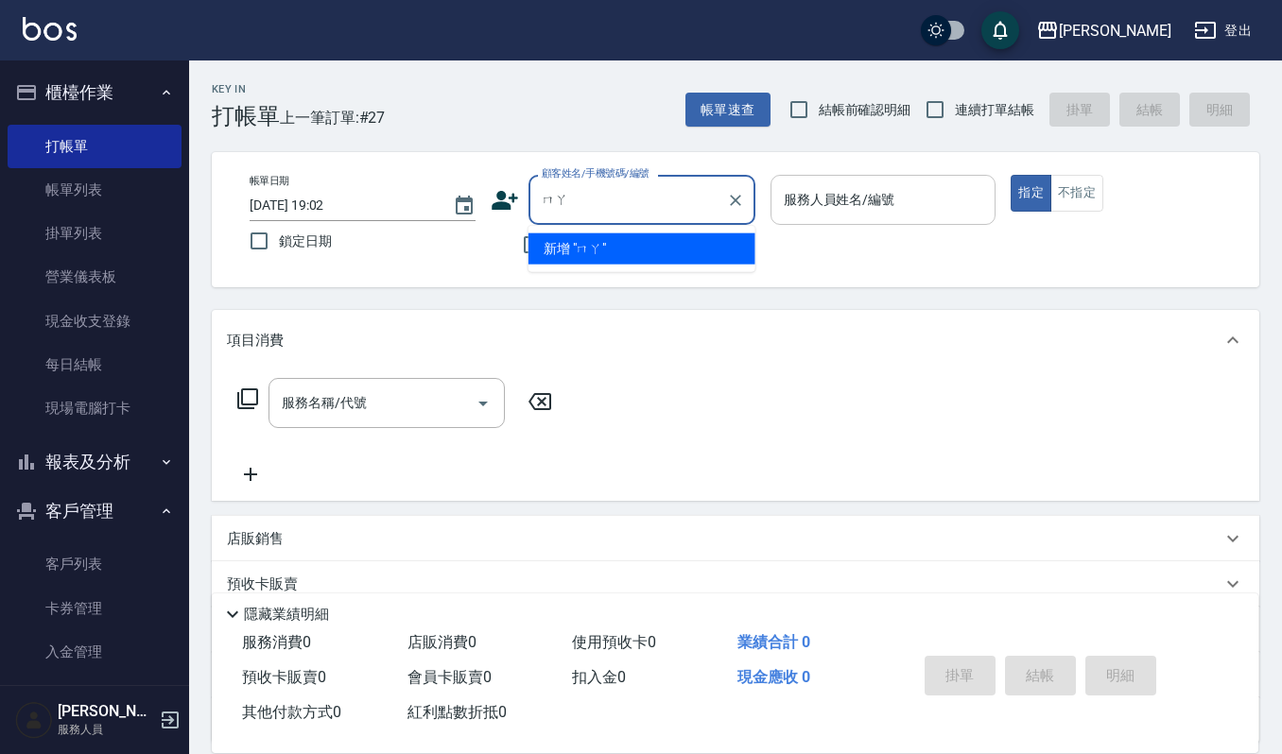
type input "嗎"
type input "罵"
type input "麻"
type input "ㄇ"
type input "嗎"
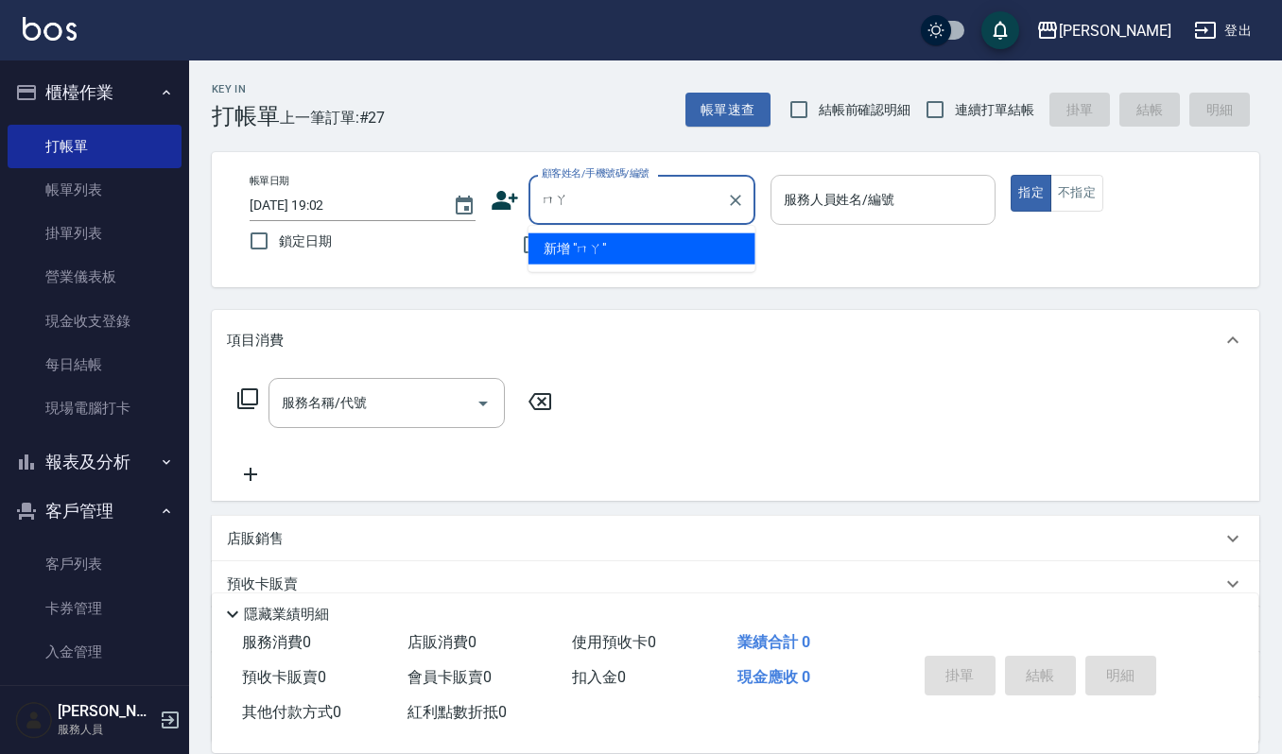
type input "麻"
type input "罵"
type input "嗎"
type input "麻"
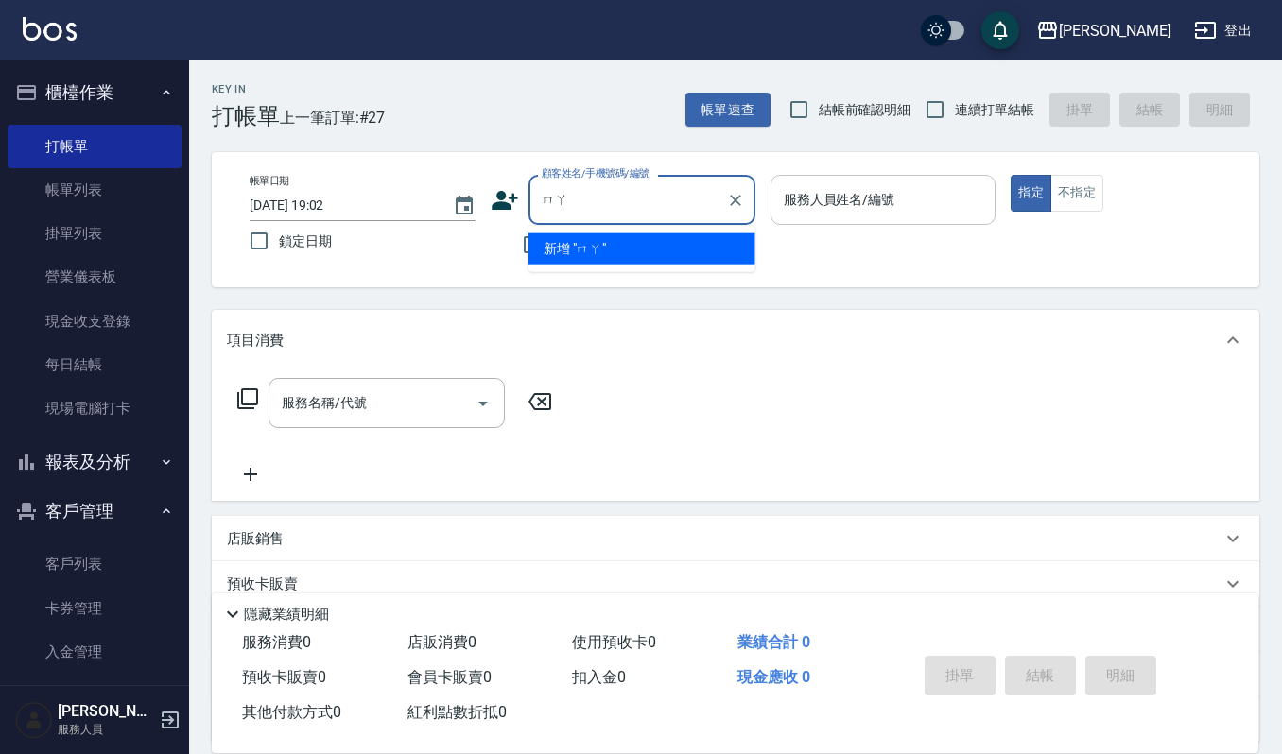
type input "嗎"
type input "罵"
type input "麻"
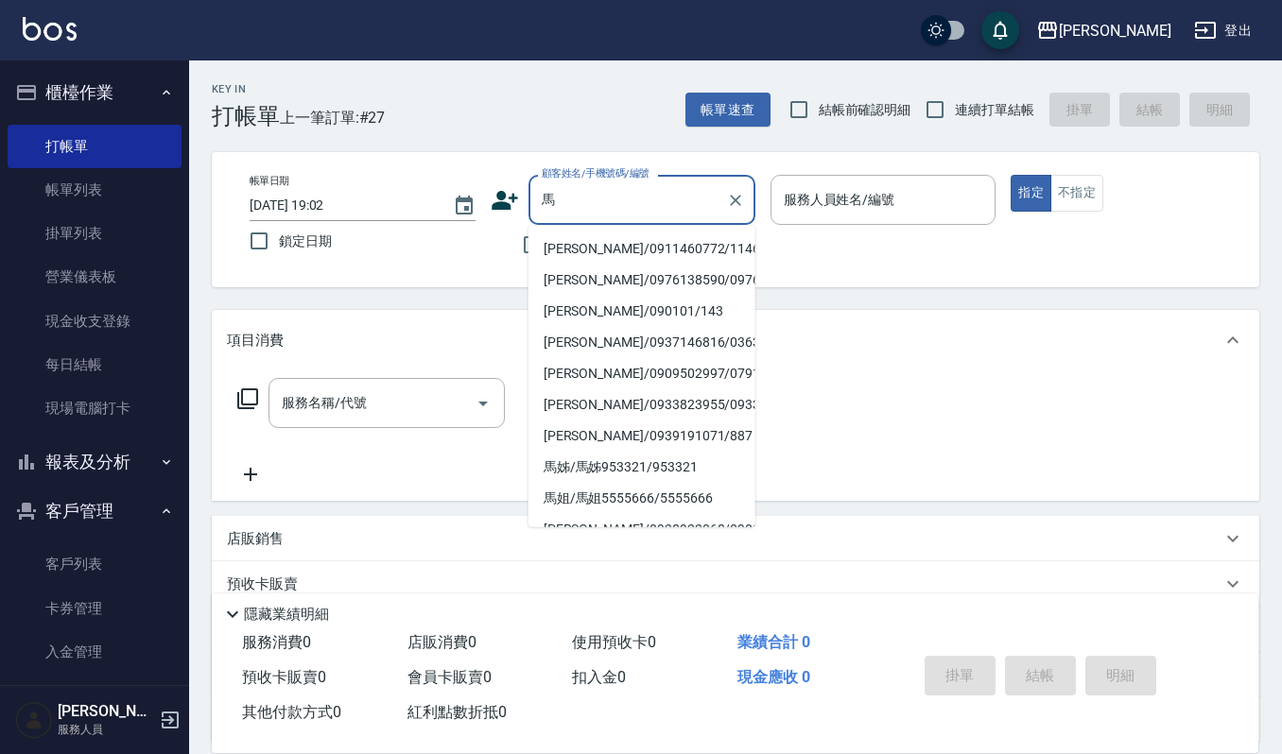
click at [577, 247] on li "[PERSON_NAME]/0911460772/11460772" at bounding box center [641, 249] width 227 height 31
type input "[PERSON_NAME]/0911460772/11460772"
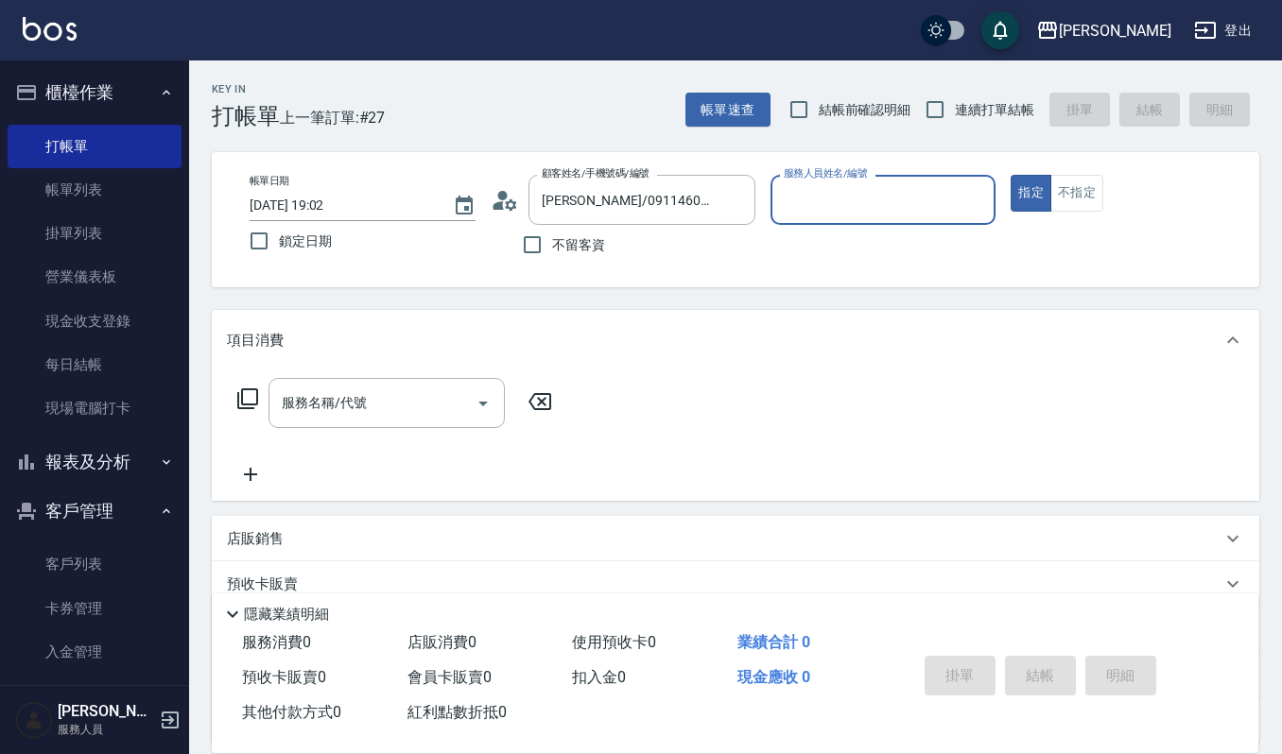
type input "Sammi-8"
click at [484, 402] on icon "Open" at bounding box center [482, 404] width 9 height 5
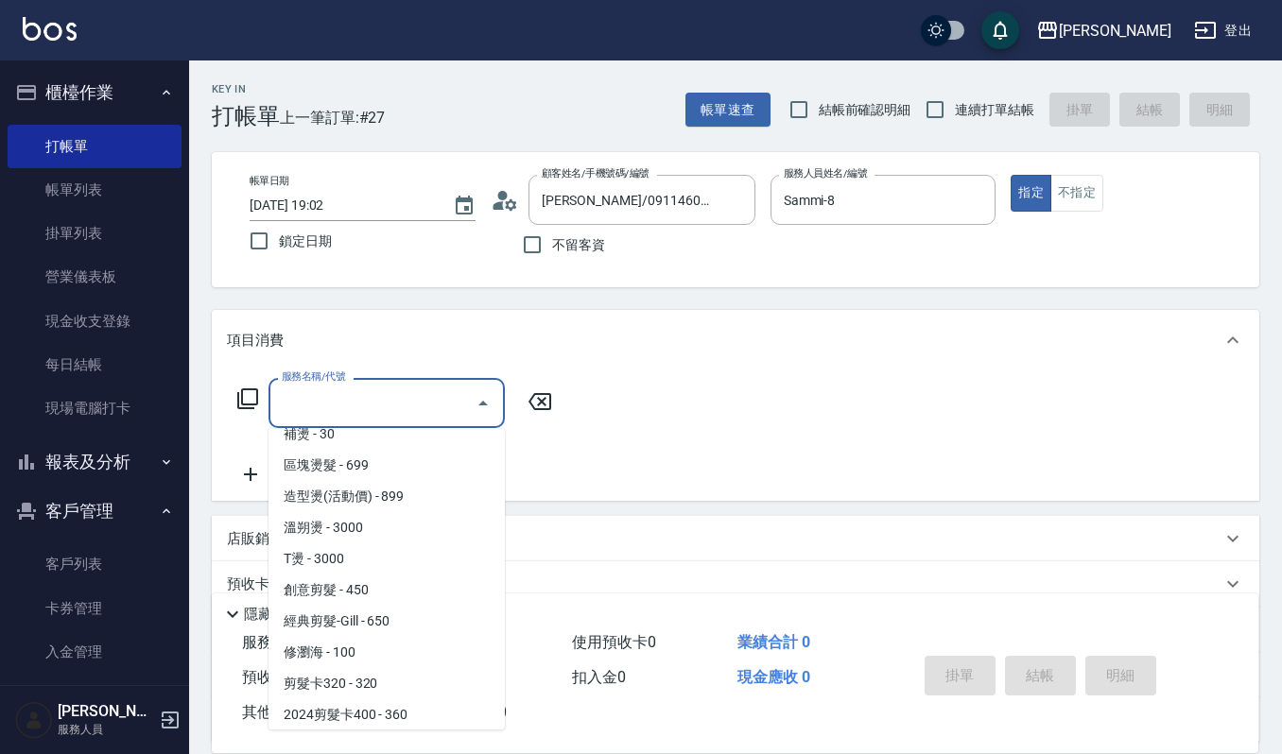
scroll to position [504, 0]
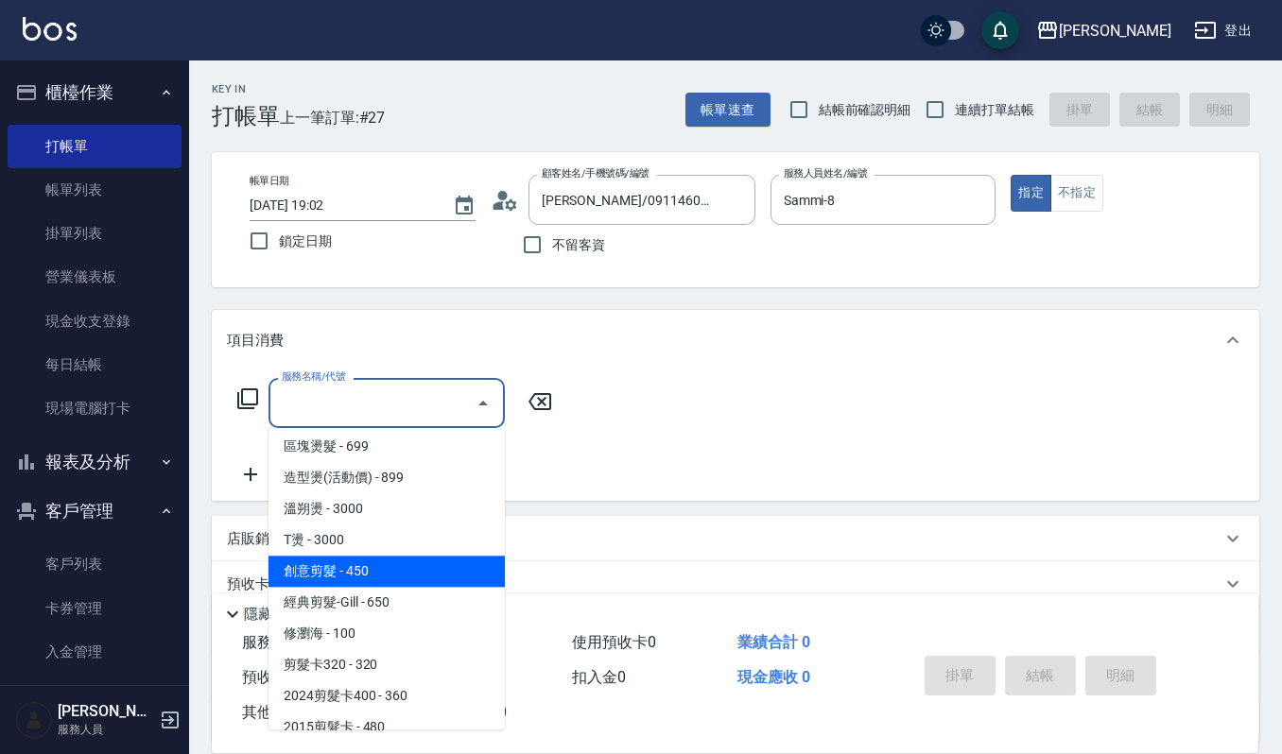
click at [393, 569] on span "創意剪髮 - 450" at bounding box center [386, 571] width 236 height 31
type input "創意剪髮(301)"
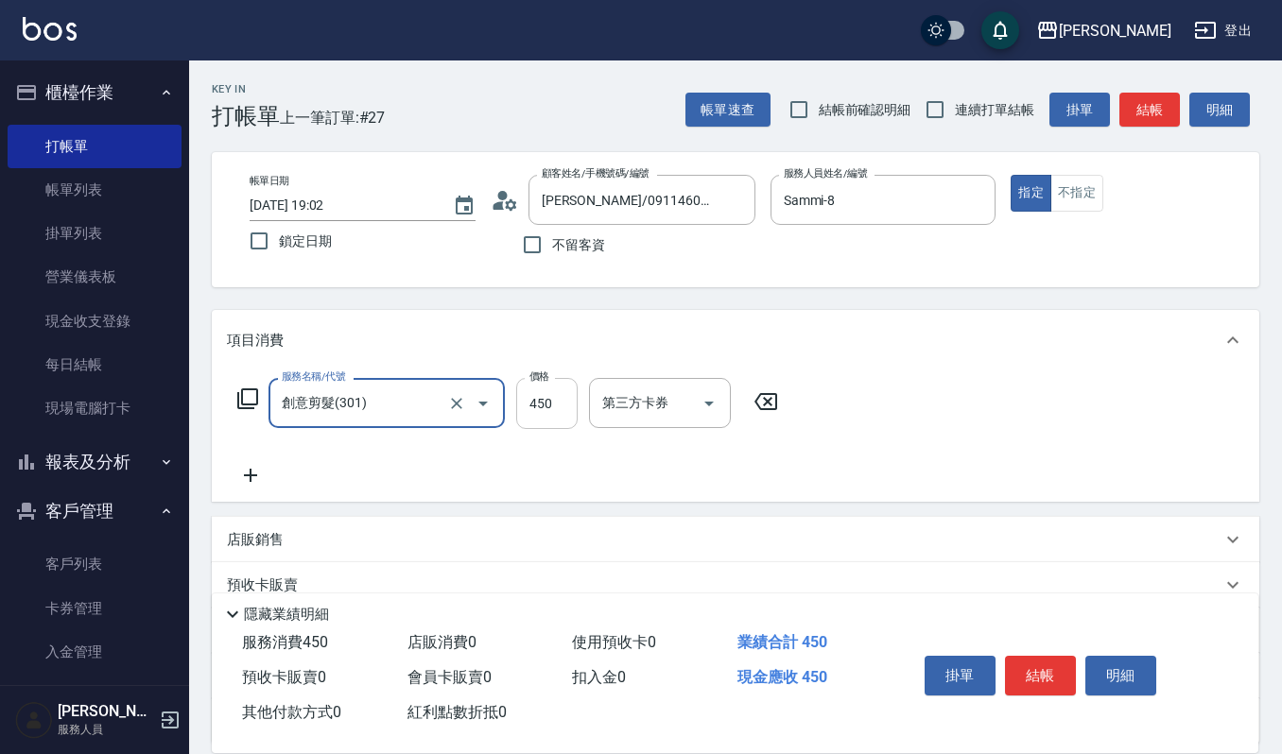
click at [556, 407] on input "450" at bounding box center [546, 403] width 61 height 51
type input "405"
click at [1052, 666] on button "結帳" at bounding box center [1040, 676] width 71 height 40
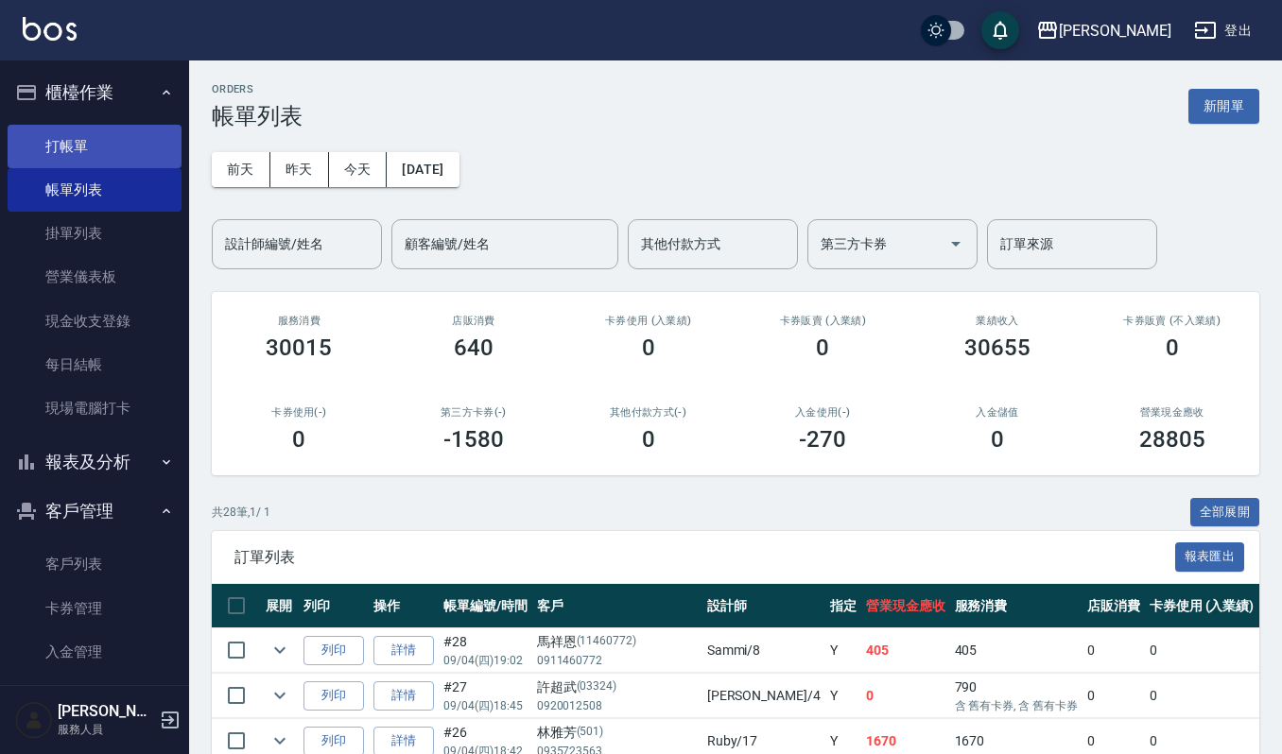
click at [125, 148] on link "打帳單" at bounding box center [95, 146] width 174 height 43
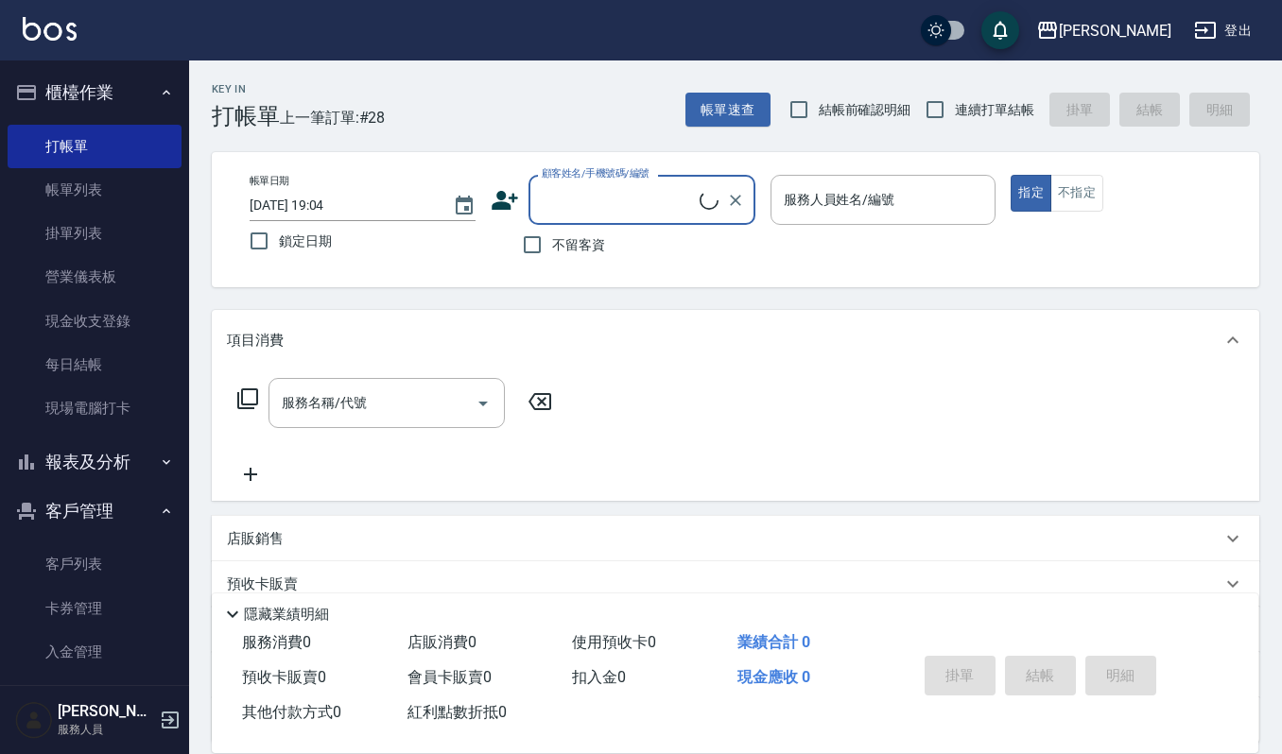
click at [654, 209] on input "顧客姓名/手機號碼/編號" at bounding box center [618, 199] width 163 height 33
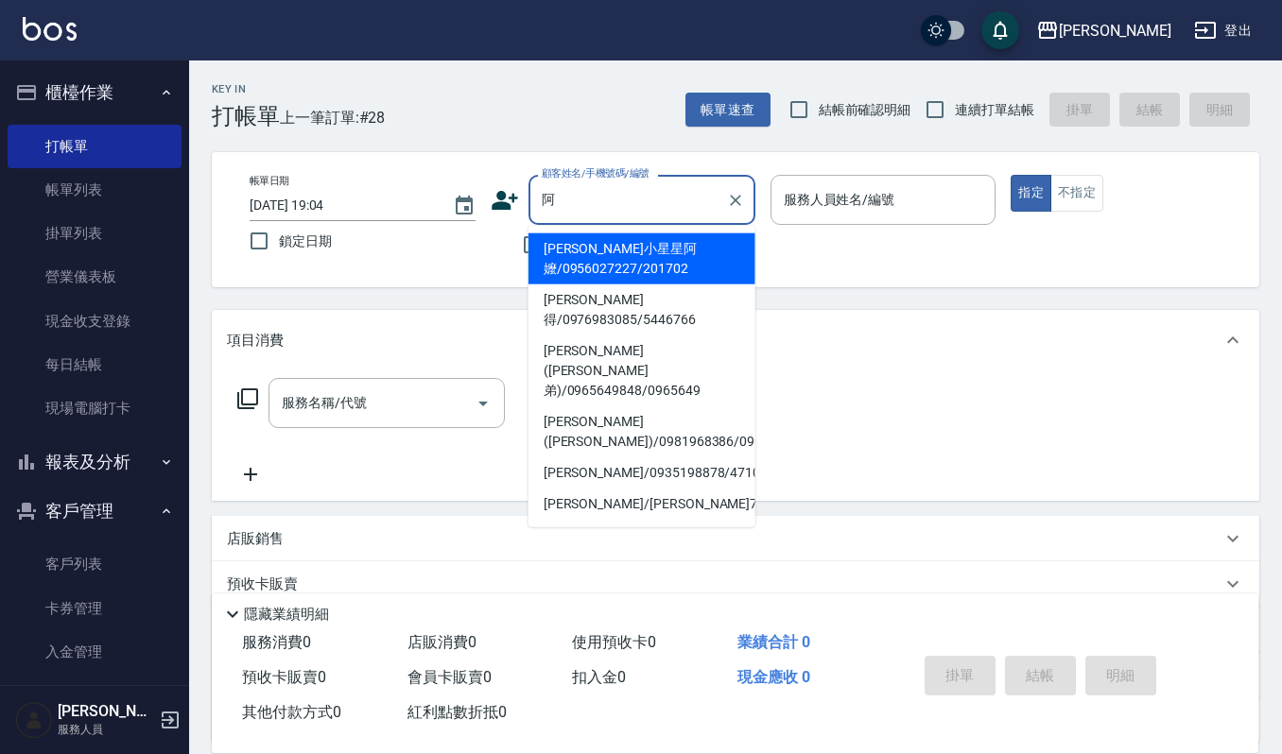
click at [617, 407] on li "[PERSON_NAME]([PERSON_NAME])/0981968386/09092" at bounding box center [641, 432] width 227 height 51
type input "[PERSON_NAME]([PERSON_NAME])/0981968386/09092"
type input "Sammi-8"
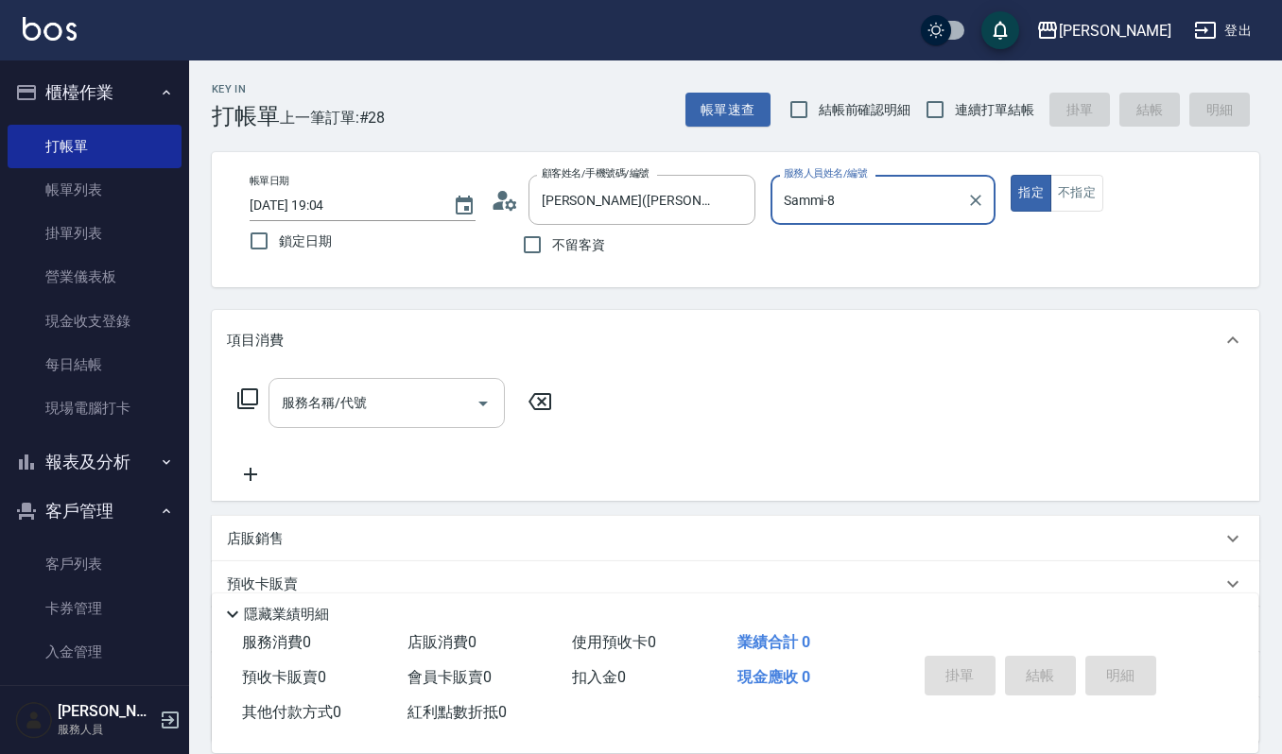
click at [489, 401] on icon "Open" at bounding box center [483, 403] width 23 height 23
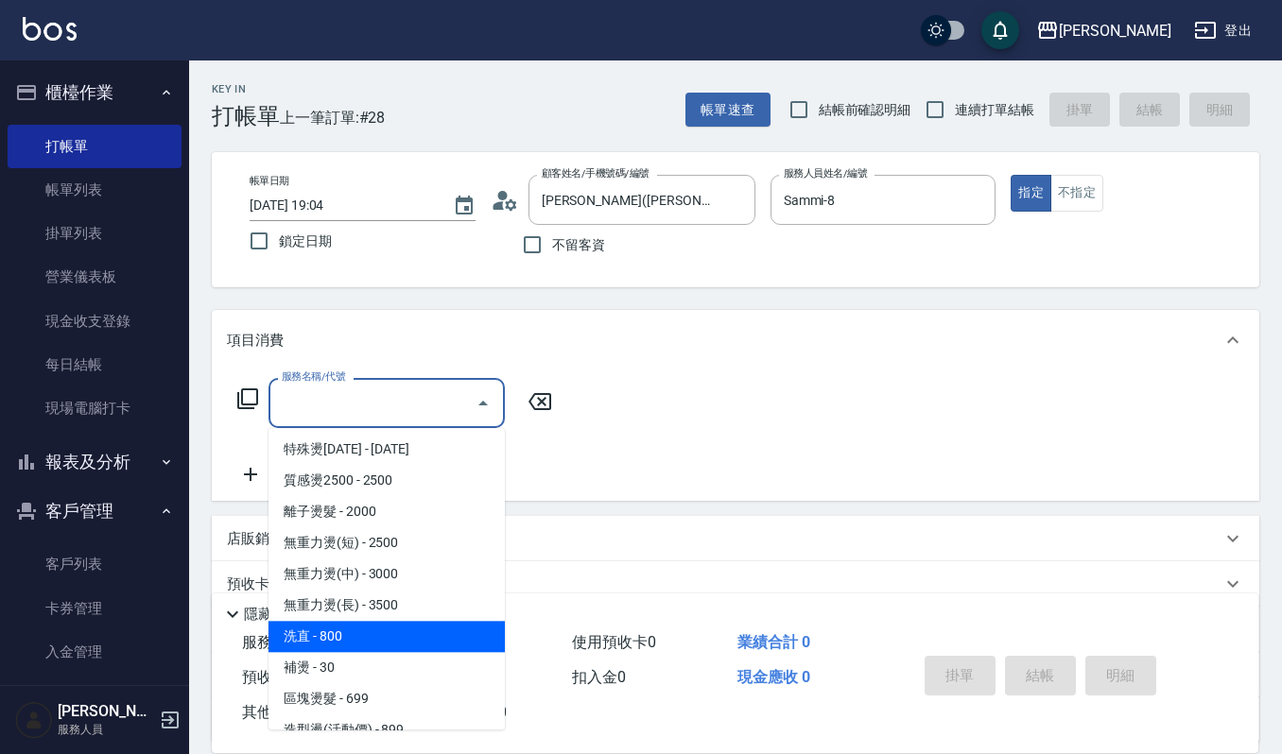
scroll to position [378, 0]
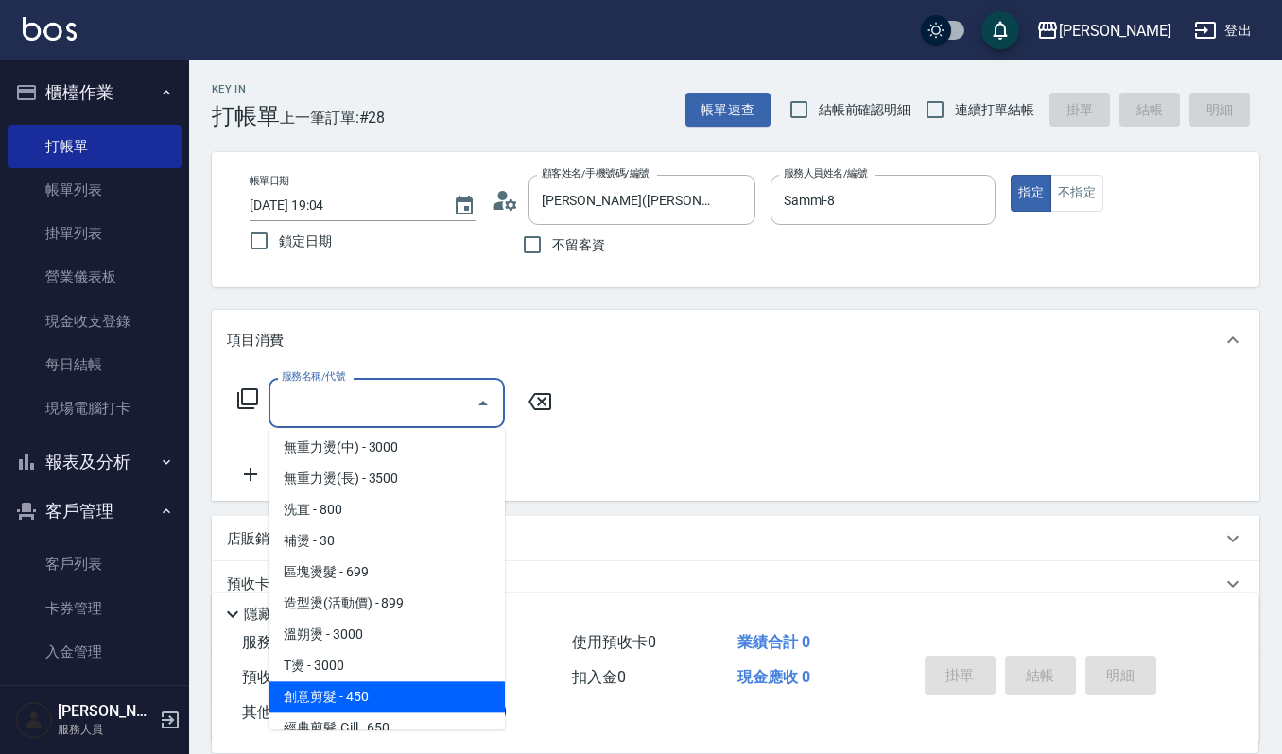
click at [357, 693] on span "創意剪髮 - 450" at bounding box center [386, 697] width 236 height 31
type input "創意剪髮(301)"
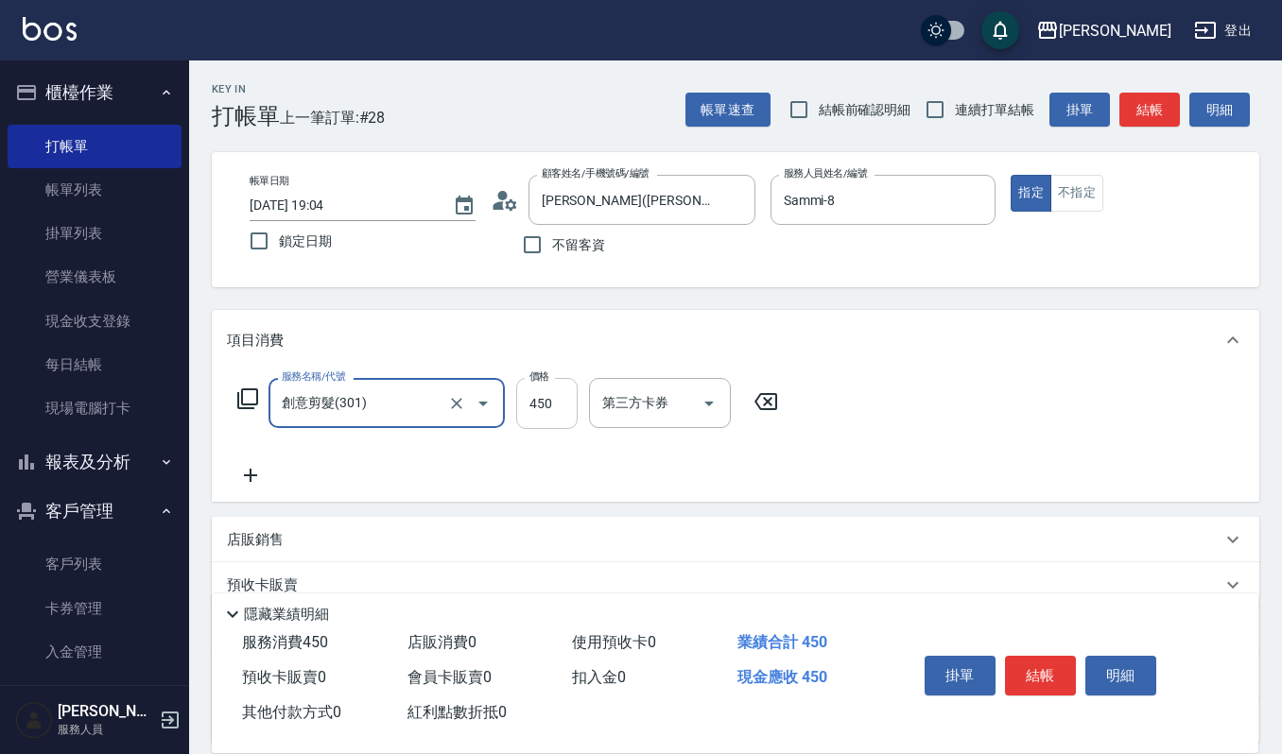
click at [553, 393] on input "450" at bounding box center [546, 403] width 61 height 51
type input "405"
click at [1032, 664] on button "結帳" at bounding box center [1040, 676] width 71 height 40
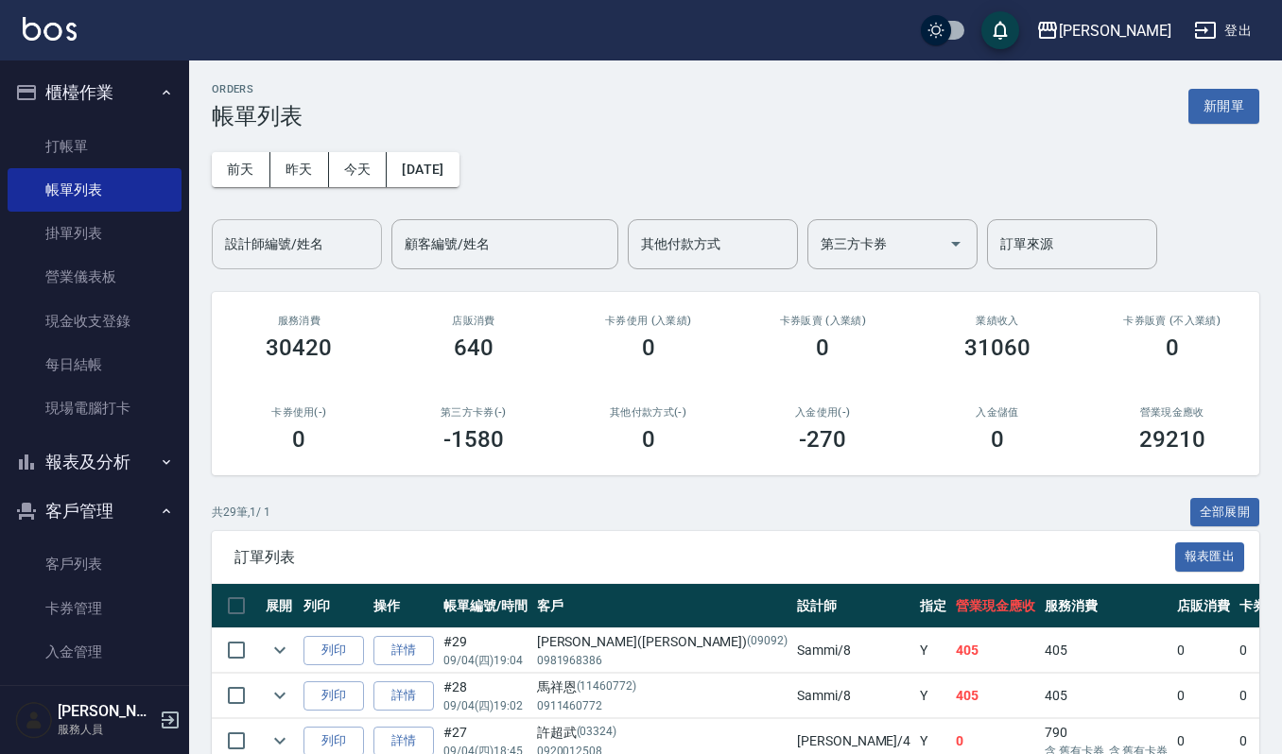
click at [326, 250] on input "設計師編號/姓名" at bounding box center [296, 244] width 153 height 33
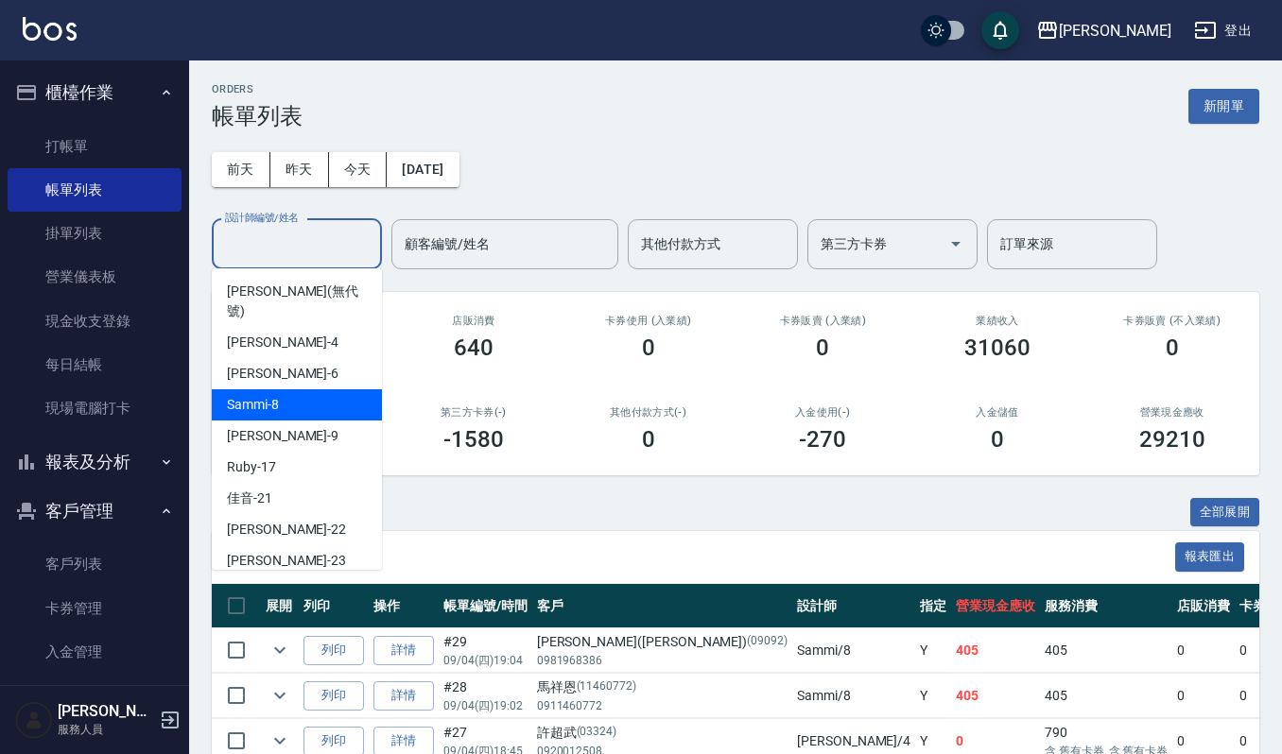
click at [338, 399] on div "Sammi -8" at bounding box center [297, 405] width 170 height 31
type input "Sammi-8"
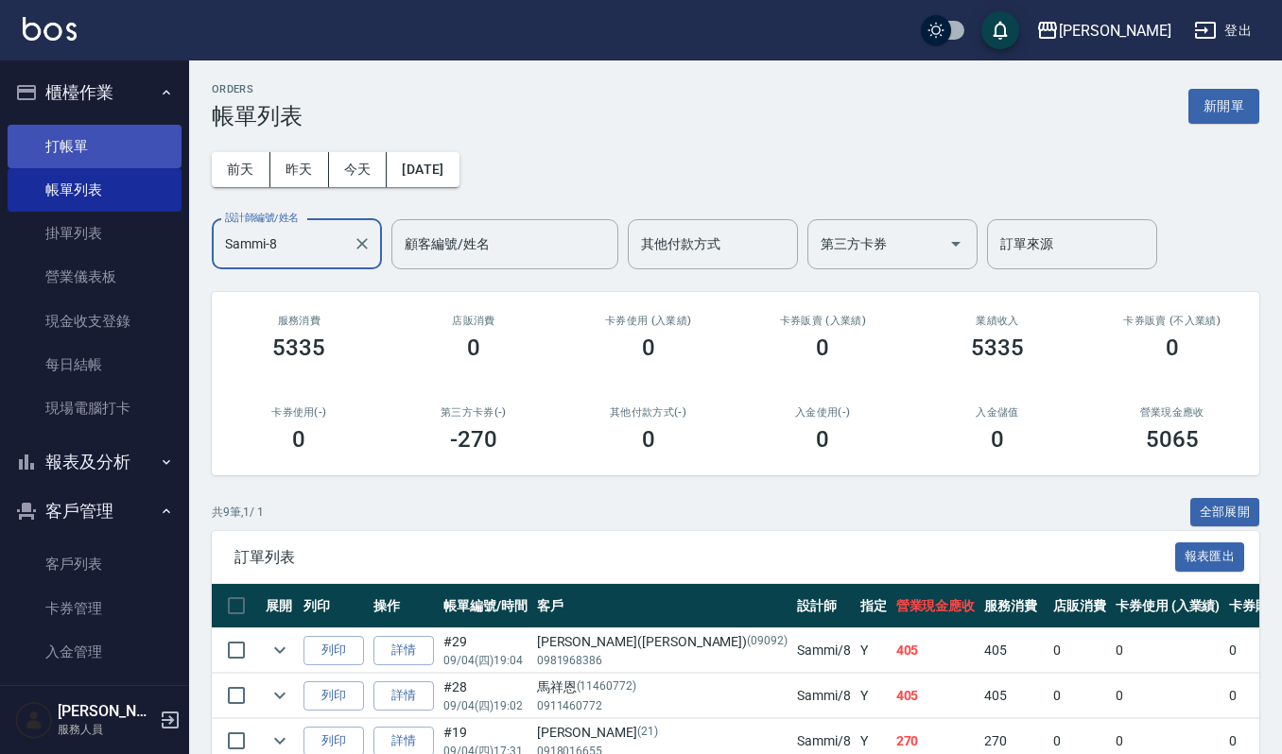
click at [91, 148] on link "打帳單" at bounding box center [95, 146] width 174 height 43
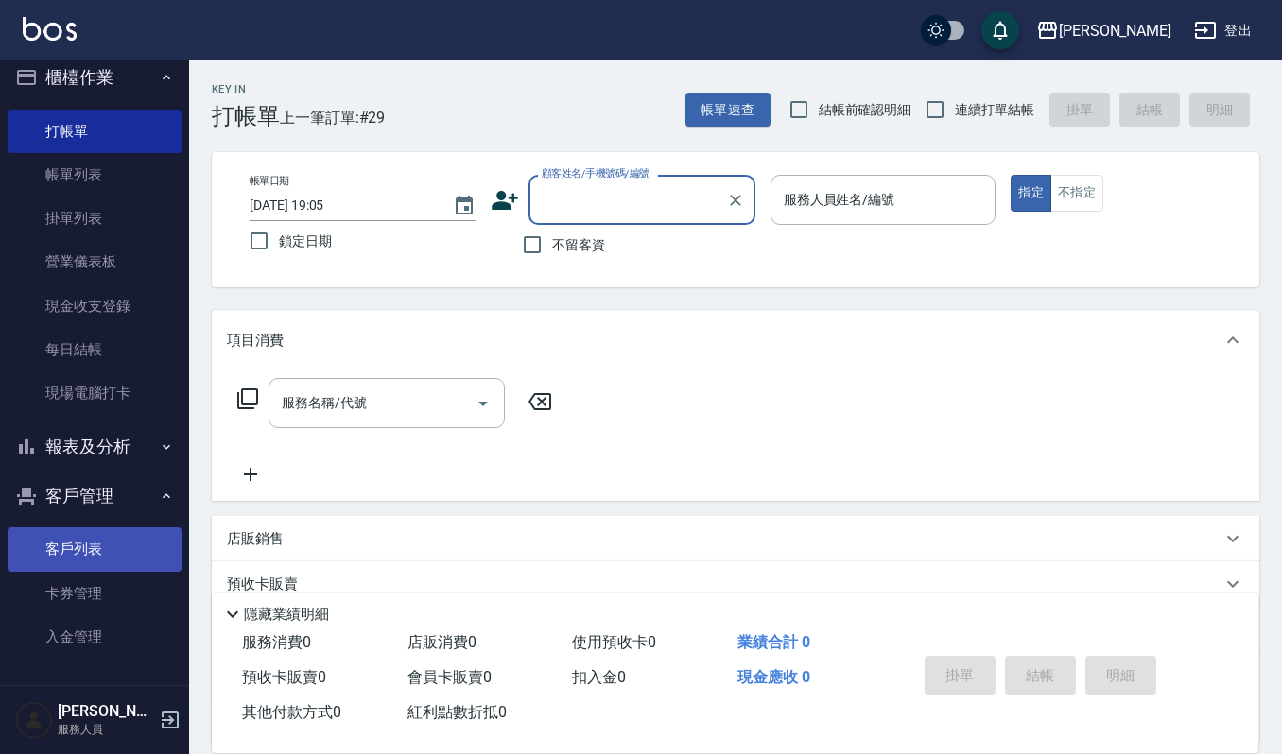
scroll to position [19, 0]
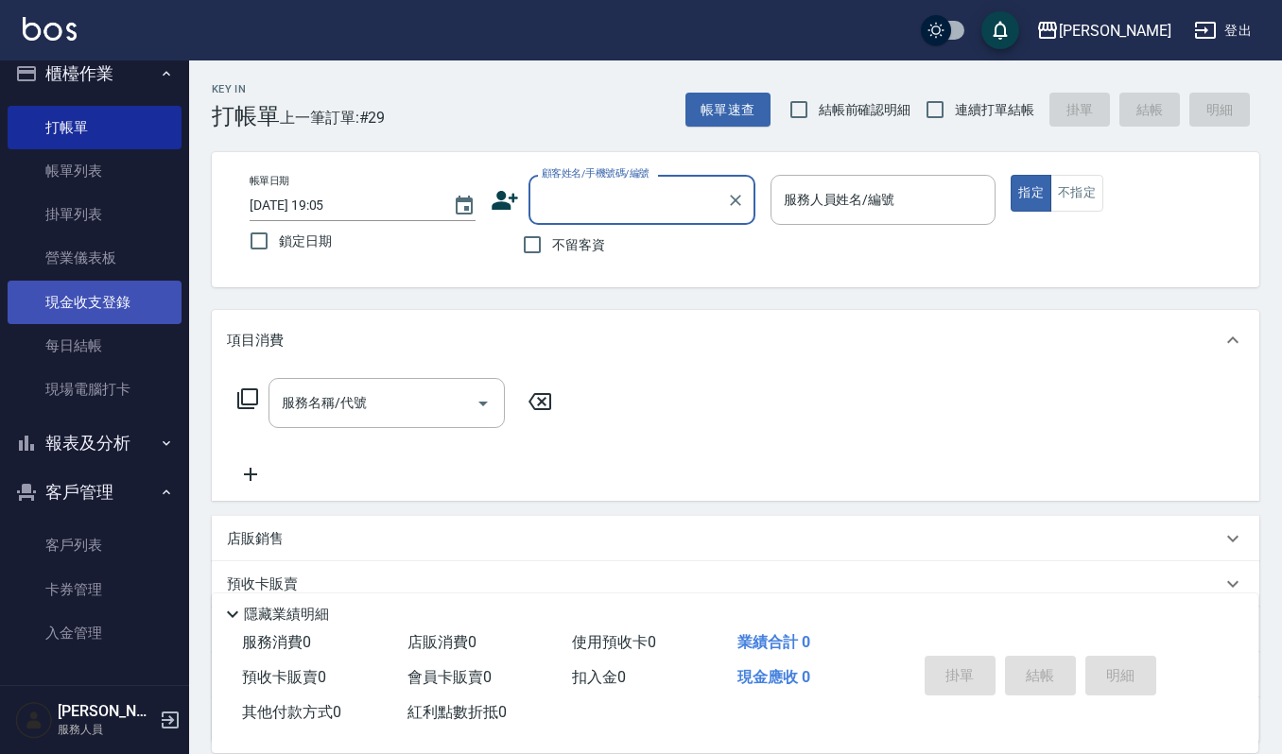
click at [130, 303] on link "現金收支登錄" at bounding box center [95, 302] width 174 height 43
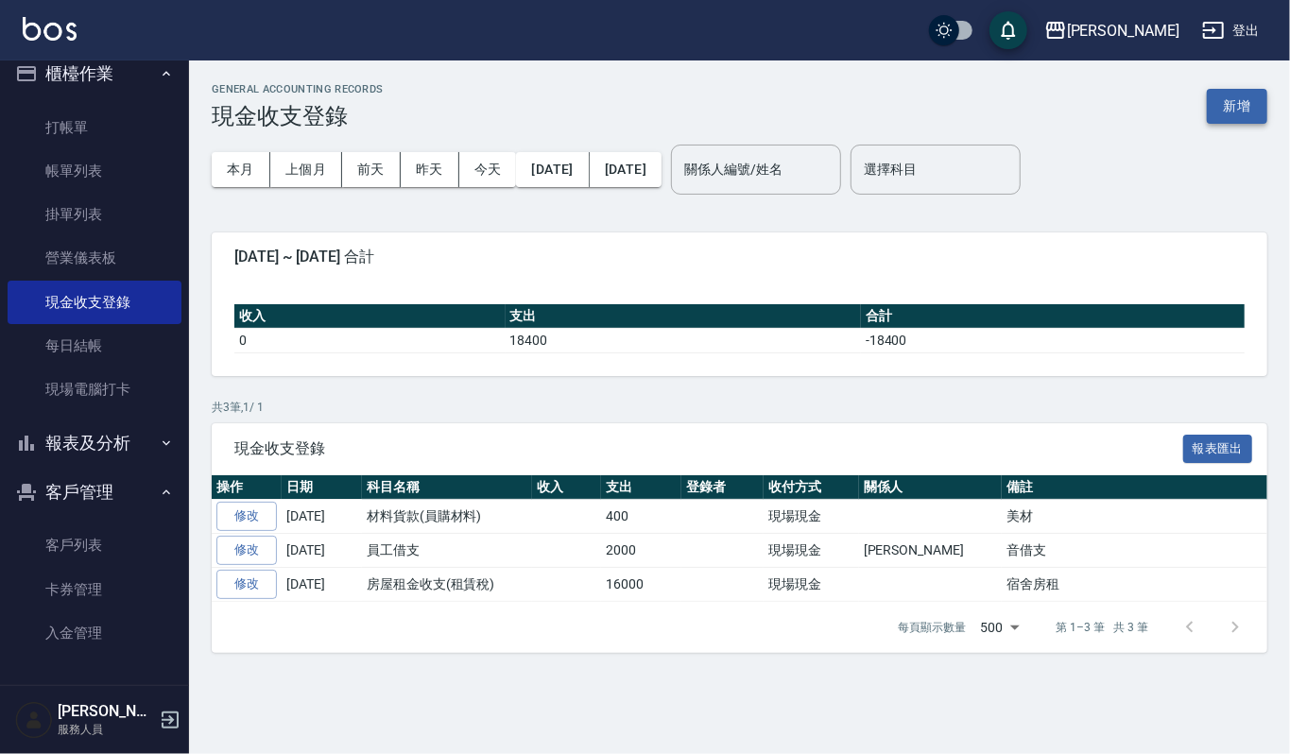
click at [1227, 121] on button "新增" at bounding box center [1237, 106] width 61 height 35
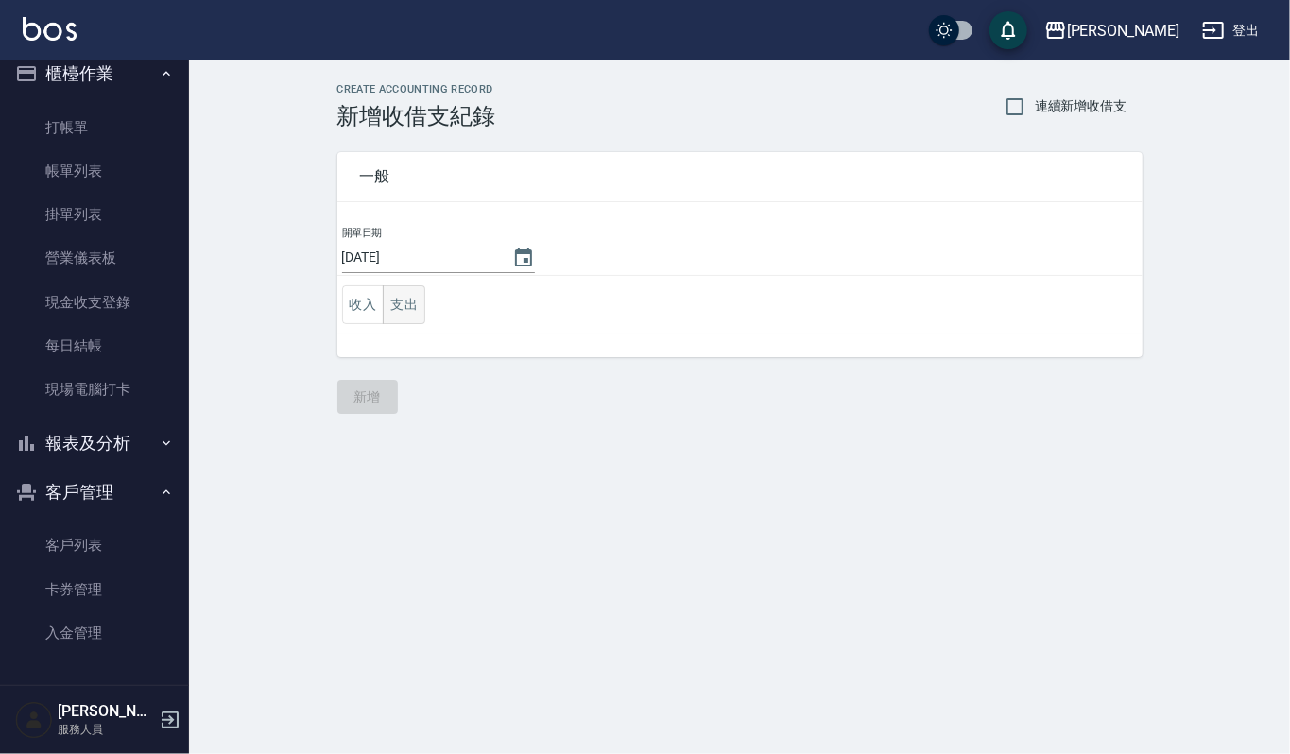
click at [406, 315] on button "支出" at bounding box center [404, 305] width 43 height 39
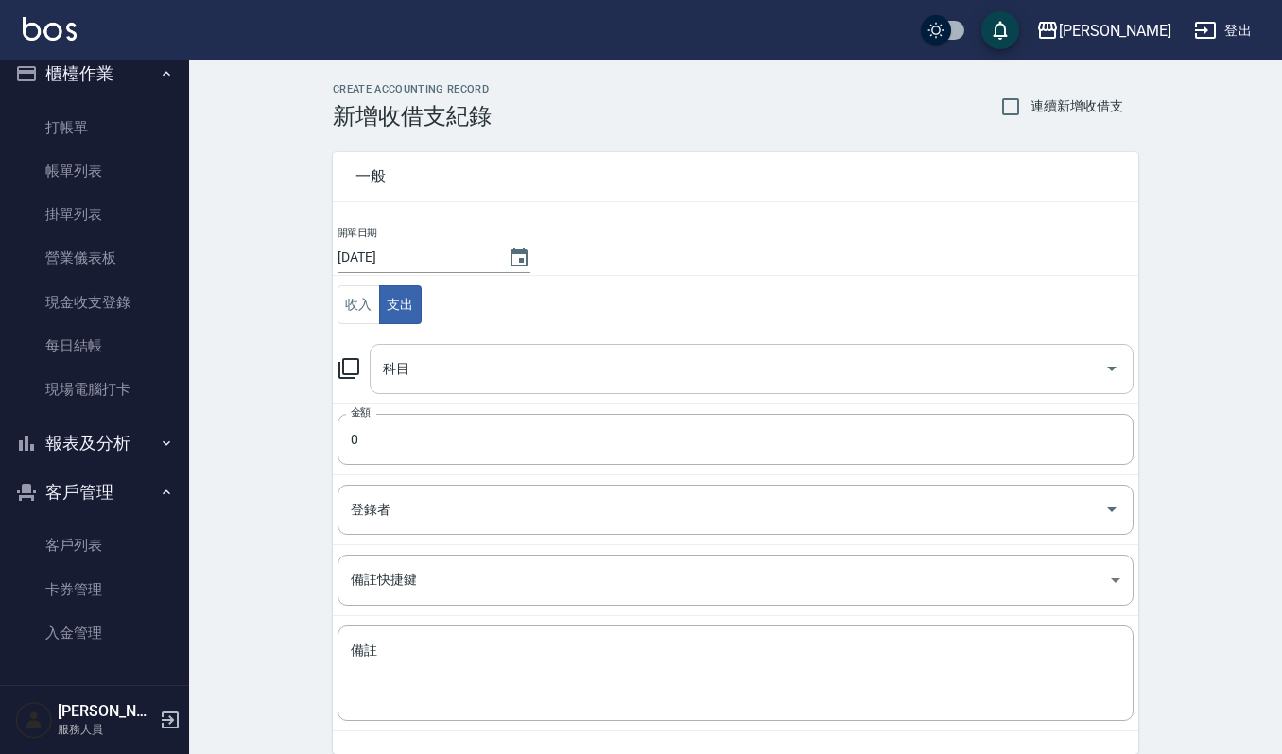
click at [424, 365] on input "科目" at bounding box center [737, 369] width 719 height 33
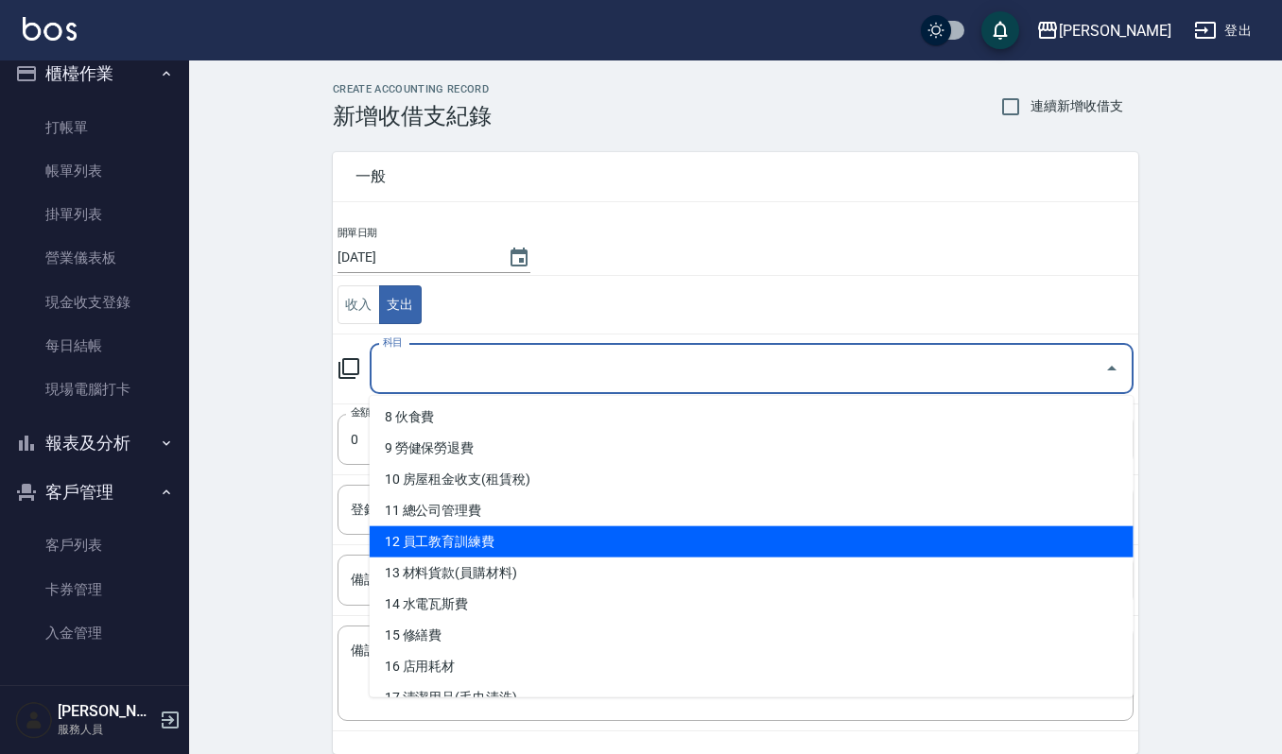
scroll to position [378, 0]
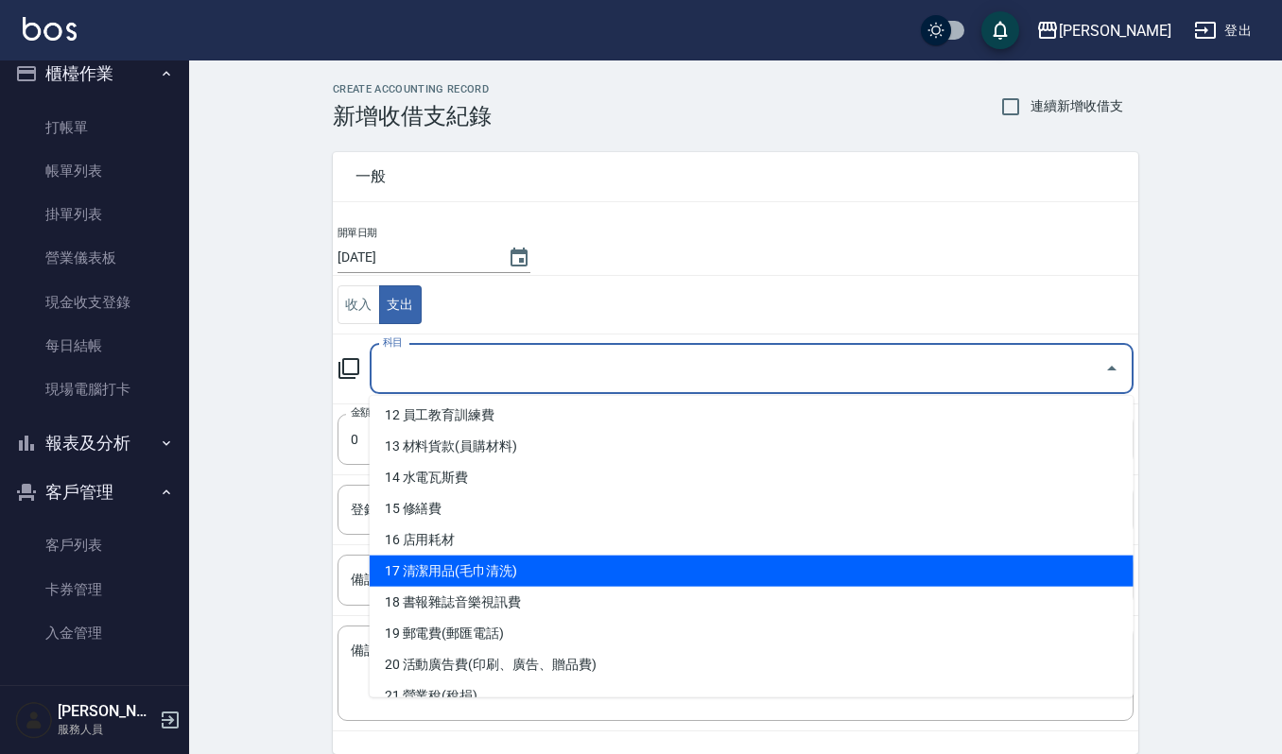
click at [493, 568] on li "17 清潔用品(毛巾清洗)" at bounding box center [752, 571] width 764 height 31
type input "17 清潔用品(毛巾清洗)"
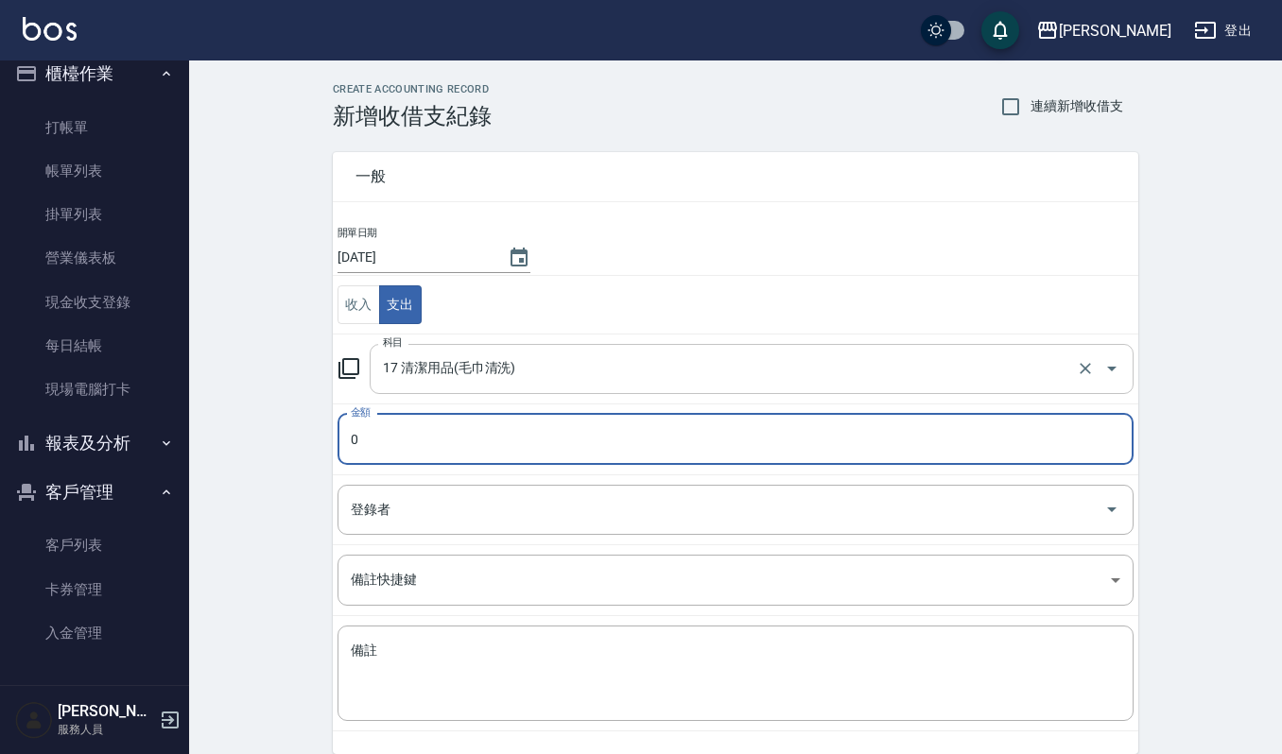
click at [537, 380] on input "17 清潔用品(毛巾清洗)" at bounding box center [725, 369] width 694 height 33
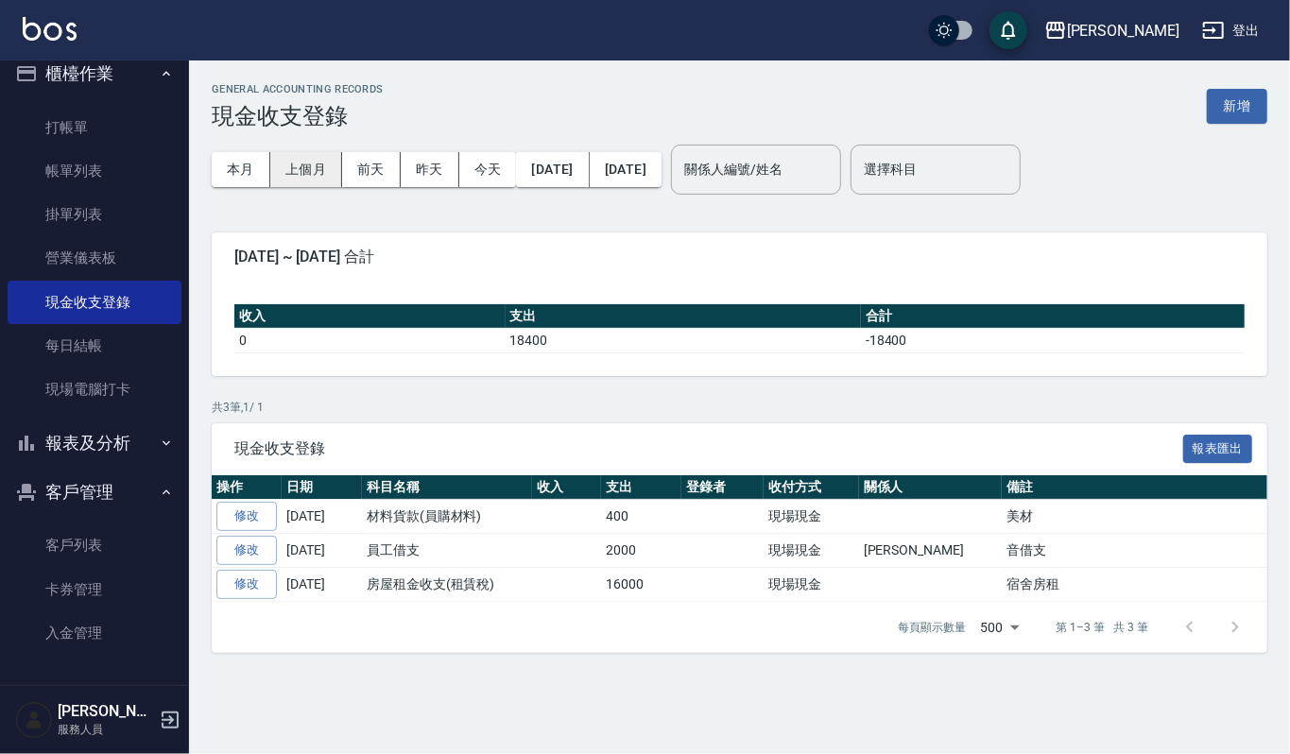
click at [288, 172] on button "上個月" at bounding box center [306, 169] width 72 height 35
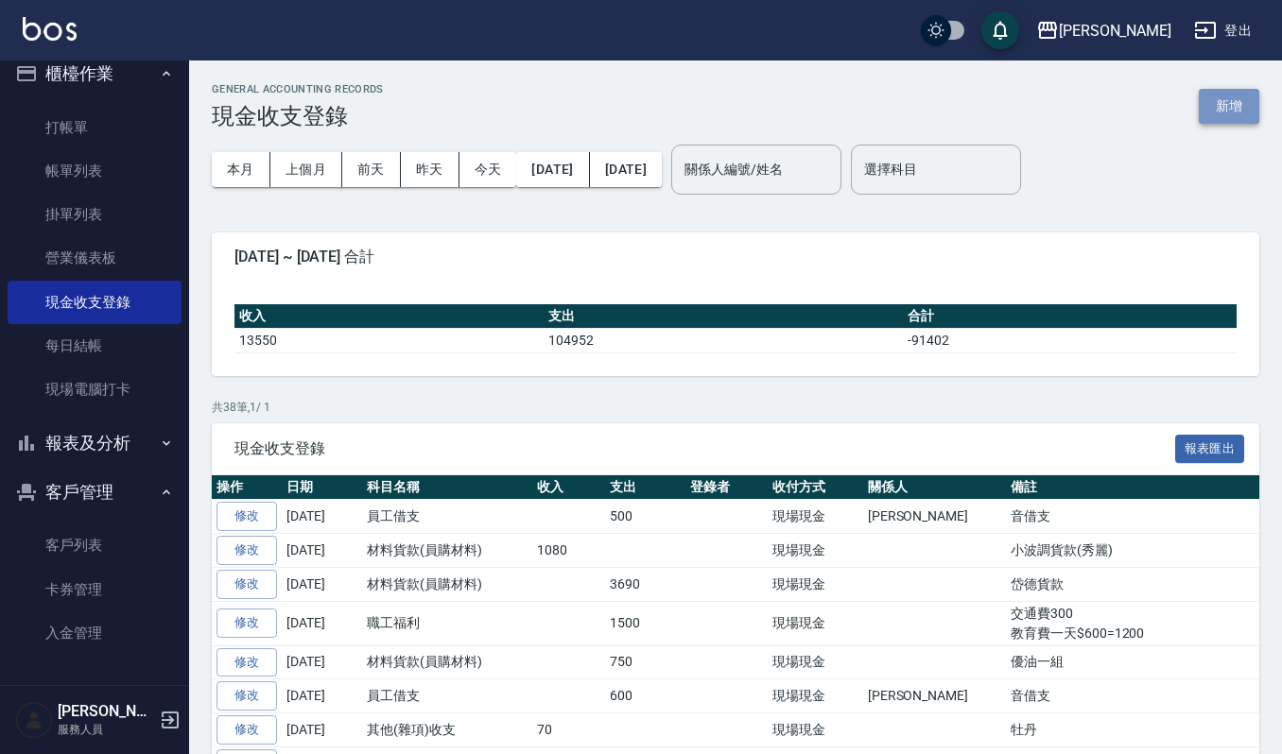
click at [1235, 95] on button "新增" at bounding box center [1229, 106] width 61 height 35
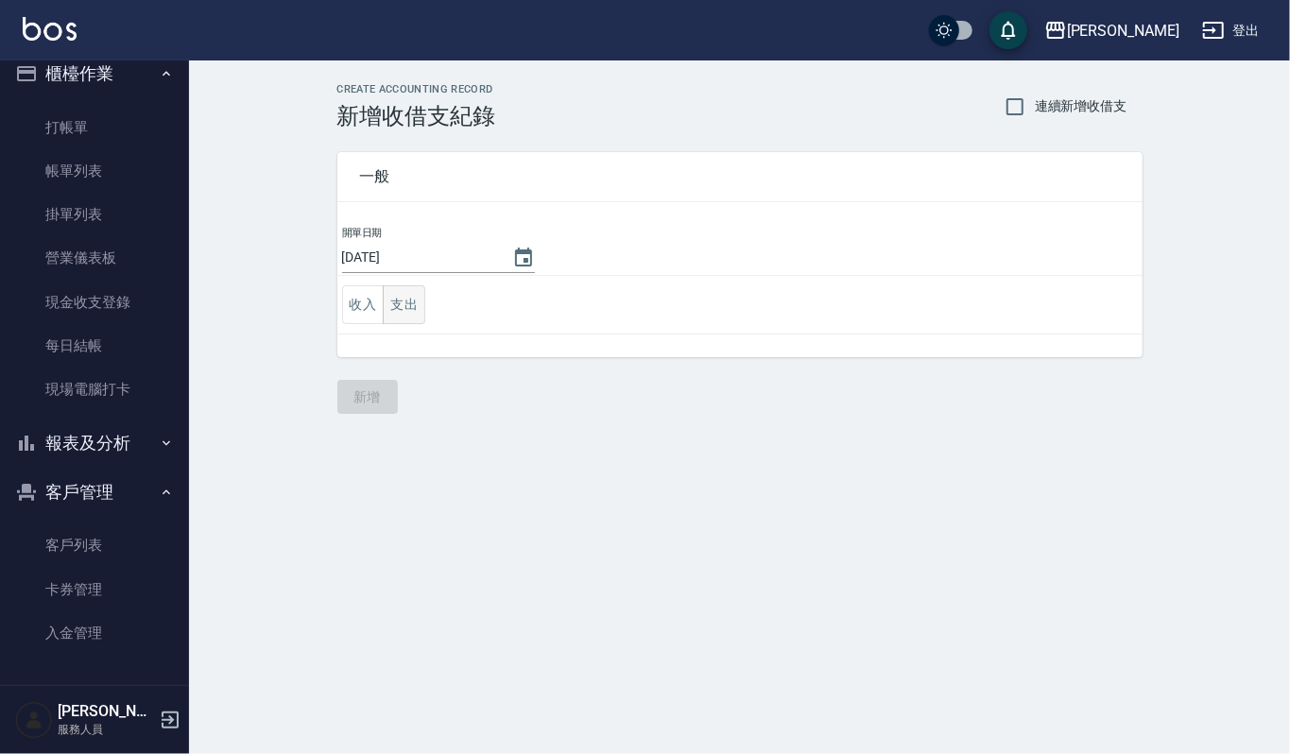
click at [409, 300] on button "支出" at bounding box center [404, 305] width 43 height 39
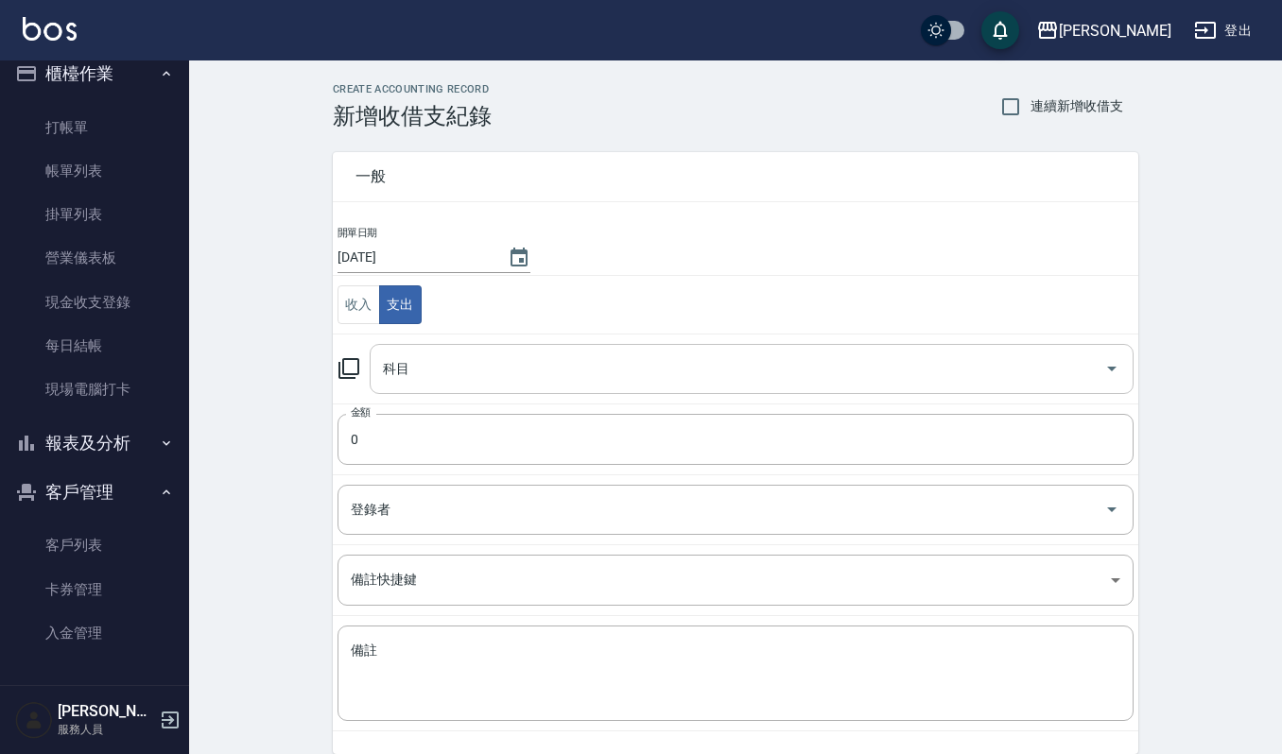
click at [476, 384] on input "科目" at bounding box center [737, 369] width 719 height 33
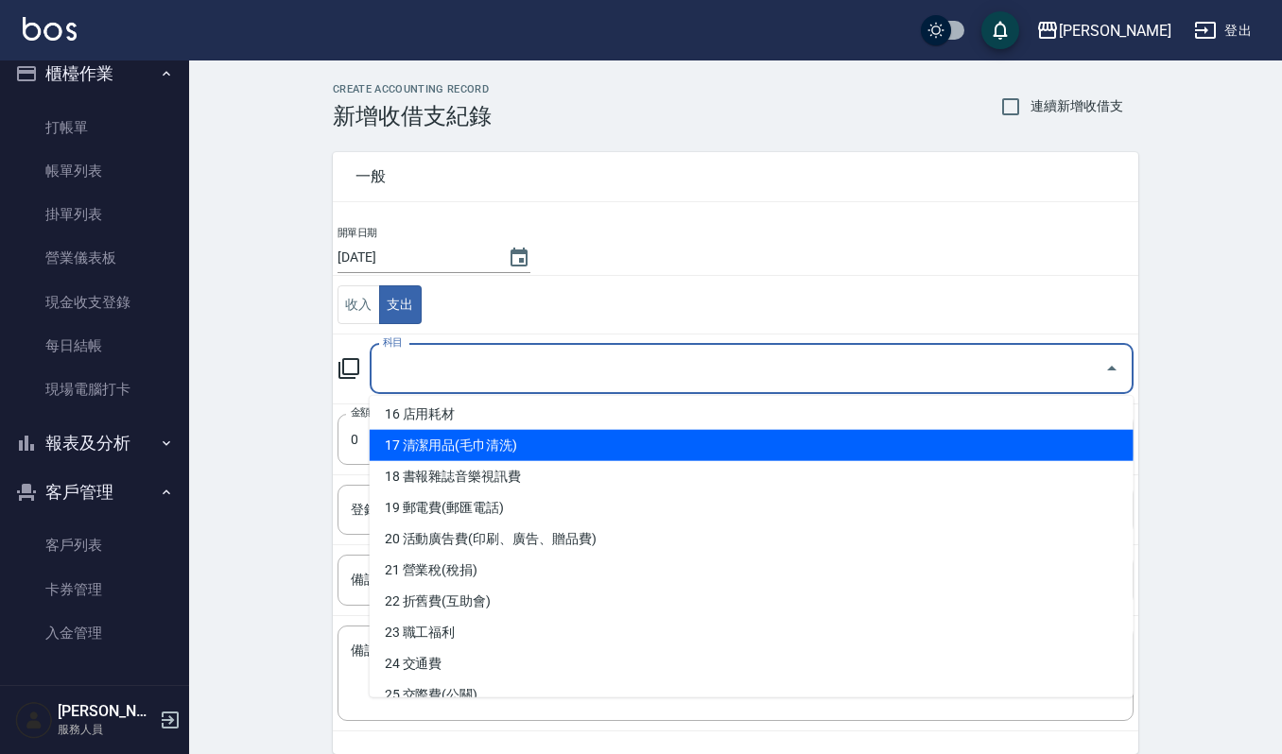
scroll to position [630, 0]
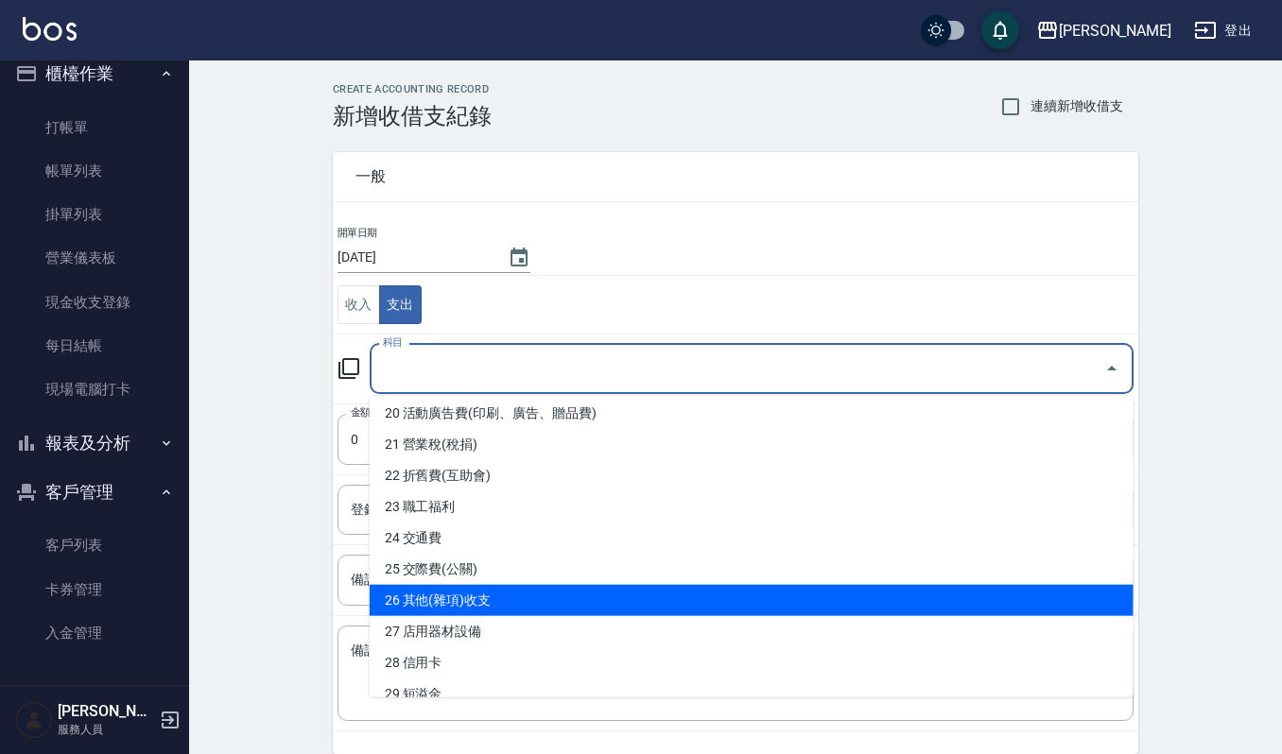
click at [475, 594] on li "26 其他(雜項)收支" at bounding box center [752, 600] width 764 height 31
type input "26 其他(雜項)收支"
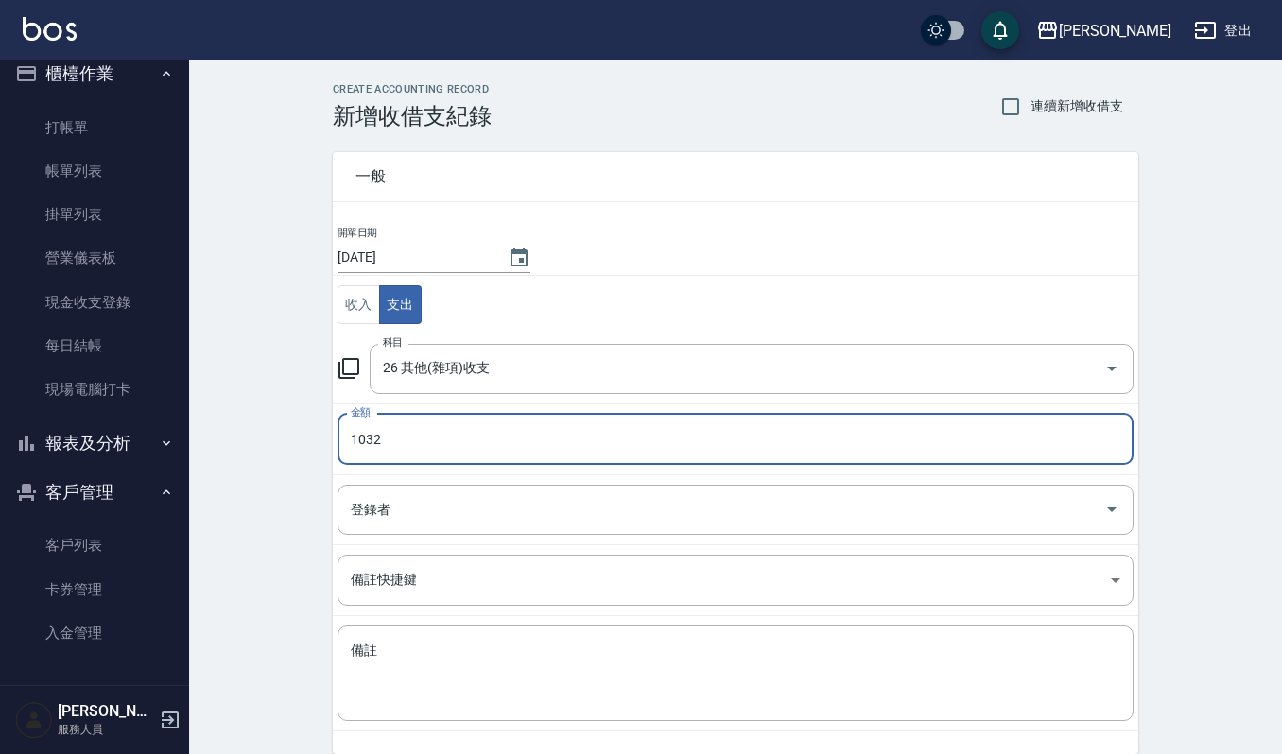
type input "1032"
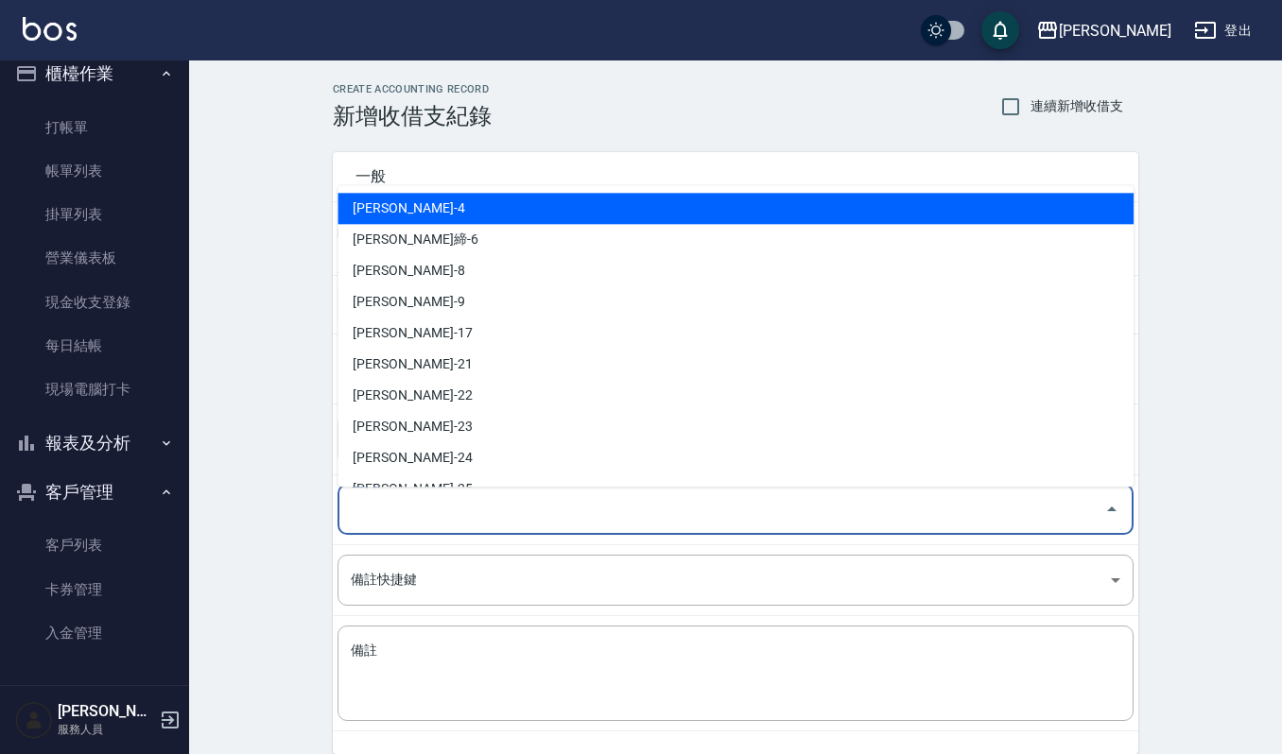
click at [507, 515] on input "登錄者" at bounding box center [721, 509] width 751 height 33
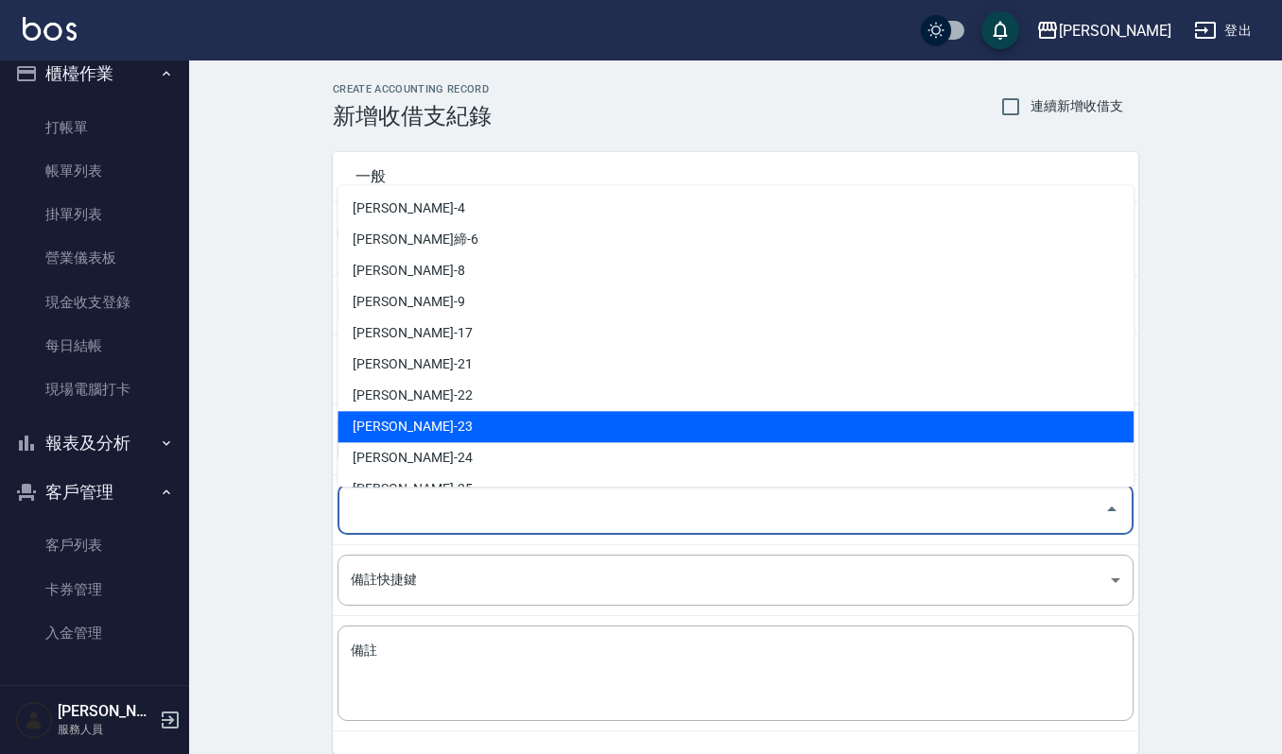
click at [454, 416] on li "[PERSON_NAME]-23" at bounding box center [736, 426] width 796 height 31
type input "[PERSON_NAME]-23"
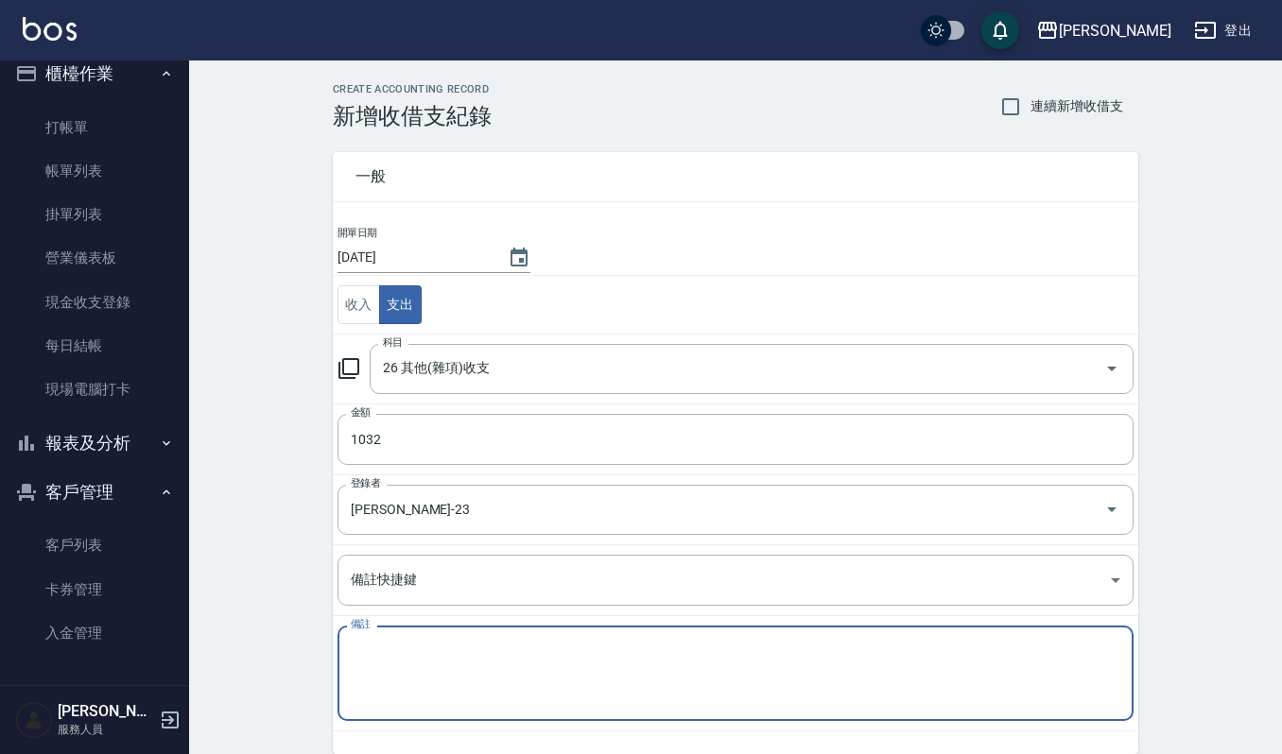
click at [417, 666] on textarea "備註" at bounding box center [736, 674] width 770 height 64
type textarea "f"
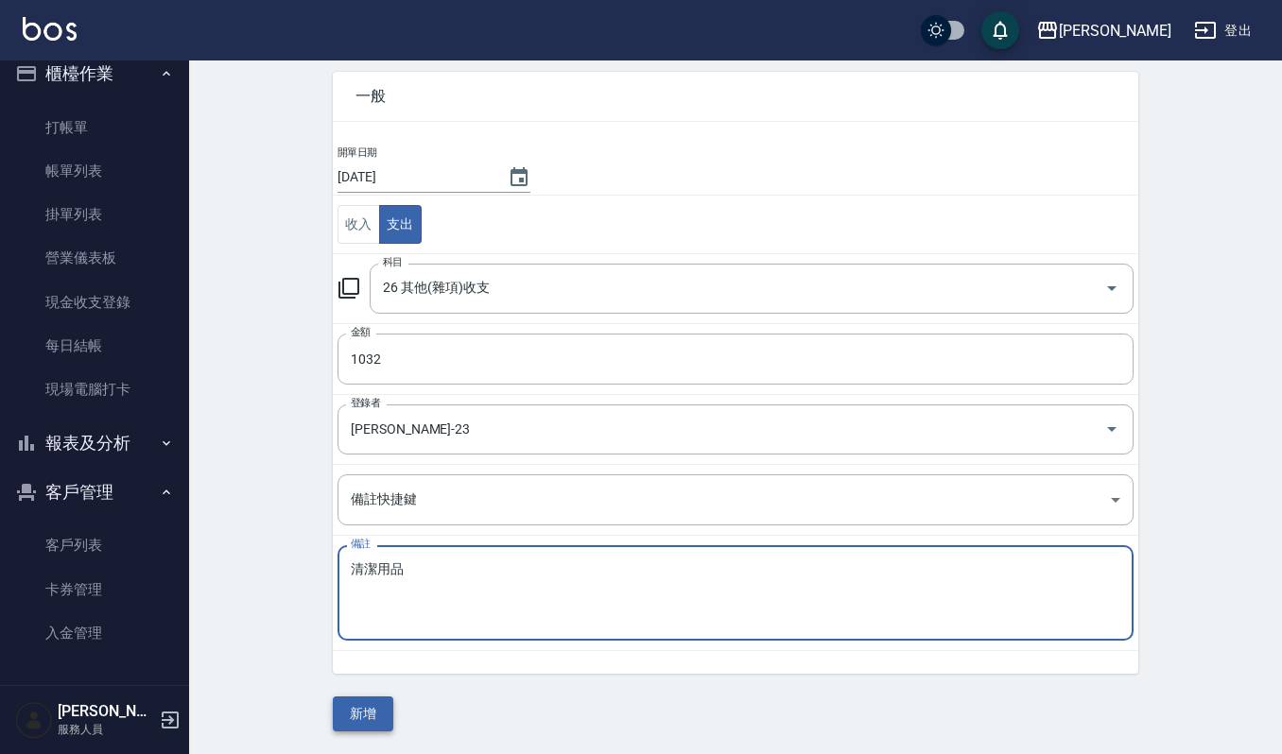
type textarea "清潔用品"
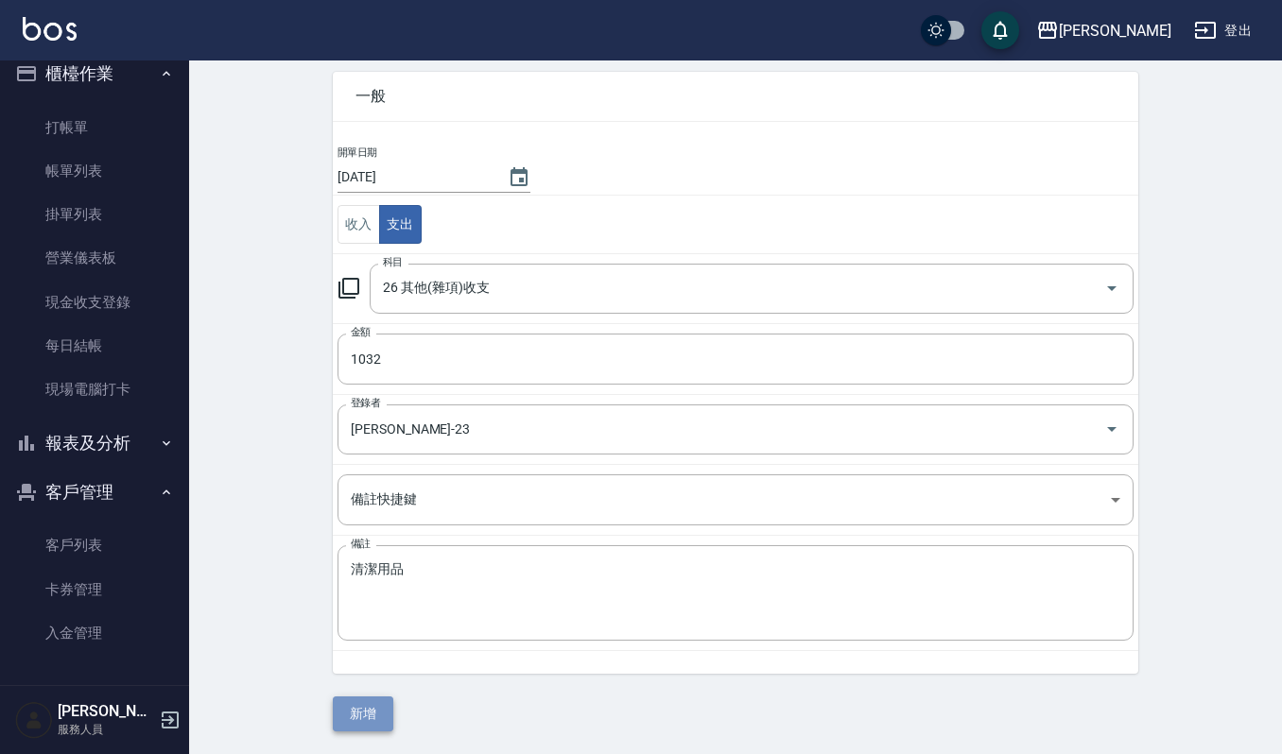
click at [359, 701] on button "新增" at bounding box center [363, 714] width 61 height 35
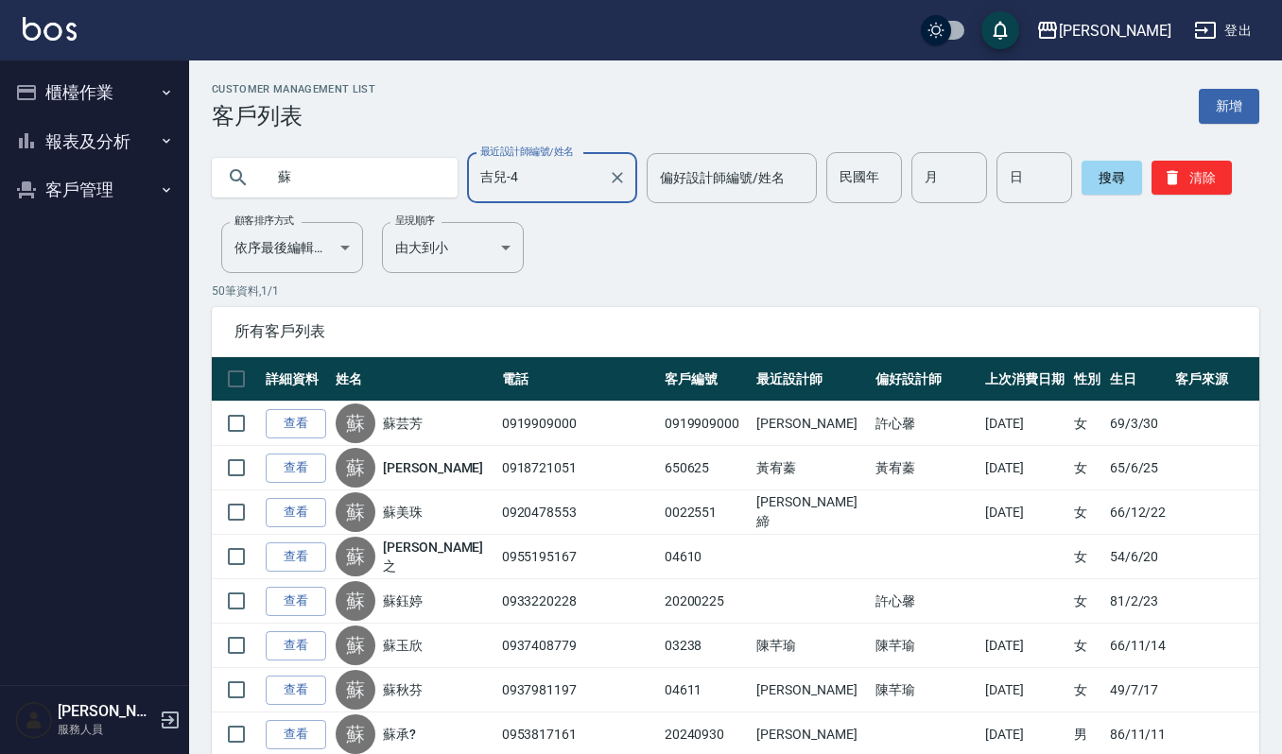
scroll to position [251, 0]
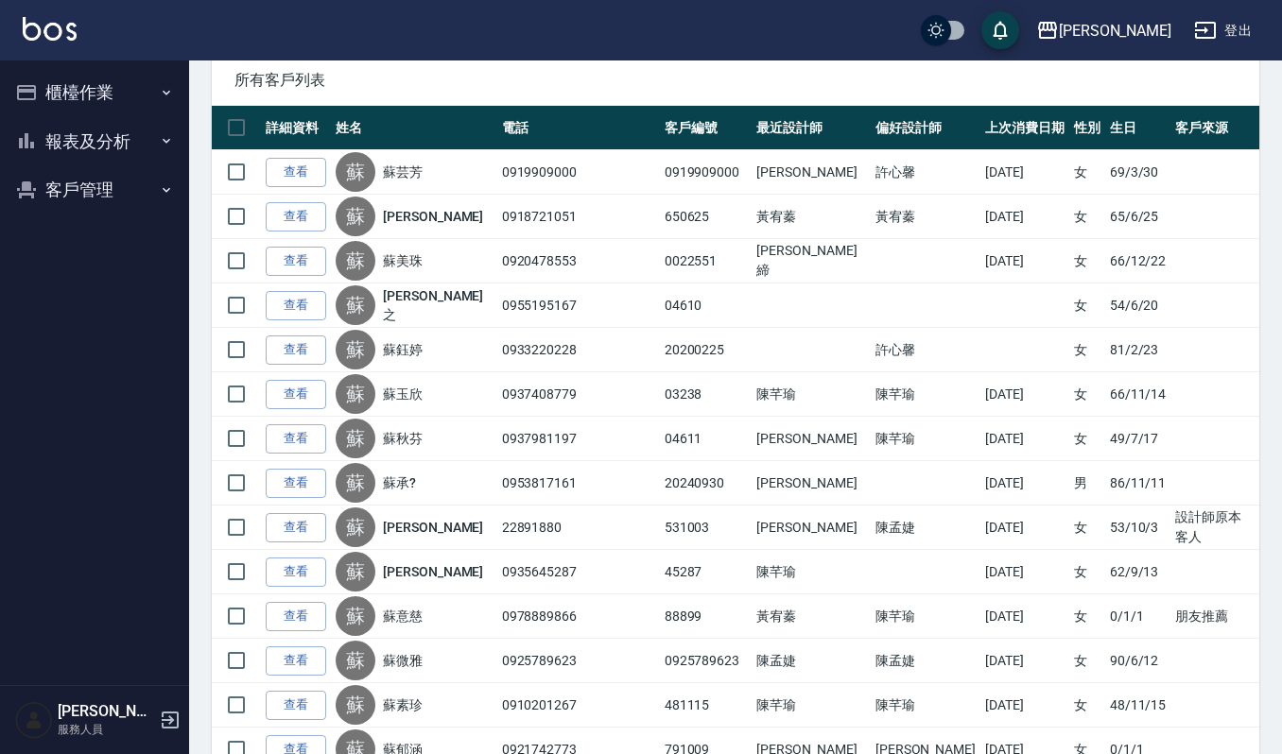
click at [78, 200] on button "客戶管理" at bounding box center [95, 189] width 174 height 49
click at [95, 248] on link "客戶列表" at bounding box center [95, 243] width 174 height 43
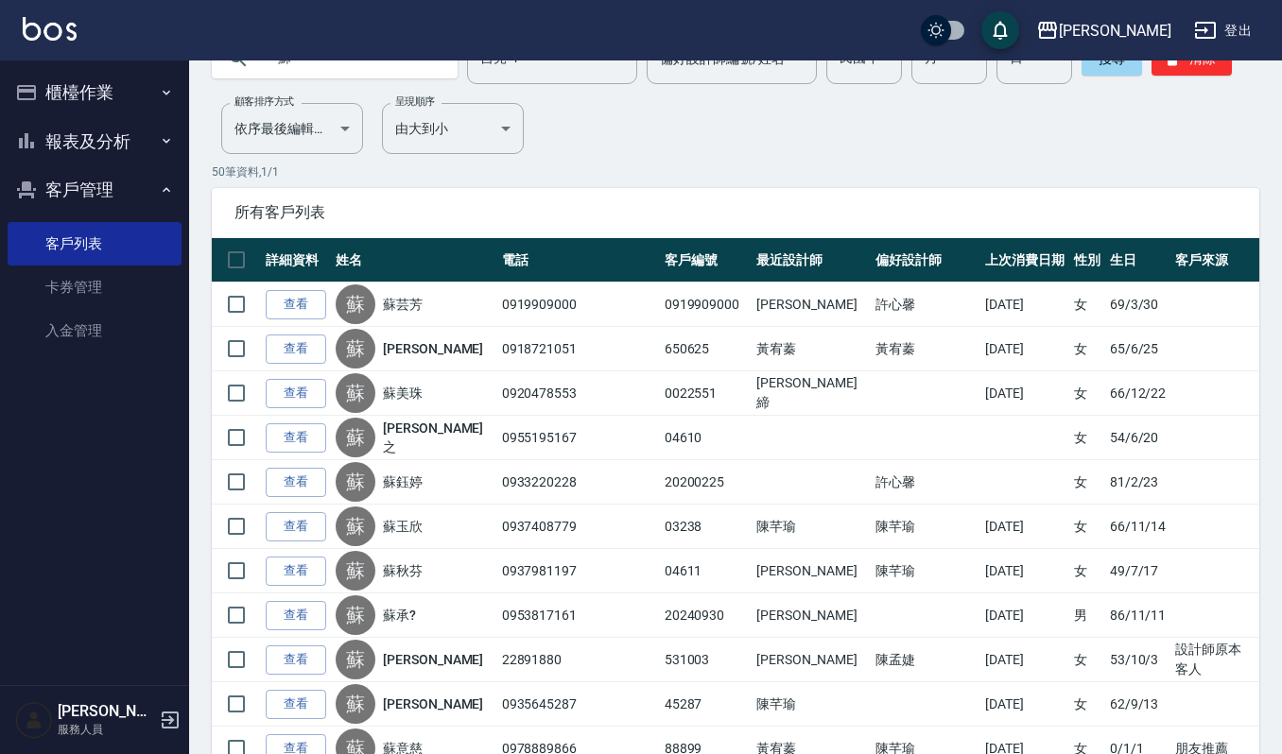
scroll to position [0, 0]
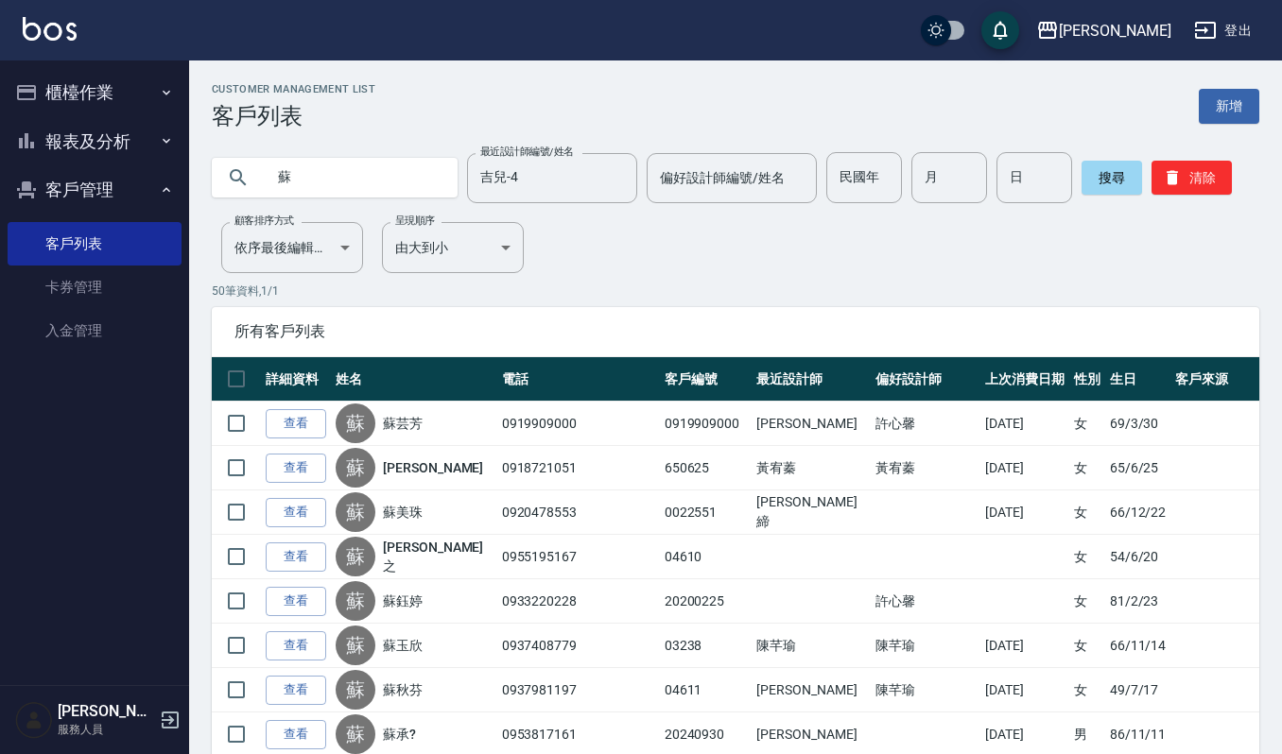
click at [303, 189] on input "蘇" at bounding box center [354, 177] width 178 height 51
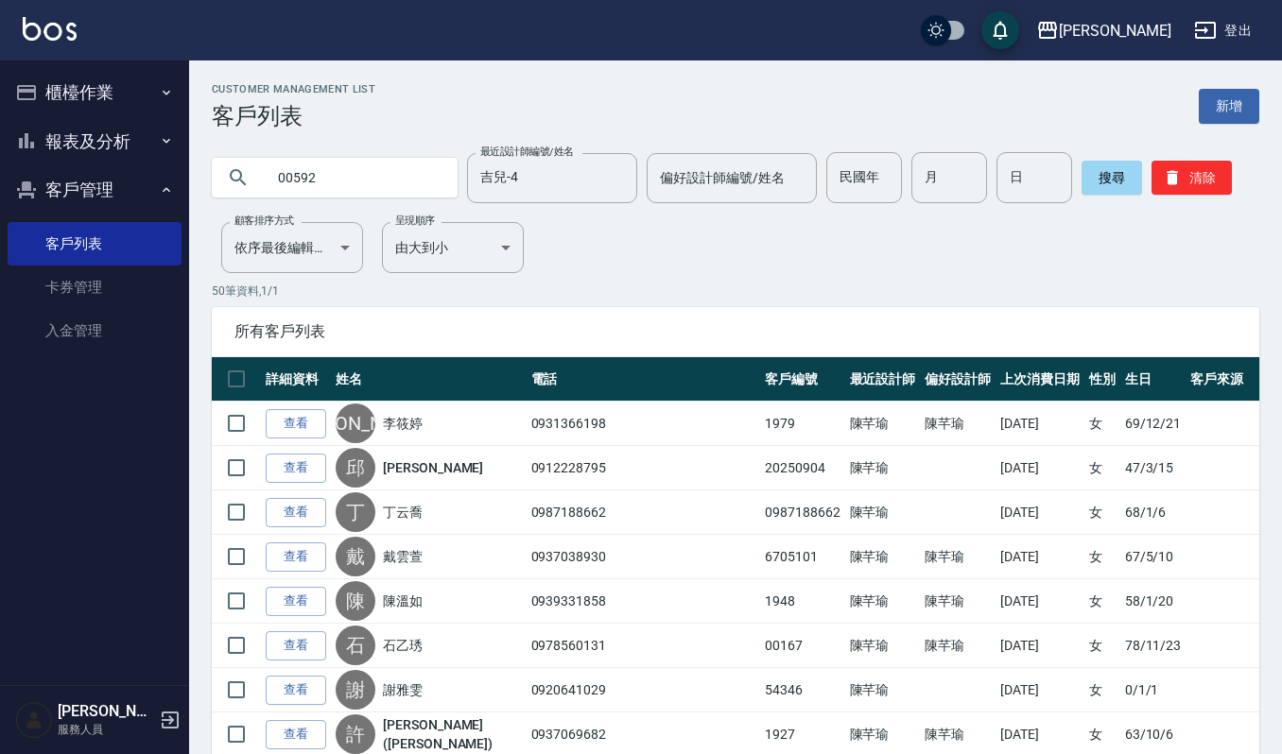
type input "00592"
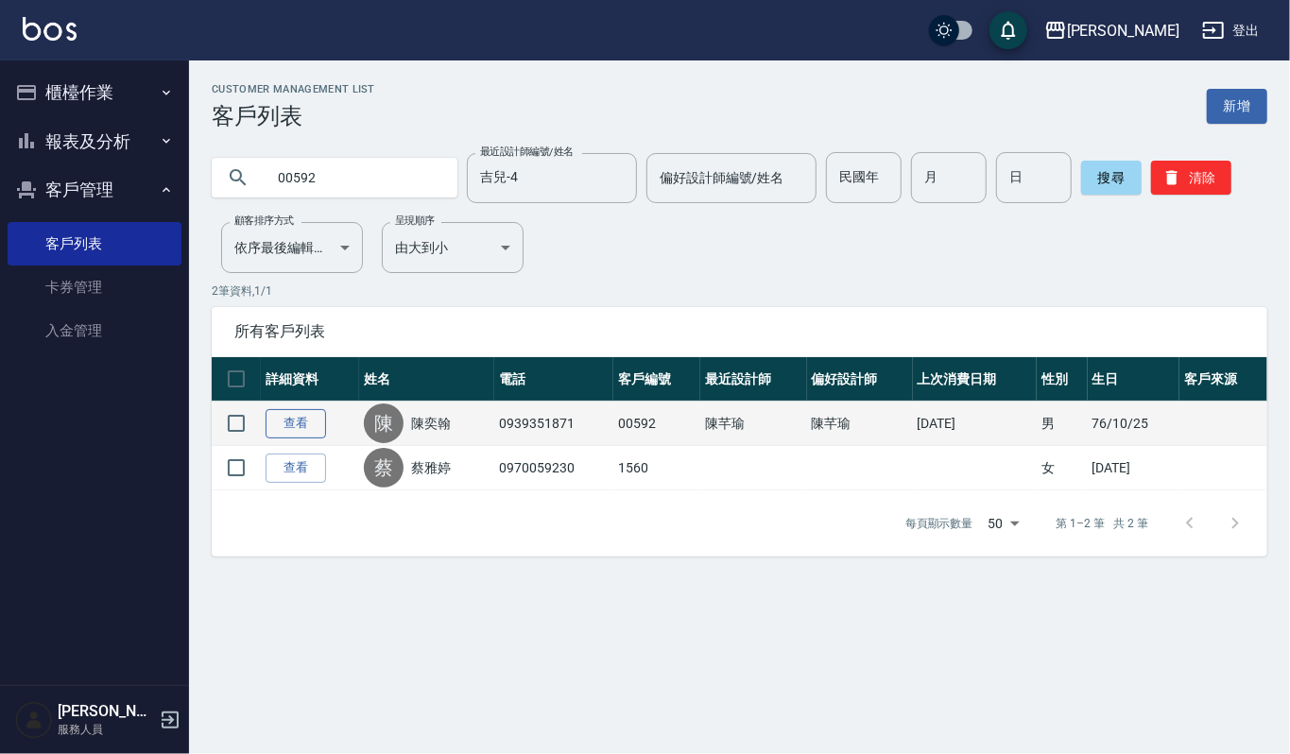
click at [314, 428] on link "查看" at bounding box center [296, 423] width 61 height 29
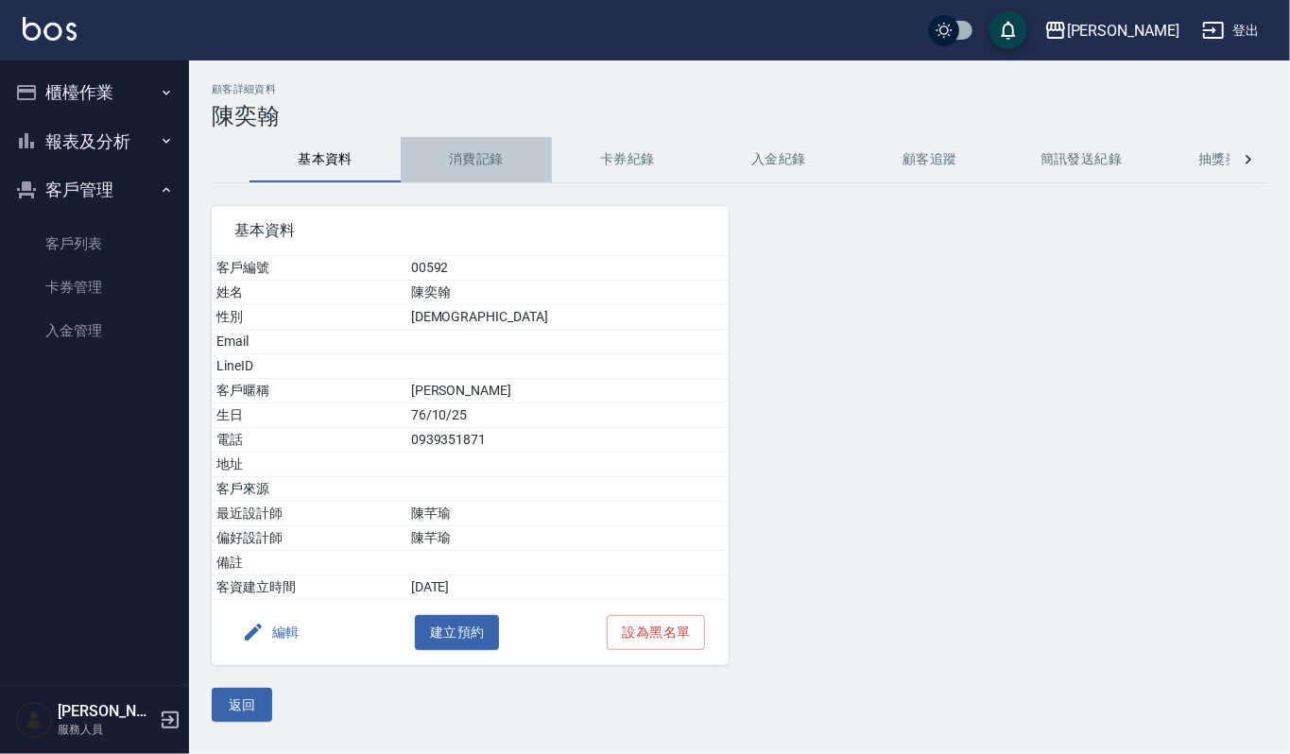
click at [465, 159] on button "消費記錄" at bounding box center [476, 159] width 151 height 45
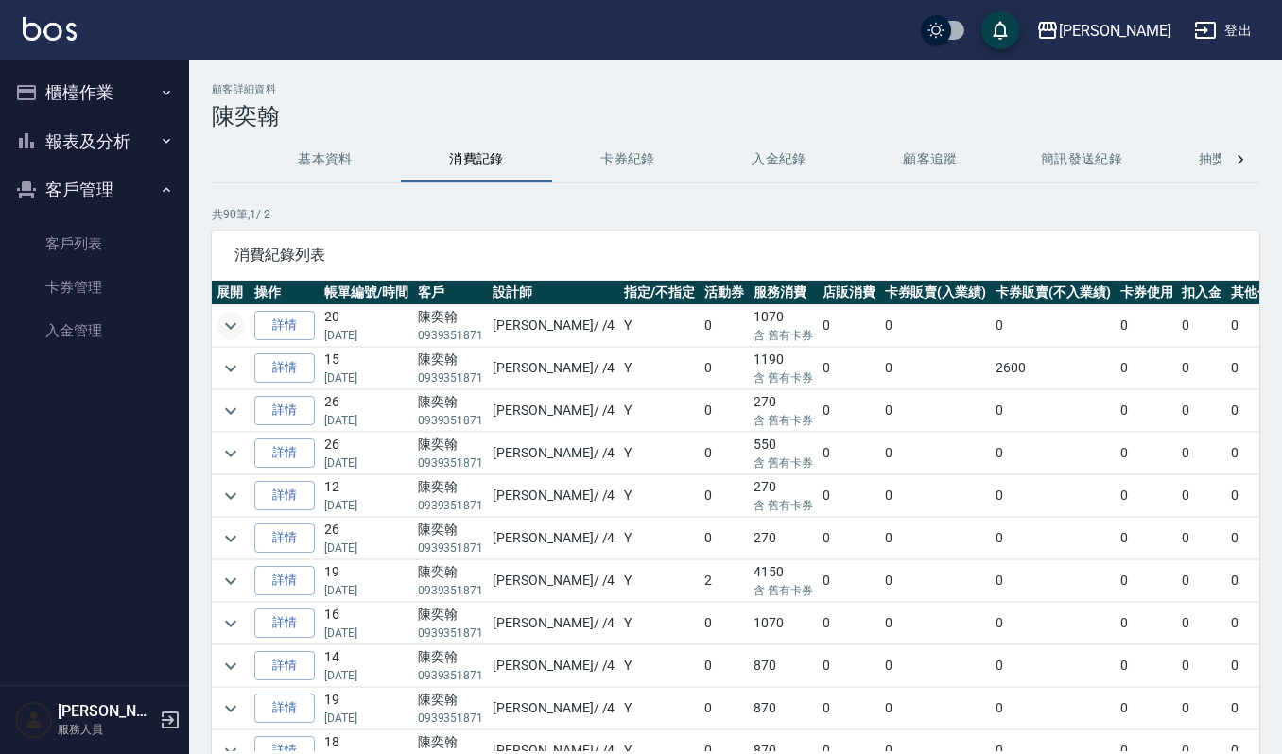
click at [235, 329] on icon "expand row" at bounding box center [230, 326] width 23 height 23
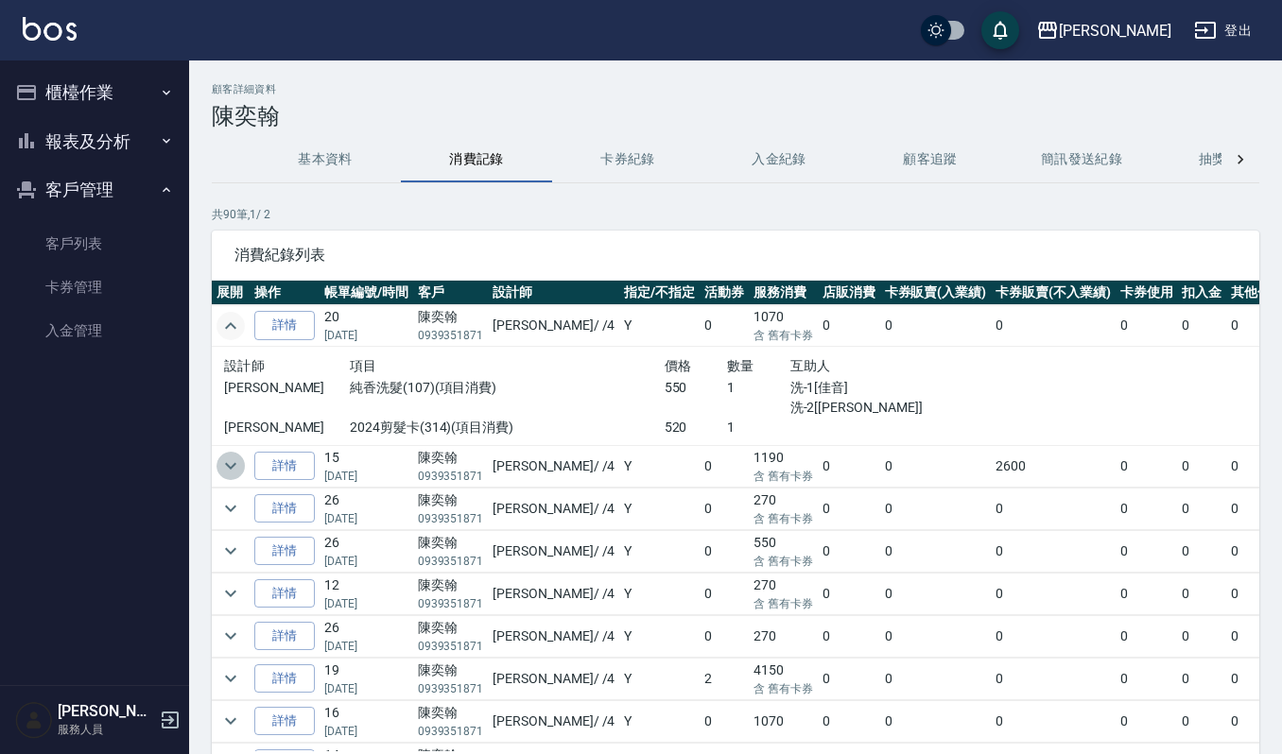
click at [224, 466] on icon "expand row" at bounding box center [230, 466] width 23 height 23
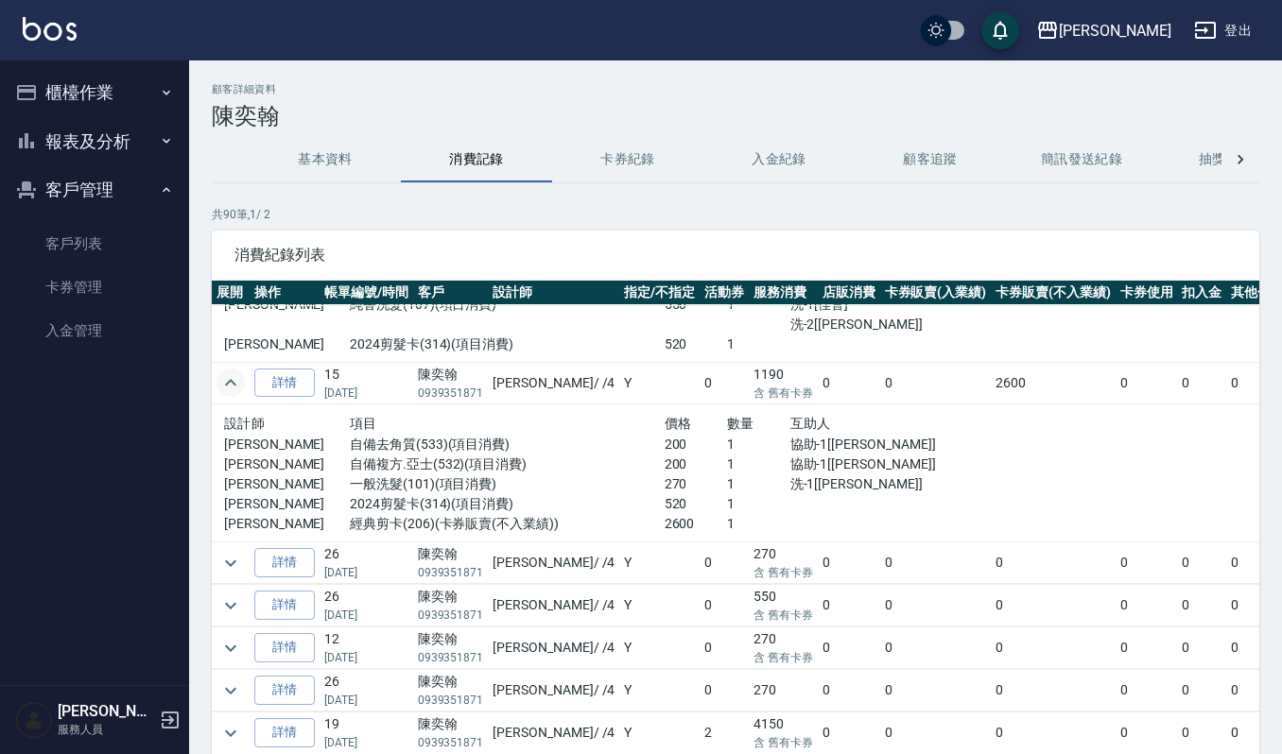
scroll to position [126, 0]
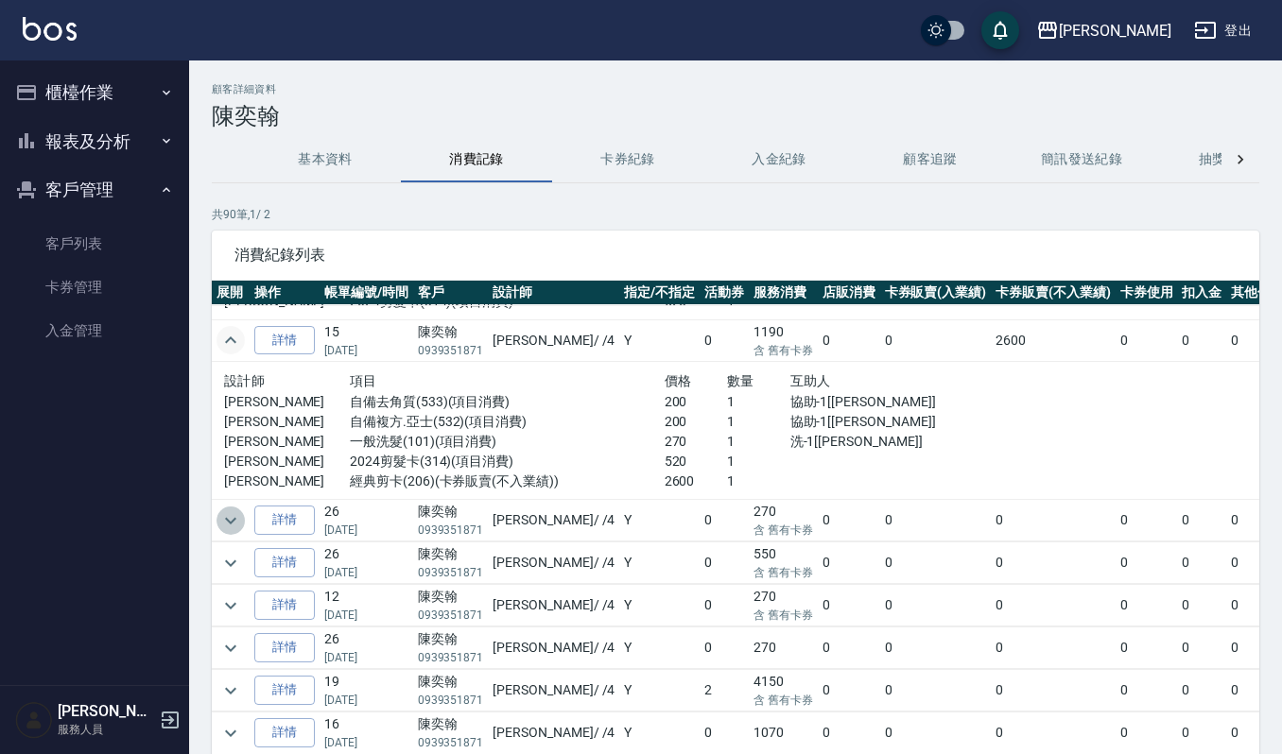
click at [224, 518] on icon "expand row" at bounding box center [230, 521] width 23 height 23
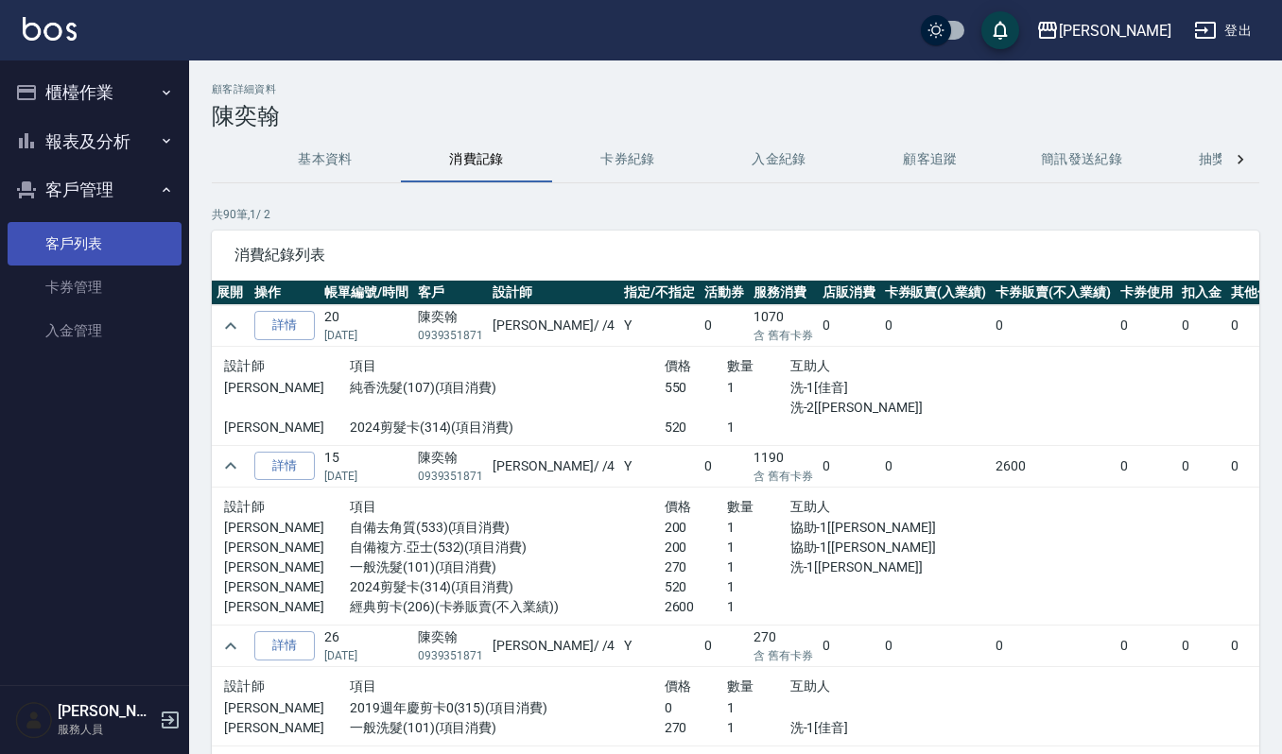
scroll to position [126, 0]
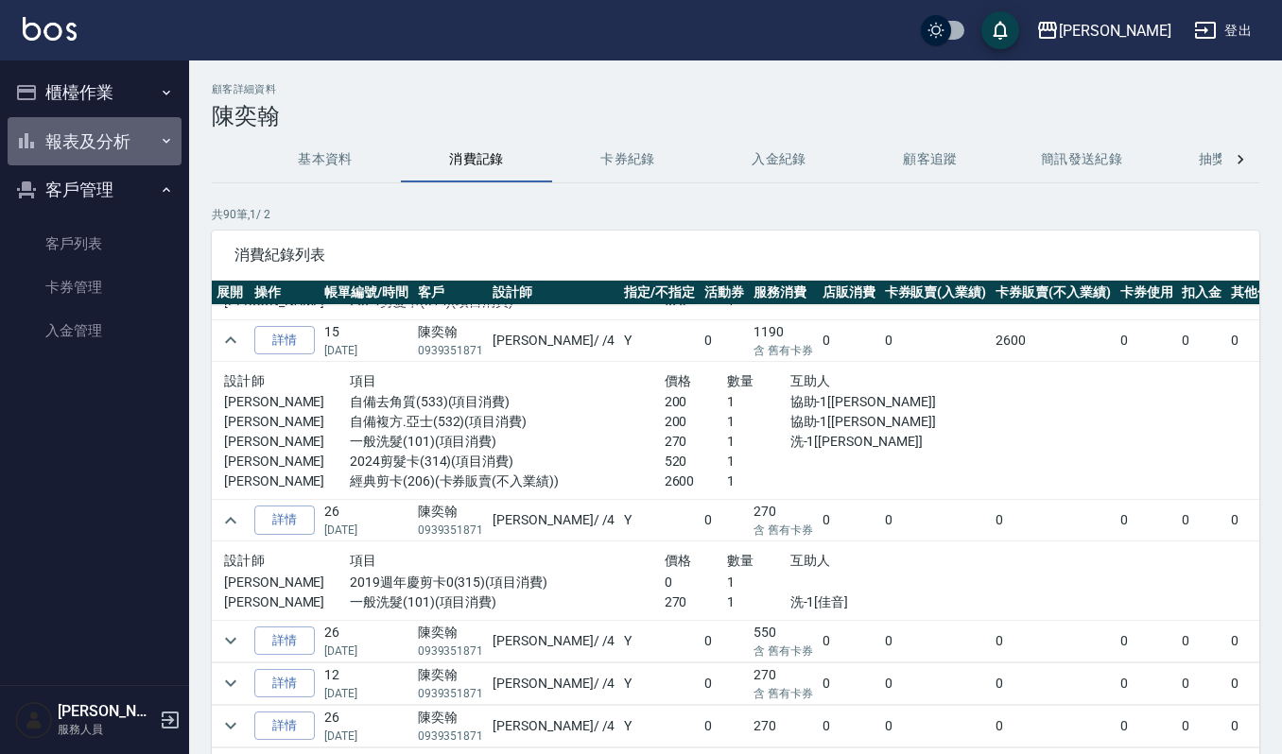
click at [115, 138] on button "報表及分析" at bounding box center [95, 141] width 174 height 49
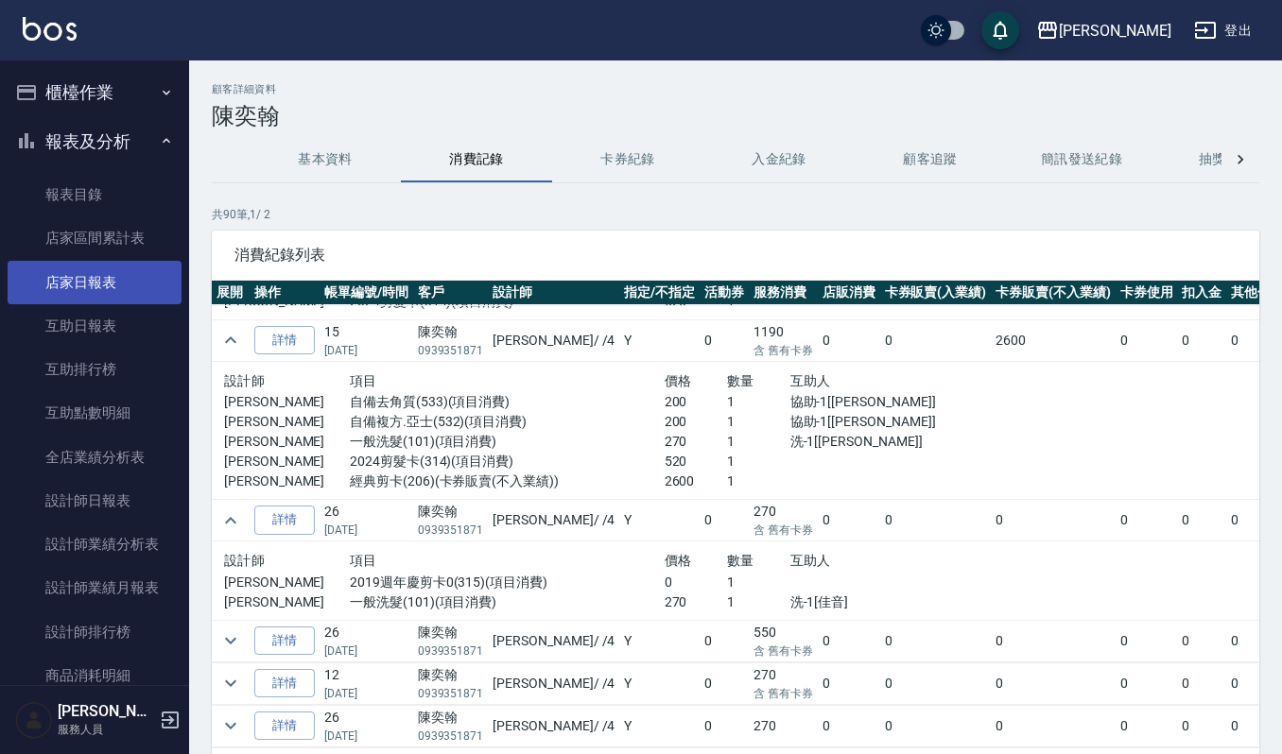
click at [146, 287] on link "店家日報表" at bounding box center [95, 282] width 174 height 43
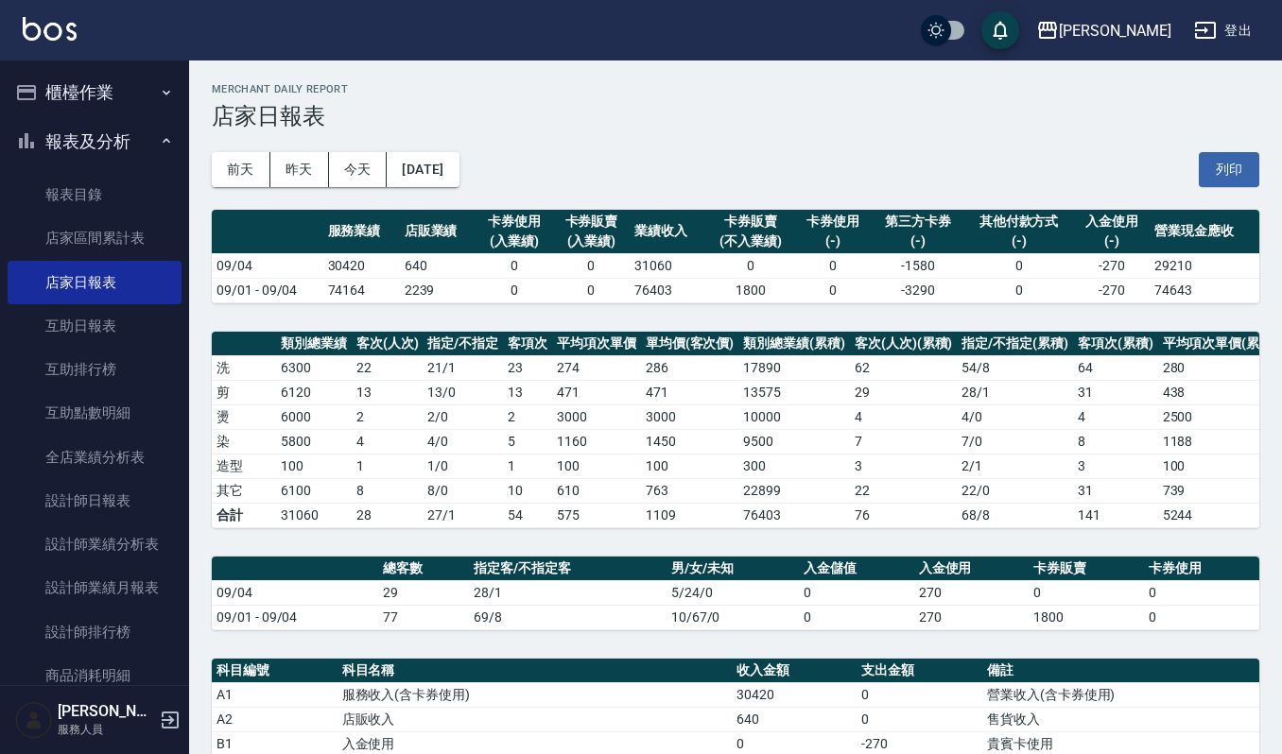
scroll to position [448, 0]
